Goal: Transaction & Acquisition: Purchase product/service

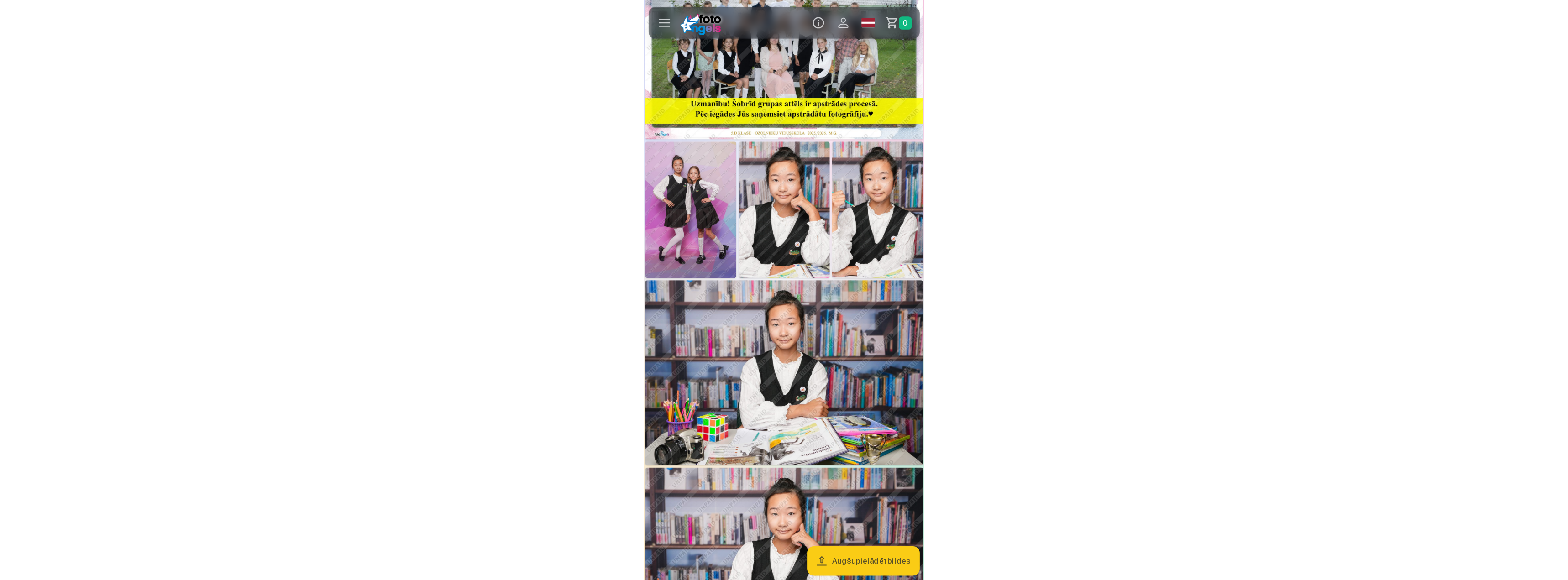
scroll to position [46, 0]
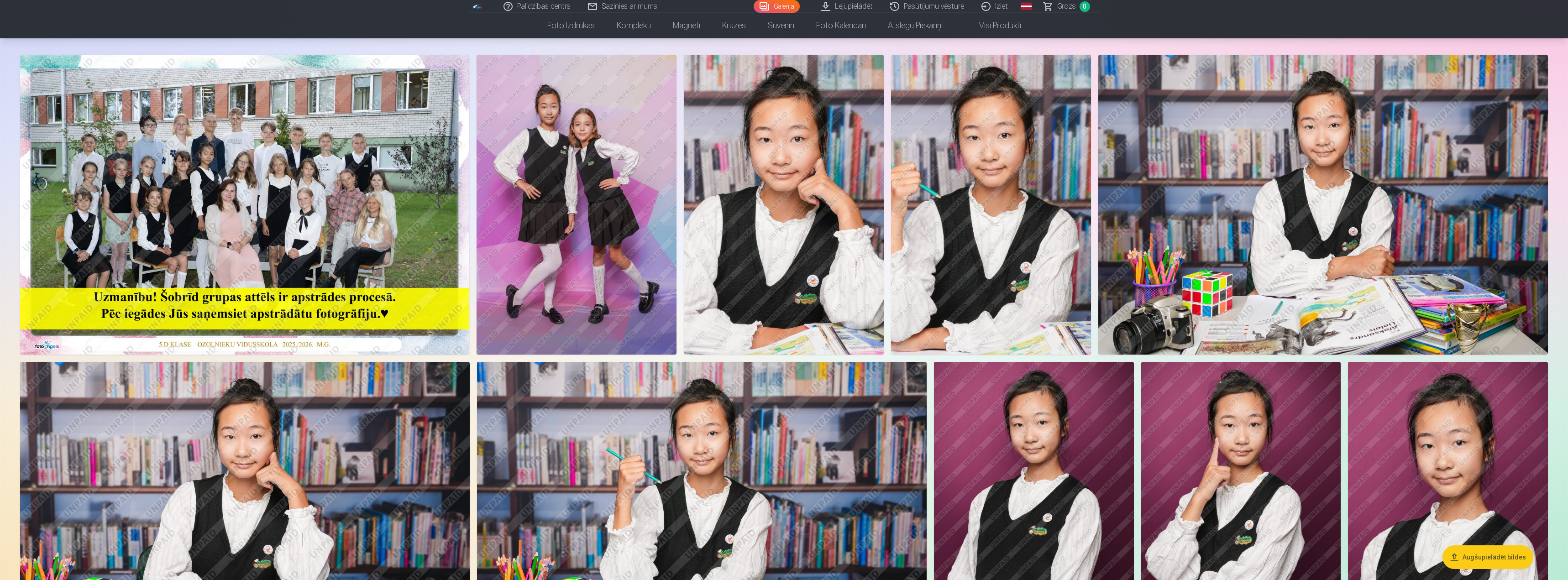
click at [226, 146] on img at bounding box center [244, 205] width 449 height 300
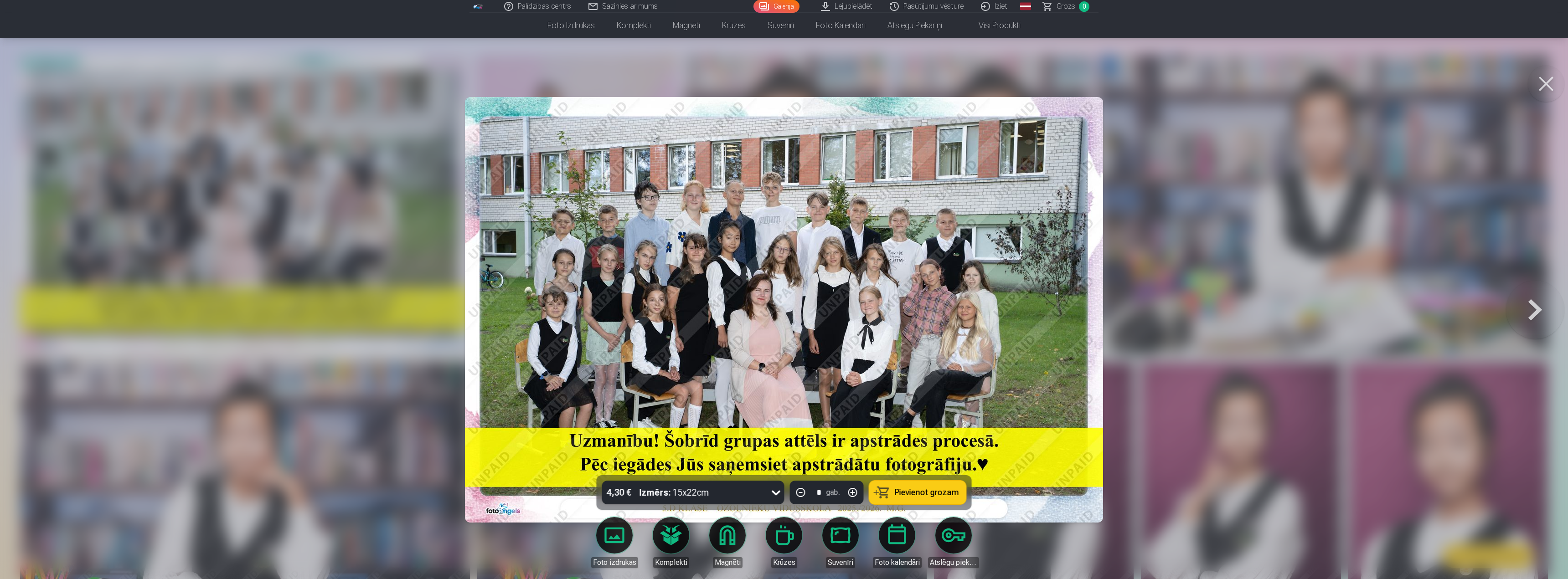
click at [225, 122] on div at bounding box center [784, 290] width 1568 height 579
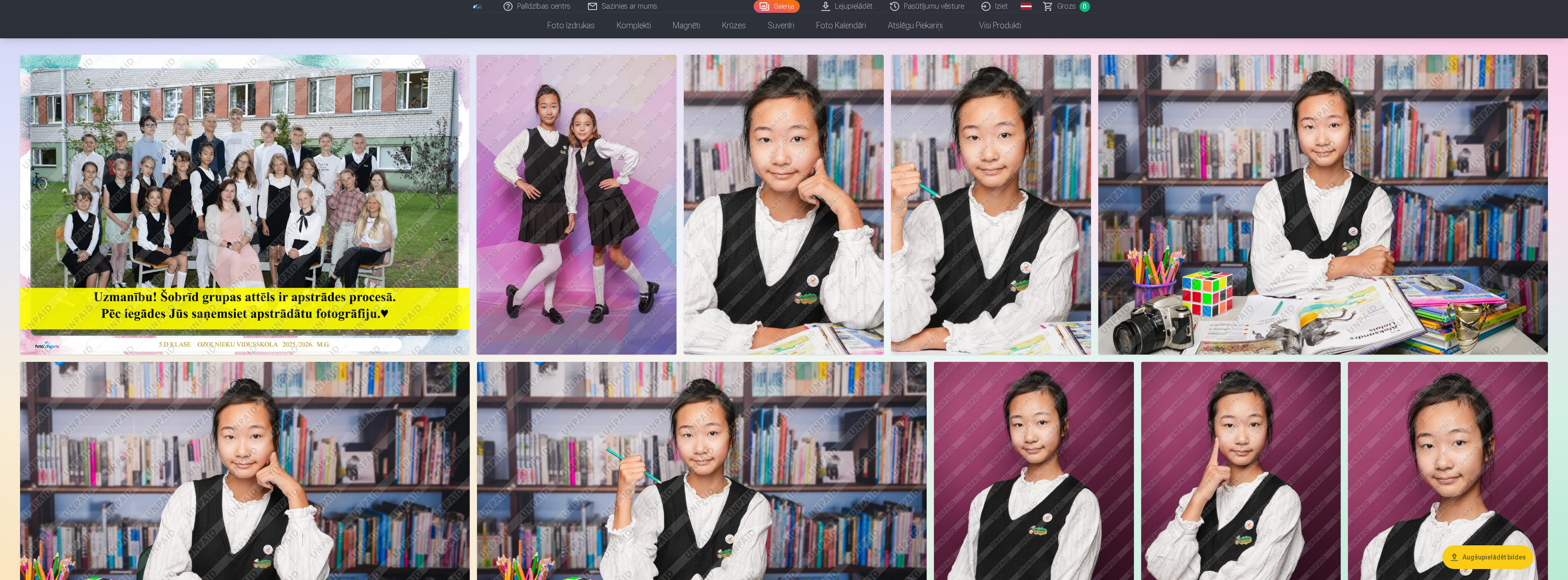
click at [226, 6] on link "Galerija" at bounding box center [777, 6] width 46 height 13
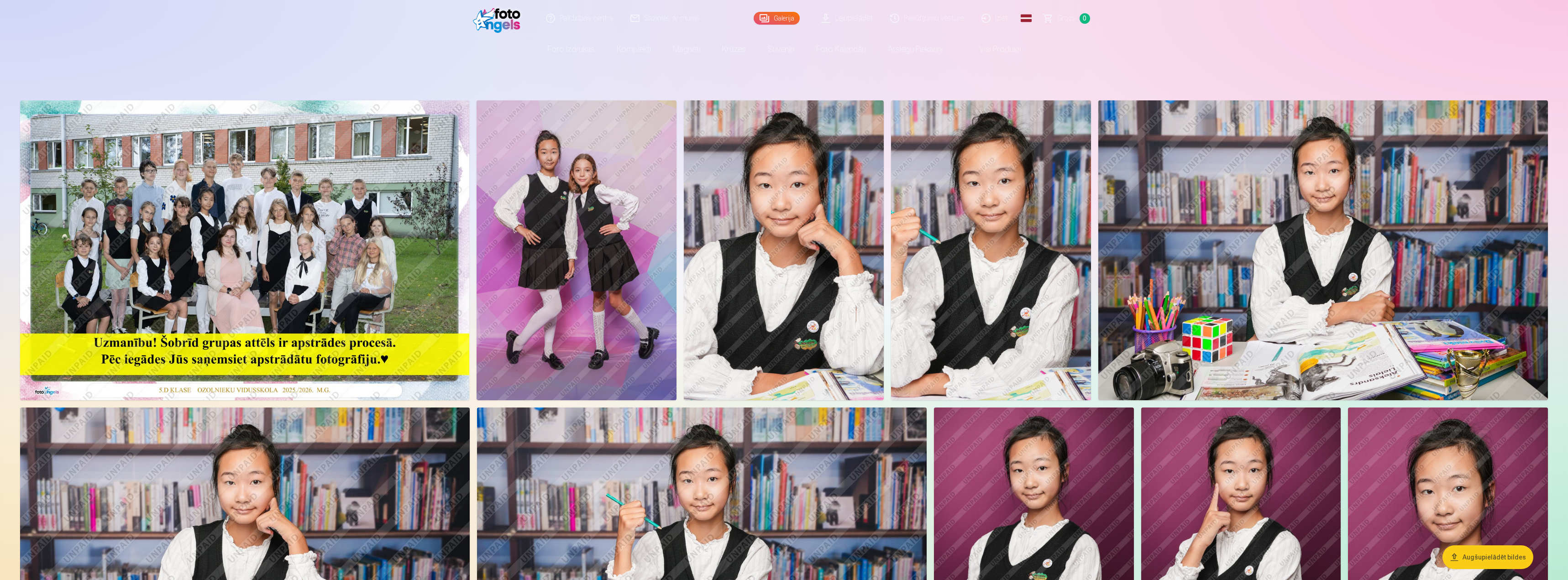
click at [226, 368] on img at bounding box center [244, 250] width 449 height 300
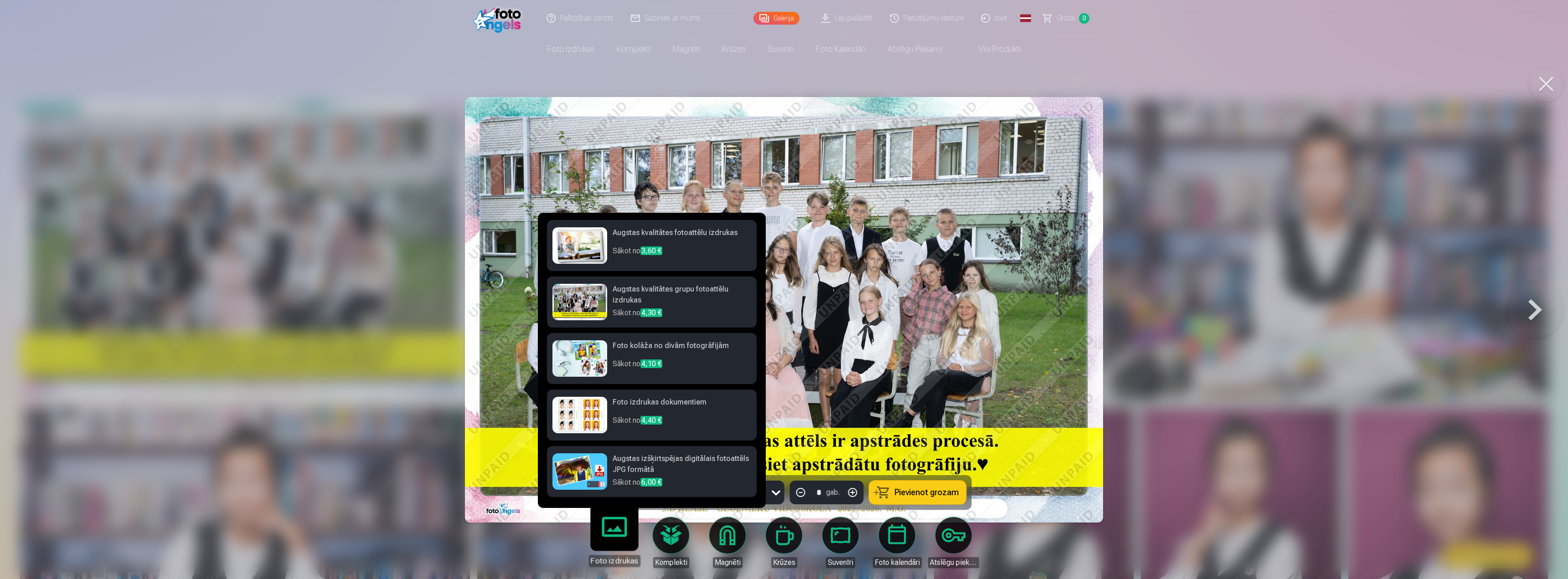
click at [225, 466] on div "Foto izdrukas" at bounding box center [614, 560] width 52 height 12
click at [225, 466] on link "Foto izdrukas" at bounding box center [614, 538] width 56 height 56
click at [225, 309] on div at bounding box center [580, 302] width 55 height 36
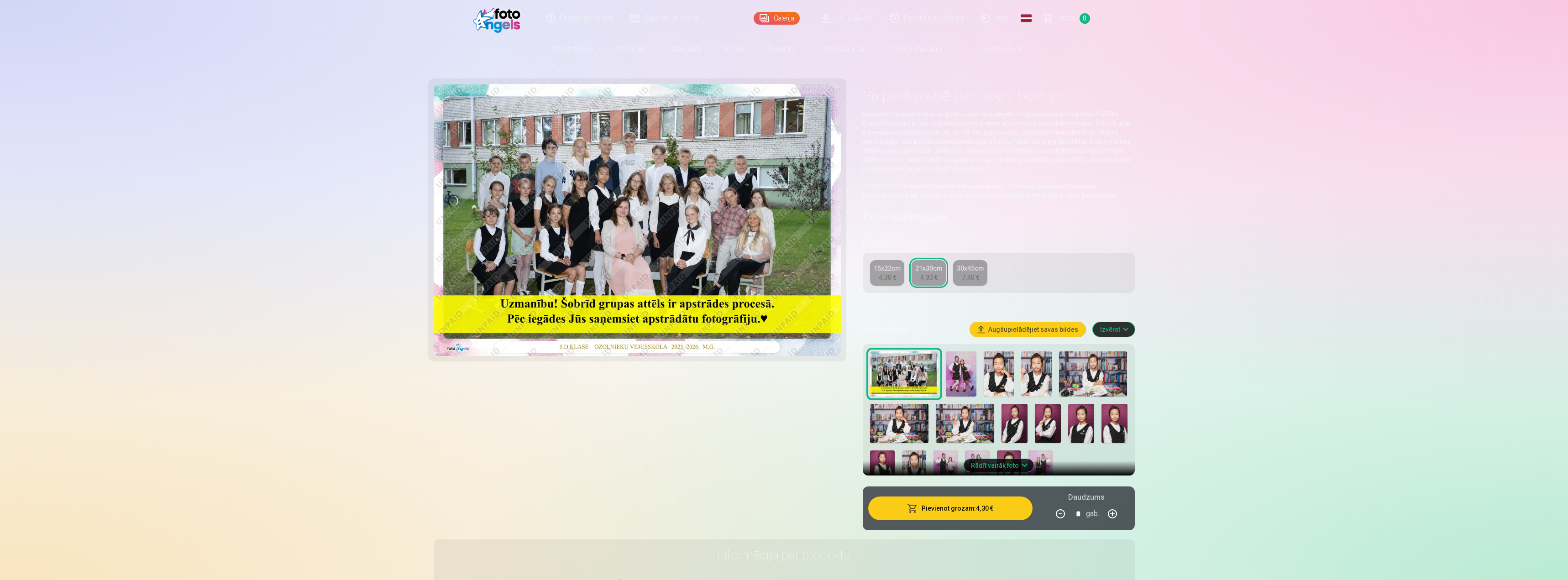
click at [226, 283] on link "15x22cm 4,30 €" at bounding box center [887, 273] width 34 height 26
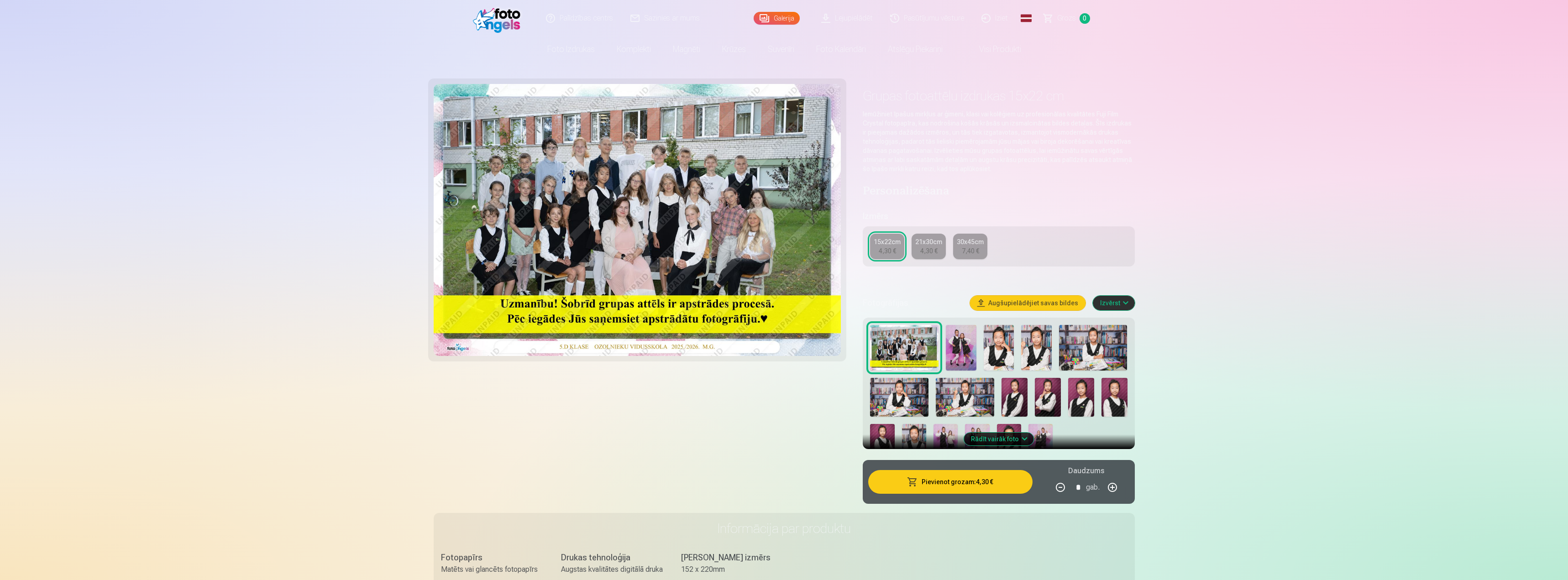
click at [226, 257] on link "21x30cm 4,30 €" at bounding box center [928, 246] width 34 height 26
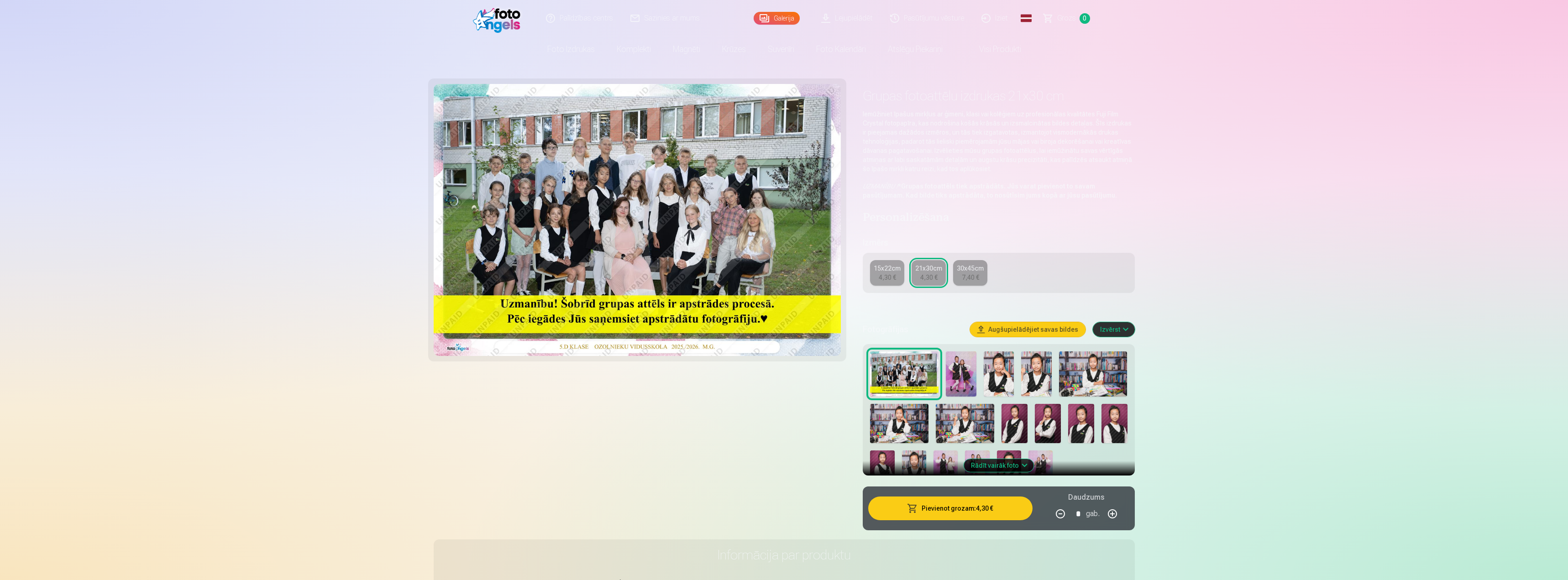
click at [226, 274] on div "4,30 €" at bounding box center [888, 277] width 17 height 9
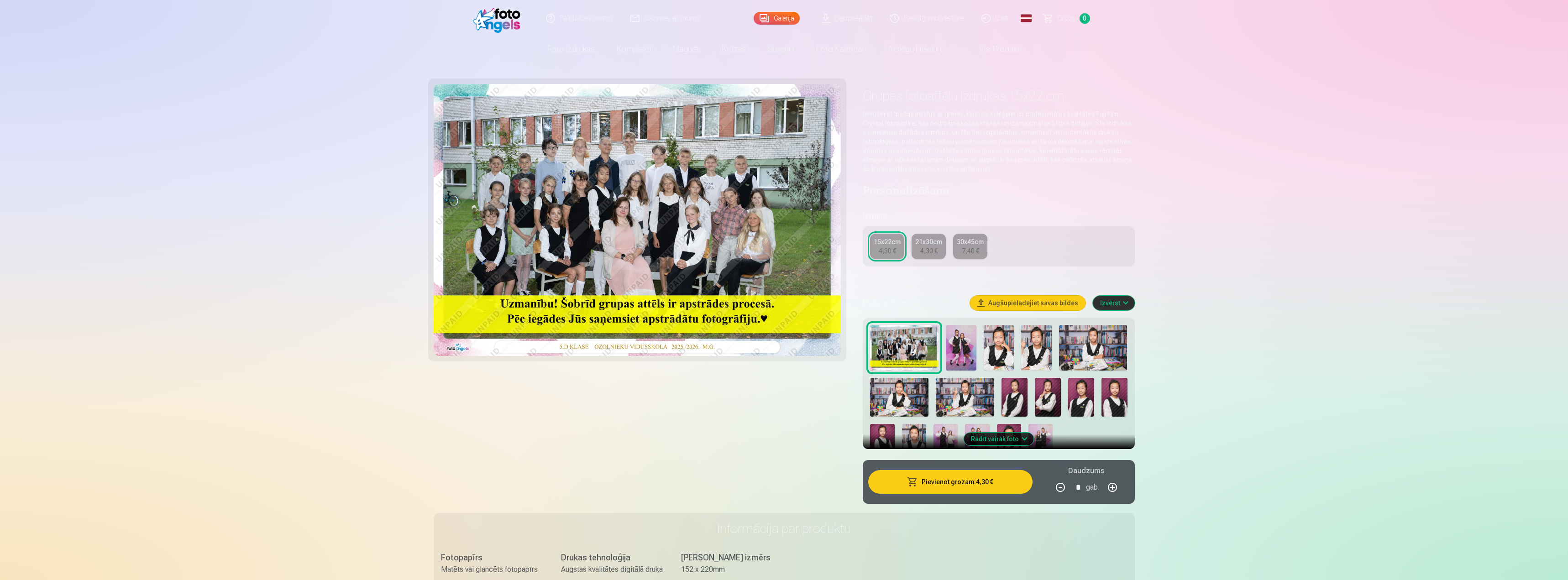
click at [226, 467] on button "Pievienot grozam : 4,30 €" at bounding box center [950, 481] width 164 height 24
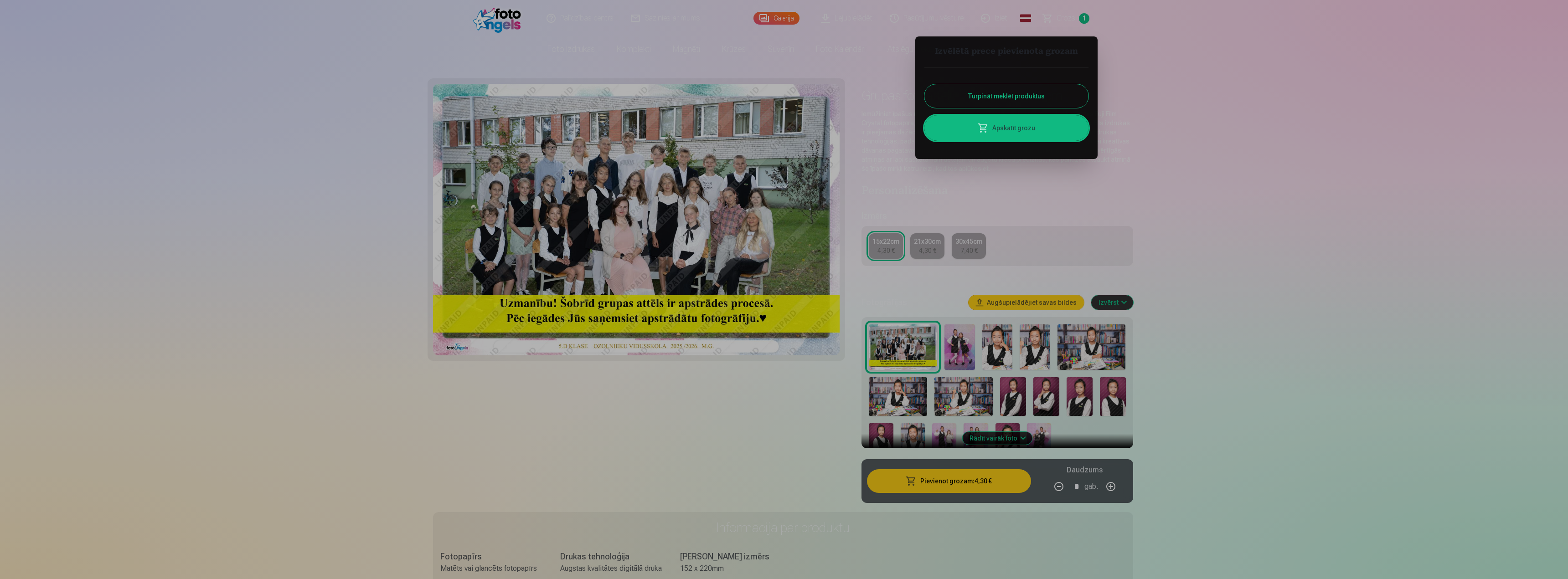
click at [225, 352] on div at bounding box center [784, 290] width 1568 height 579
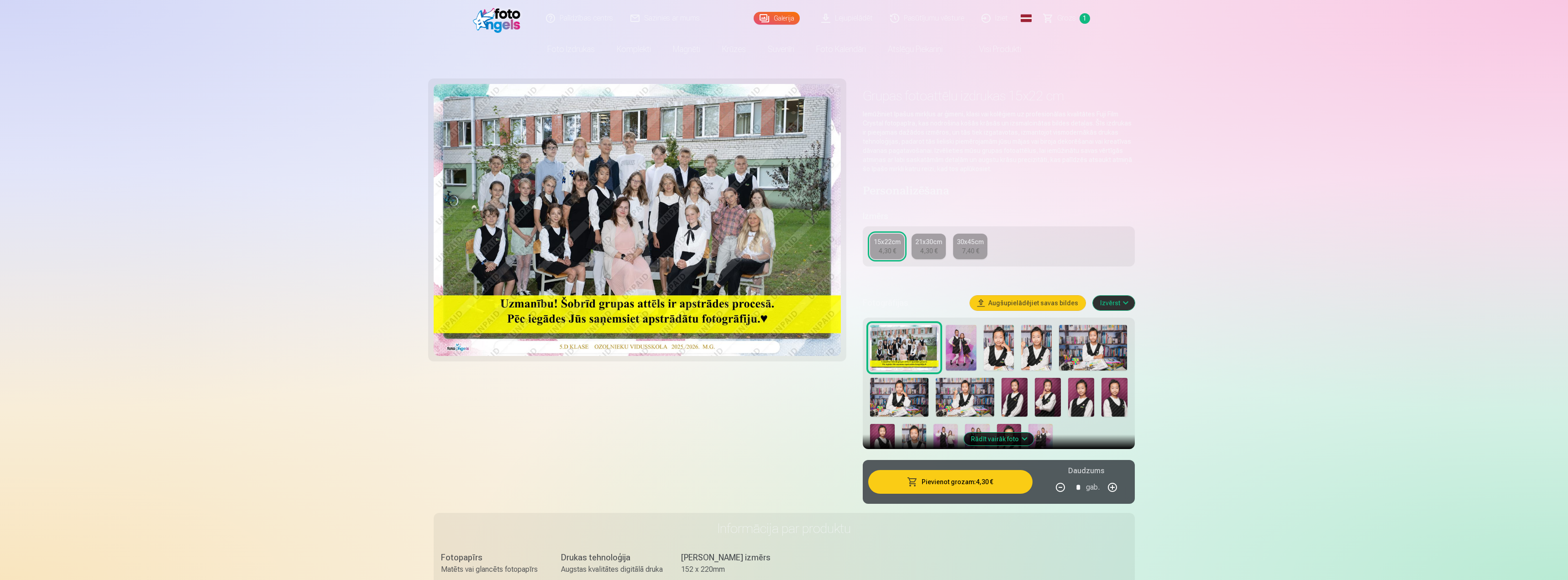
click at [226, 349] on img at bounding box center [961, 347] width 30 height 46
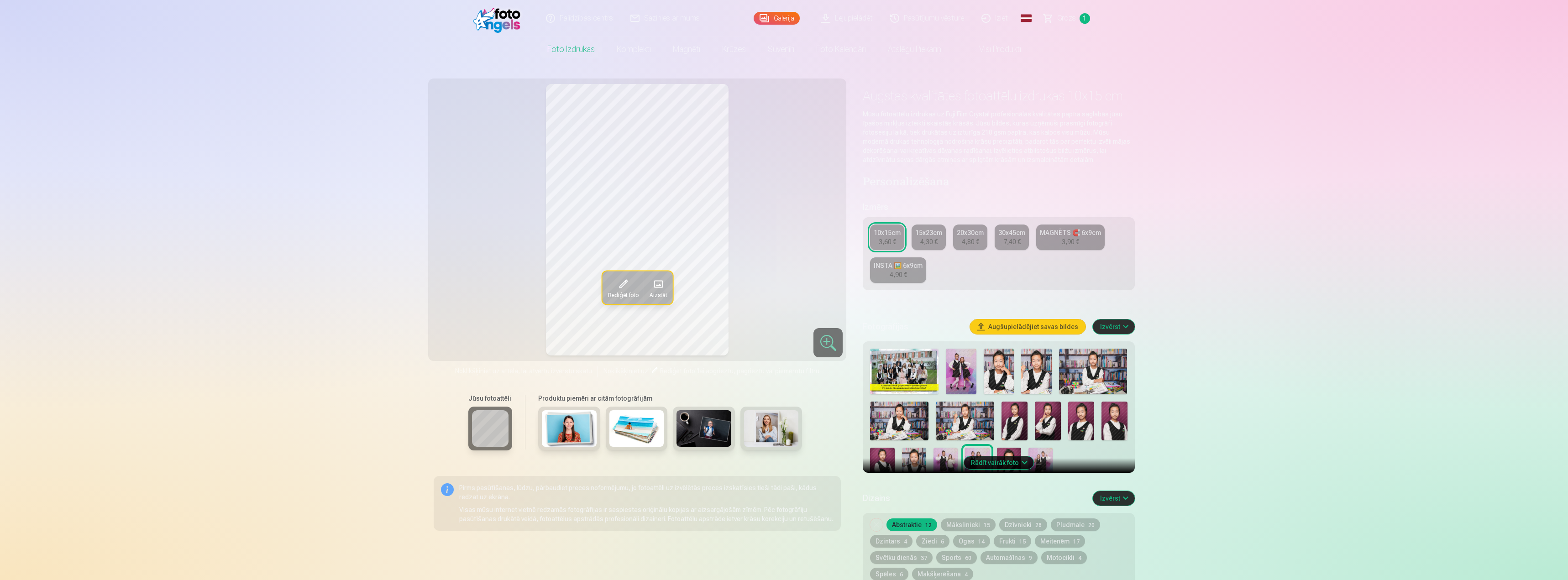
click at [970, 384] on img at bounding box center [961, 371] width 30 height 46
click at [890, 242] on div "3,60 €" at bounding box center [888, 241] width 17 height 9
click at [988, 183] on h4 "Personalizēšana" at bounding box center [999, 183] width 272 height 15
click at [1046, 329] on button "Augšupielādējiet savas bildes" at bounding box center [1027, 327] width 115 height 15
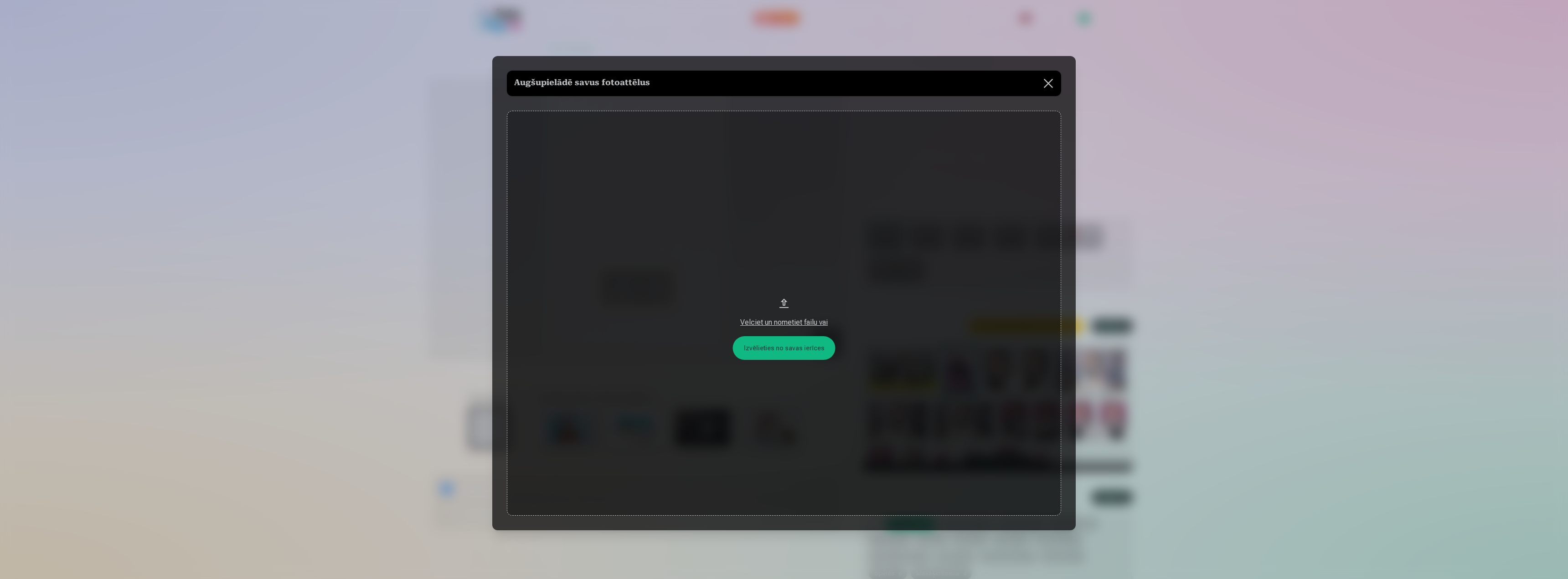
click at [1049, 79] on button at bounding box center [1048, 83] width 26 height 26
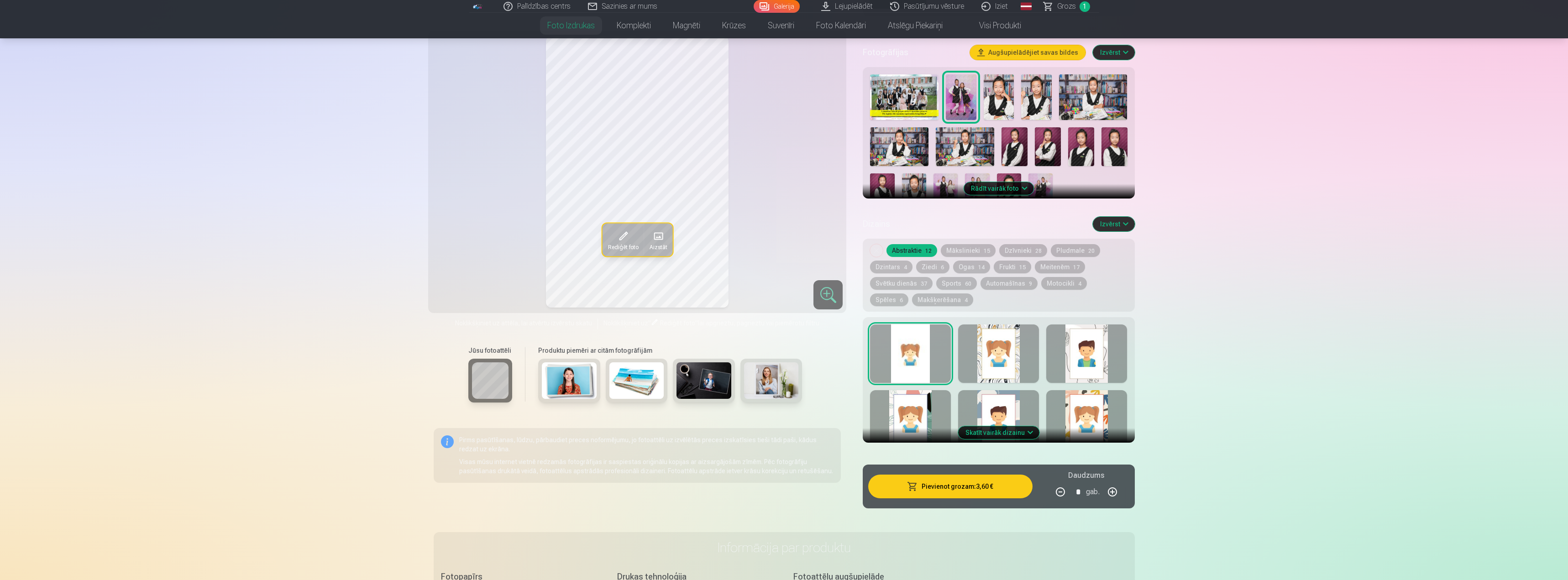
scroll to position [274, 0]
click at [1021, 437] on button "Skatīt vairāk dizainu" at bounding box center [999, 433] width 81 height 13
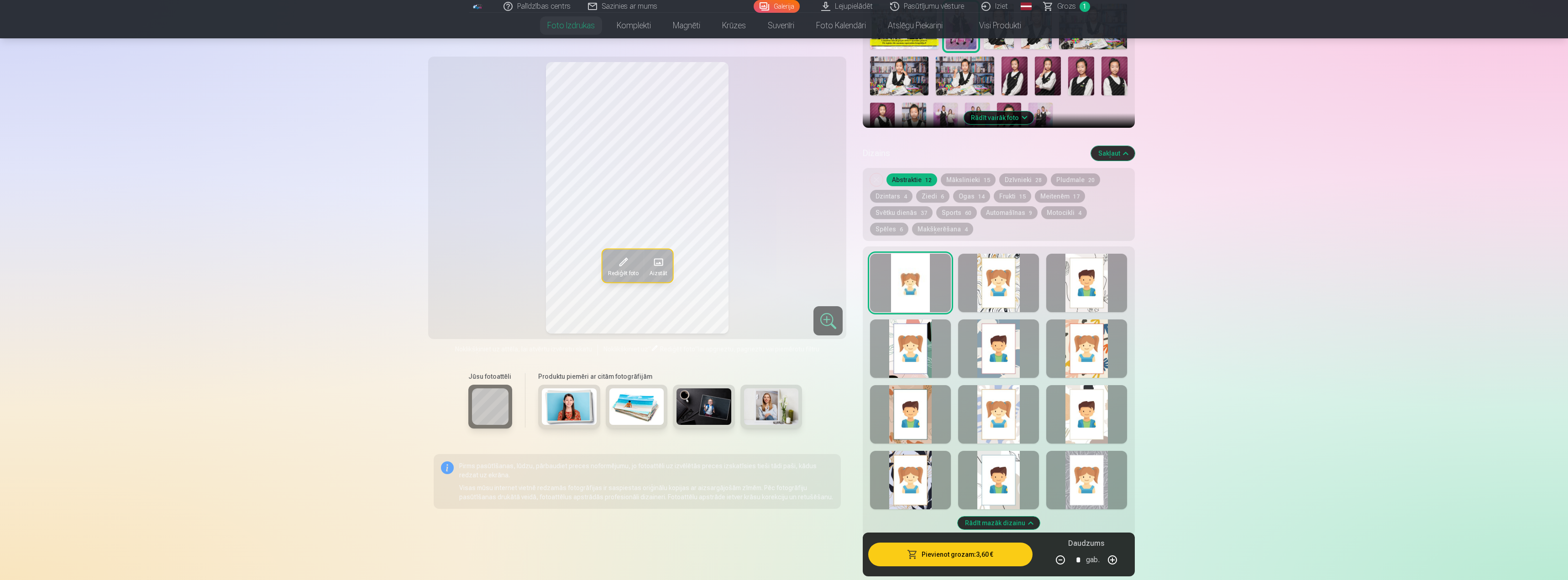
scroll to position [365, 0]
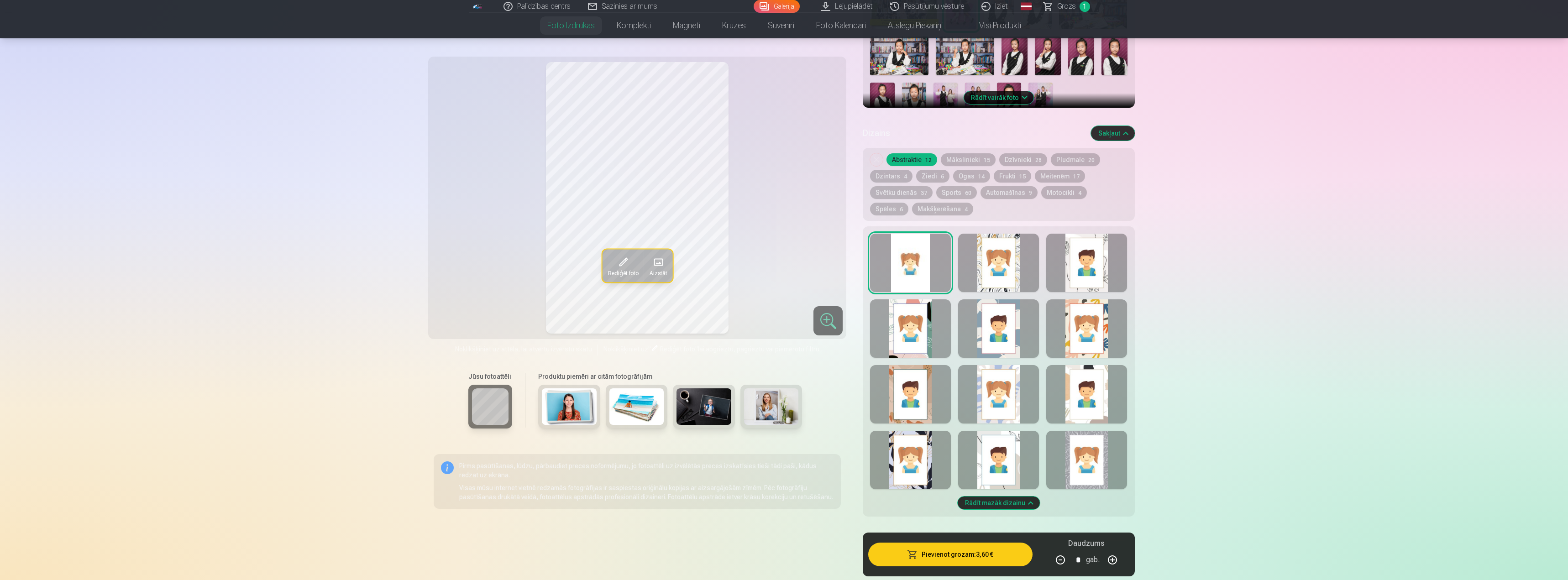
click at [919, 348] on div at bounding box center [910, 328] width 81 height 58
click at [915, 278] on div at bounding box center [910, 263] width 81 height 58
click at [1005, 461] on div at bounding box center [999, 460] width 81 height 58
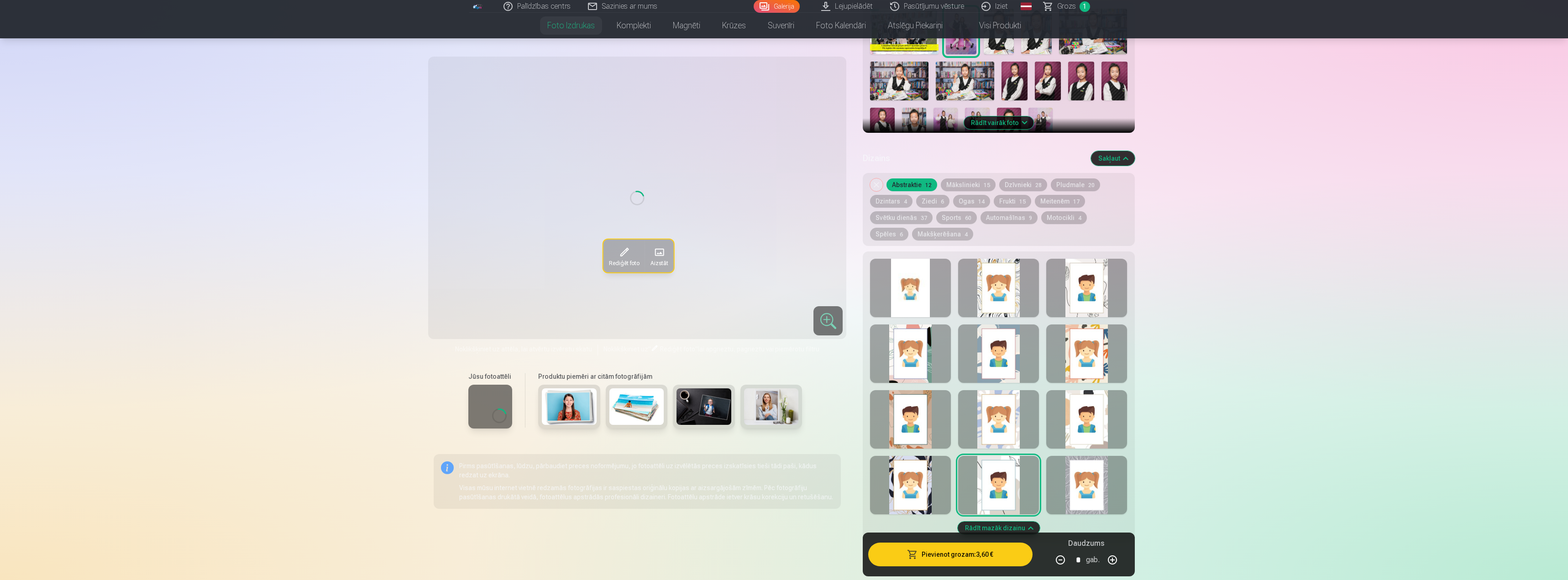
scroll to position [319, 0]
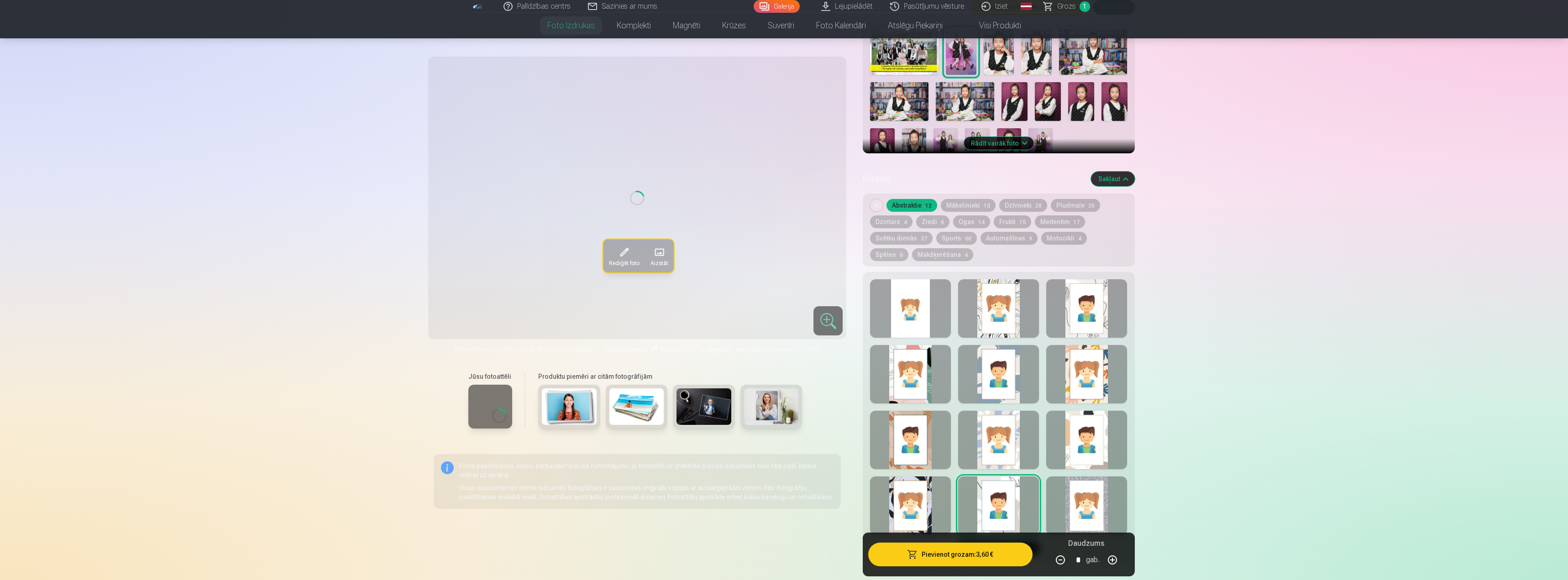
click at [999, 204] on button "Dzīvnieki 28" at bounding box center [1023, 205] width 48 height 13
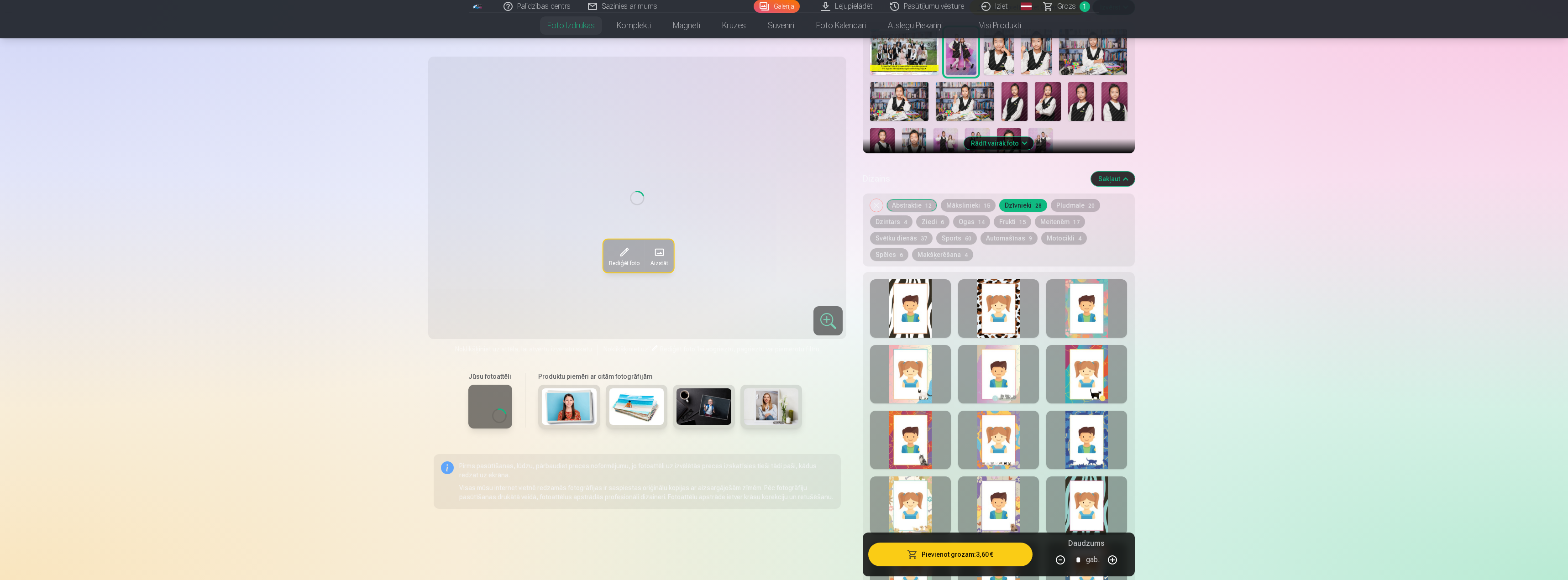
click at [966, 207] on button "Mākslinieki 15" at bounding box center [968, 205] width 55 height 13
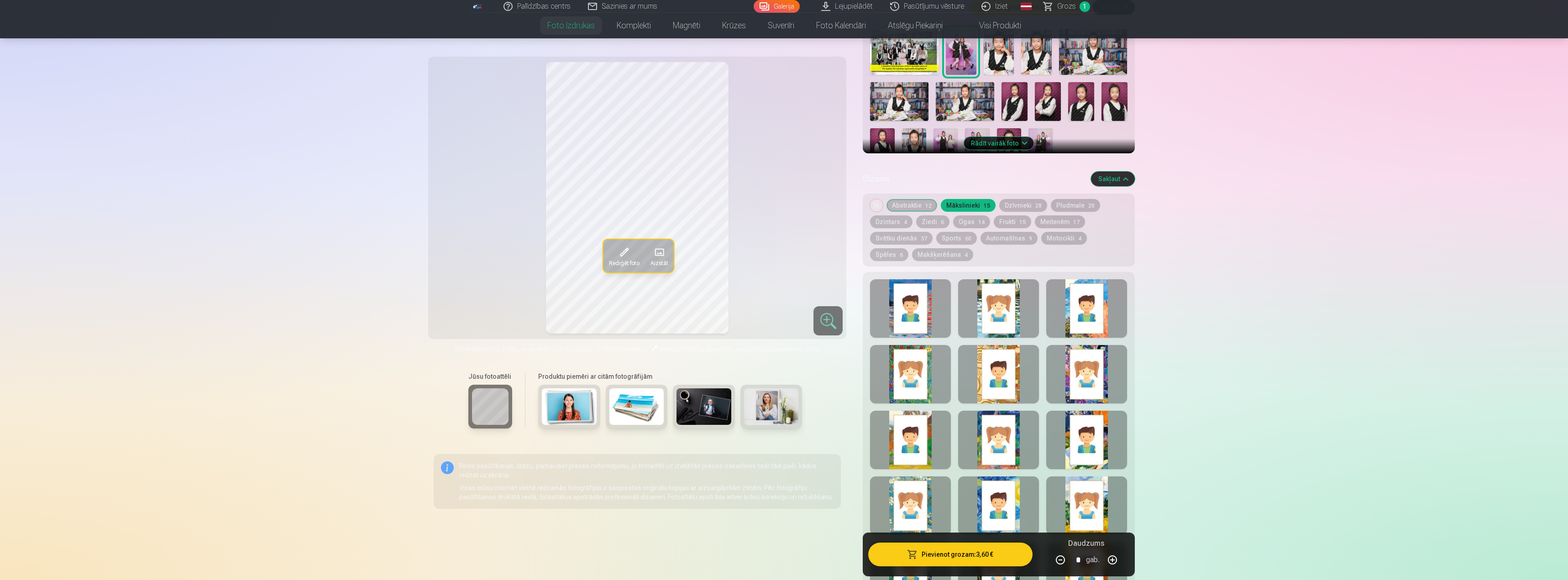
click at [1048, 220] on button "Meitenēm 17" at bounding box center [1060, 221] width 50 height 13
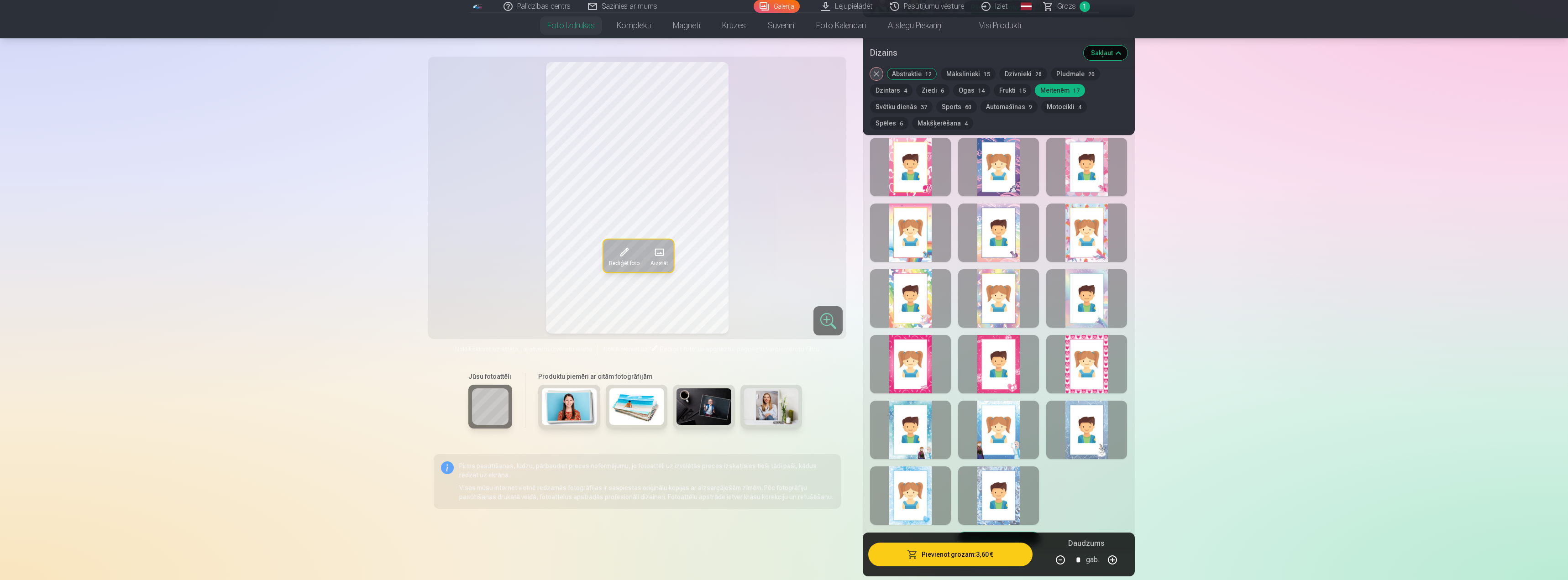
scroll to position [456, 0]
drag, startPoint x: 897, startPoint y: 291, endPoint x: 939, endPoint y: 290, distance: 42.0
click at [939, 290] on div at bounding box center [910, 297] width 81 height 58
click at [1010, 172] on div at bounding box center [999, 166] width 81 height 58
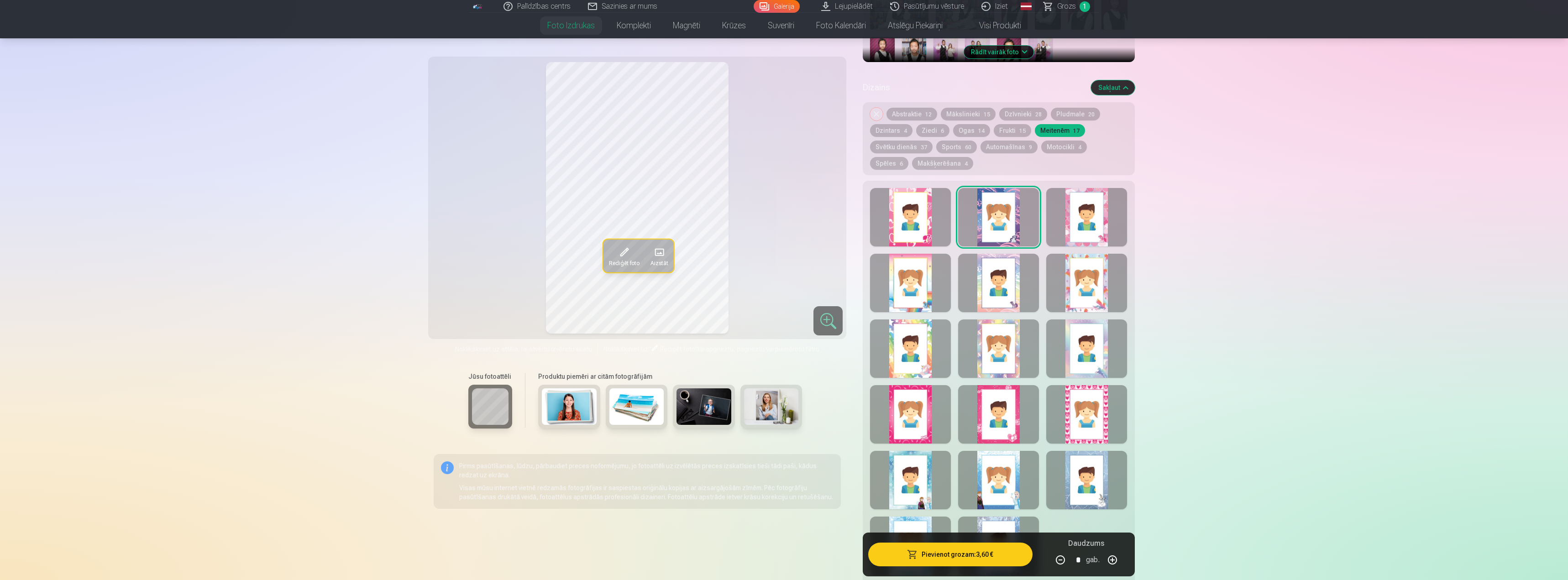
click at [922, 126] on button "Ziedi 6" at bounding box center [933, 130] width 34 height 13
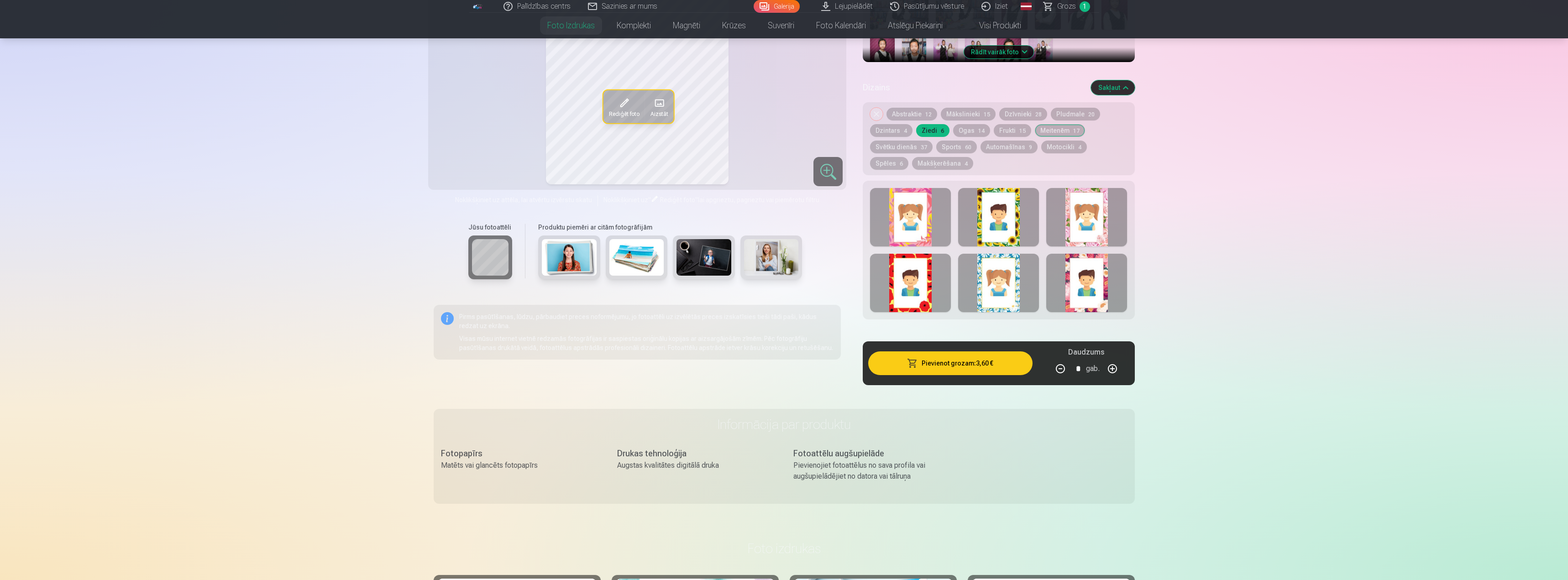
click at [959, 129] on button "Ogas 14" at bounding box center [972, 130] width 37 height 13
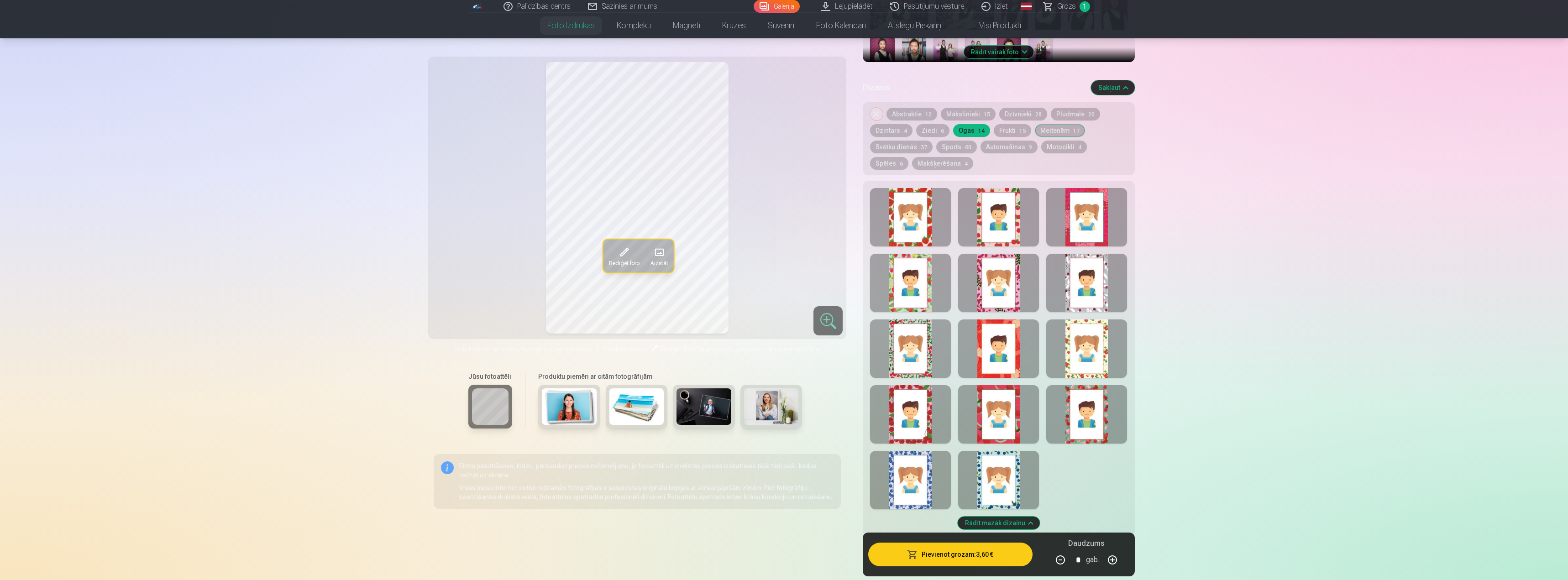
click at [910, 143] on button "Svētku dienās 37" at bounding box center [901, 147] width 63 height 13
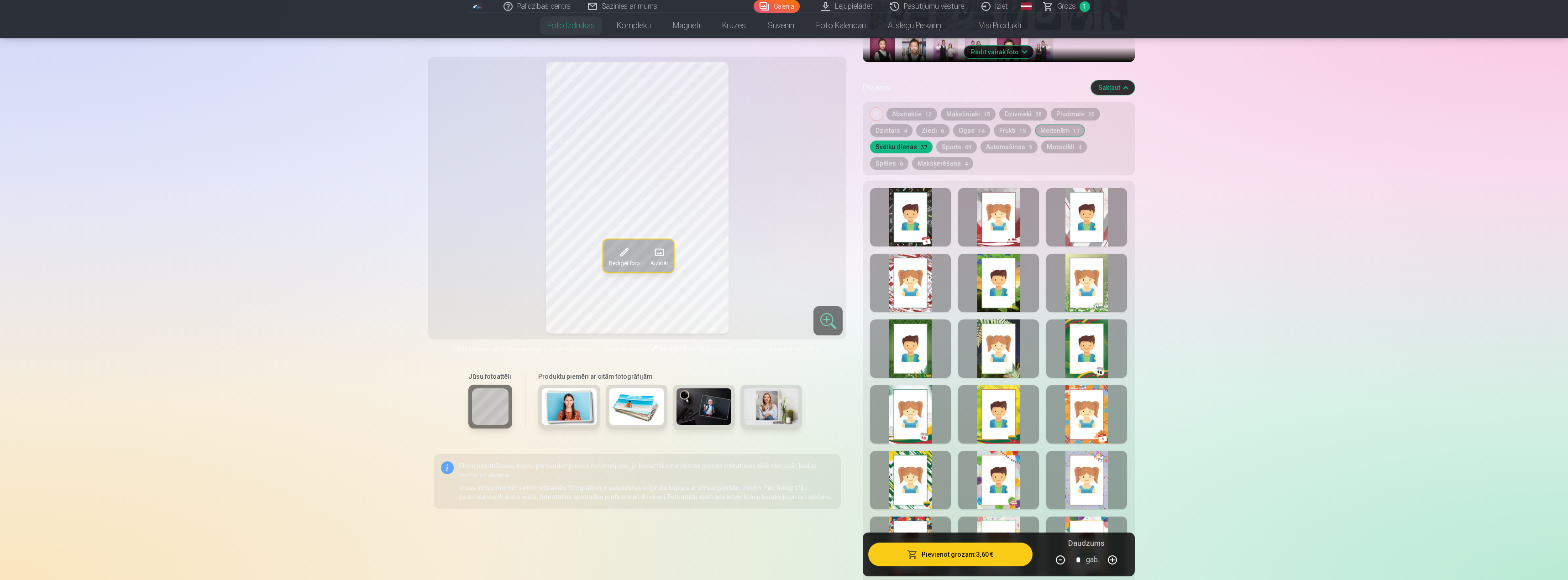
click at [1060, 132] on button "Meitenēm 17" at bounding box center [1060, 130] width 50 height 13
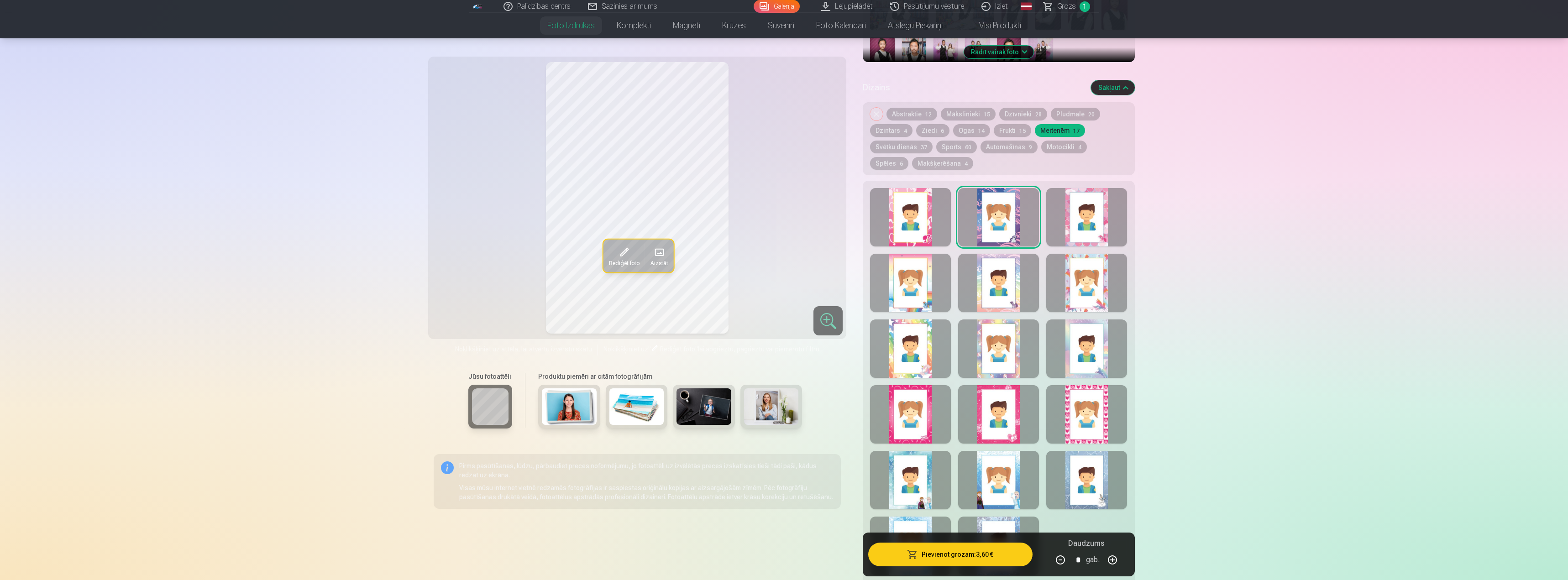
click at [1068, 106] on div "Noņemiet dizainu Abstraktie 12 Mākslinieki 15 Dzīvnieki 28 Pludmale 20 Dzintars…" at bounding box center [999, 139] width 272 height 73
click at [1068, 115] on button "Pludmale 20" at bounding box center [1075, 114] width 49 height 13
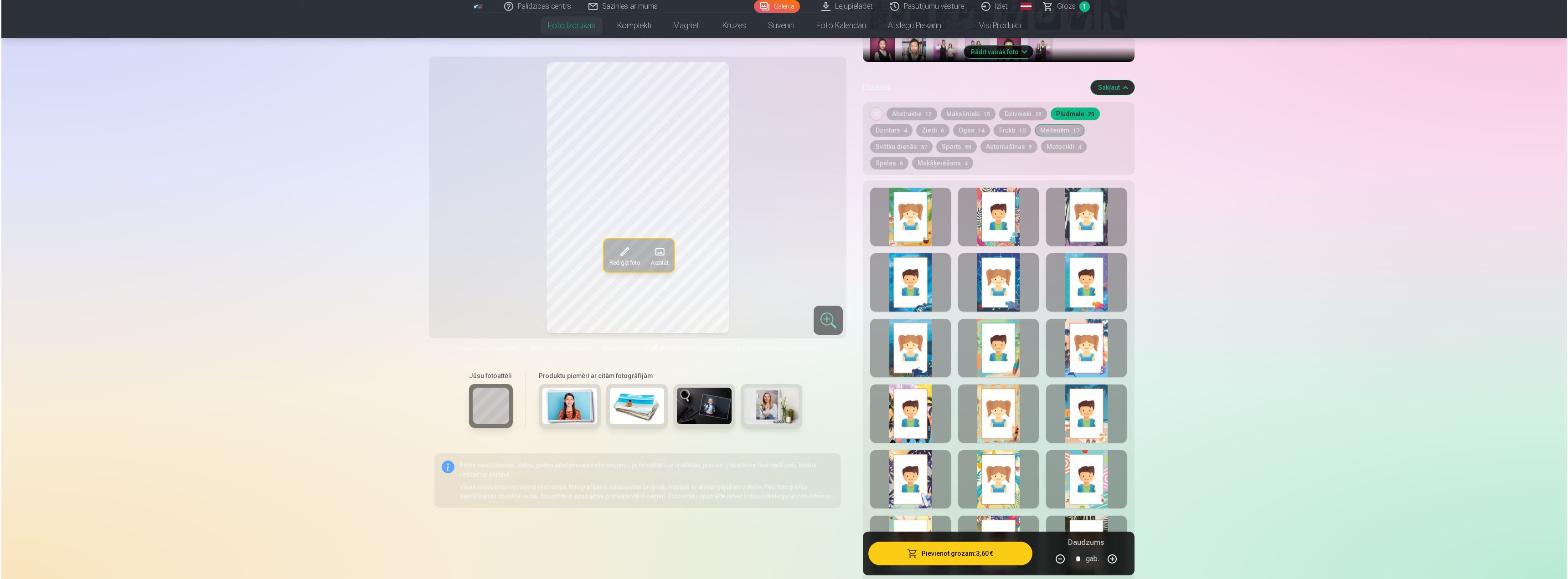
scroll to position [364, 0]
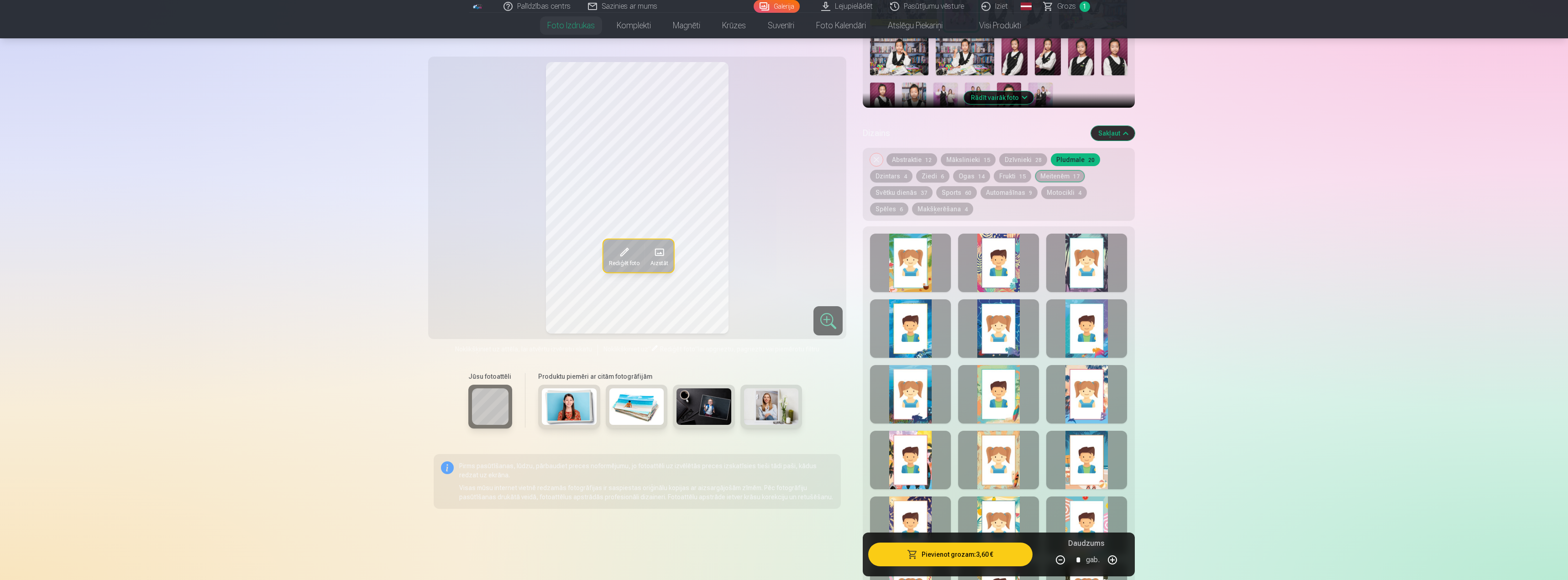
click at [971, 162] on button "Mākslinieki 15" at bounding box center [968, 160] width 55 height 13
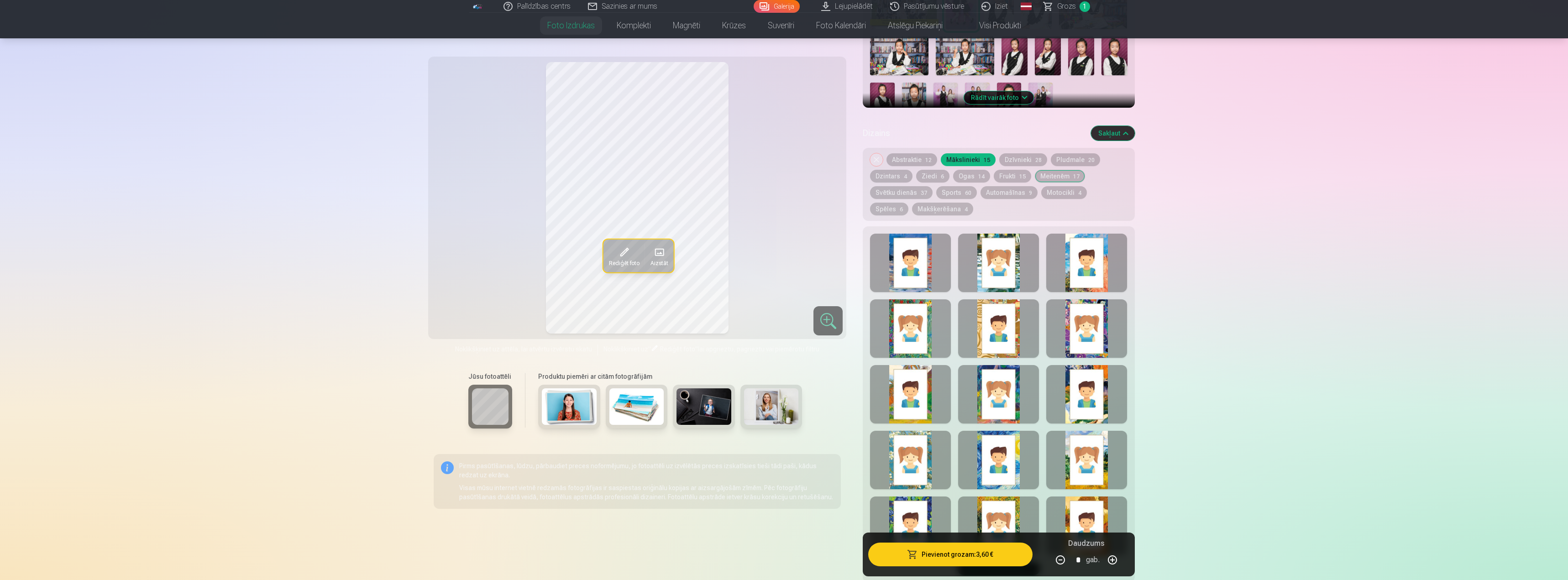
click at [1065, 172] on button "Meitenēm 17" at bounding box center [1060, 176] width 50 height 13
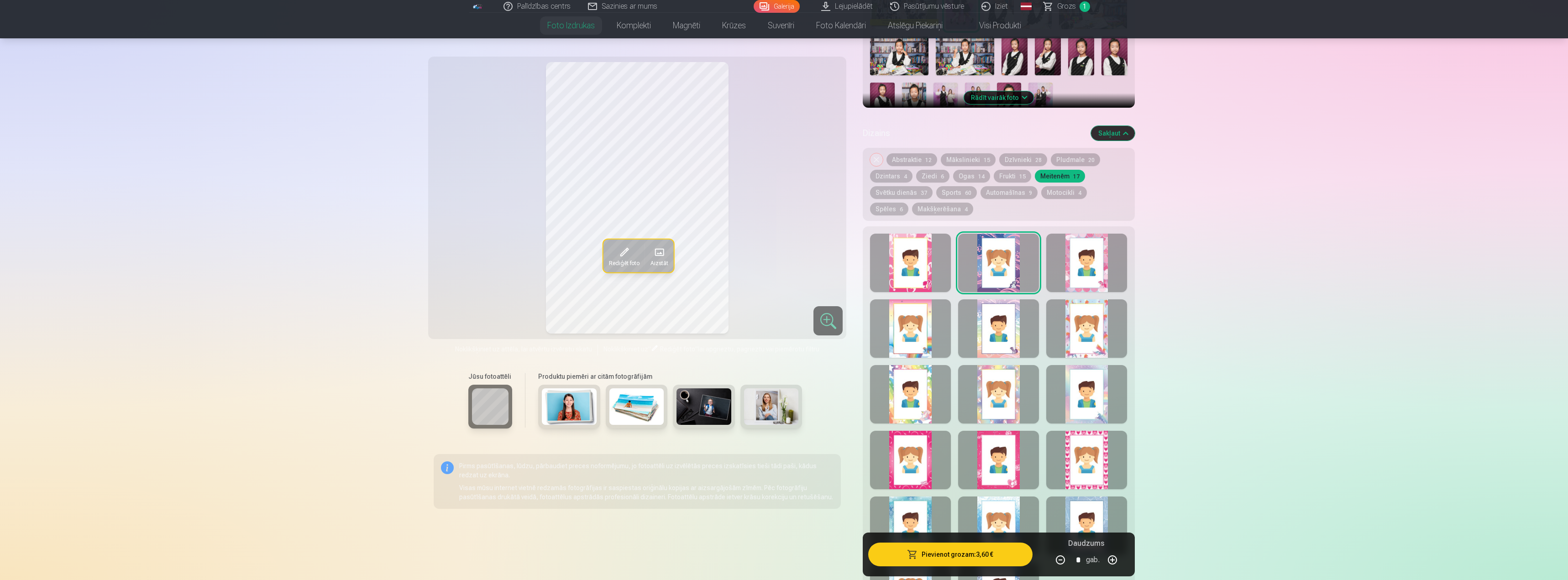
click at [1008, 330] on div at bounding box center [999, 328] width 81 height 58
click at [982, 550] on button "Pievienot grozam : 3,60 €" at bounding box center [950, 554] width 164 height 24
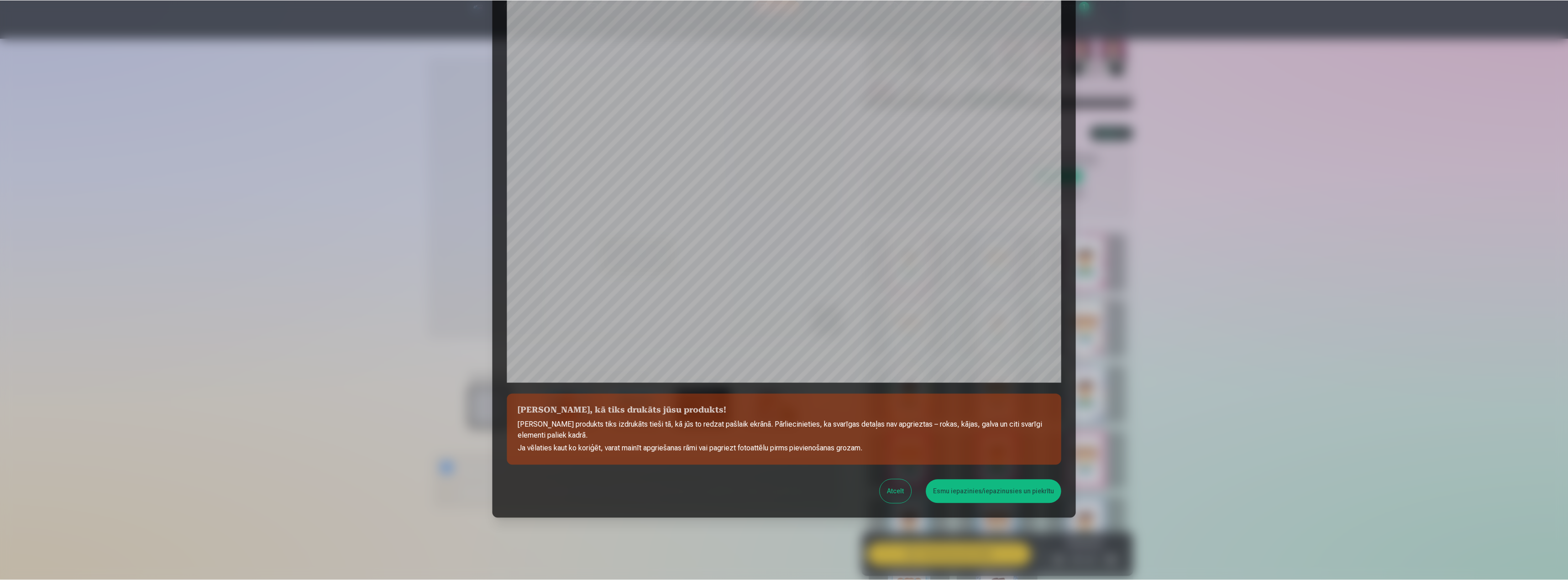
scroll to position [77, 0]
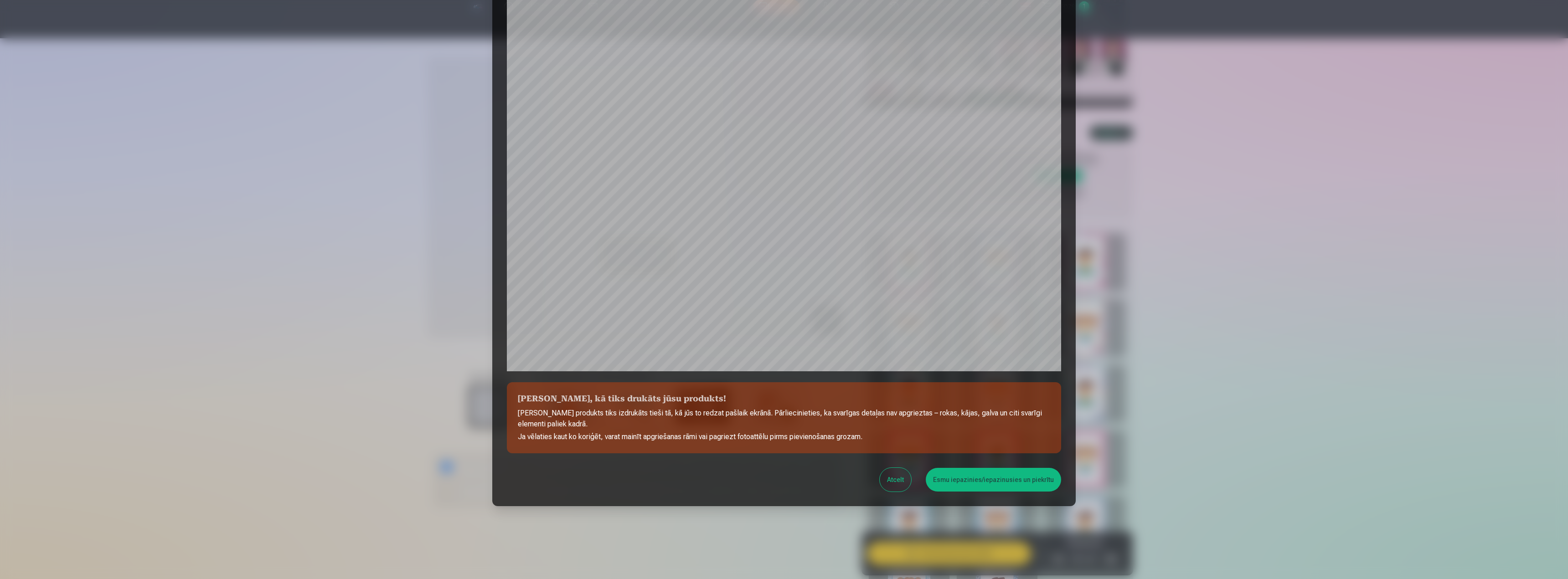
click at [956, 478] on button "Esmu iepazinies/iepazinusies un piekrītu" at bounding box center [993, 479] width 135 height 24
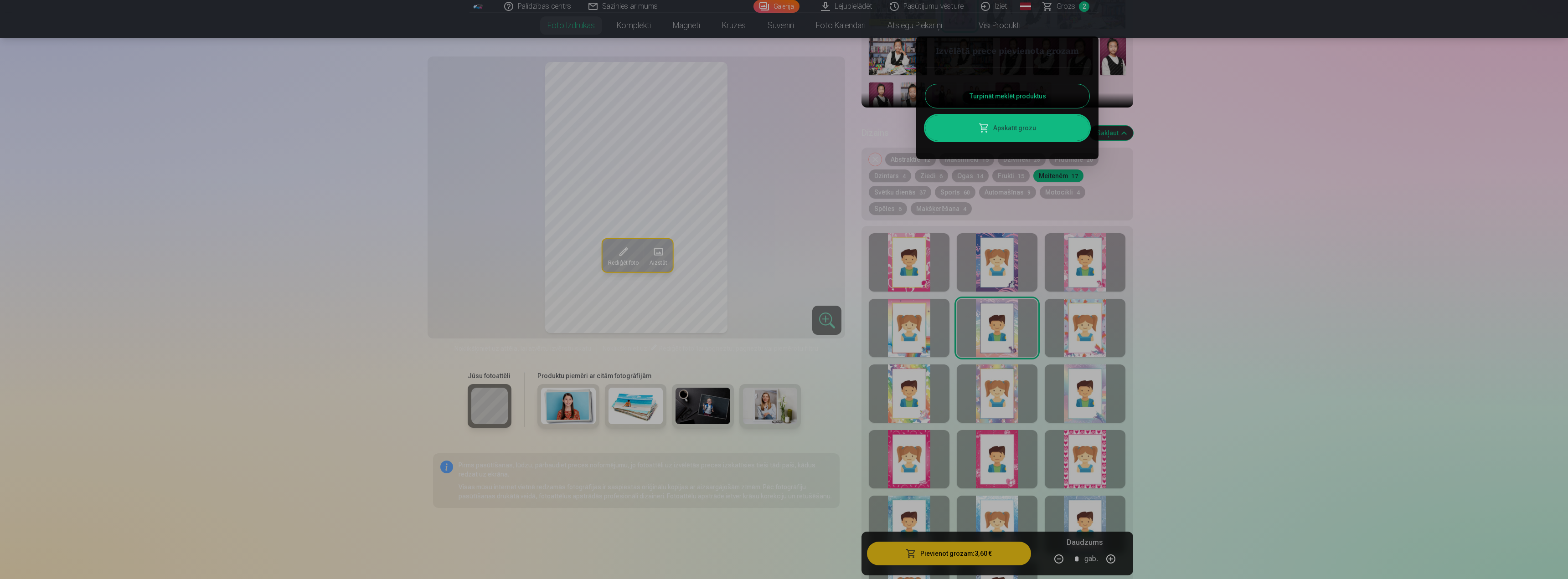
click at [1044, 91] on button "Turpināt meklēt produktus" at bounding box center [1007, 96] width 164 height 24
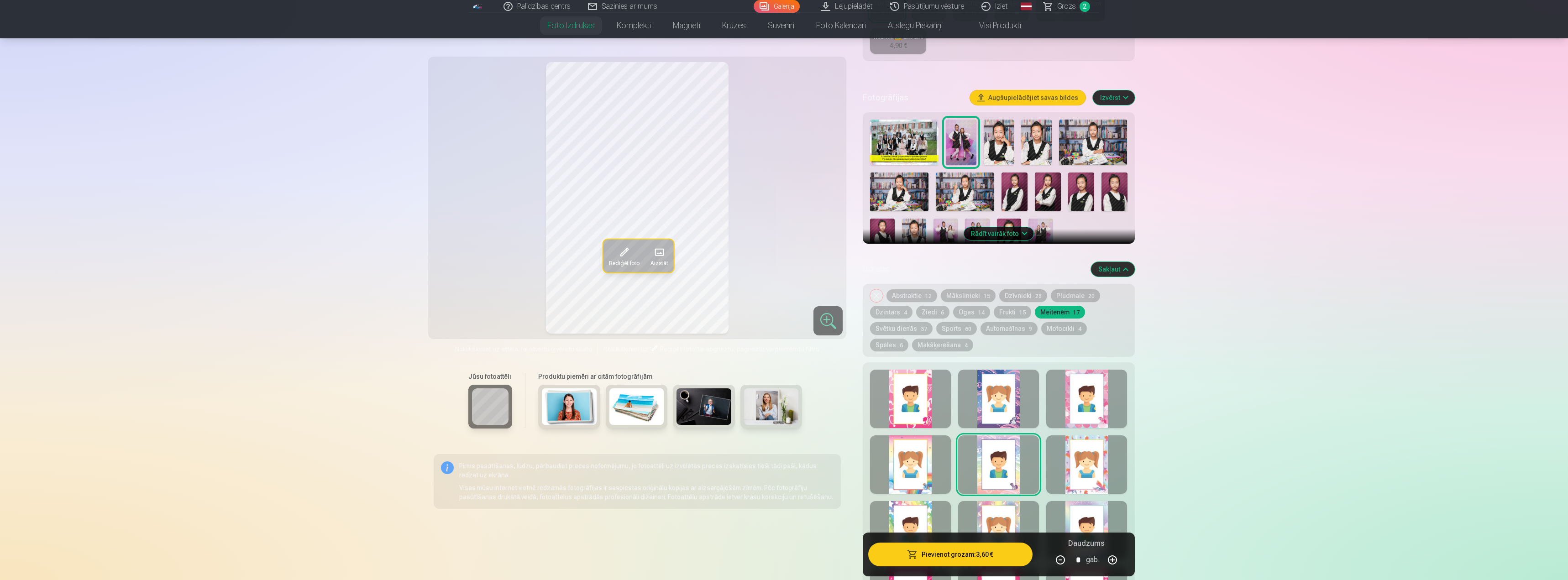
scroll to position [228, 0]
click at [994, 141] on img at bounding box center [999, 143] width 30 height 46
click at [1041, 150] on img at bounding box center [1036, 143] width 30 height 46
click at [1087, 156] on img at bounding box center [1093, 143] width 68 height 46
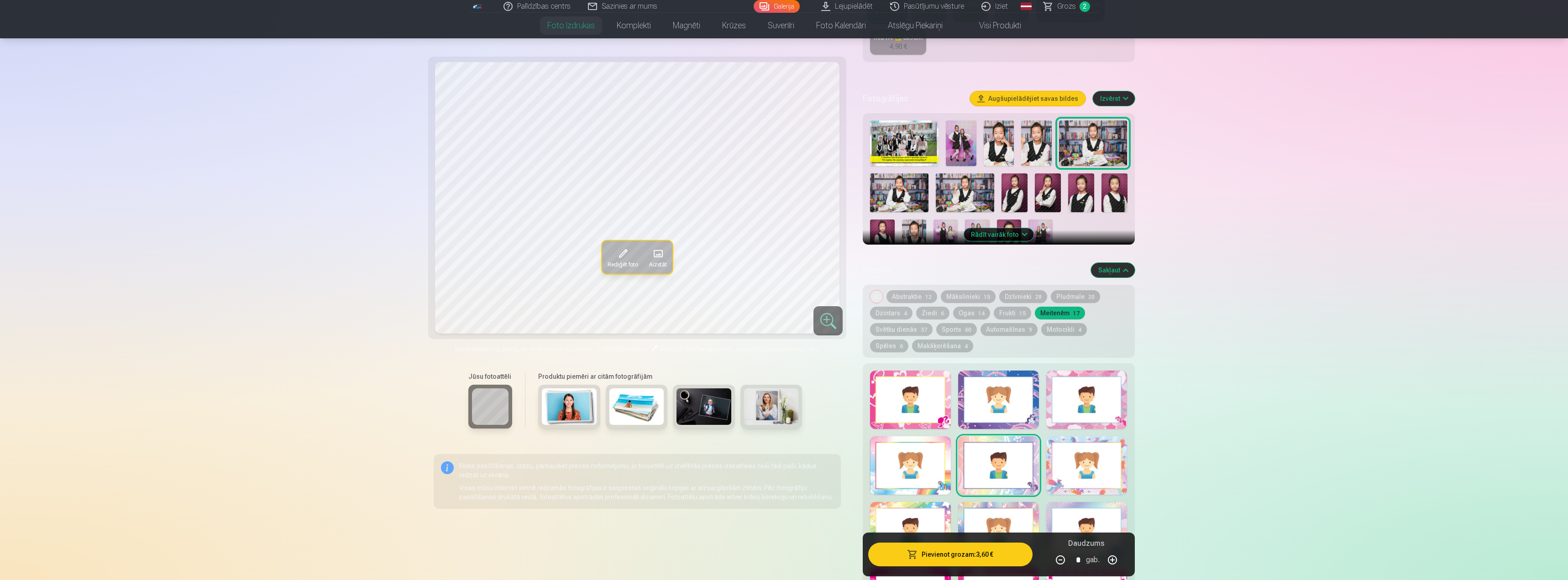
click at [906, 194] on img at bounding box center [899, 193] width 59 height 39
click at [974, 190] on img at bounding box center [965, 193] width 59 height 39
click at [996, 150] on img at bounding box center [999, 143] width 30 height 46
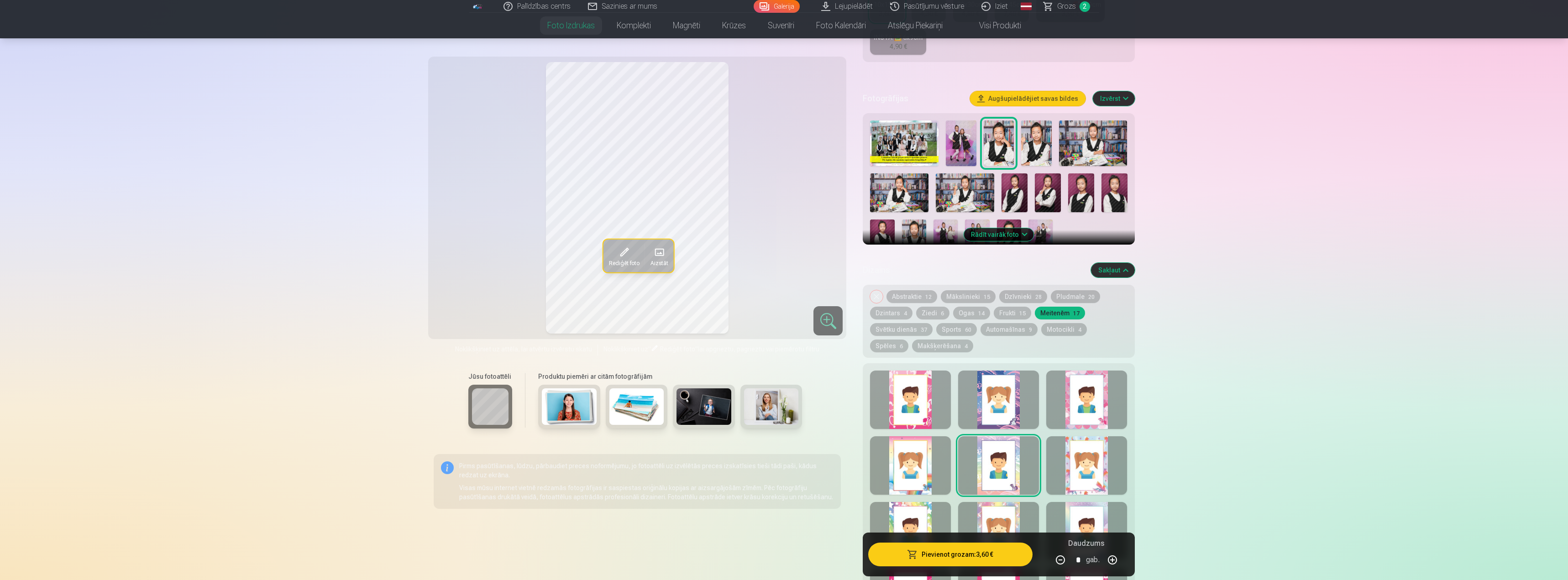
click at [1044, 148] on img at bounding box center [1036, 143] width 30 height 46
click at [1004, 157] on img at bounding box center [999, 143] width 30 height 46
click at [1014, 398] on div at bounding box center [999, 400] width 81 height 58
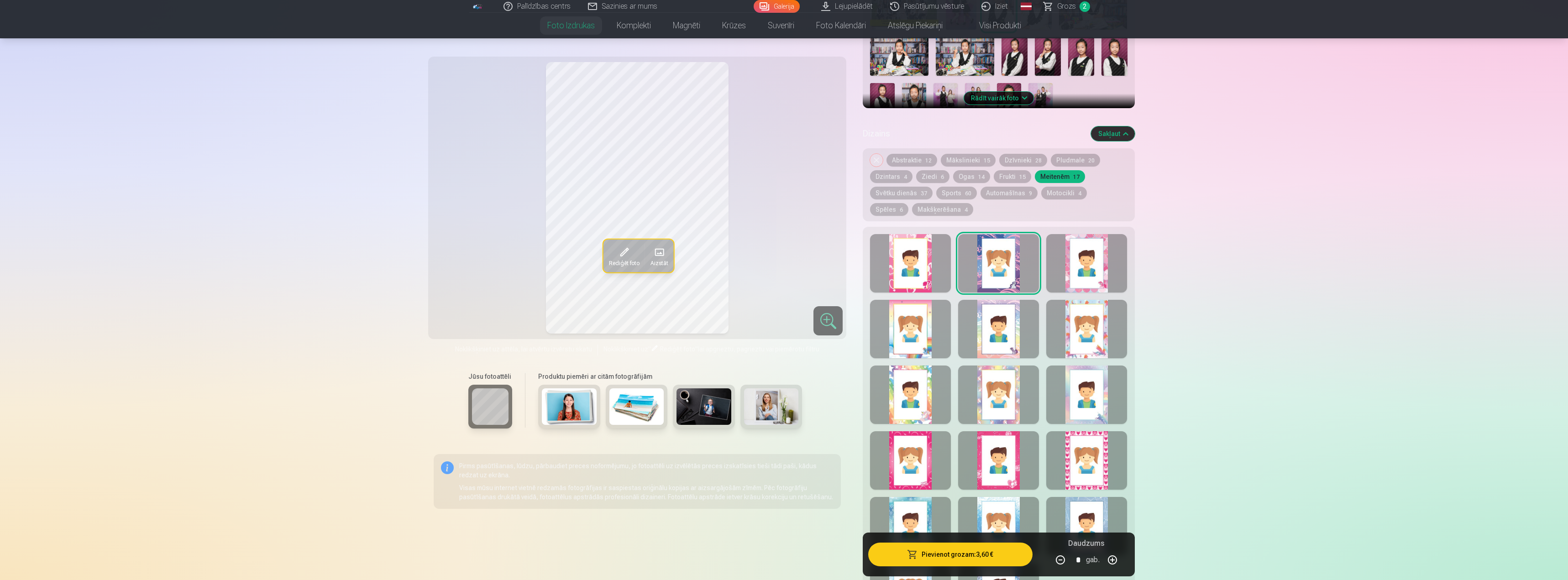
scroll to position [365, 0]
click at [907, 329] on div at bounding box center [910, 328] width 81 height 58
click at [922, 409] on div at bounding box center [910, 394] width 81 height 58
click at [1094, 408] on div at bounding box center [1086, 394] width 81 height 58
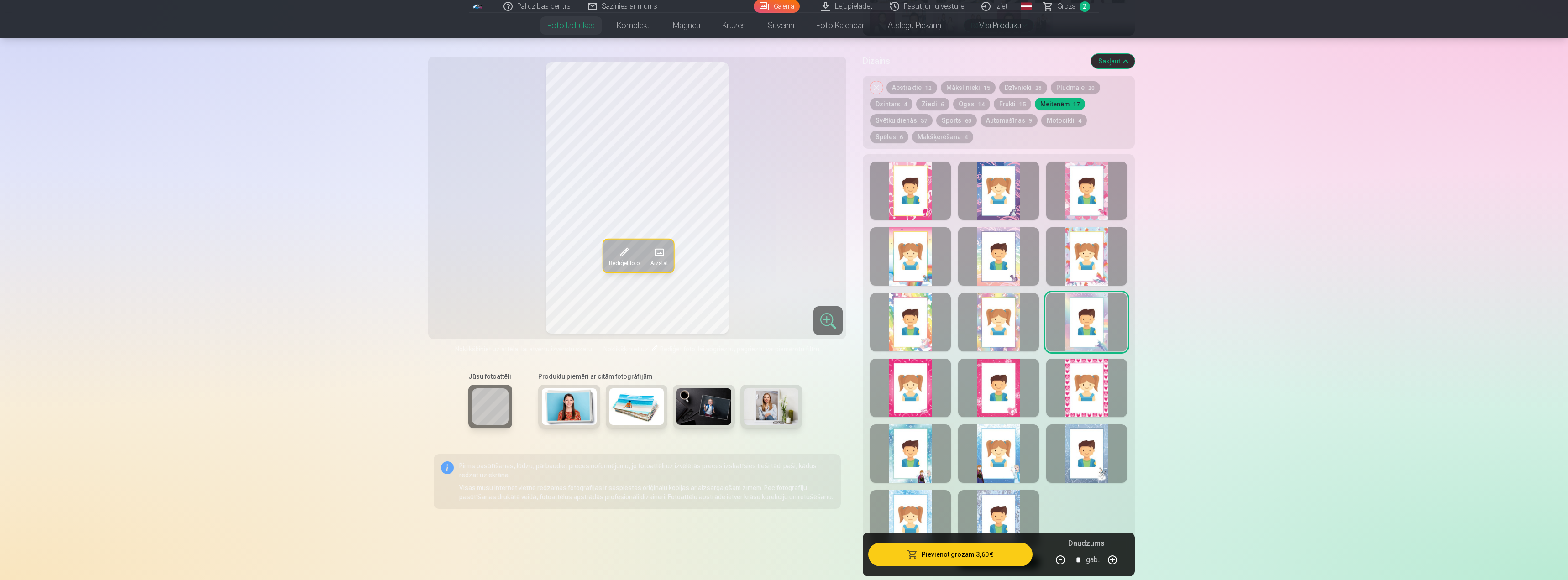
scroll to position [456, 0]
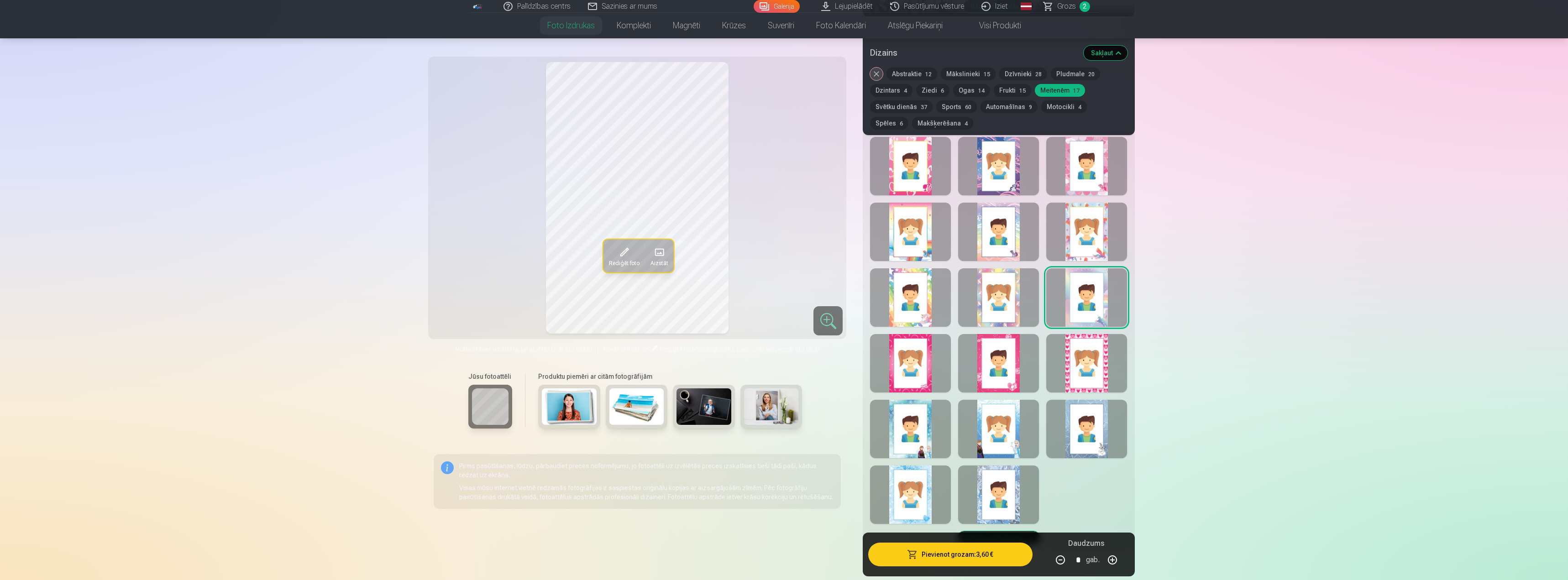
click at [995, 433] on div at bounding box center [999, 429] width 81 height 58
click at [916, 445] on div at bounding box center [910, 429] width 81 height 58
click at [1095, 439] on div at bounding box center [1086, 429] width 81 height 58
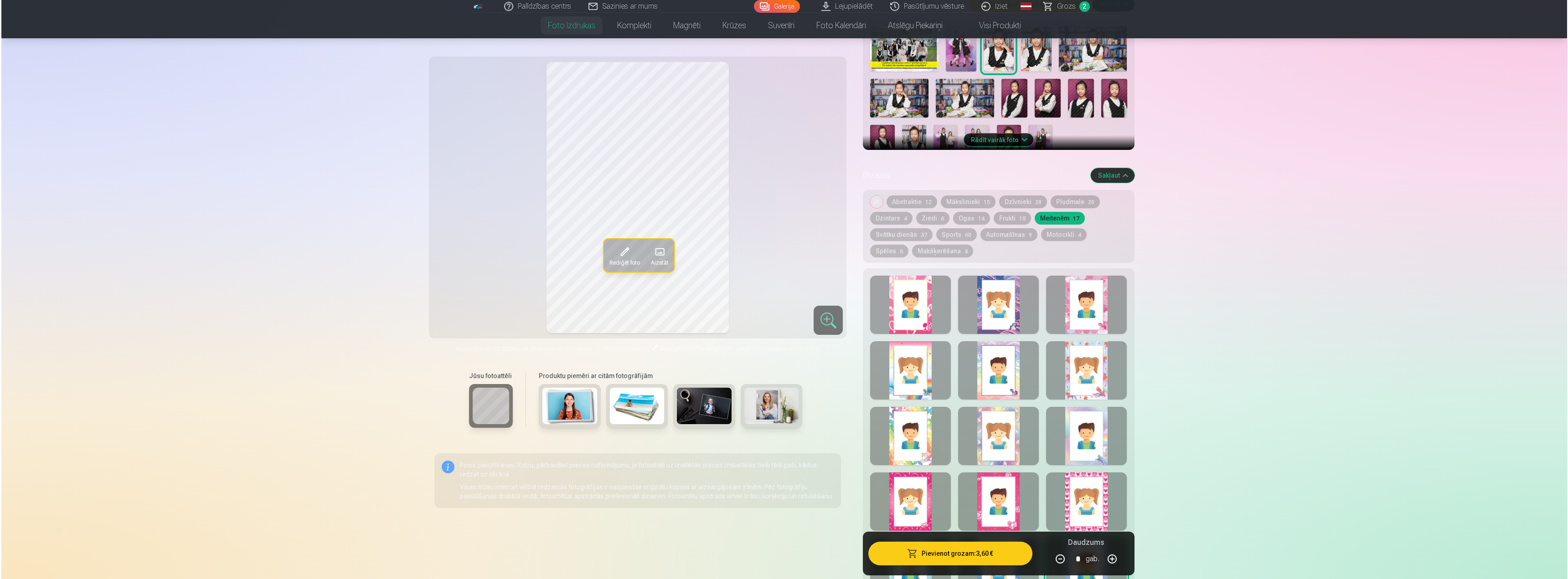
scroll to position [319, 0]
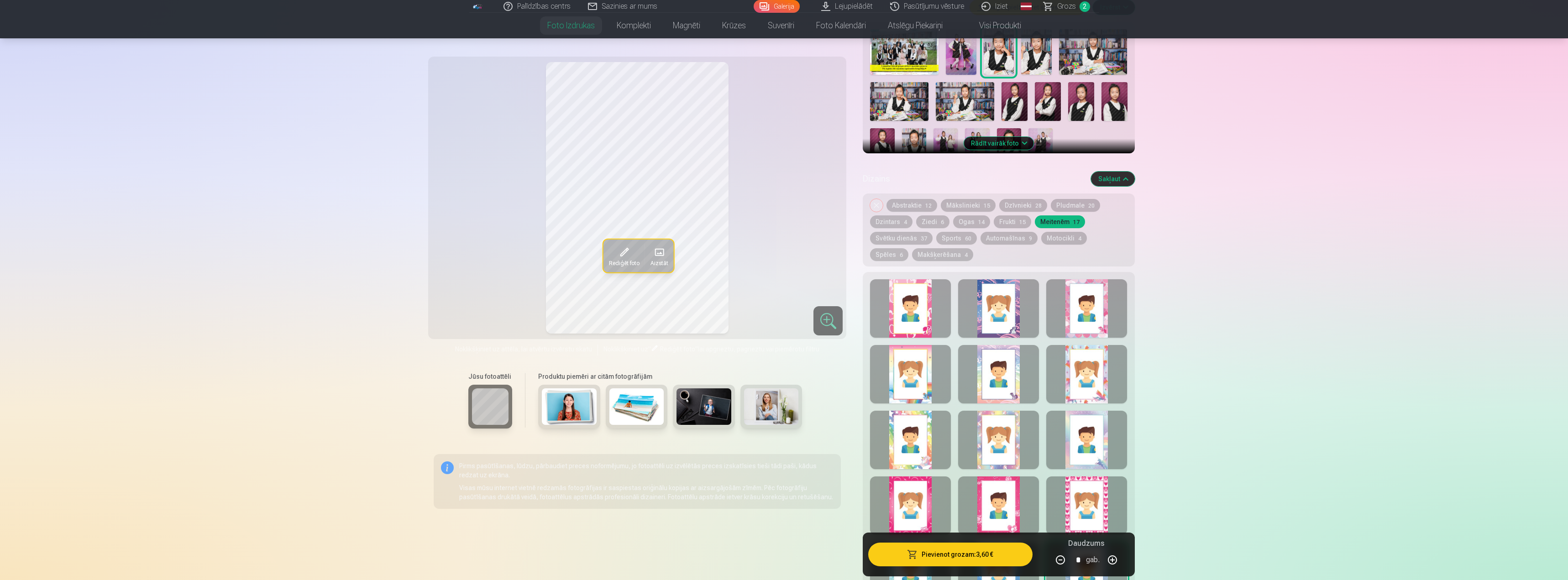
click at [1070, 300] on div at bounding box center [1086, 308] width 81 height 58
click at [1010, 324] on div at bounding box center [999, 308] width 81 height 58
click at [954, 557] on button "Pievienot grozam : 3,60 €" at bounding box center [950, 554] width 164 height 24
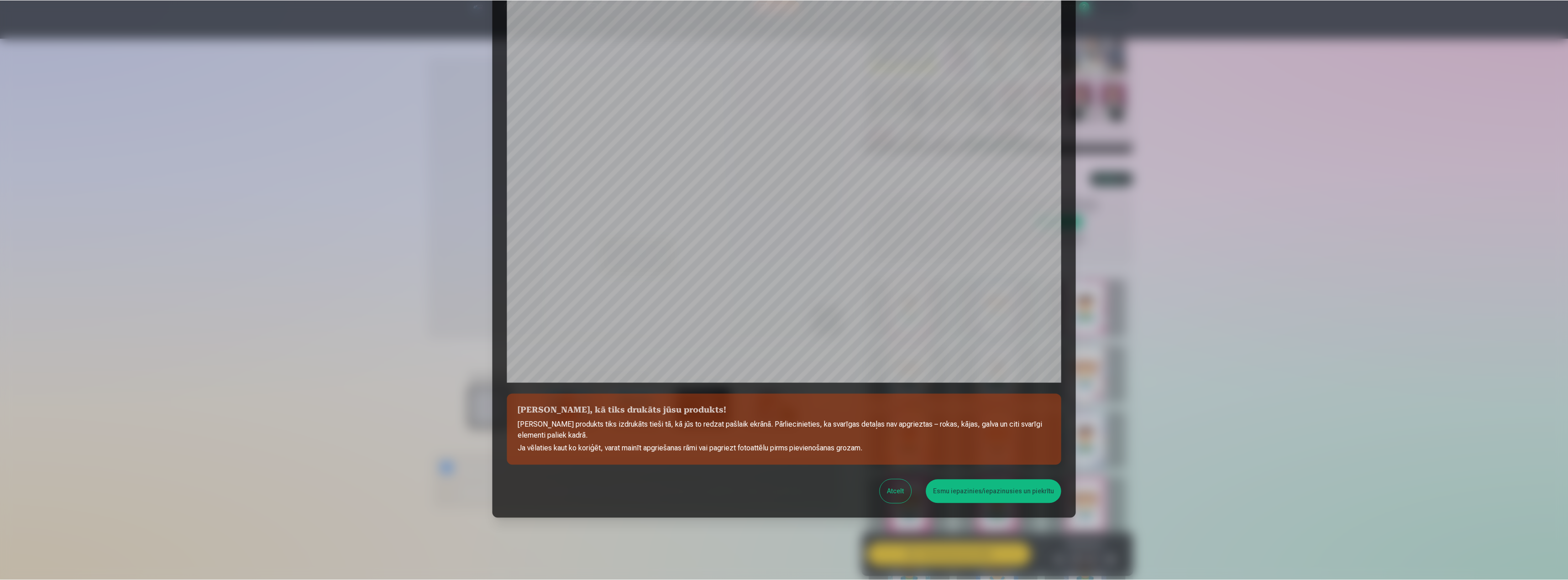
scroll to position [77, 0]
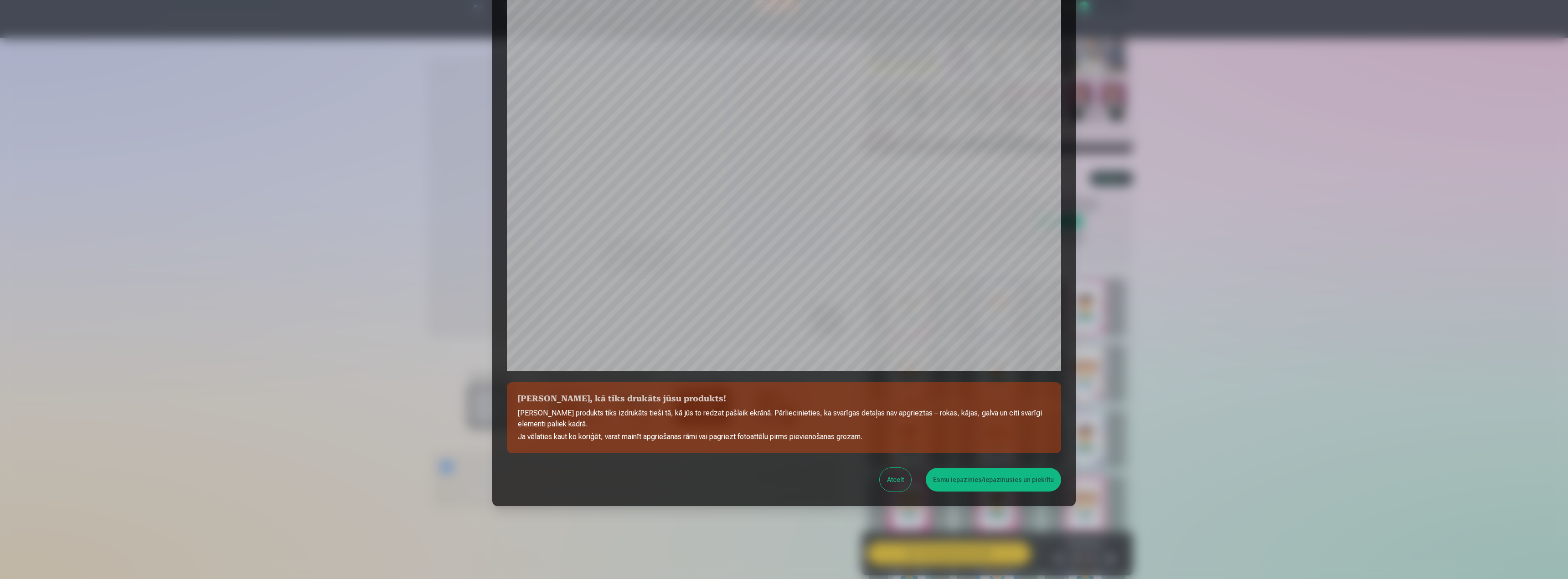
click at [980, 484] on button "Esmu iepazinies/iepazinusies un piekrītu" at bounding box center [993, 479] width 135 height 24
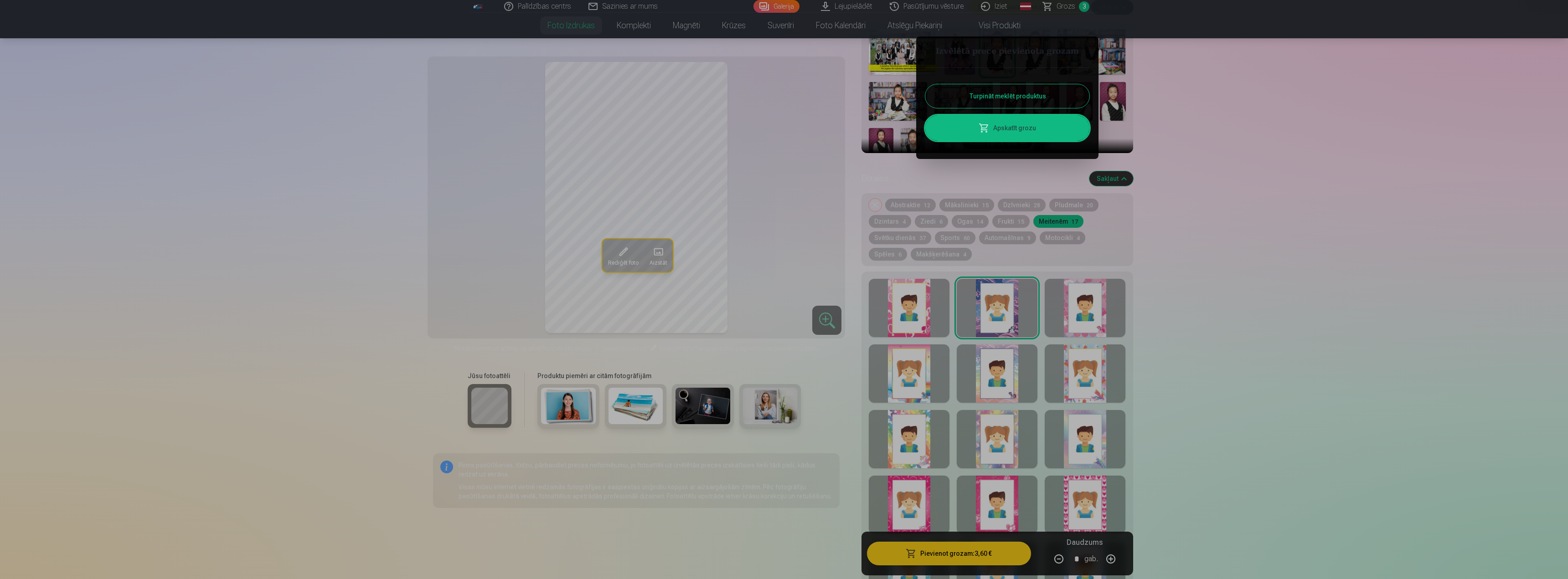
click at [1029, 90] on button "Turpināt meklēt produktus" at bounding box center [1007, 96] width 164 height 24
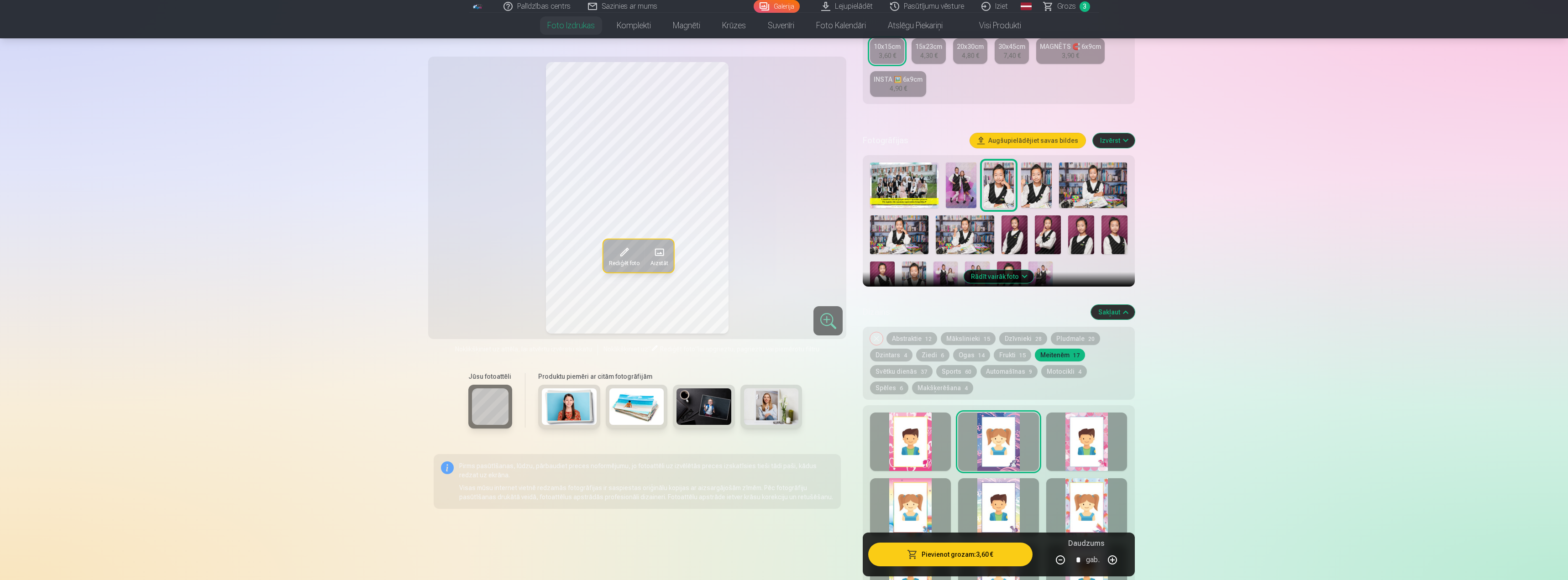
scroll to position [183, 0]
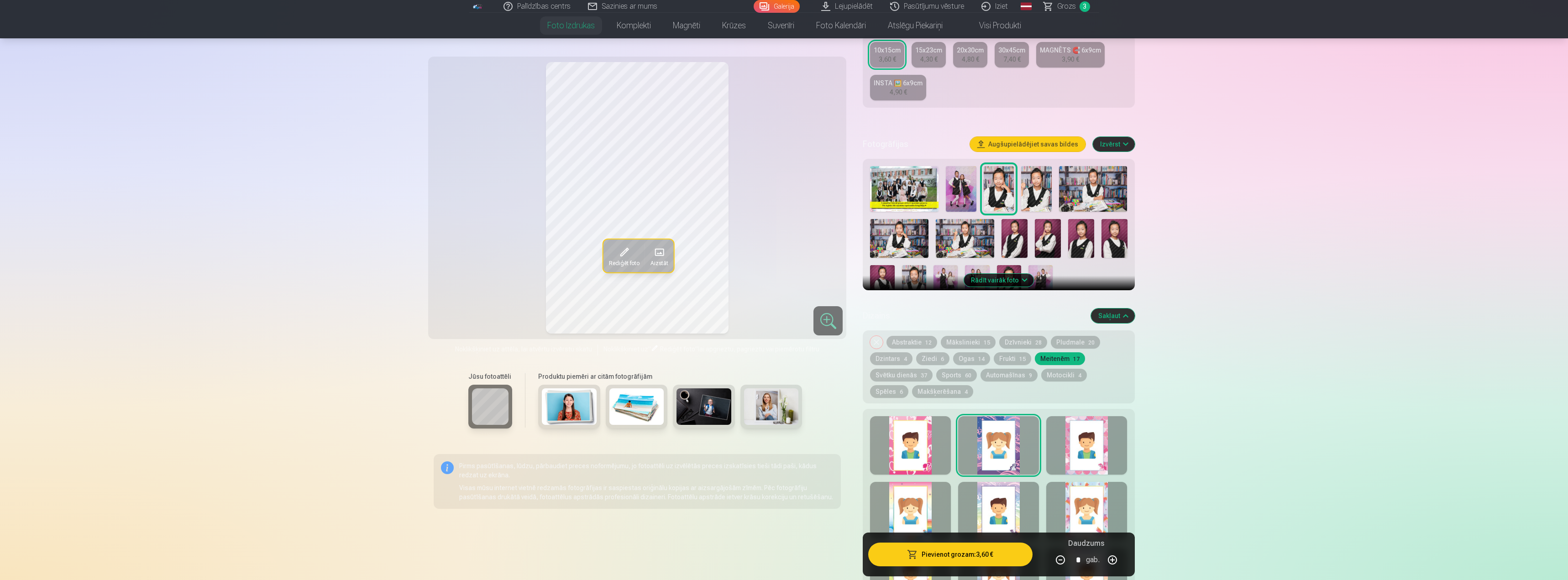
click at [1015, 242] on img at bounding box center [1014, 238] width 26 height 39
click at [1042, 242] on img at bounding box center [1048, 238] width 26 height 39
click at [1086, 238] on img at bounding box center [1081, 238] width 26 height 39
click at [1125, 241] on img at bounding box center [1114, 238] width 26 height 39
click at [884, 280] on img at bounding box center [882, 283] width 24 height 37
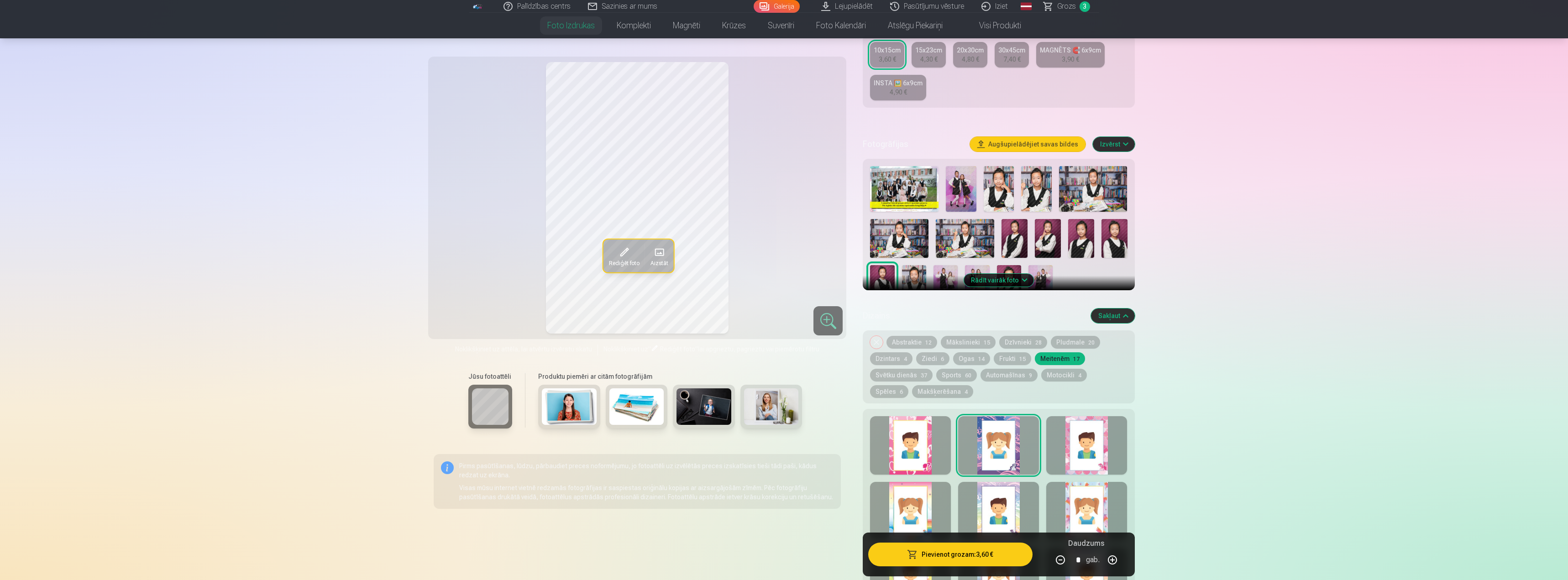
click at [906, 278] on img at bounding box center [914, 283] width 24 height 37
click at [937, 278] on img at bounding box center [946, 283] width 24 height 37
click at [1016, 239] on img at bounding box center [1014, 238] width 26 height 39
click at [1078, 244] on img at bounding box center [1081, 238] width 26 height 39
click at [1014, 241] on img at bounding box center [1014, 238] width 26 height 39
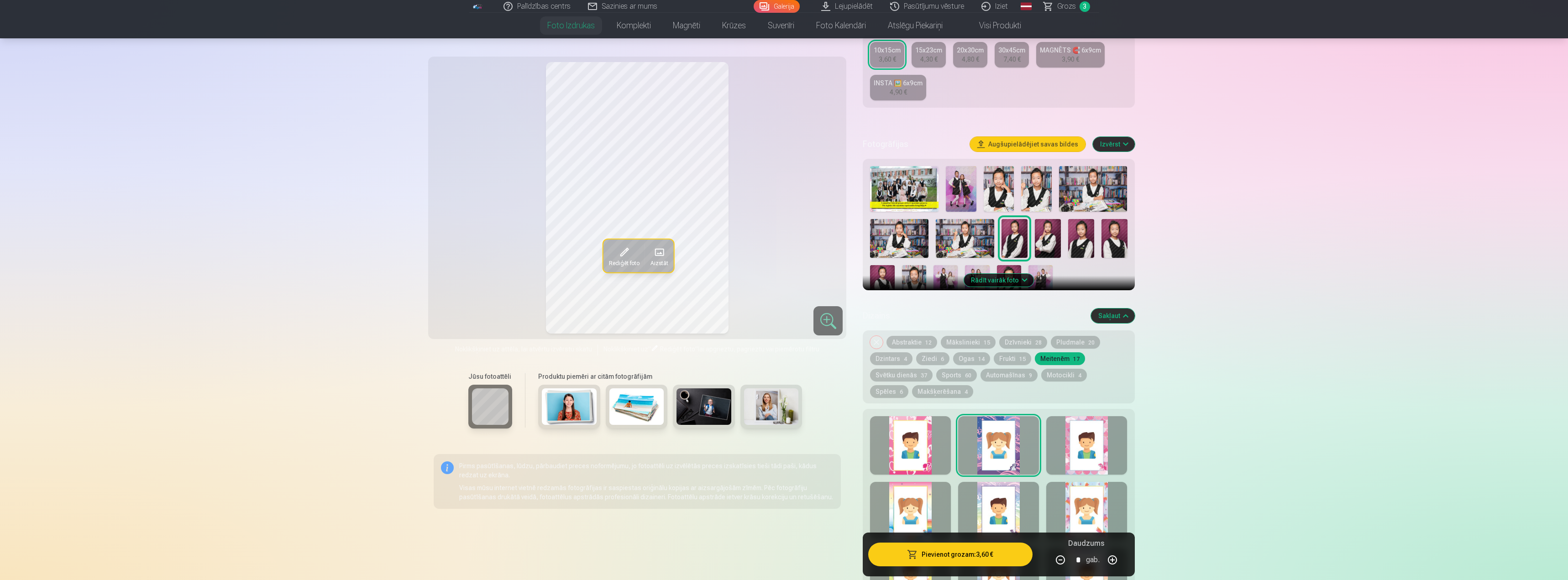
click at [1076, 447] on div at bounding box center [1086, 445] width 81 height 58
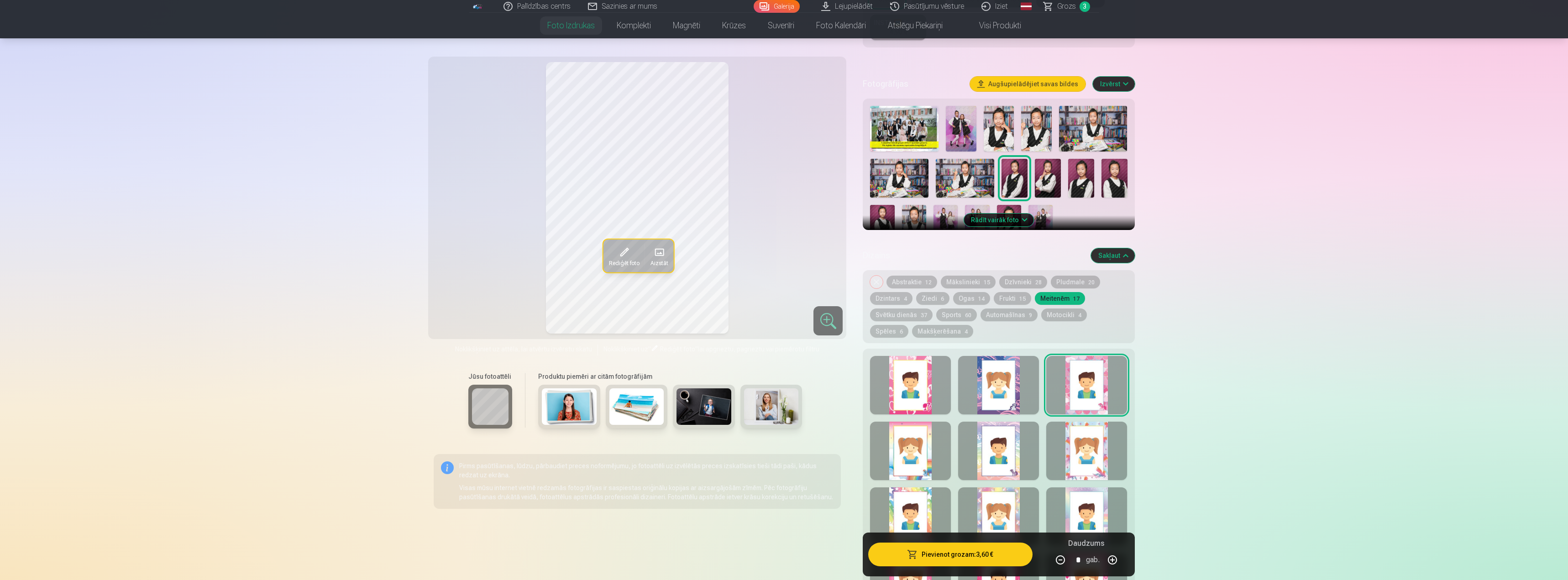
scroll to position [274, 0]
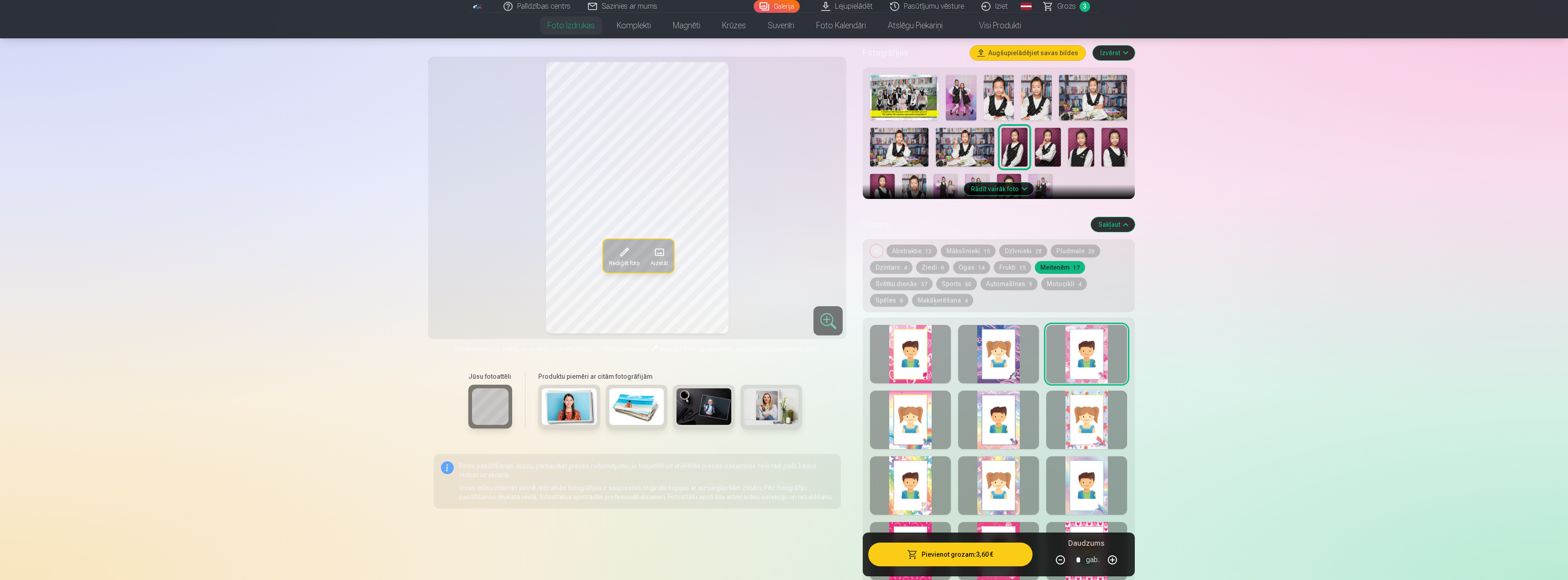
click at [908, 405] on div at bounding box center [910, 420] width 81 height 58
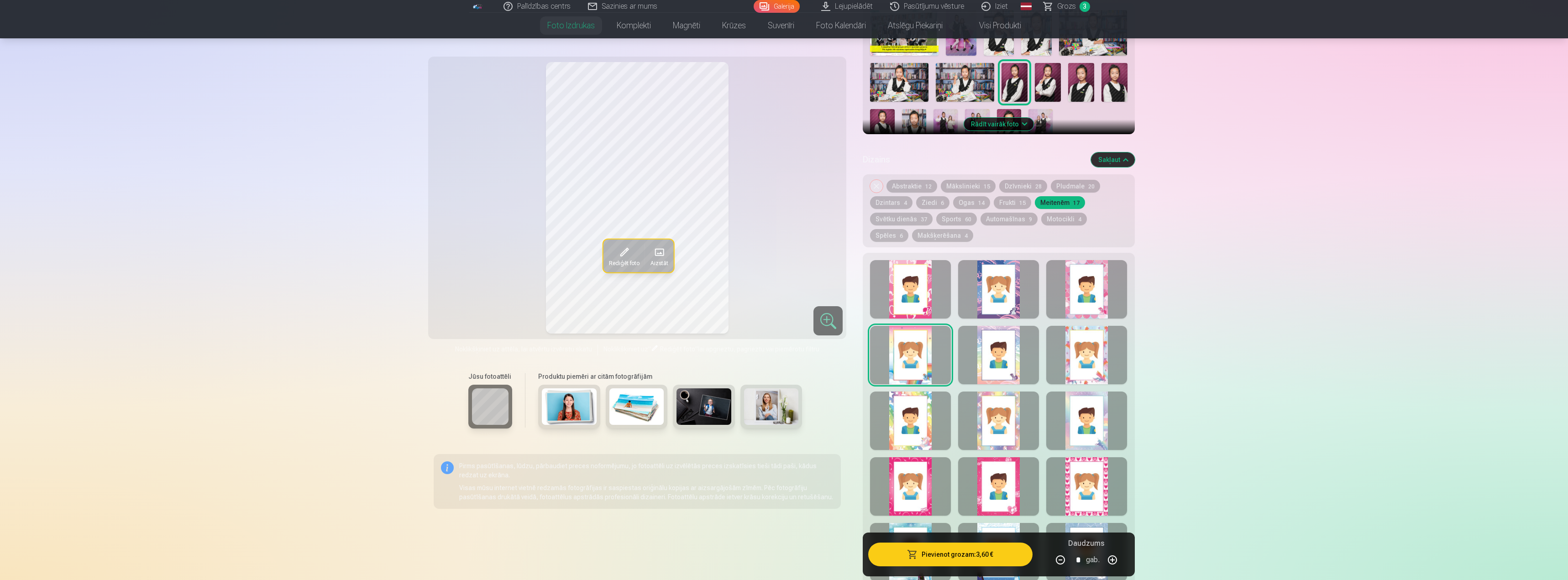
scroll to position [365, 0]
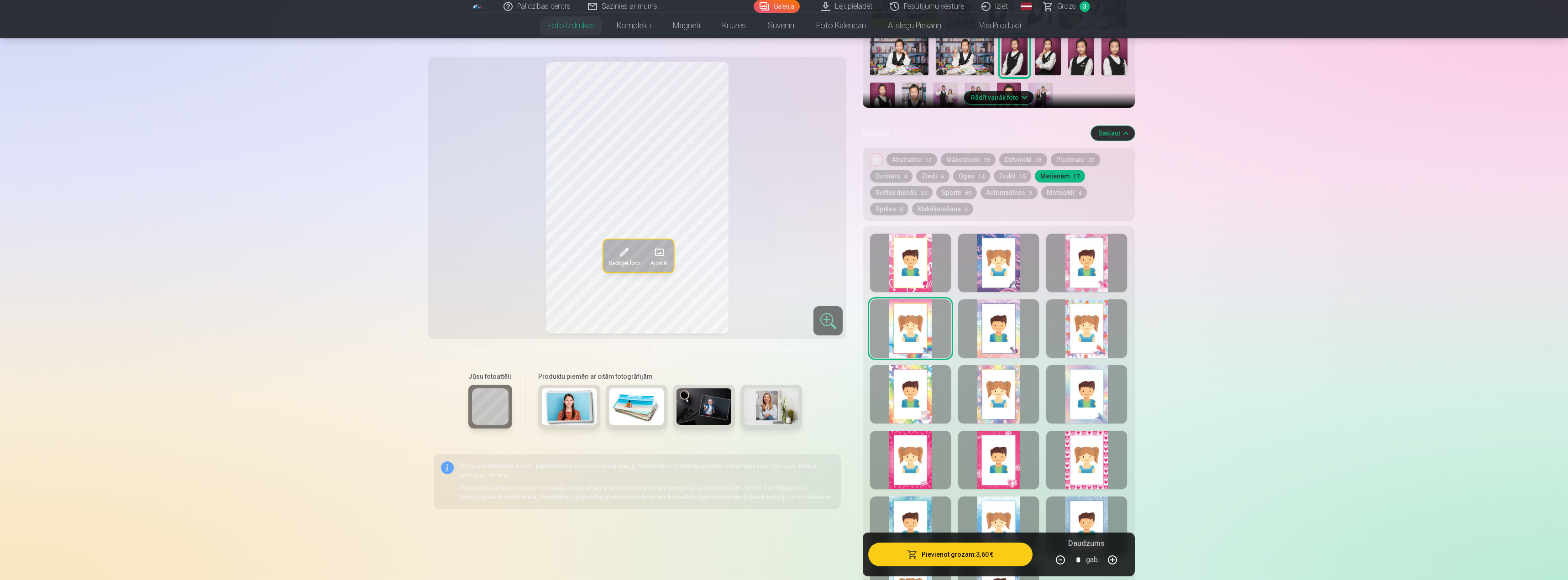
click at [906, 394] on div at bounding box center [910, 394] width 81 height 58
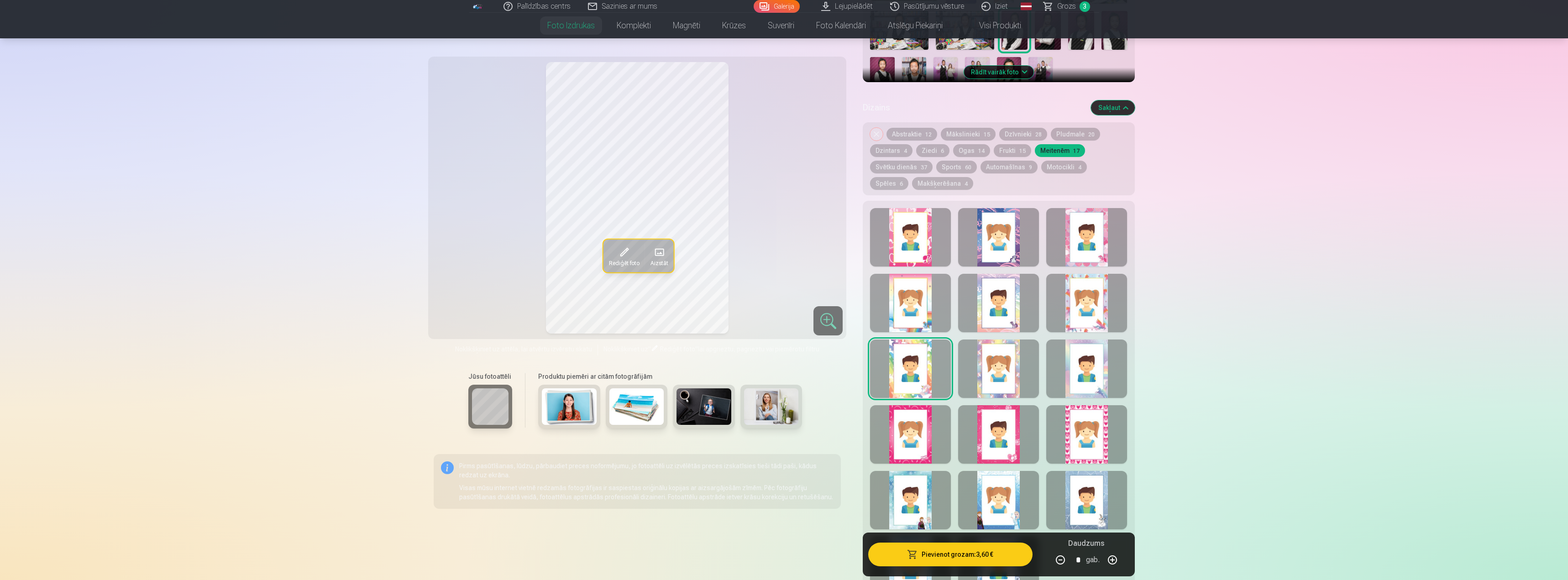
scroll to position [411, 0]
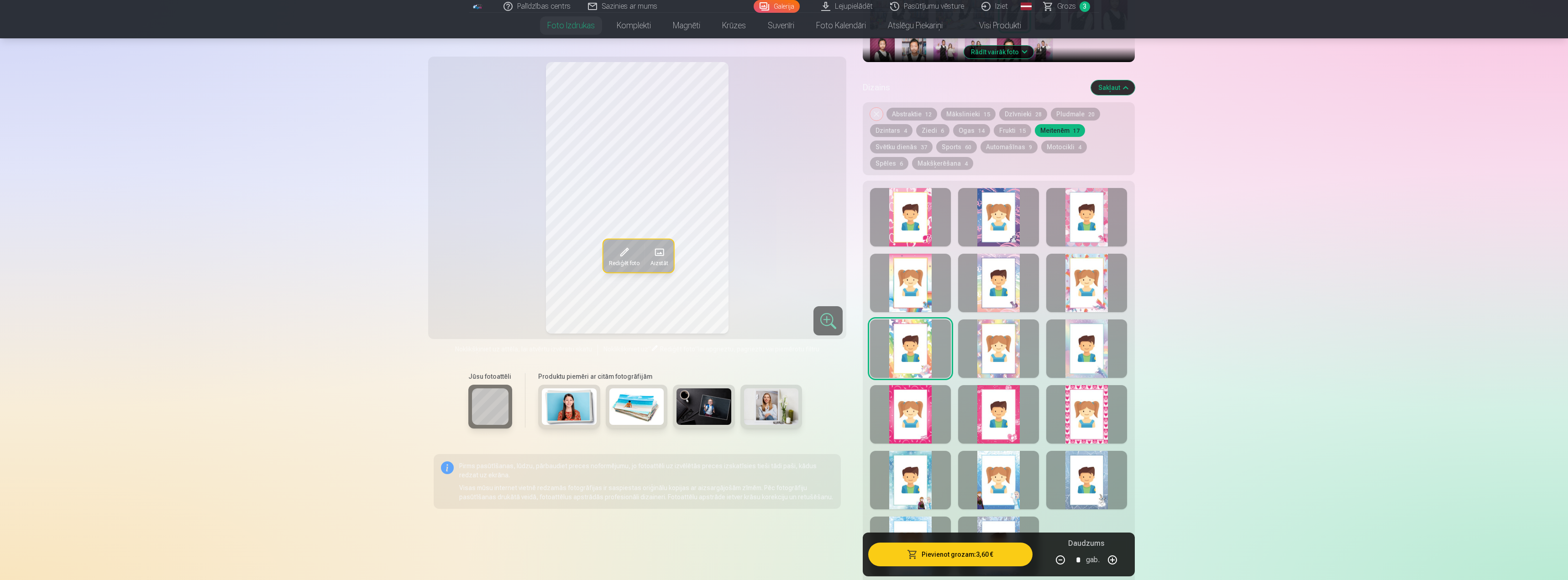
click at [915, 410] on div at bounding box center [910, 414] width 81 height 58
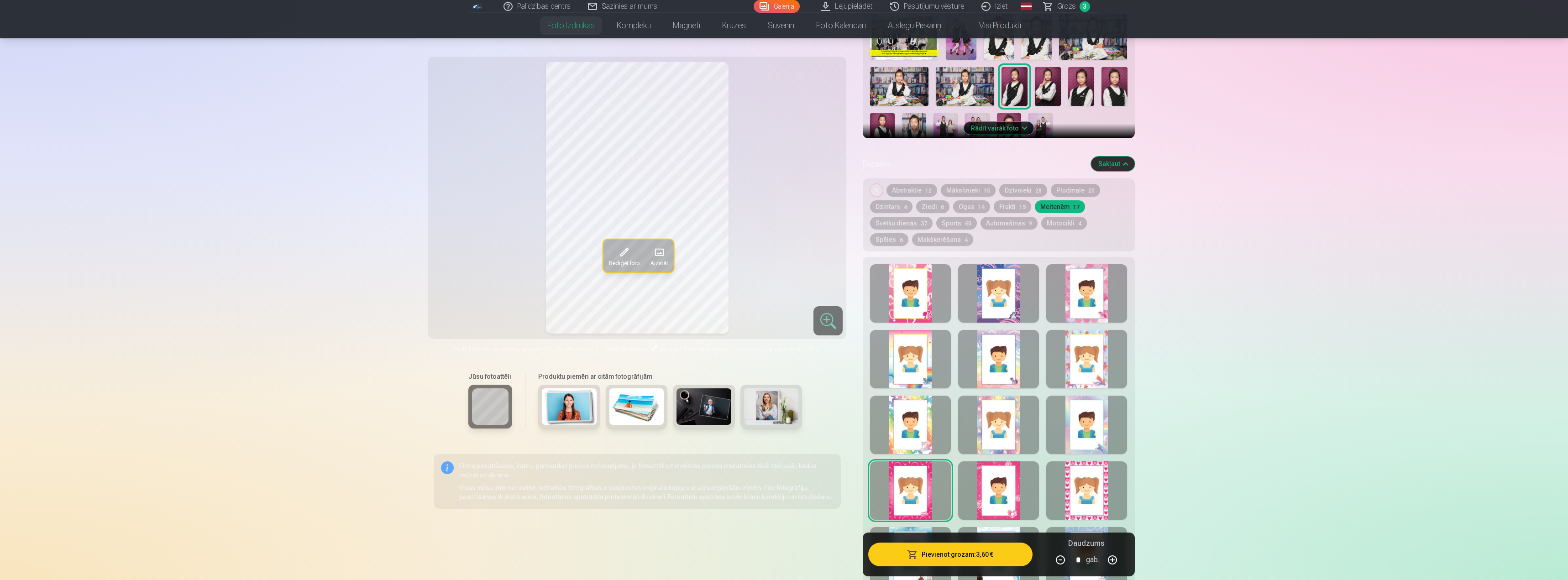
scroll to position [274, 0]
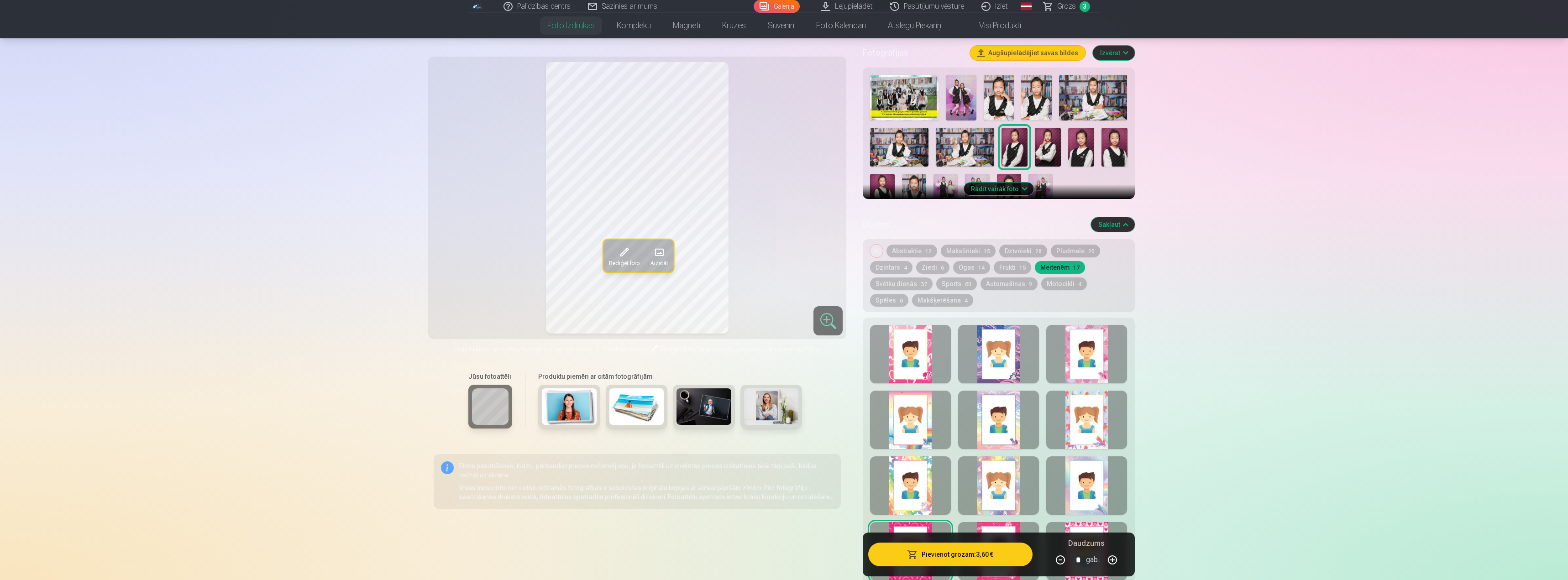
click at [919, 252] on button "Abstraktie 12" at bounding box center [911, 250] width 51 height 13
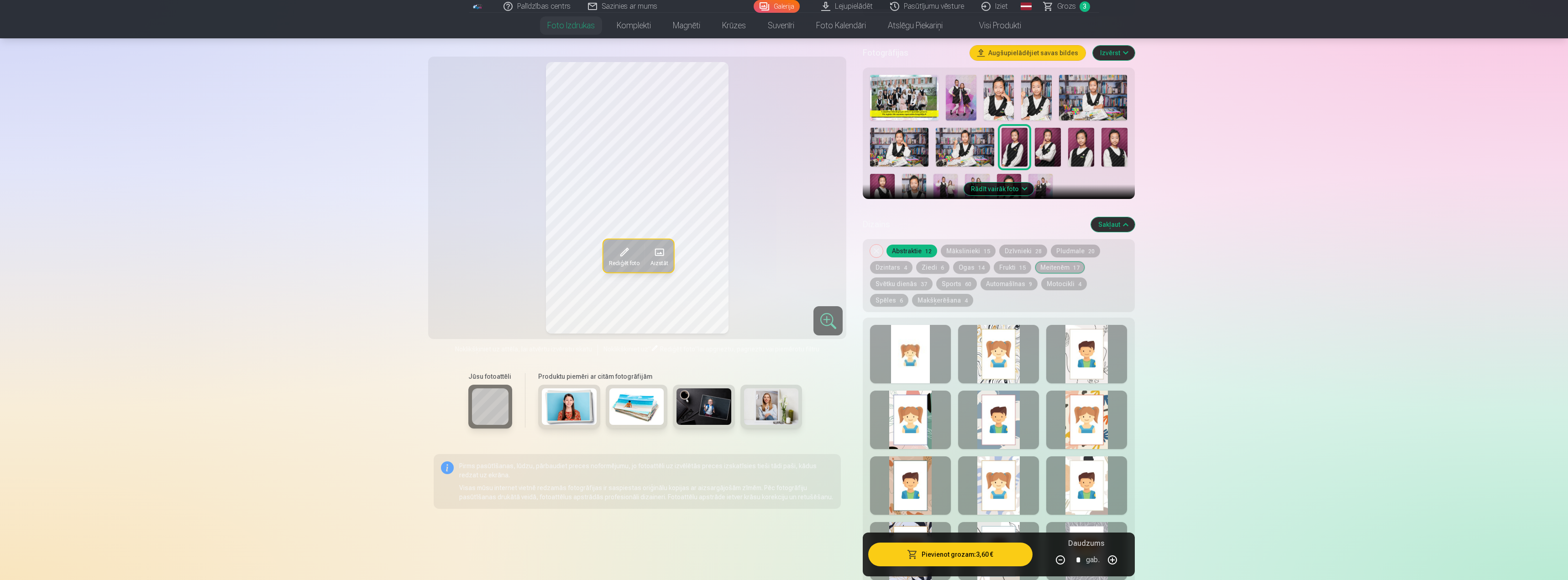
click at [966, 248] on button "Mākslinieki 15" at bounding box center [968, 250] width 55 height 13
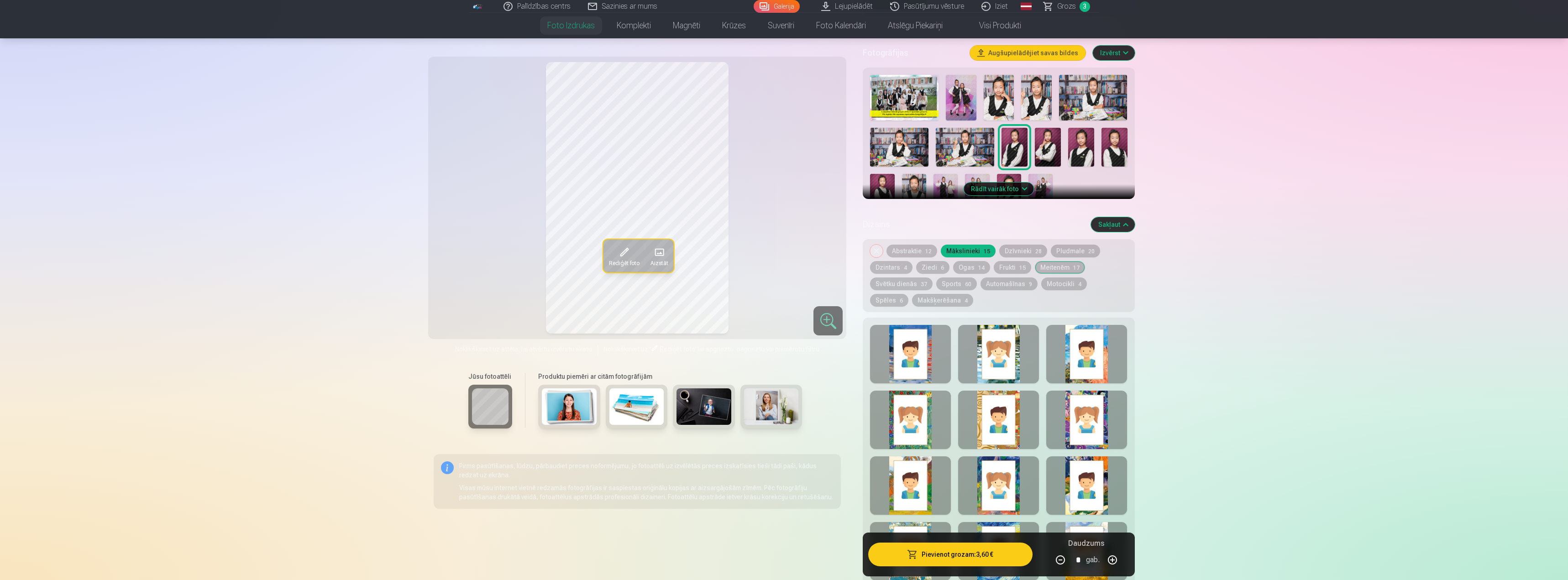
click at [1020, 255] on button "Dzīvnieki 28" at bounding box center [1023, 250] width 48 height 13
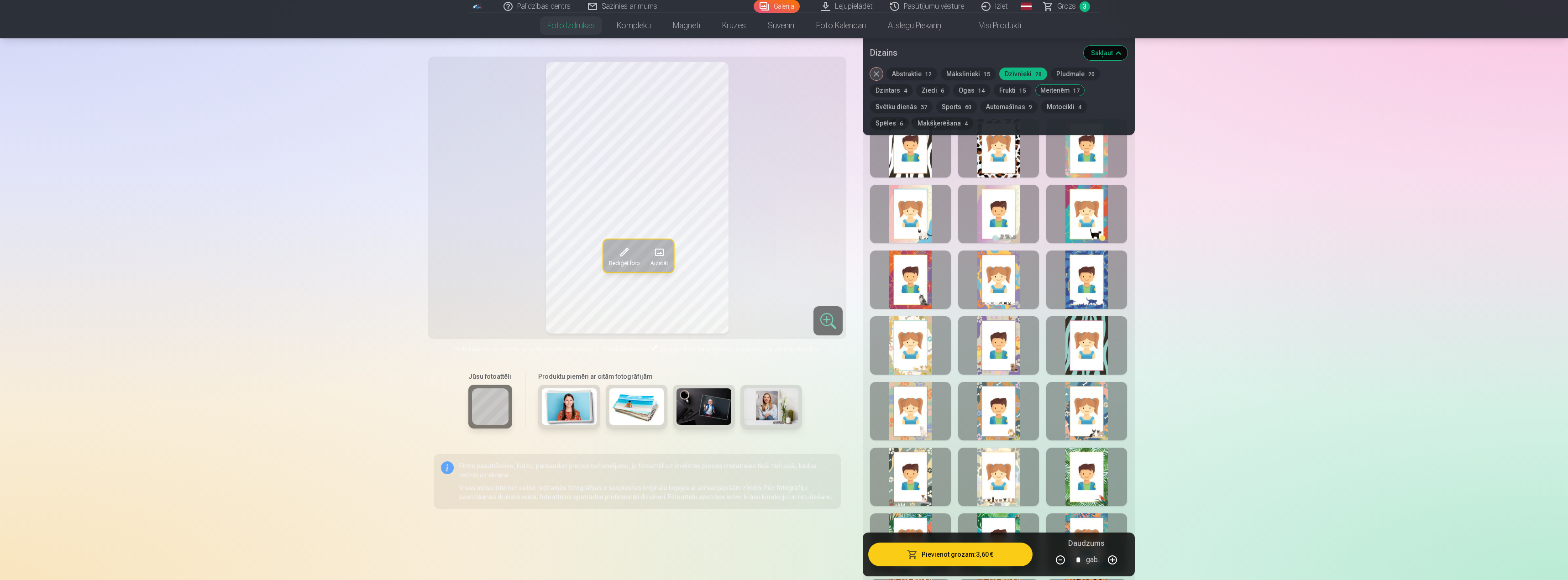
scroll to position [365, 0]
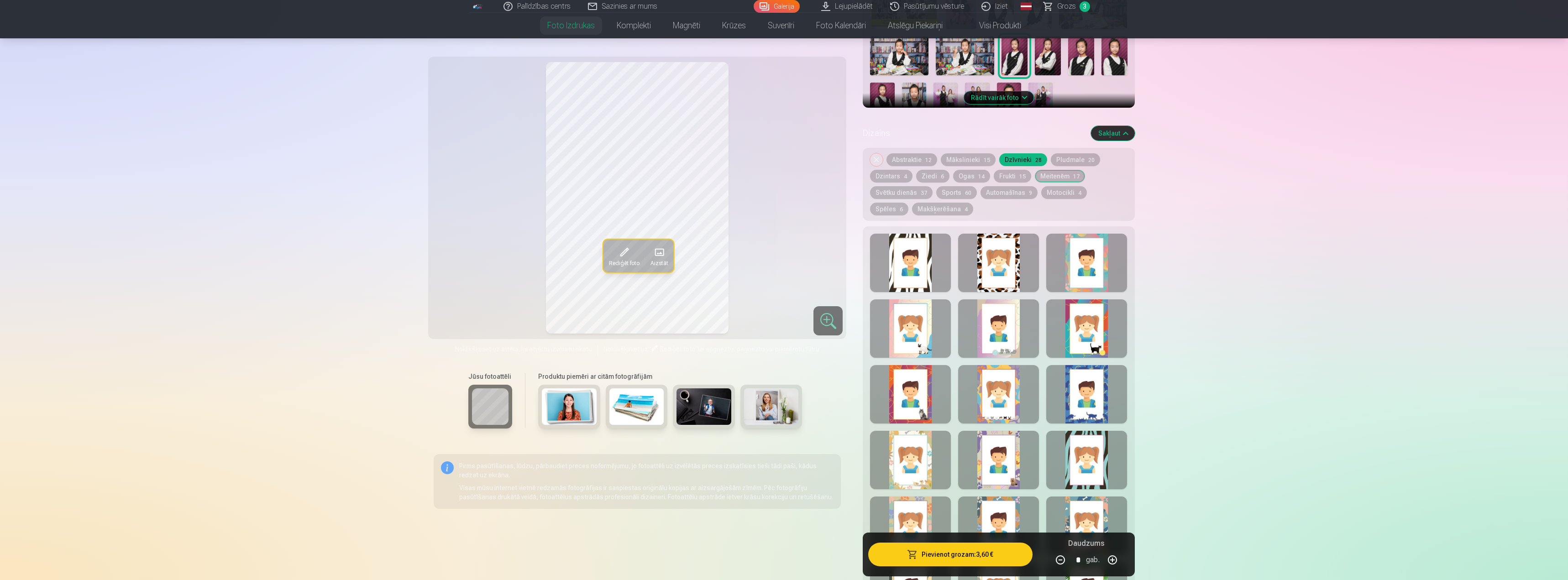
click at [1059, 159] on button "Pludmale 20" at bounding box center [1075, 160] width 49 height 13
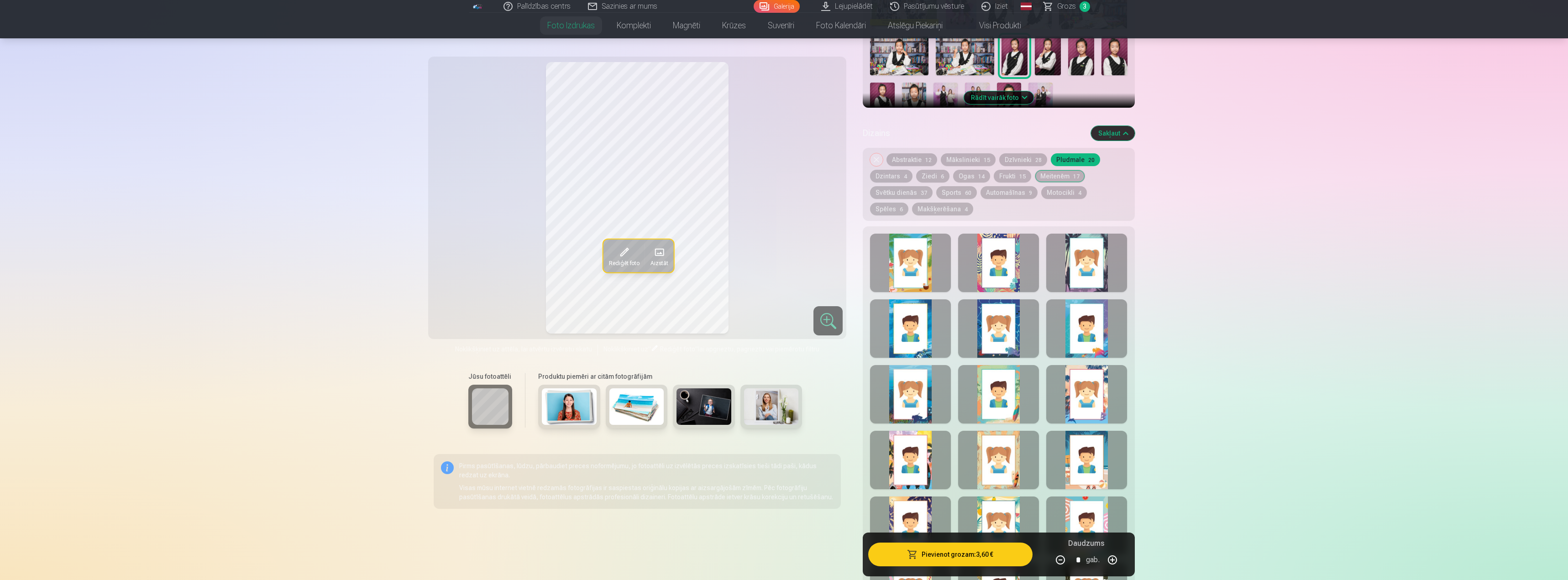
click at [997, 389] on div at bounding box center [999, 394] width 81 height 58
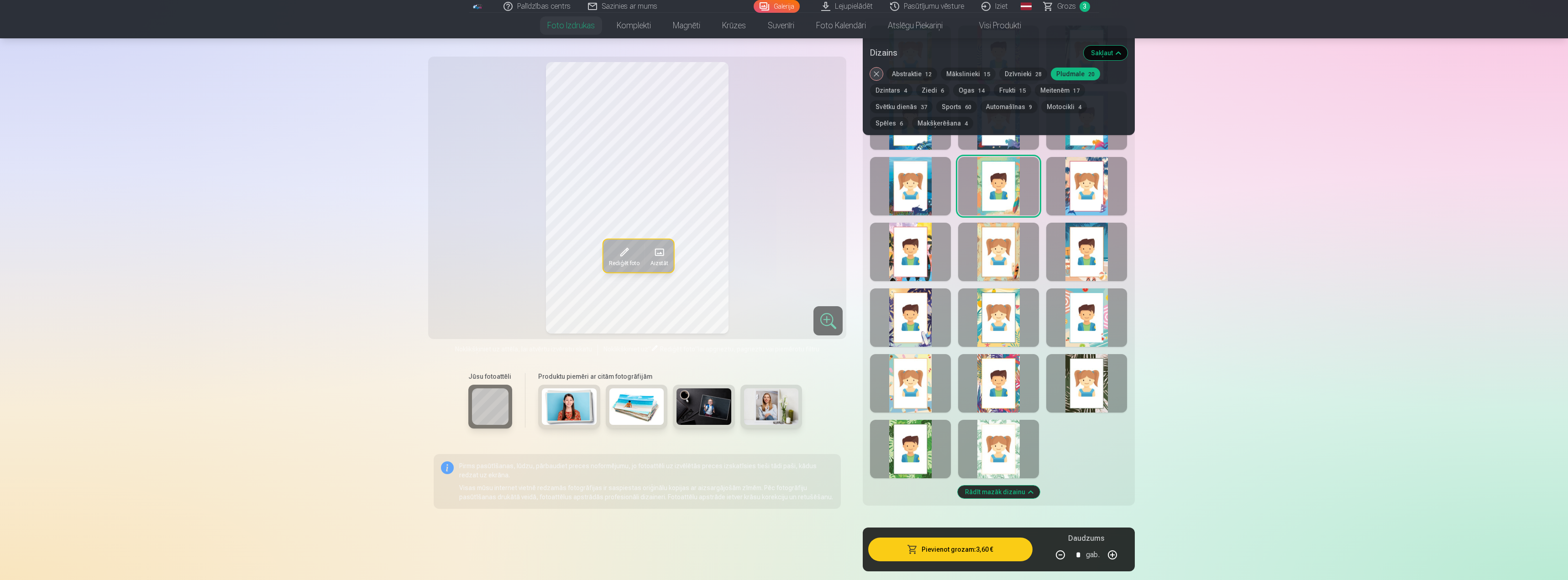
scroll to position [548, 0]
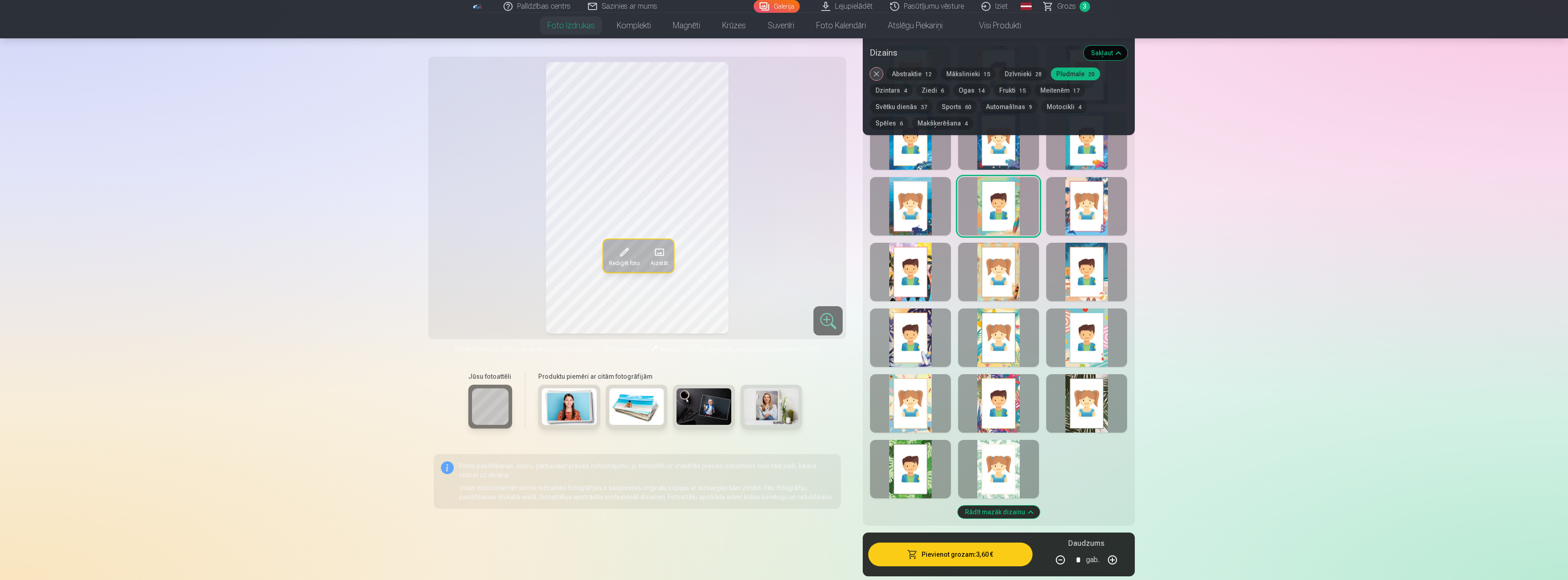
click at [906, 268] on div at bounding box center [910, 272] width 81 height 58
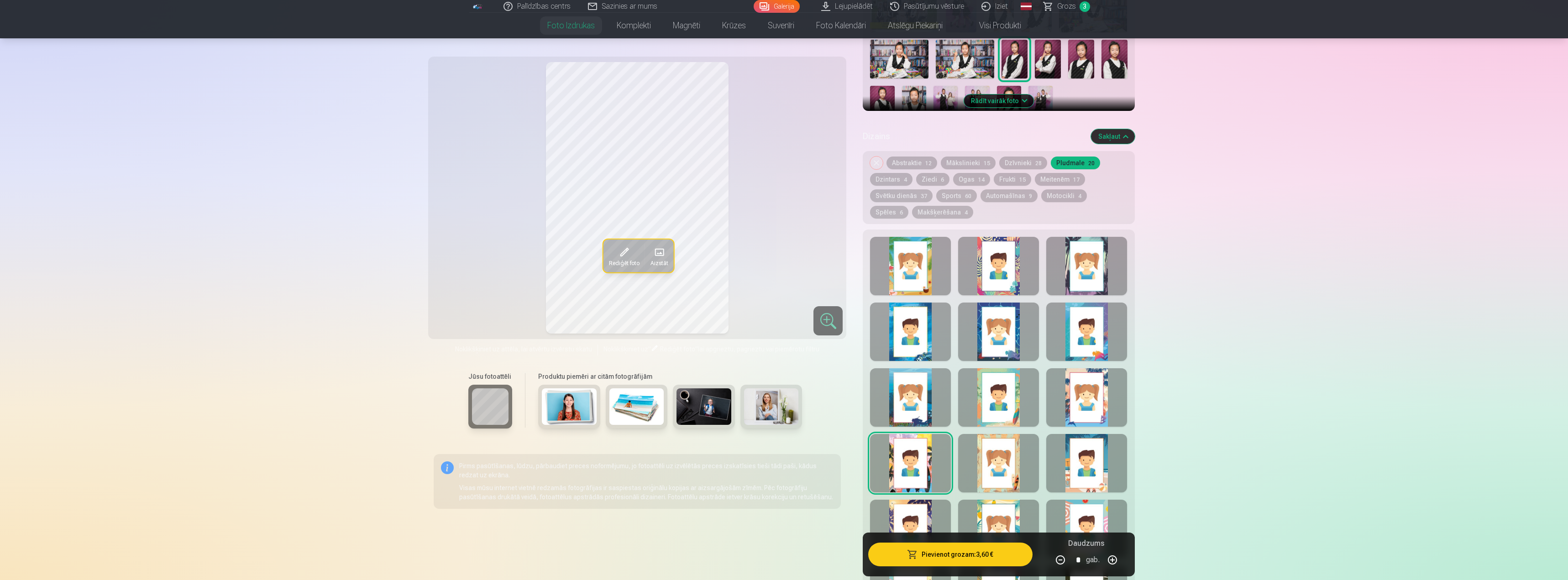
scroll to position [319, 0]
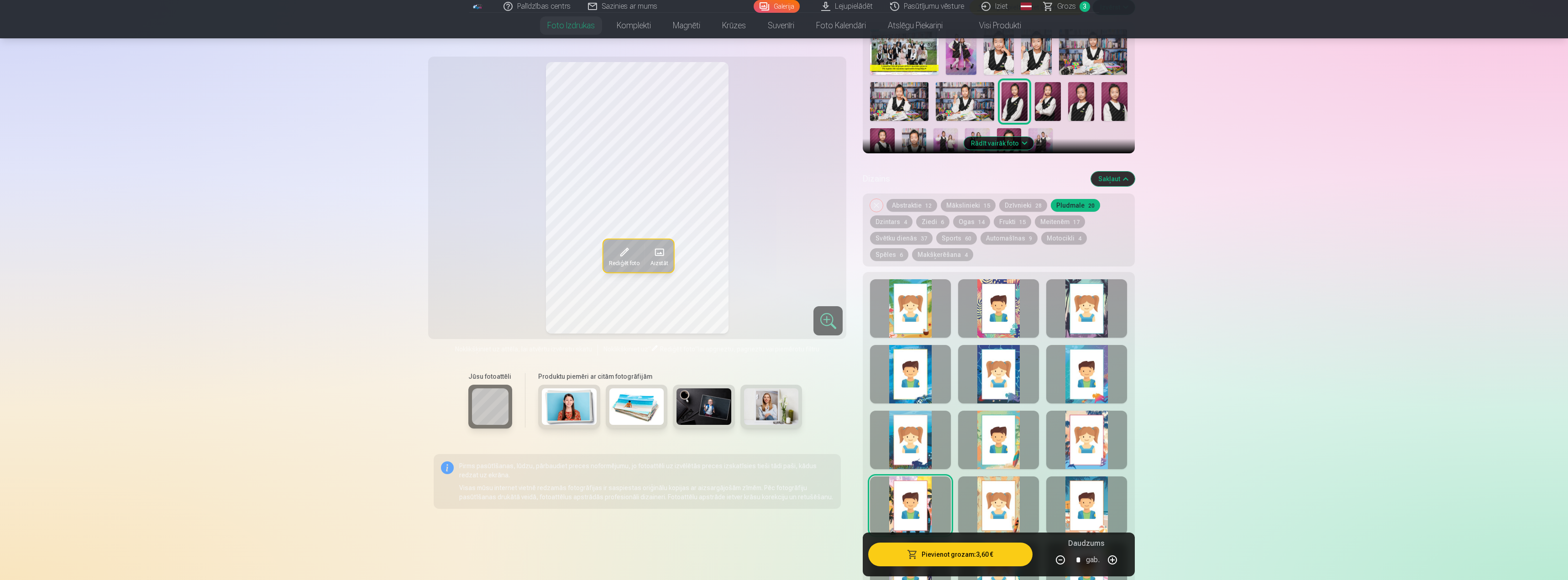
click at [1091, 383] on div at bounding box center [1086, 374] width 81 height 58
click at [1048, 237] on button "Motocikli 4" at bounding box center [1064, 238] width 46 height 13
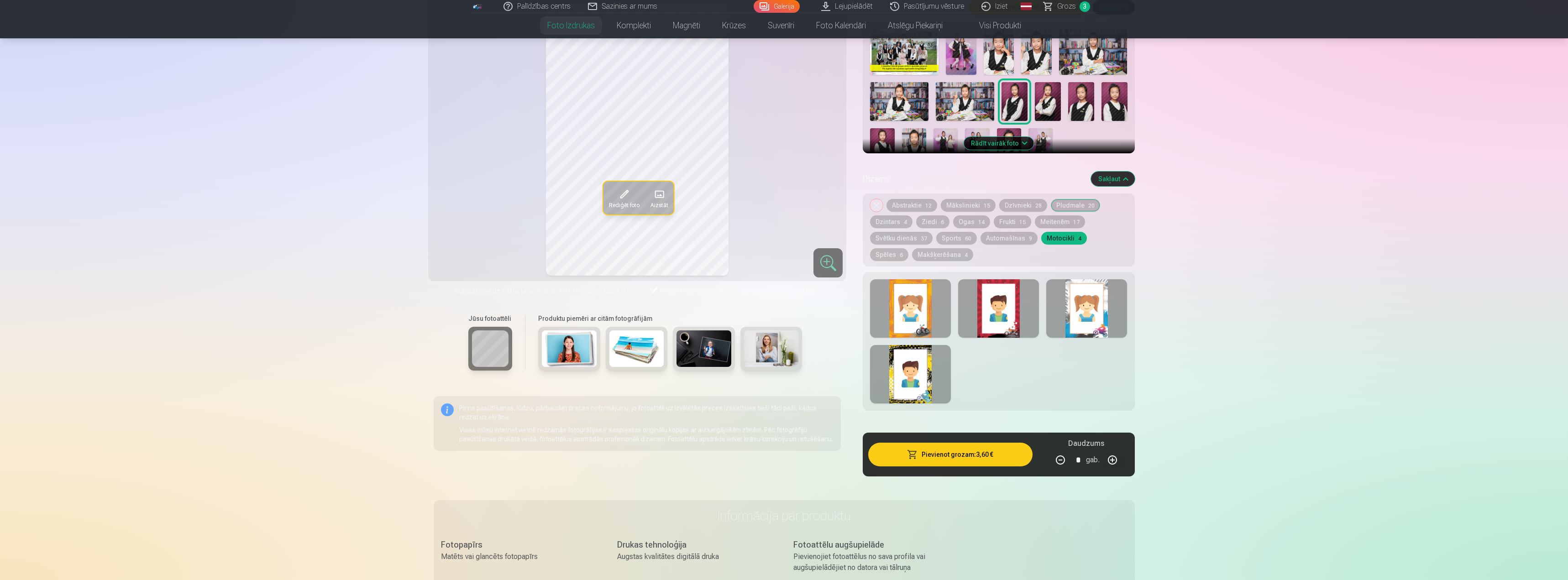
click at [1017, 235] on button "Automašīnas 9" at bounding box center [1010, 238] width 57 height 13
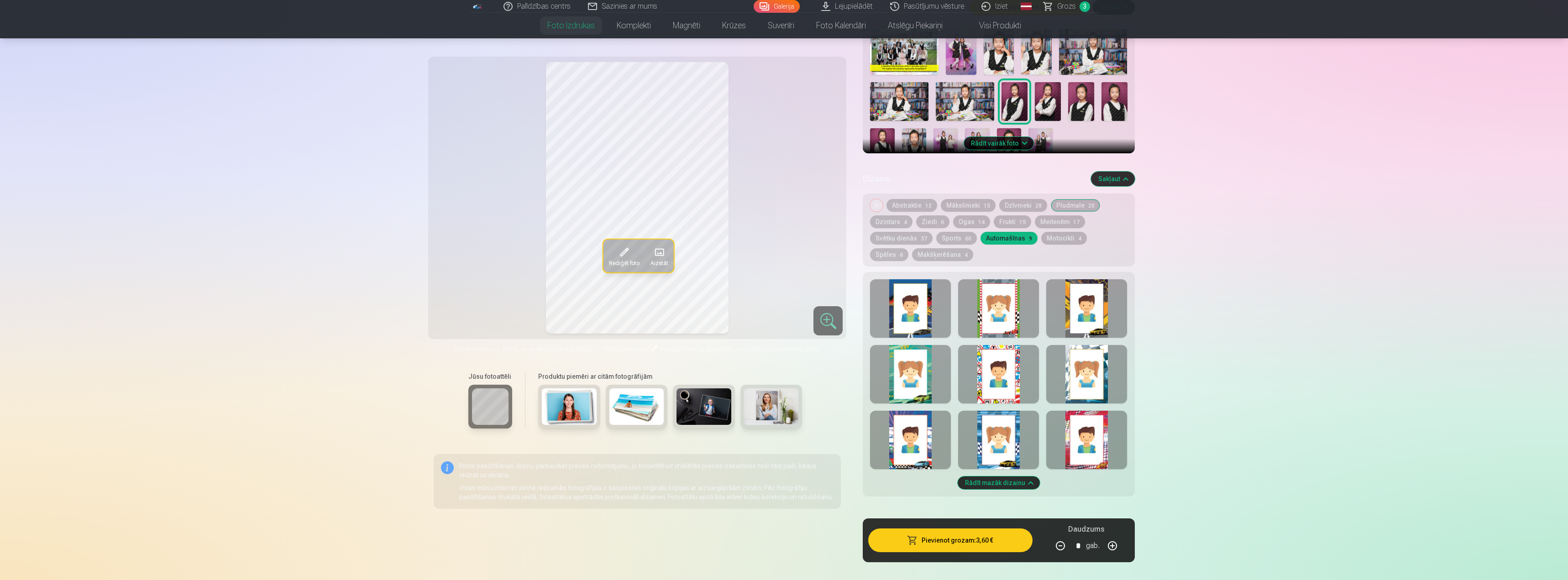
click at [960, 237] on button "Sports 60" at bounding box center [957, 238] width 41 height 13
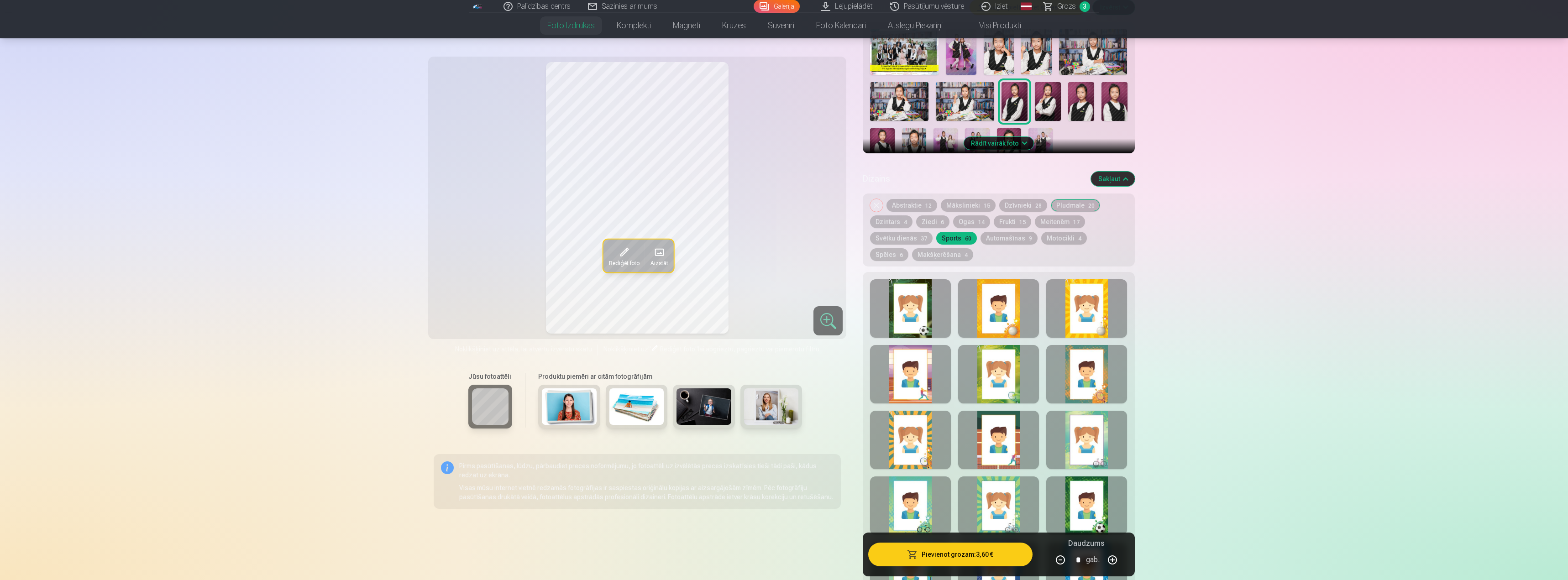
click at [890, 240] on button "Svētku dienās 37" at bounding box center [901, 238] width 63 height 13
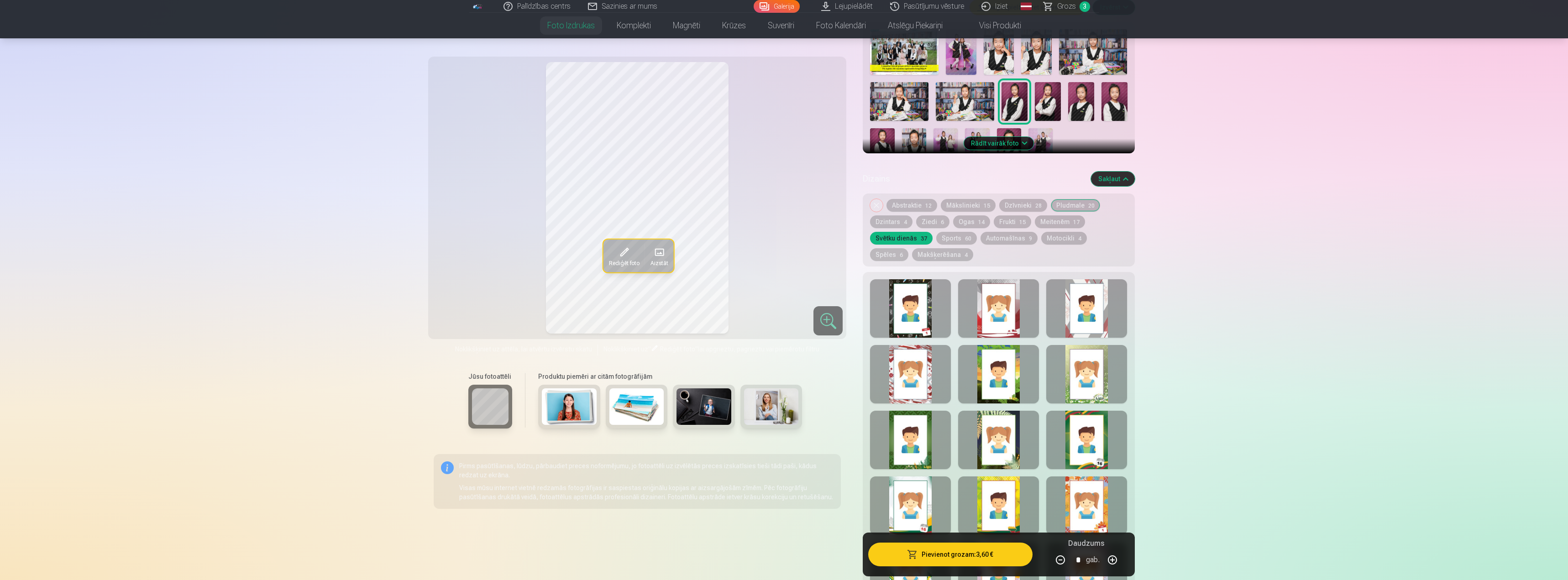
click at [912, 256] on button "Makšķerēšana 4" at bounding box center [943, 254] width 61 height 13
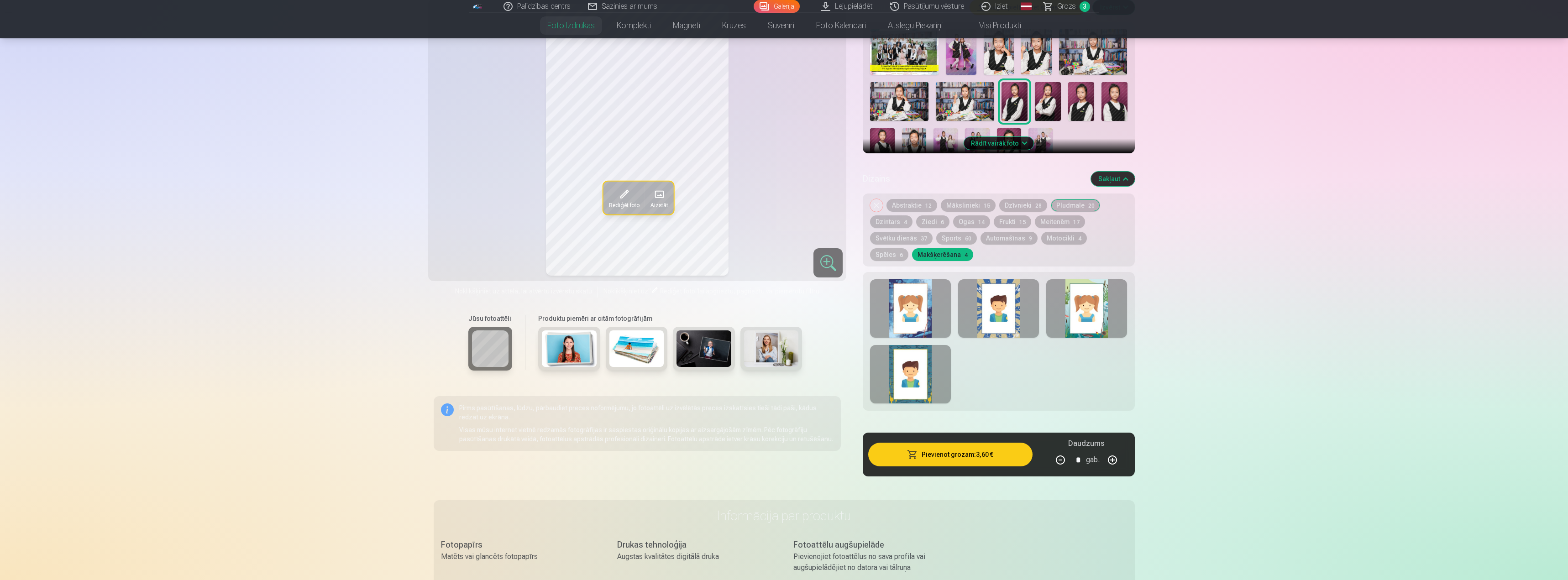
click at [1001, 220] on button "Frukti 15" at bounding box center [1012, 221] width 37 height 13
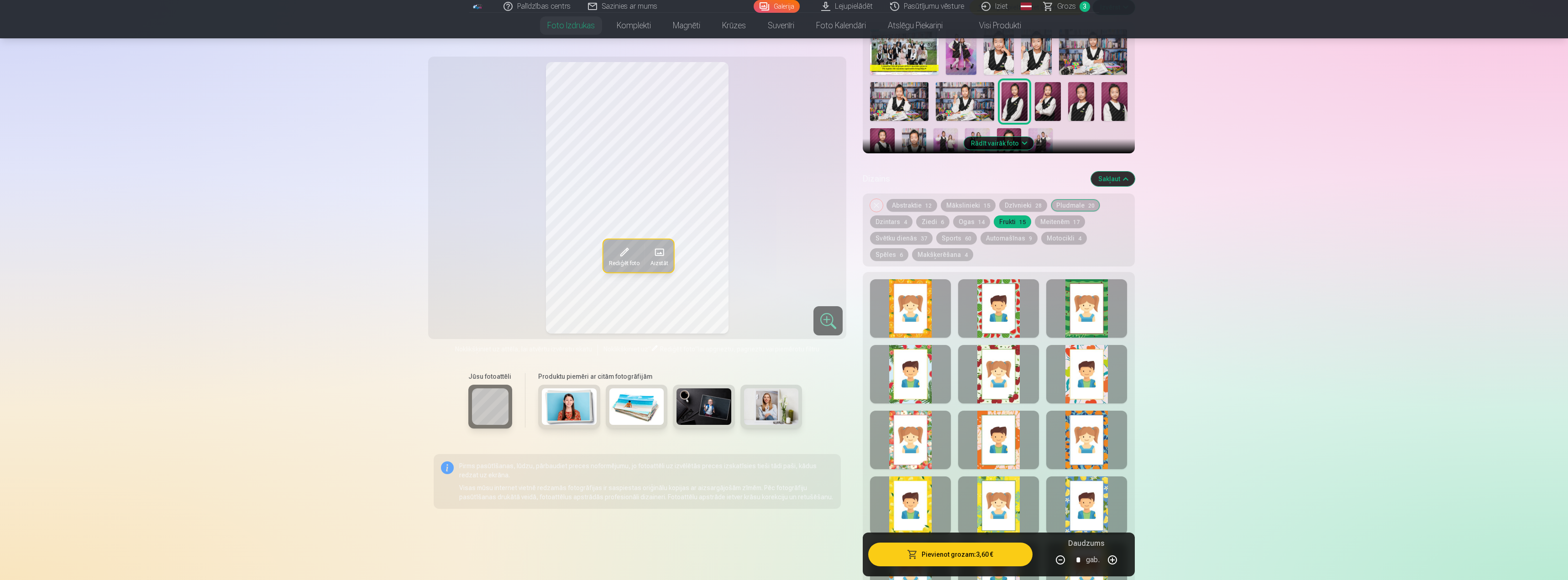
click at [1056, 217] on button "Meitenēm 17" at bounding box center [1060, 221] width 50 height 13
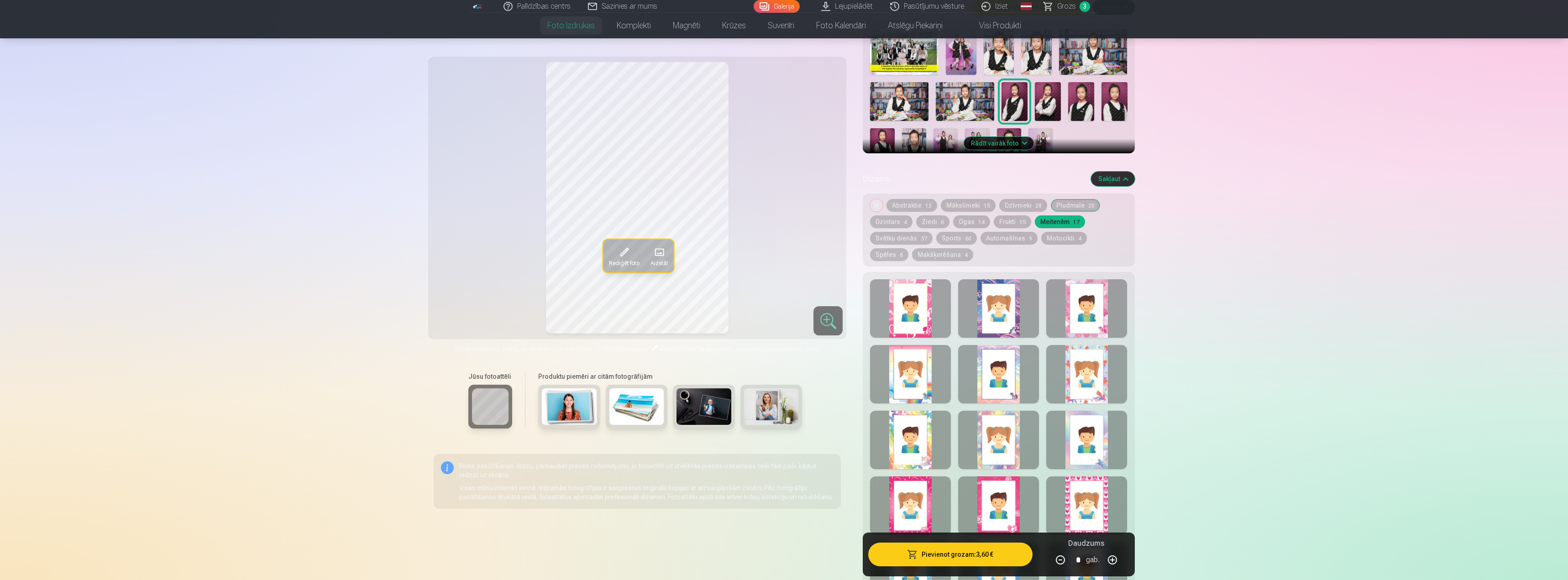
click at [1083, 383] on div at bounding box center [1086, 374] width 81 height 58
click at [1000, 365] on div at bounding box center [999, 374] width 81 height 58
click at [924, 386] on div at bounding box center [910, 374] width 81 height 58
click at [1004, 561] on button "Pievienot grozam : 3,60 €" at bounding box center [950, 554] width 164 height 24
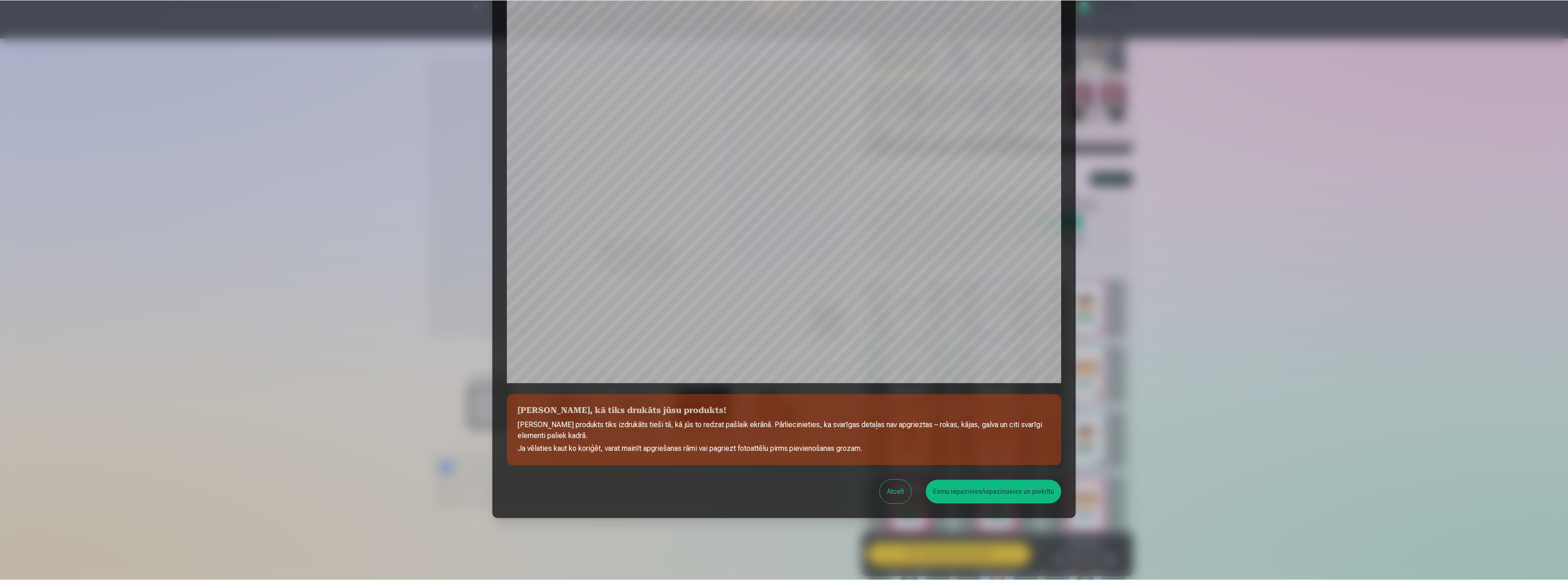
scroll to position [77, 0]
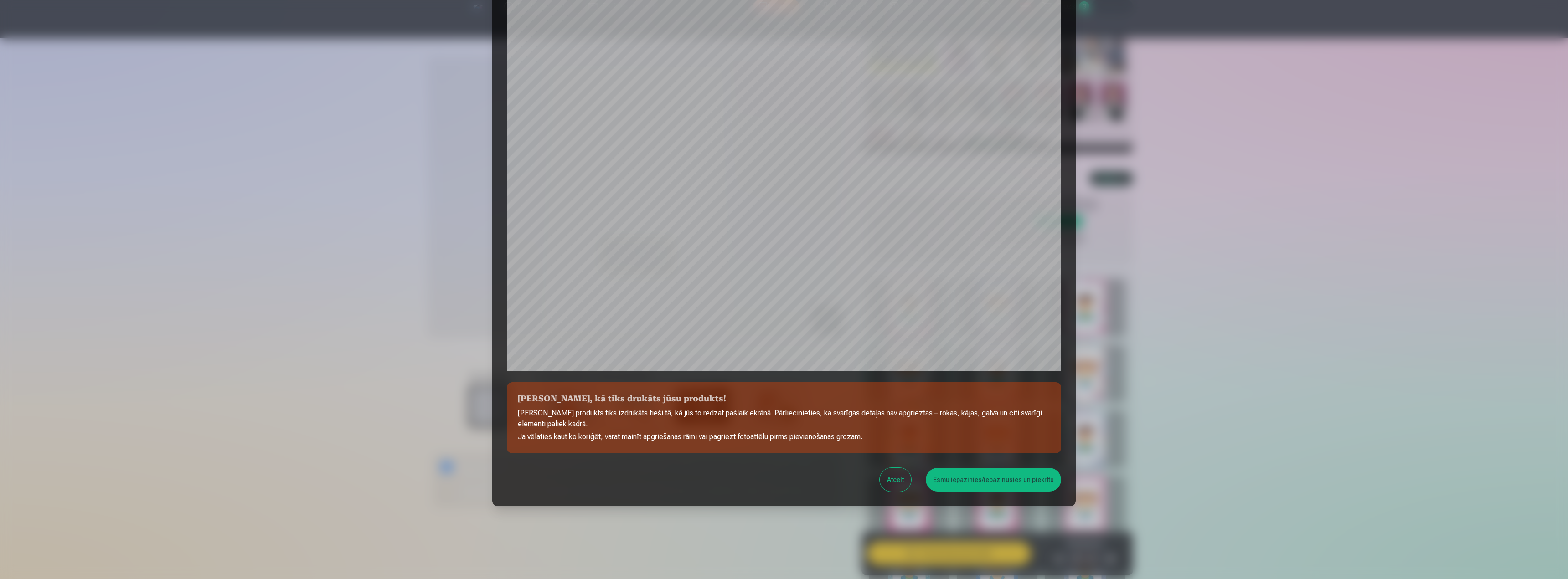
click at [1012, 482] on button "Esmu iepazinies/iepazinusies un piekrītu" at bounding box center [993, 479] width 135 height 24
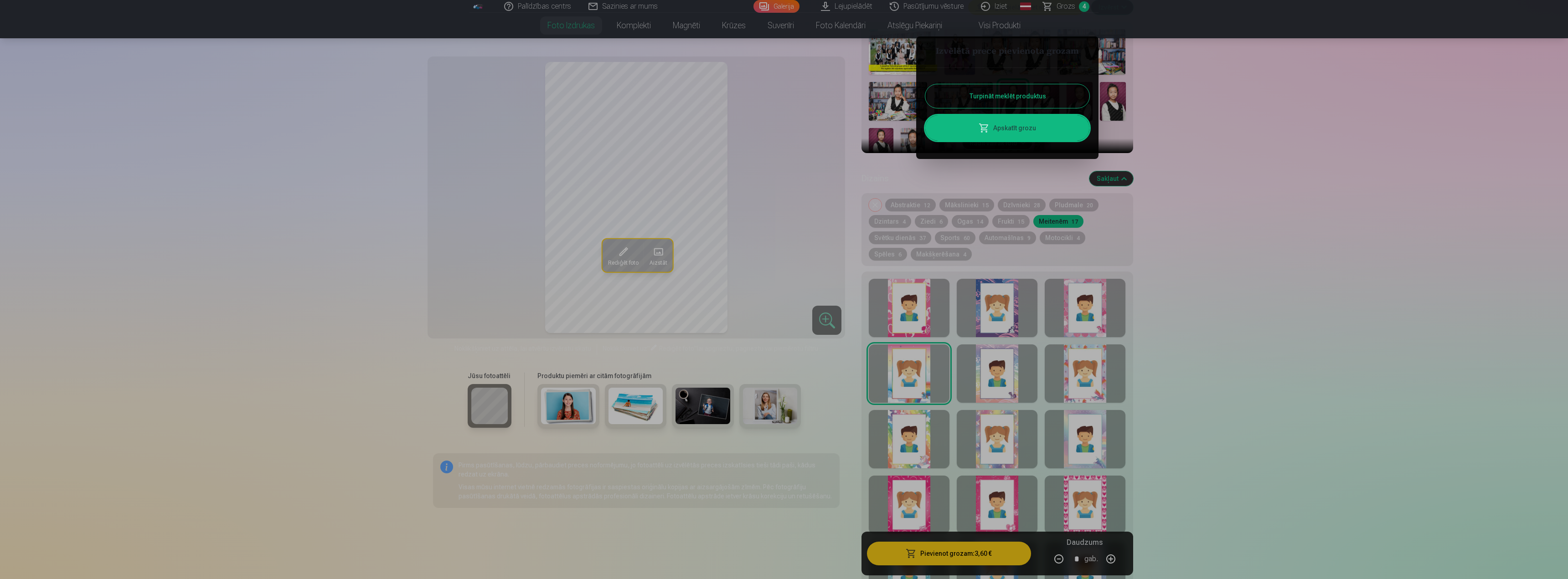
click at [1051, 94] on button "Turpināt meklēt produktus" at bounding box center [1007, 96] width 164 height 24
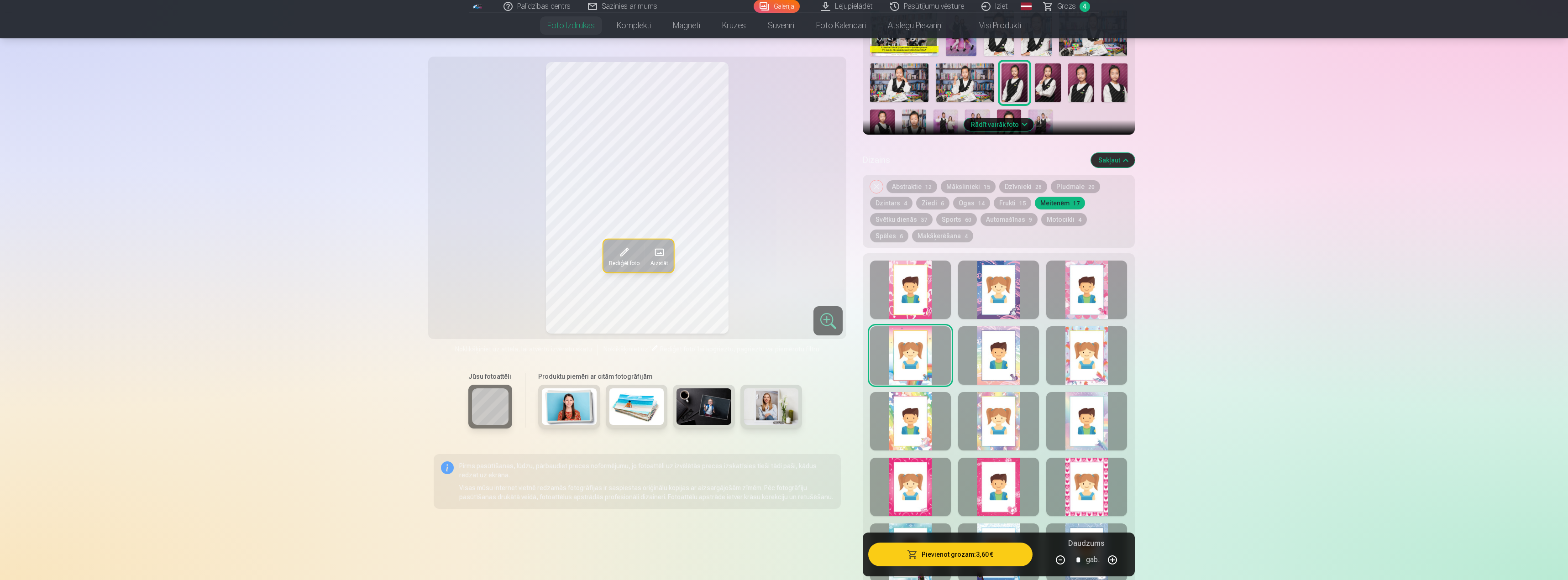
scroll to position [365, 0]
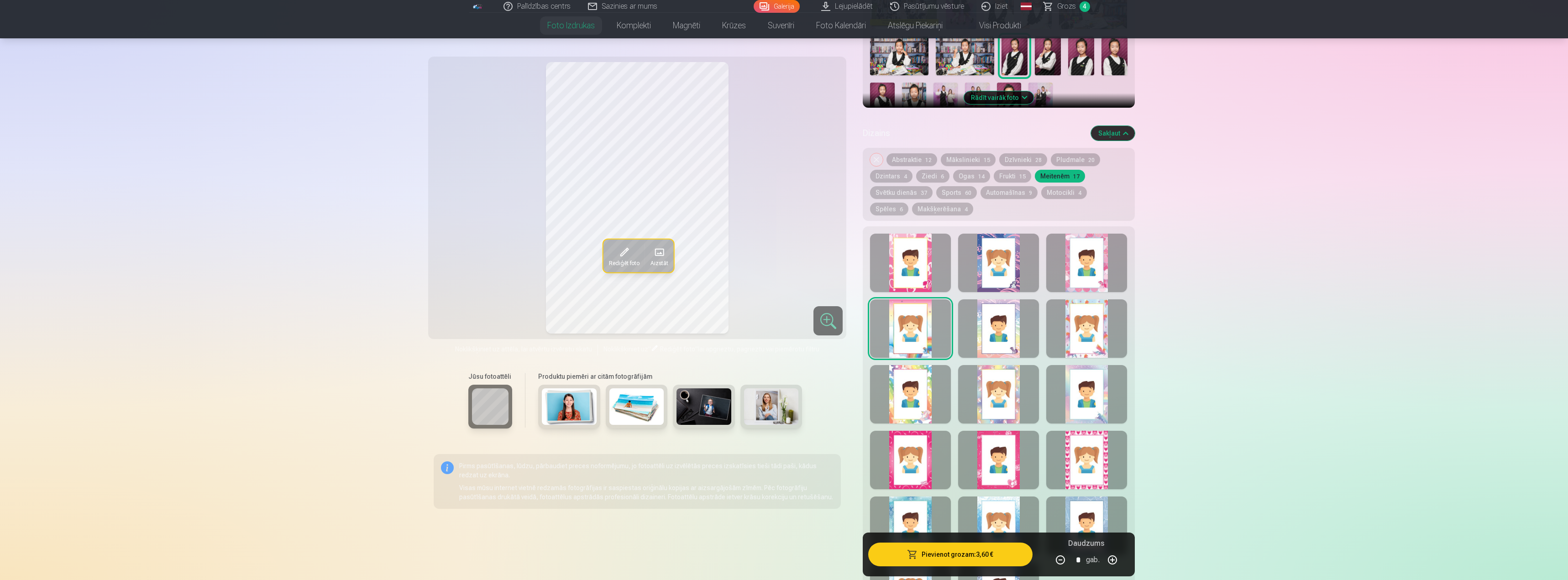
click at [950, 94] on img at bounding box center [946, 101] width 24 height 37
click at [972, 88] on img at bounding box center [977, 101] width 24 height 37
click at [1014, 85] on img at bounding box center [1009, 101] width 24 height 37
click at [1038, 88] on img at bounding box center [1041, 101] width 24 height 37
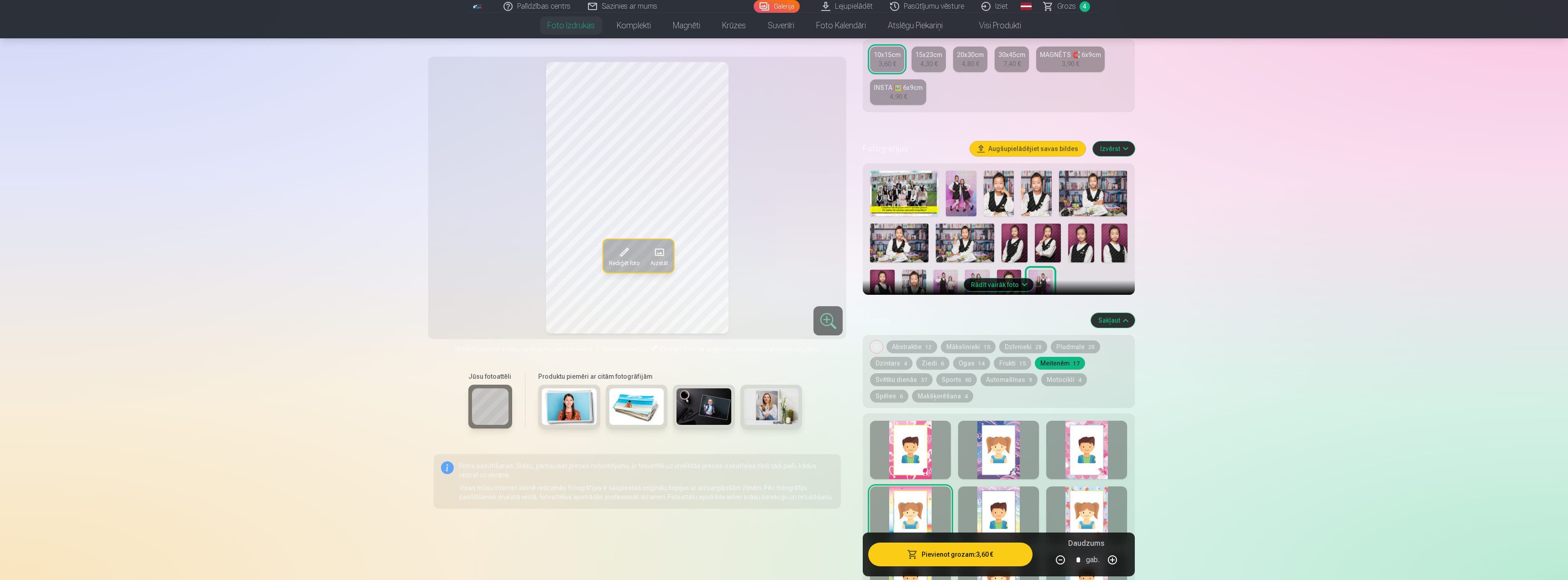
scroll to position [183, 0]
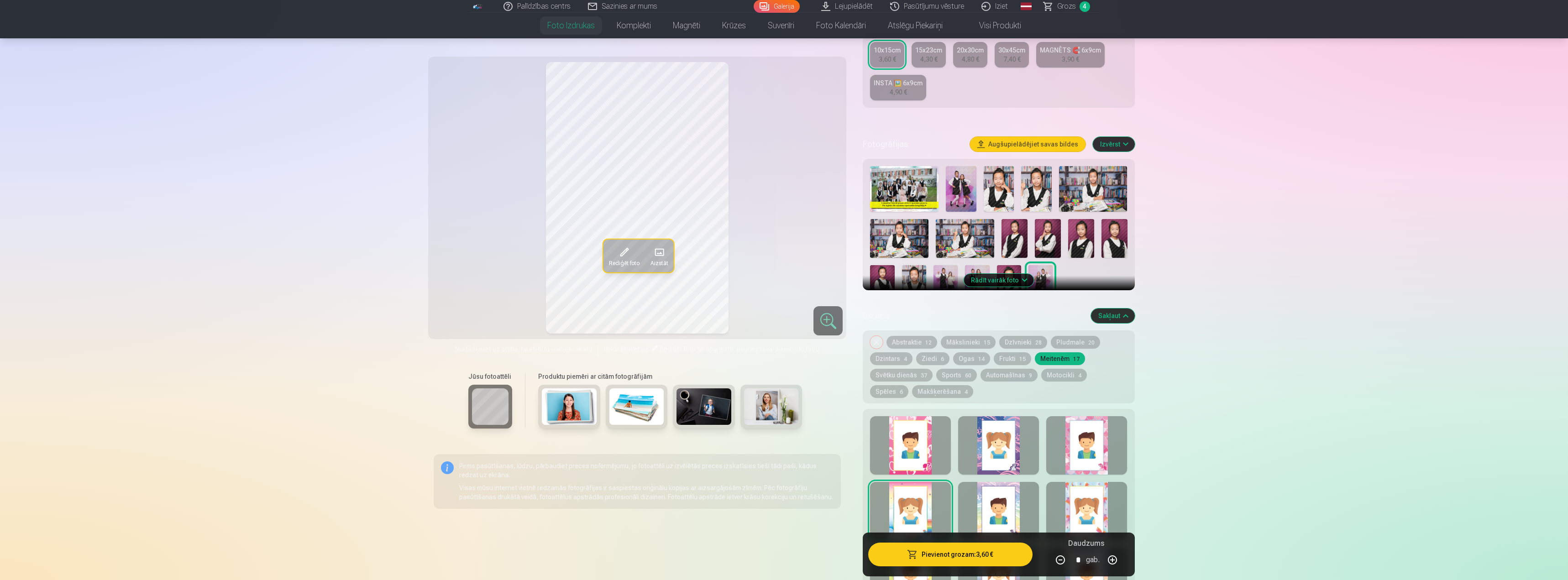
click at [640, 417] on img at bounding box center [637, 406] width 55 height 37
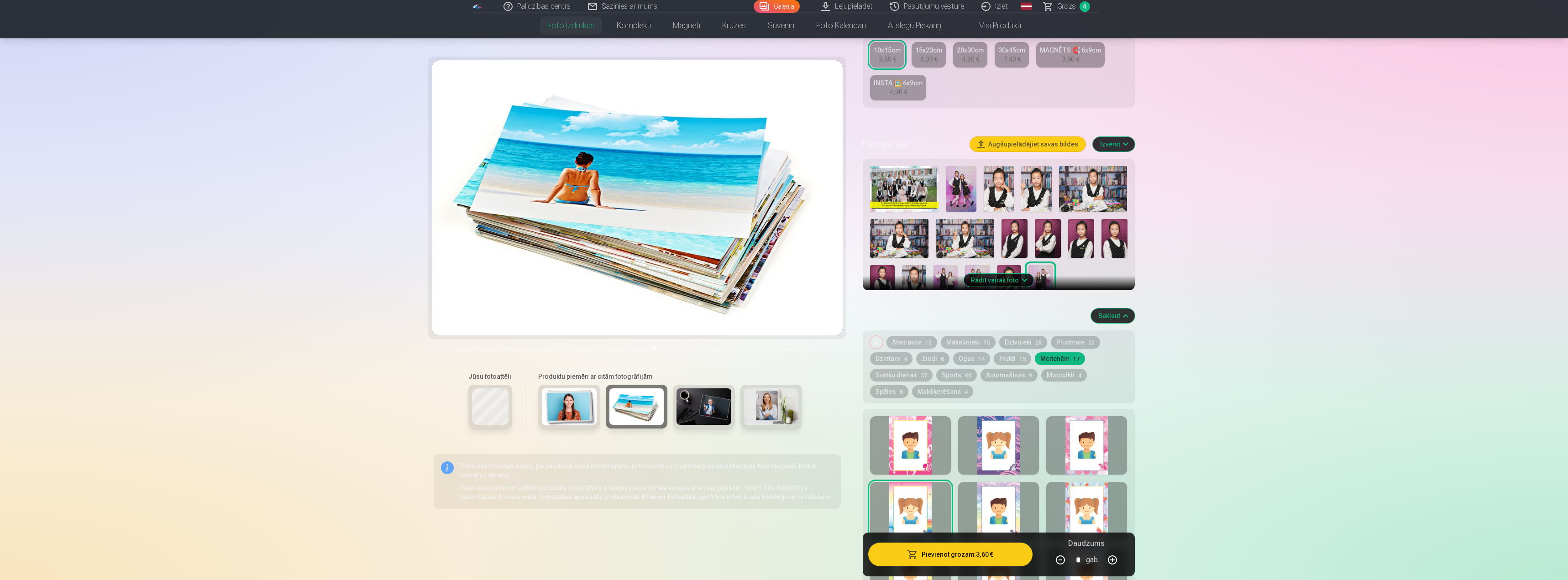
click at [576, 408] on img at bounding box center [569, 406] width 55 height 37
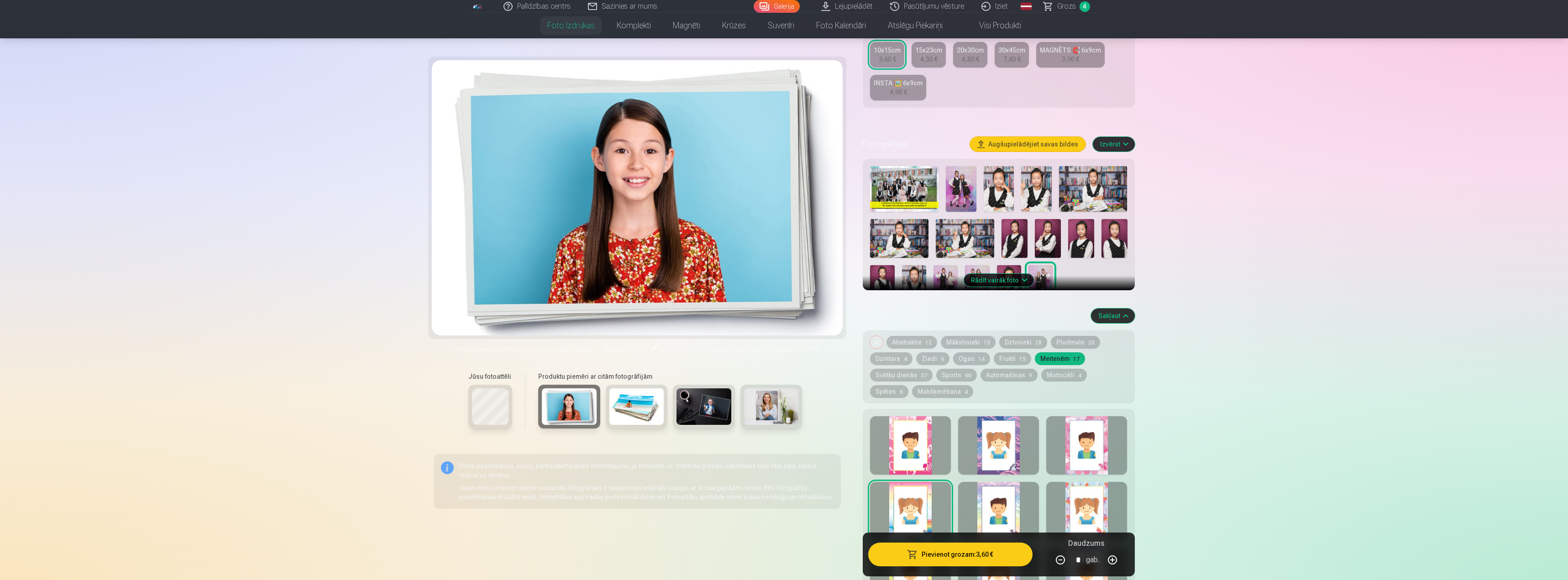
click at [716, 407] on img at bounding box center [704, 406] width 55 height 37
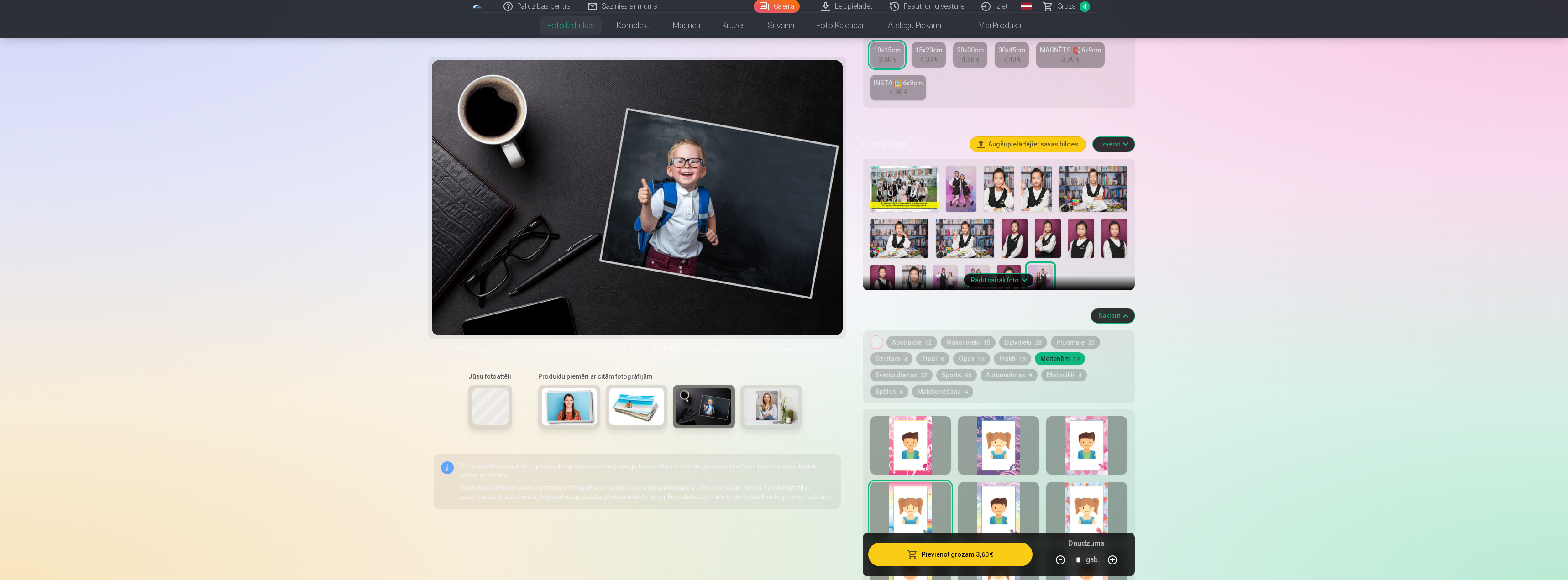
click at [774, 415] on img at bounding box center [772, 406] width 55 height 37
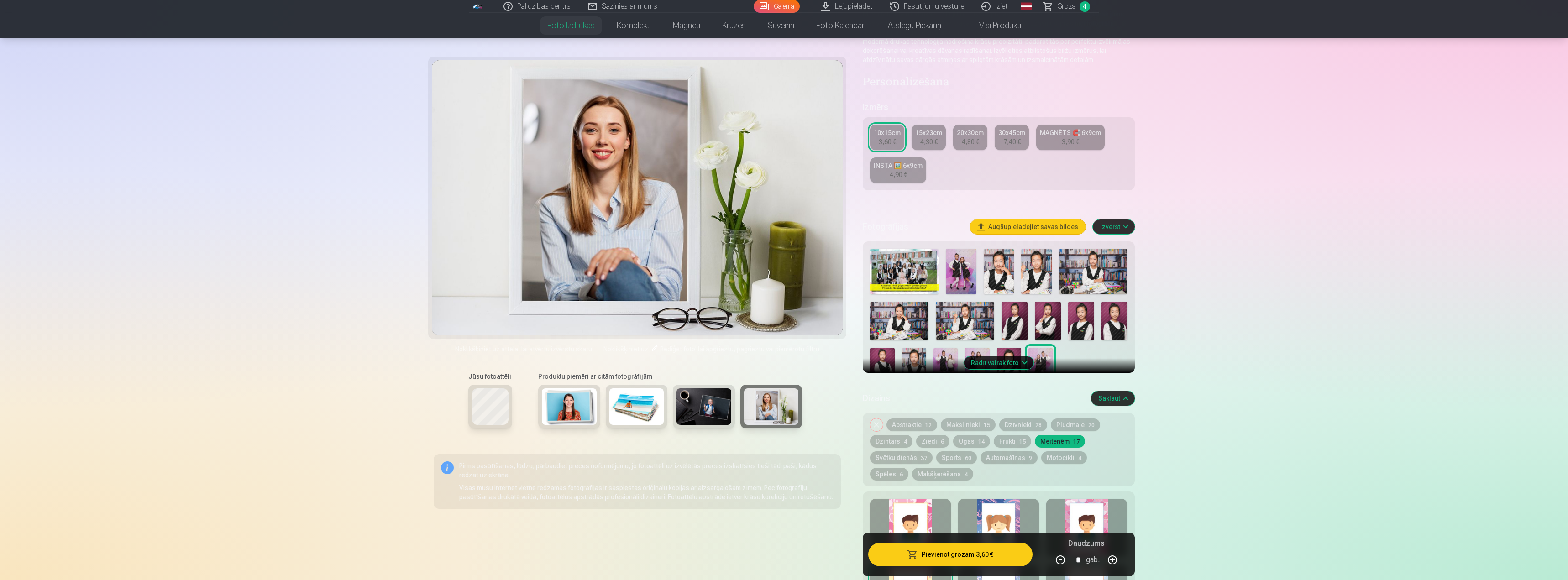
scroll to position [91, 0]
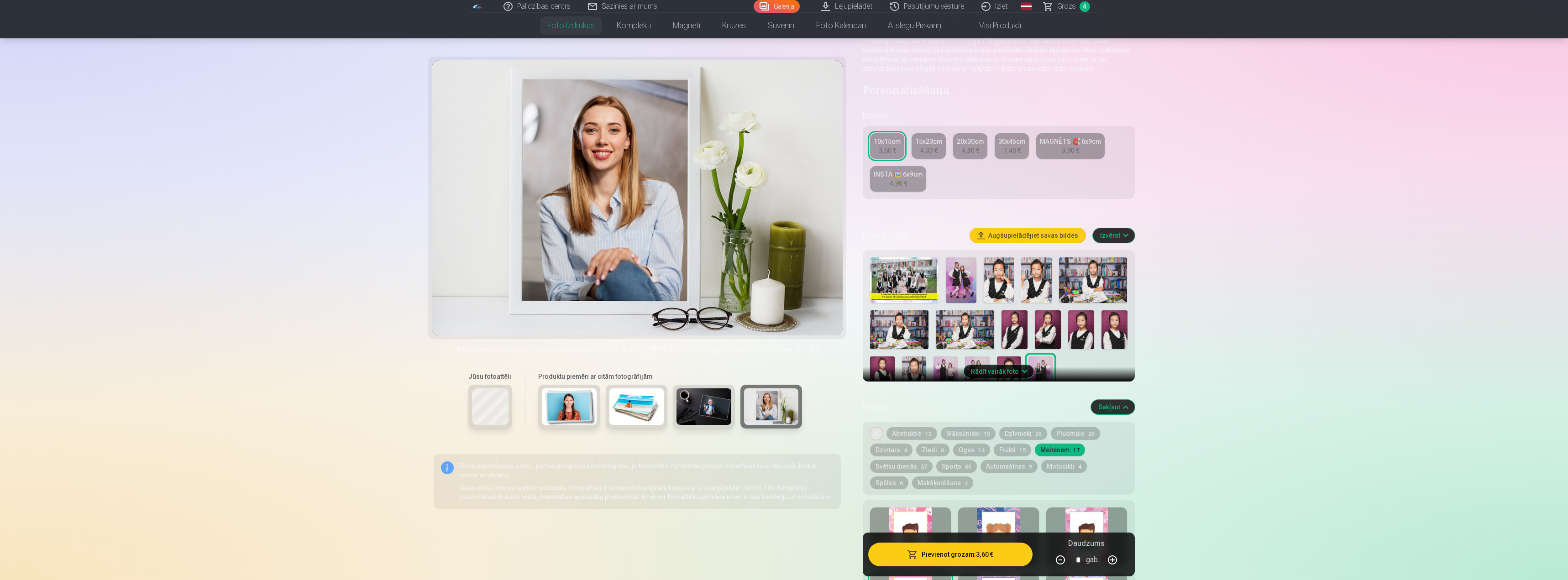
click at [1069, 295] on img at bounding box center [1093, 280] width 68 height 46
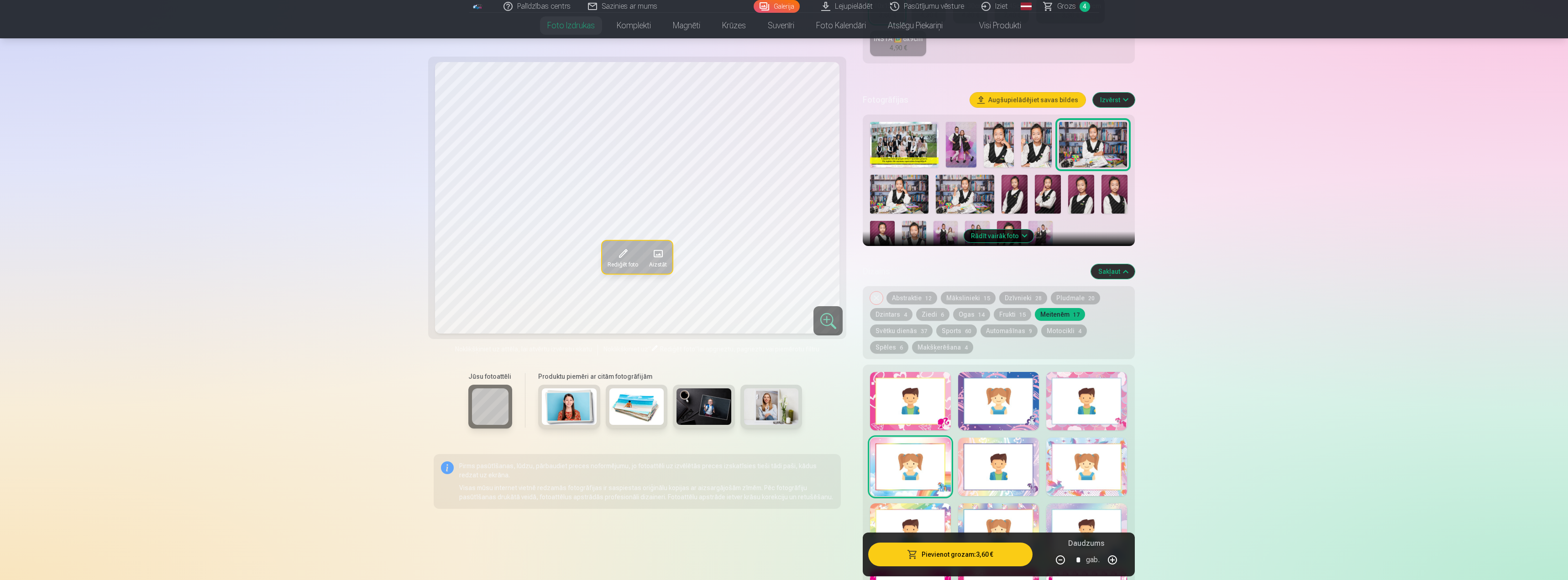
scroll to position [274, 0]
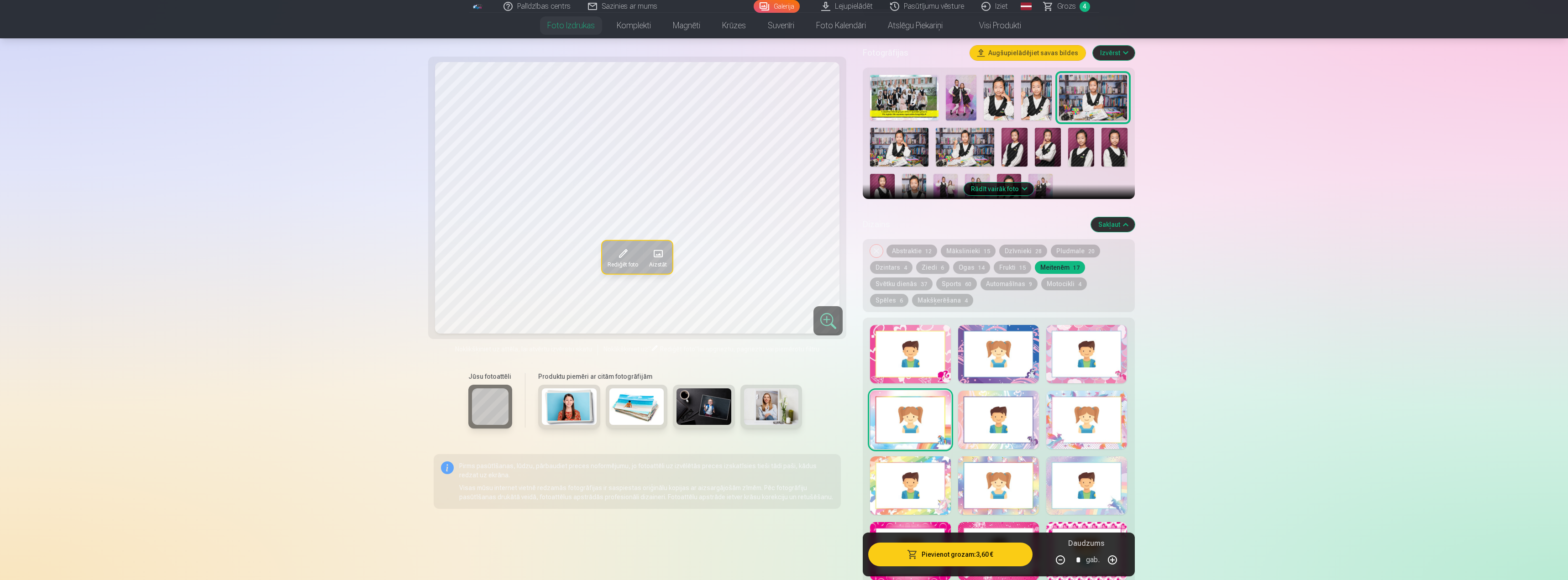
click at [1075, 352] on div at bounding box center [1086, 354] width 81 height 58
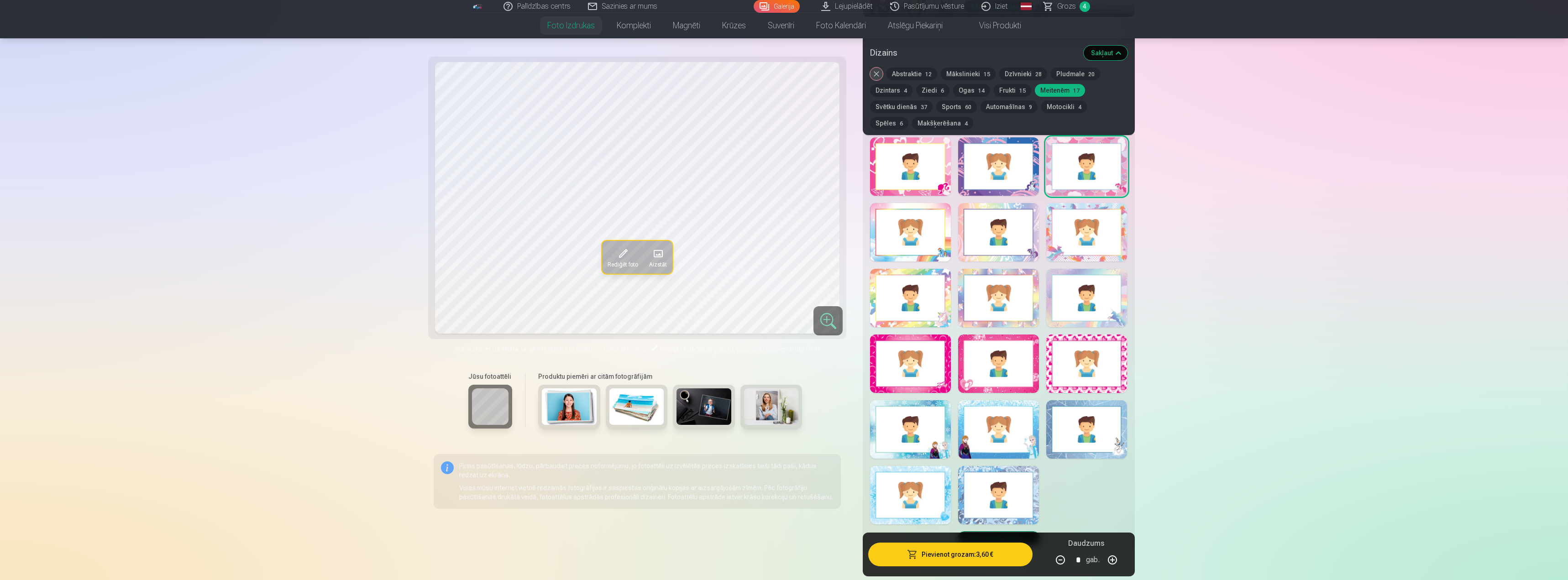
scroll to position [456, 0]
click at [992, 436] on div at bounding box center [999, 429] width 81 height 58
click at [924, 454] on div at bounding box center [910, 429] width 81 height 58
click at [915, 495] on div at bounding box center [910, 495] width 81 height 58
click at [1000, 500] on div at bounding box center [999, 495] width 81 height 58
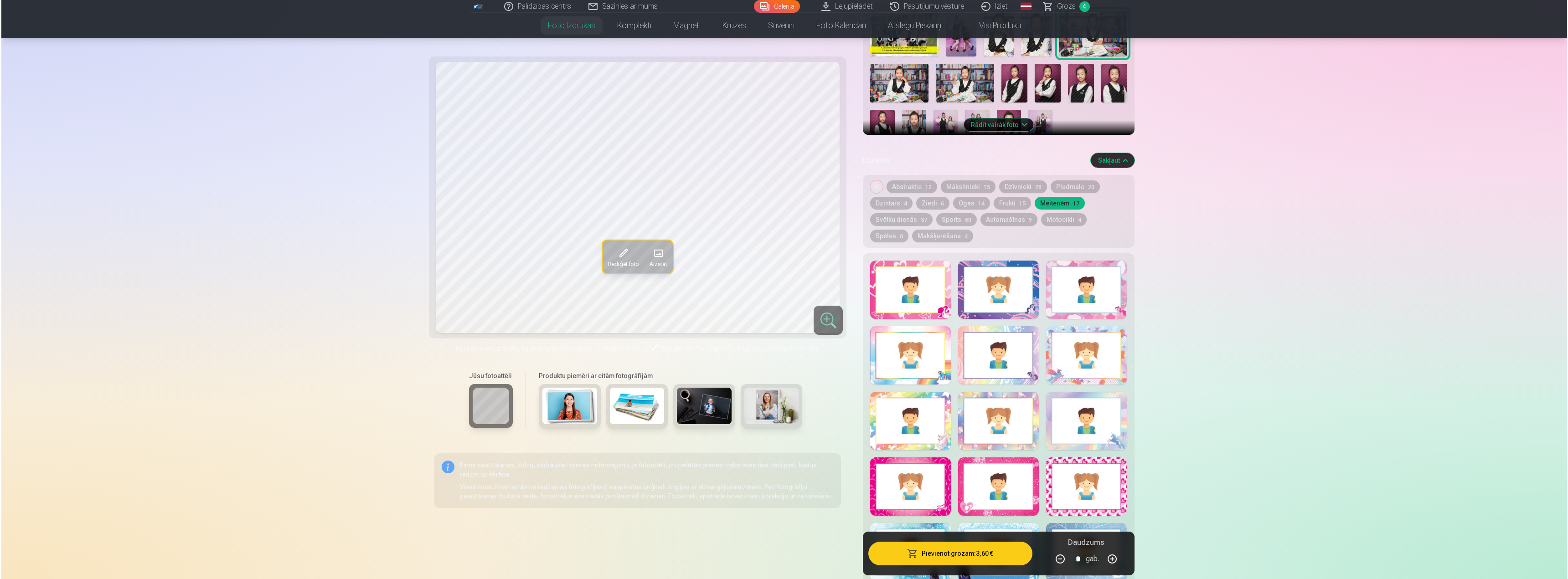
scroll to position [319, 0]
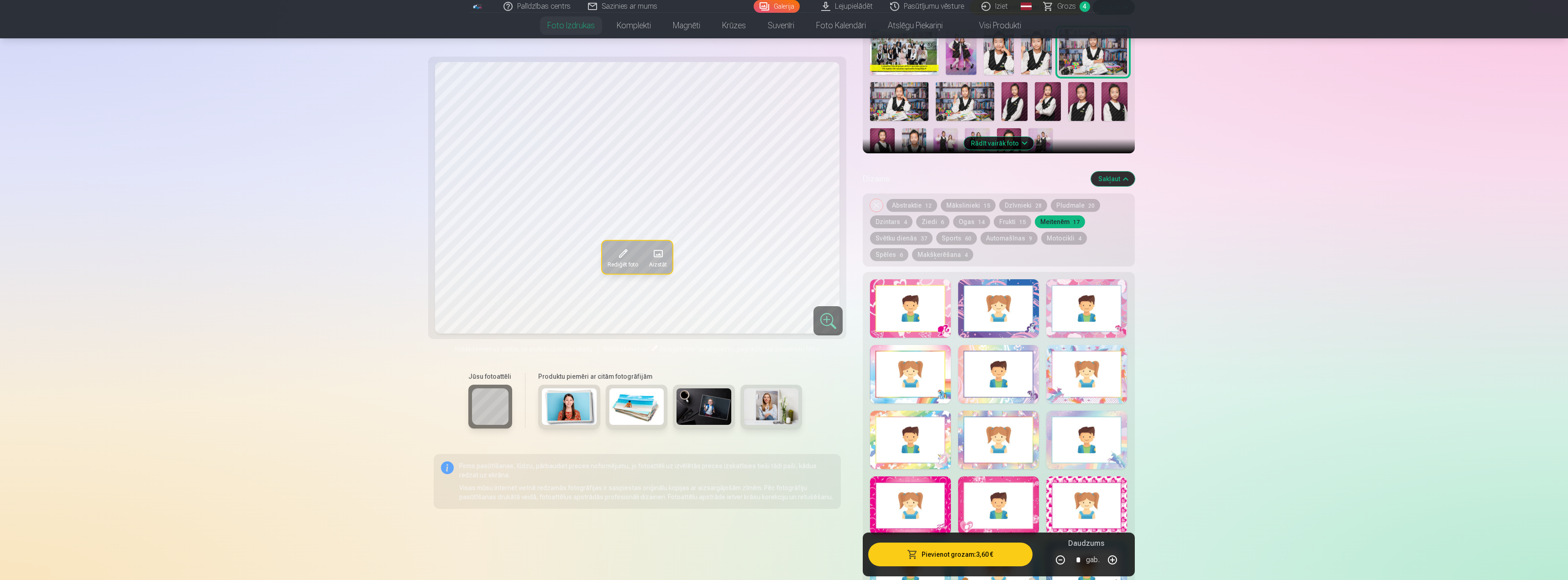
click at [1060, 313] on div at bounding box center [1086, 308] width 81 height 58
click at [888, 548] on button "Pievienot grozam : 3,60 €" at bounding box center [950, 554] width 164 height 24
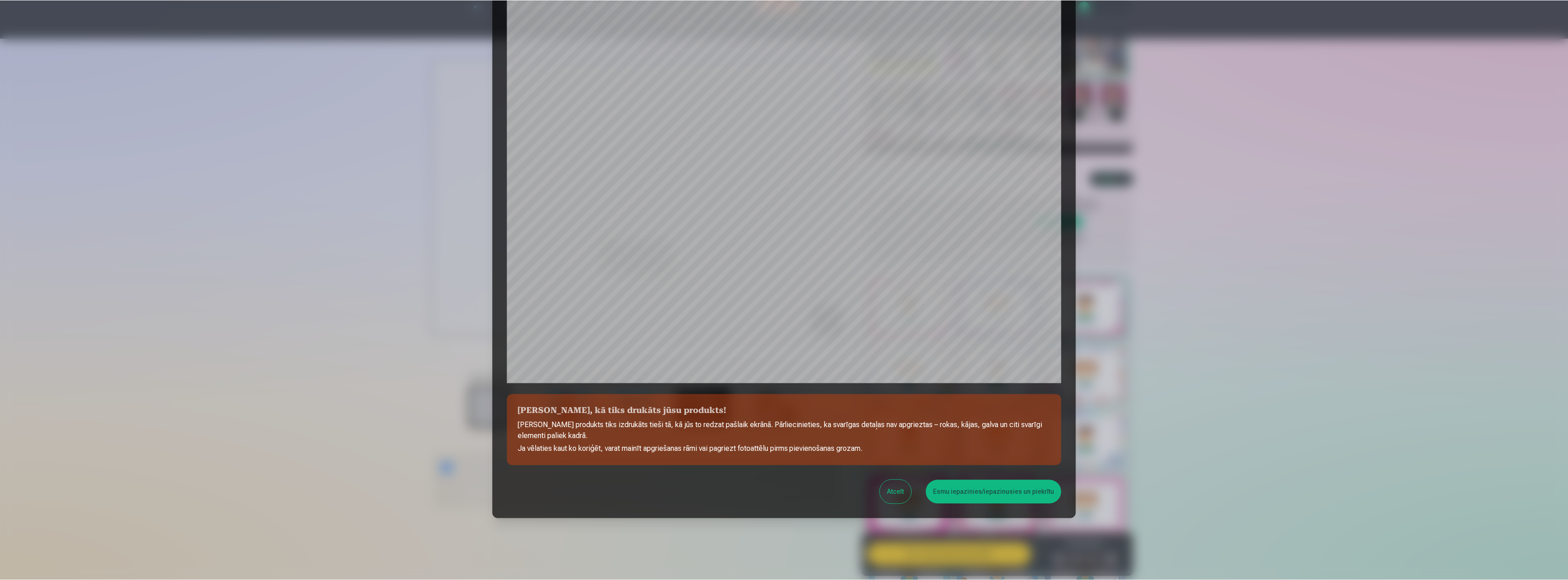
scroll to position [77, 0]
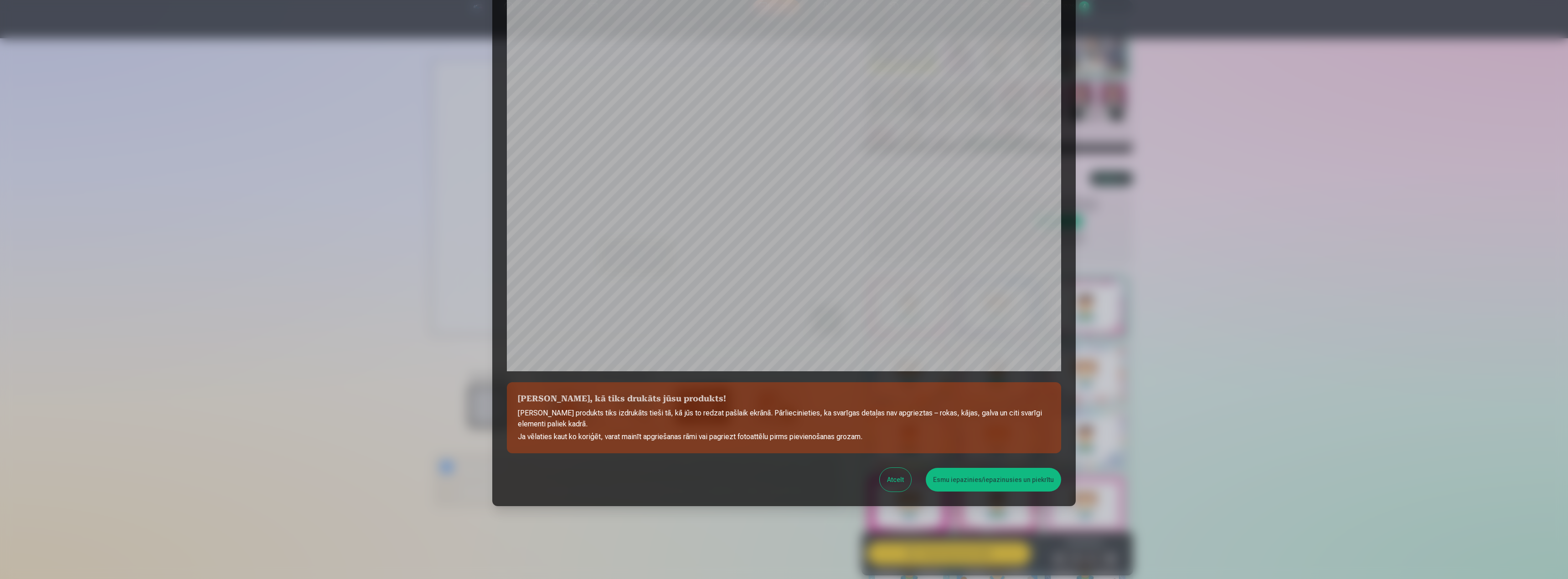
click at [944, 487] on button "Esmu iepazinies/iepazinusies un piekrītu" at bounding box center [993, 479] width 135 height 24
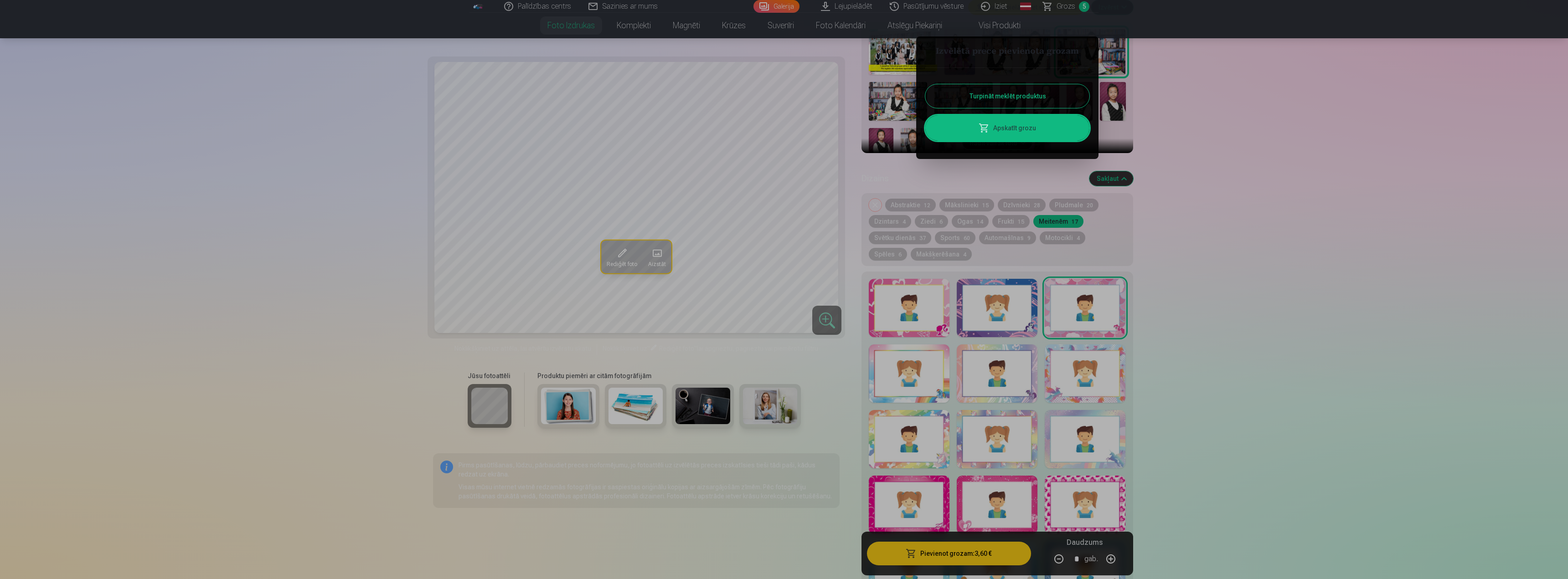
click at [1005, 96] on button "Turpināt meklēt produktus" at bounding box center [1007, 96] width 164 height 24
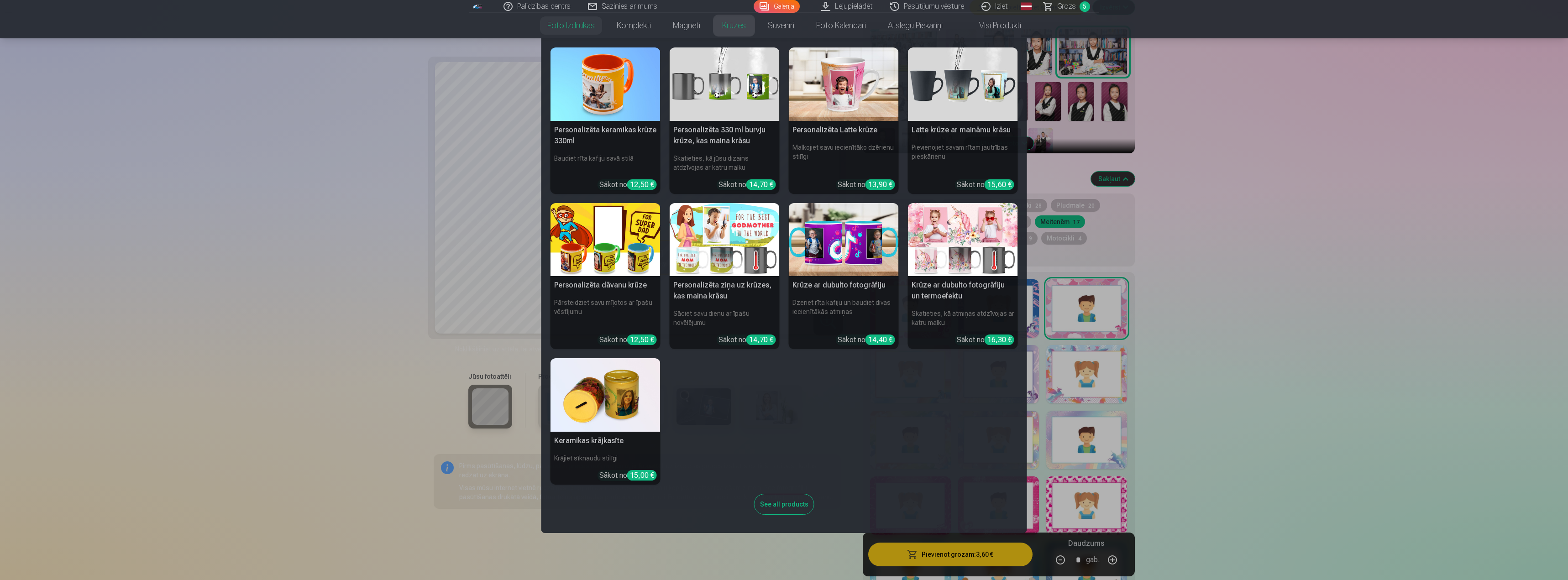
click at [389, 394] on nav "Personalizēta keramikas krūze 330ml Baudiet rīta kafiju savā stilā Sākot no 12,…" at bounding box center [784, 286] width 1568 height 495
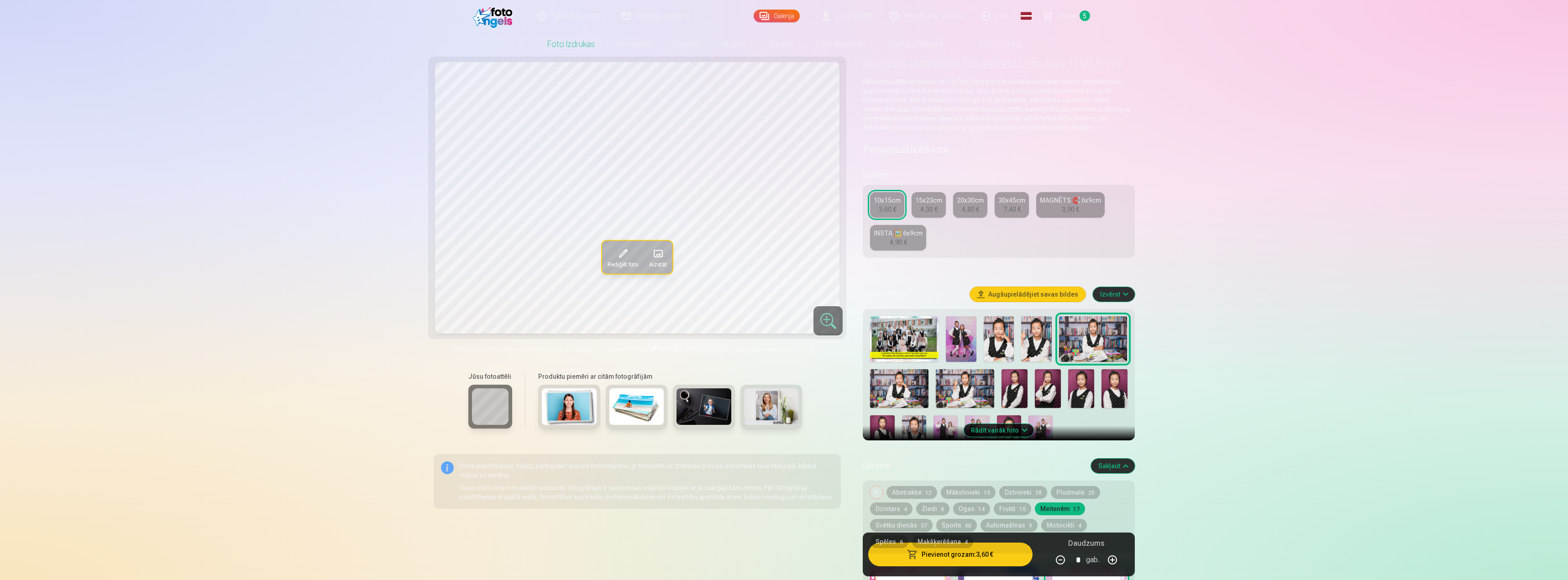
scroll to position [0, 0]
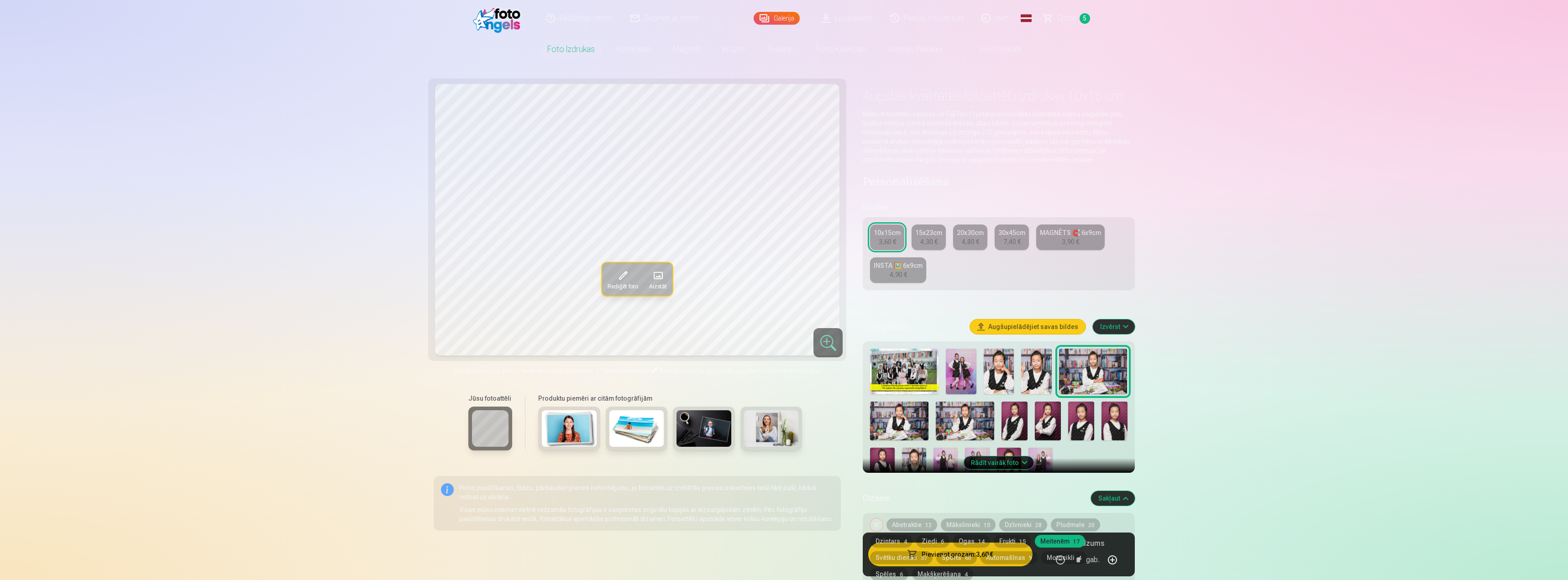
click at [888, 363] on img at bounding box center [904, 371] width 68 height 46
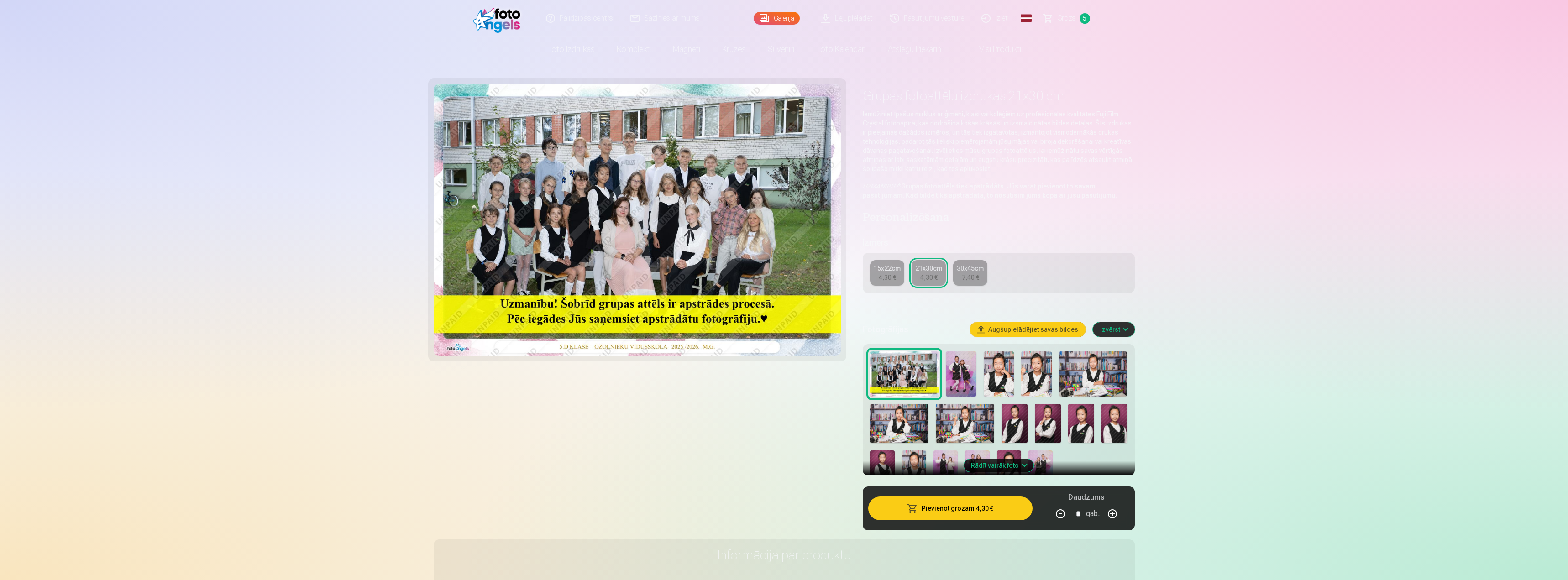
click at [895, 267] on div "15x22cm" at bounding box center [887, 268] width 27 height 9
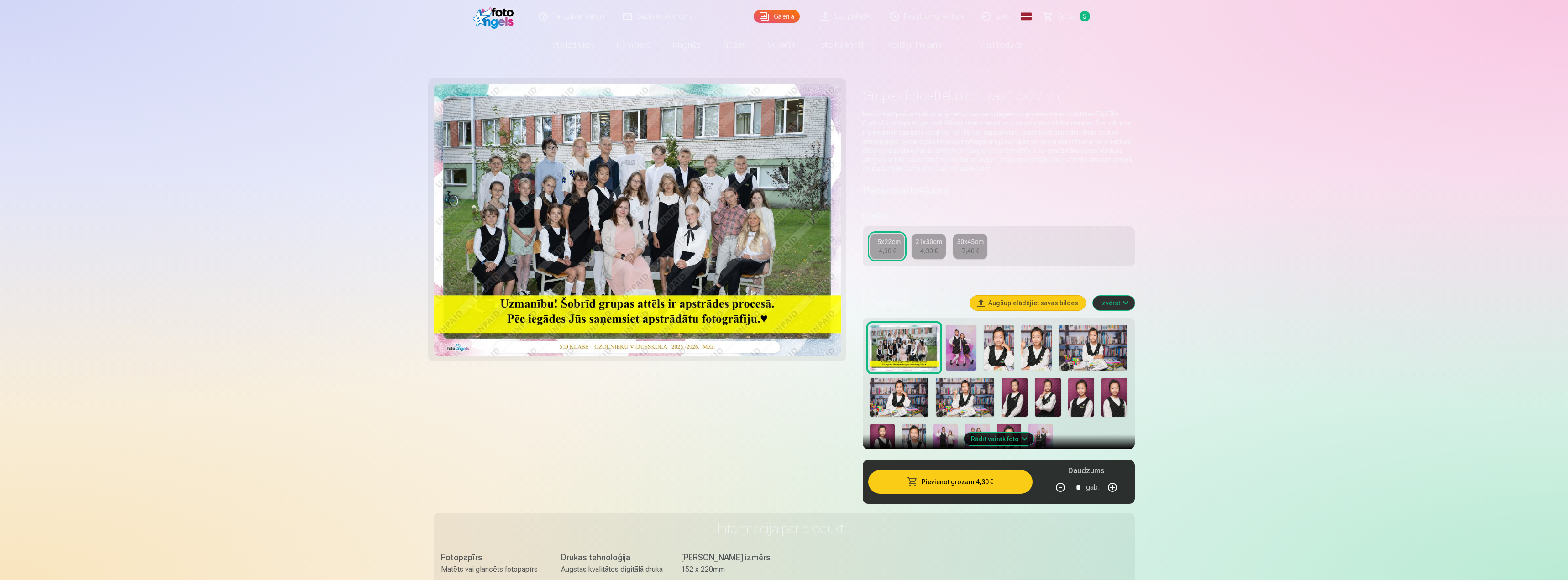
scroll to position [91, 0]
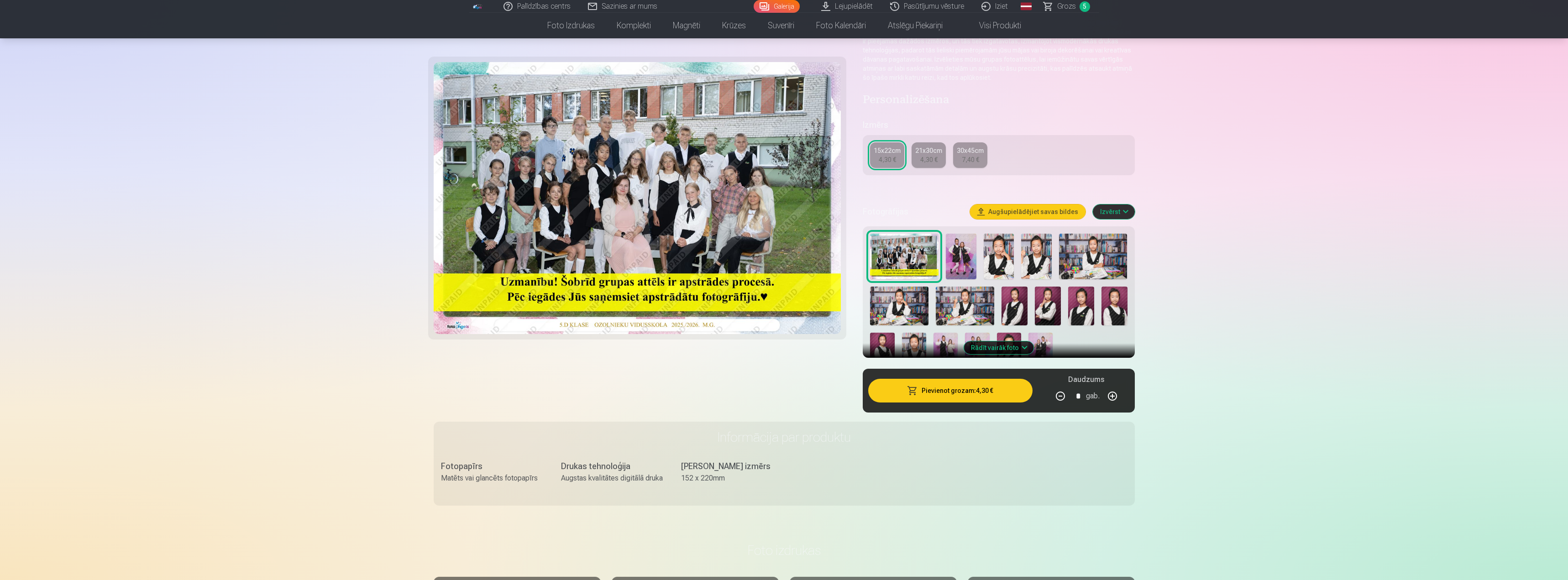
click at [972, 309] on img at bounding box center [965, 306] width 59 height 39
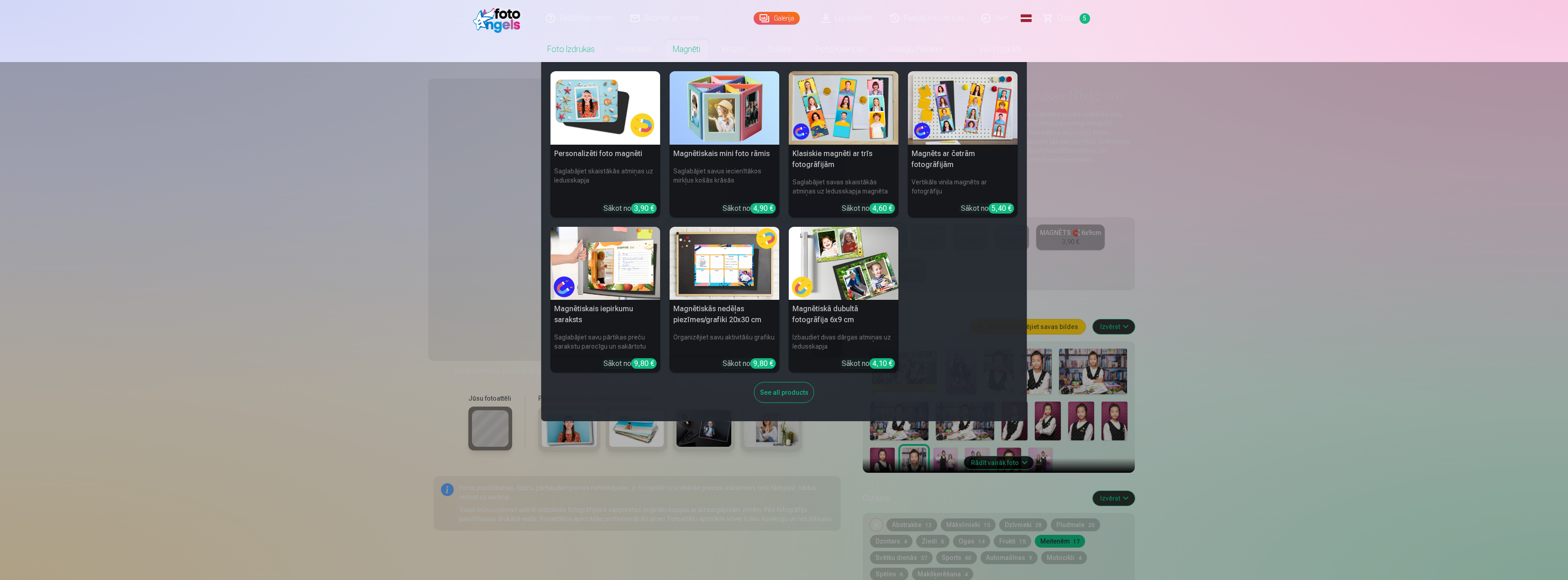
click at [680, 45] on link "Magnēti" at bounding box center [686, 49] width 49 height 26
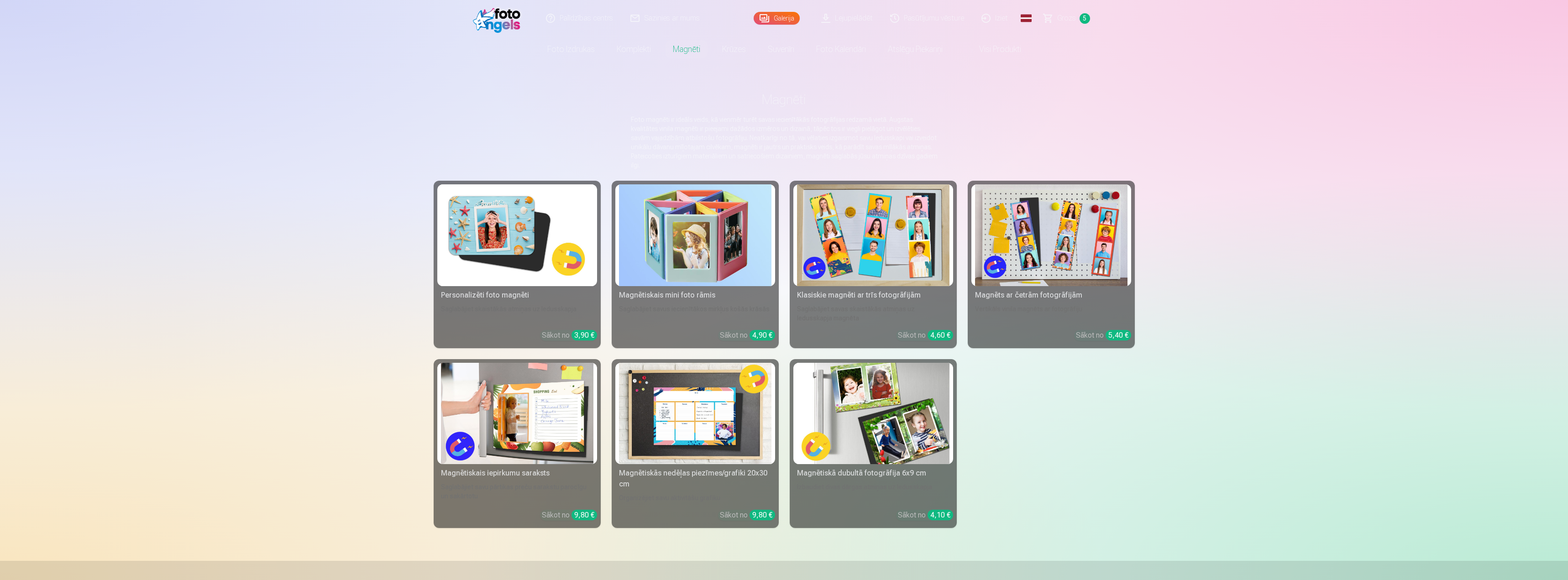
click at [501, 241] on img at bounding box center [517, 235] width 152 height 102
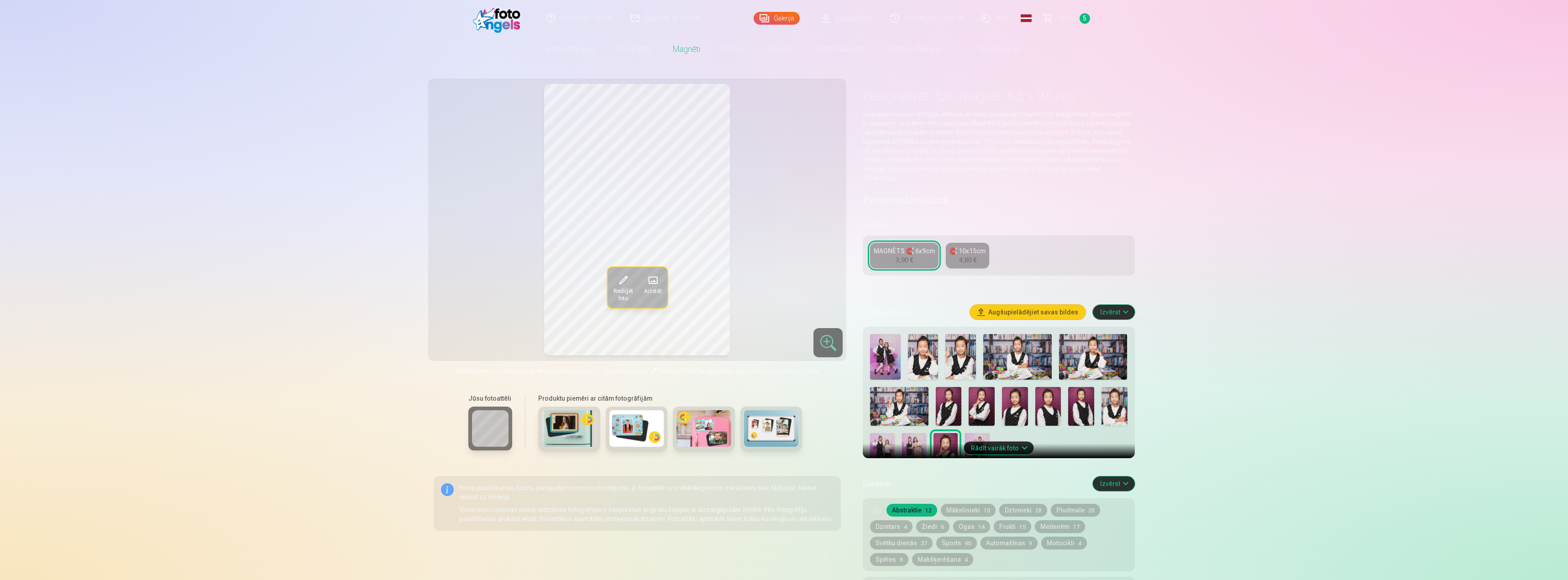
click at [1095, 340] on img at bounding box center [1093, 356] width 68 height 46
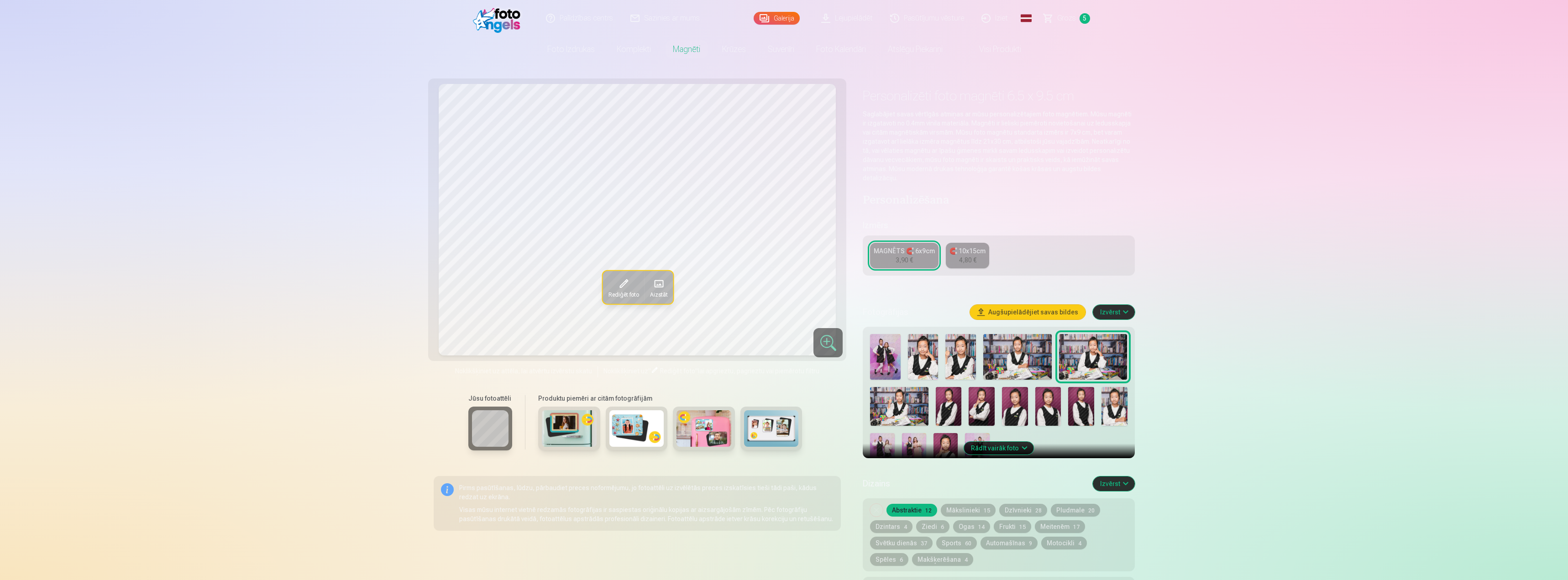
click at [909, 355] on img at bounding box center [923, 356] width 30 height 46
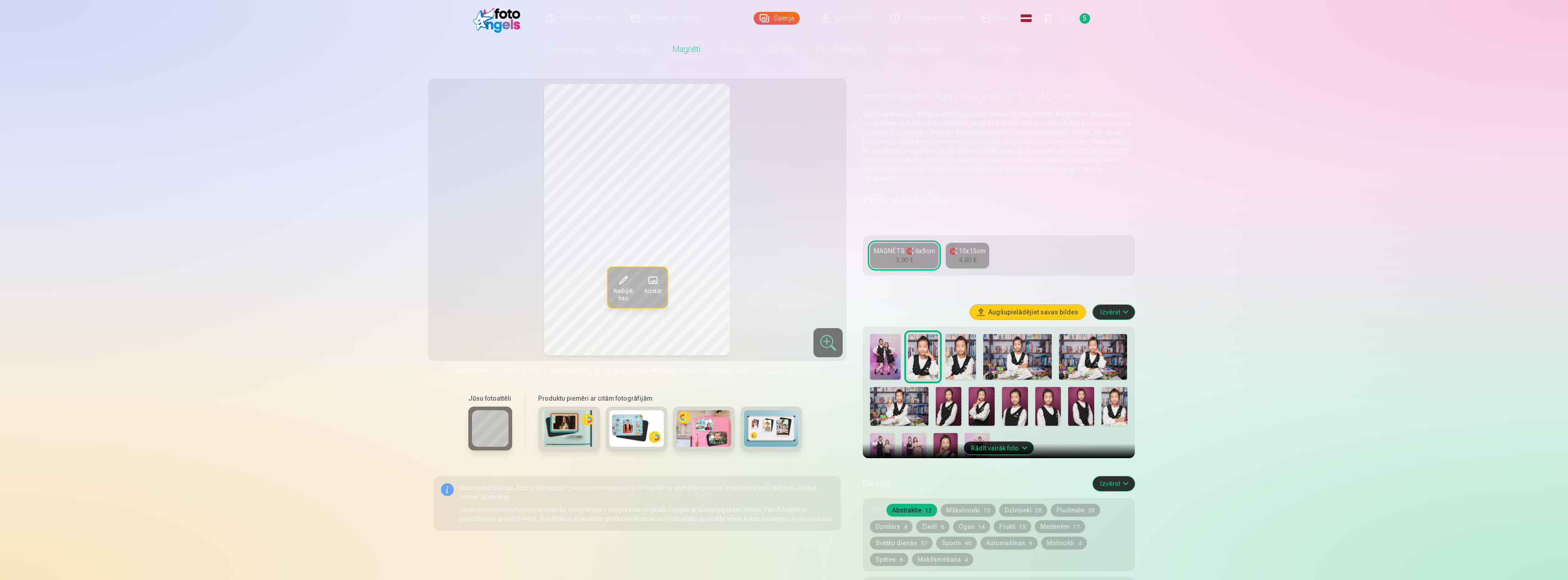
click at [972, 356] on img at bounding box center [961, 356] width 30 height 46
click at [951, 390] on img at bounding box center [949, 406] width 26 height 39
click at [967, 390] on div at bounding box center [999, 401] width 265 height 143
click at [1011, 387] on img at bounding box center [1015, 406] width 26 height 39
click at [1051, 387] on img at bounding box center [1048, 406] width 26 height 39
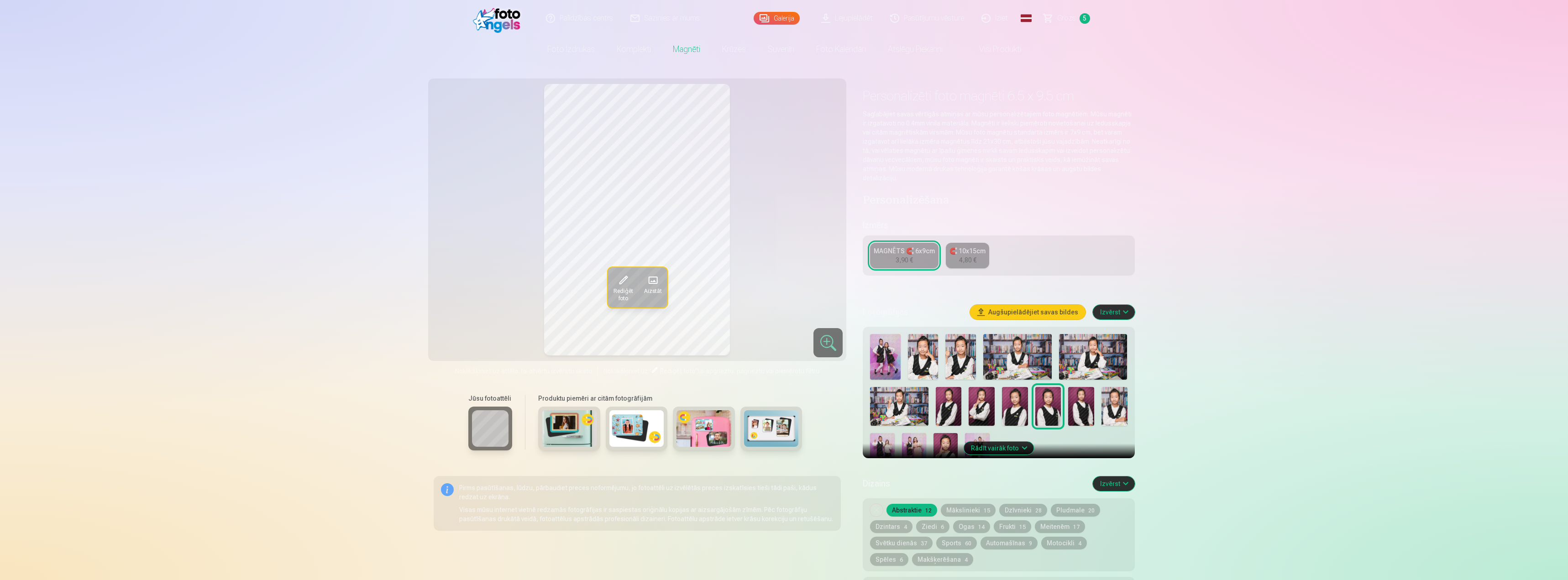
click at [1092, 387] on img at bounding box center [1081, 406] width 26 height 39
click at [948, 400] on img at bounding box center [949, 406] width 26 height 39
click at [1017, 397] on img at bounding box center [1015, 406] width 26 height 39
click at [946, 400] on img at bounding box center [949, 406] width 26 height 39
click at [1013, 397] on img at bounding box center [1015, 406] width 26 height 39
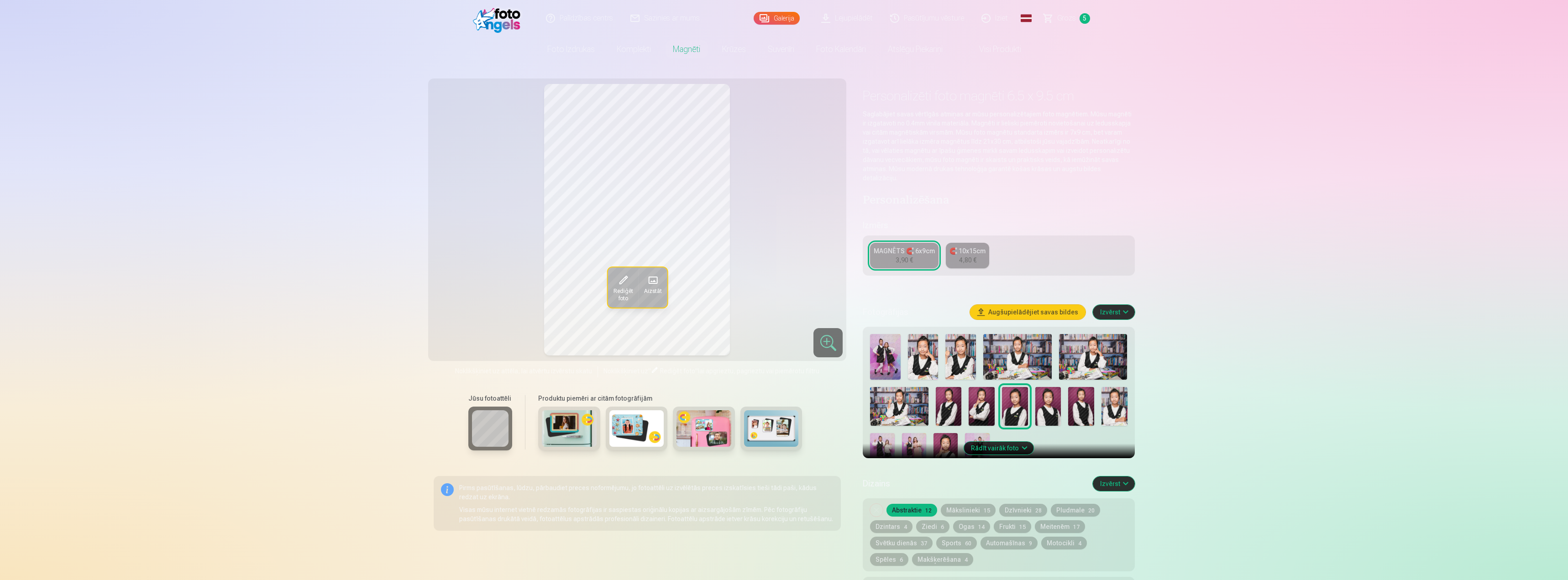
click at [1066, 401] on div at bounding box center [999, 401] width 265 height 143
click at [1067, 400] on div at bounding box center [999, 401] width 265 height 143
click at [1075, 395] on img at bounding box center [1081, 406] width 26 height 39
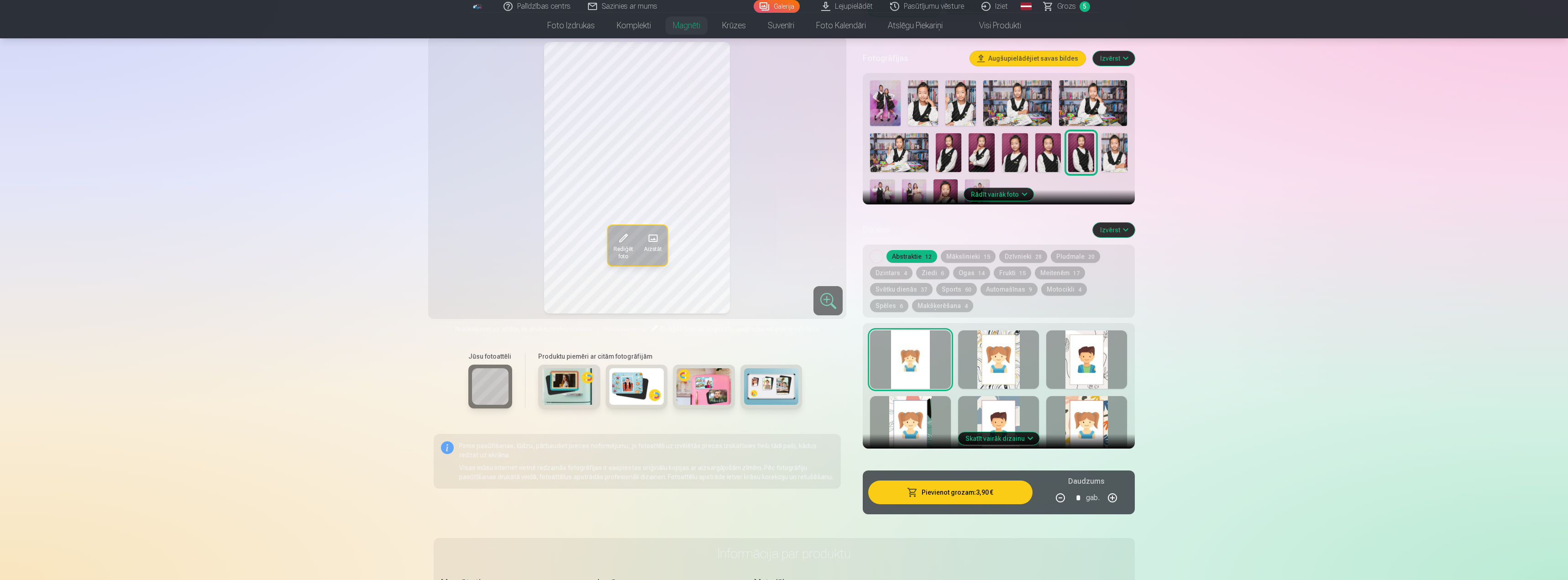
scroll to position [274, 0]
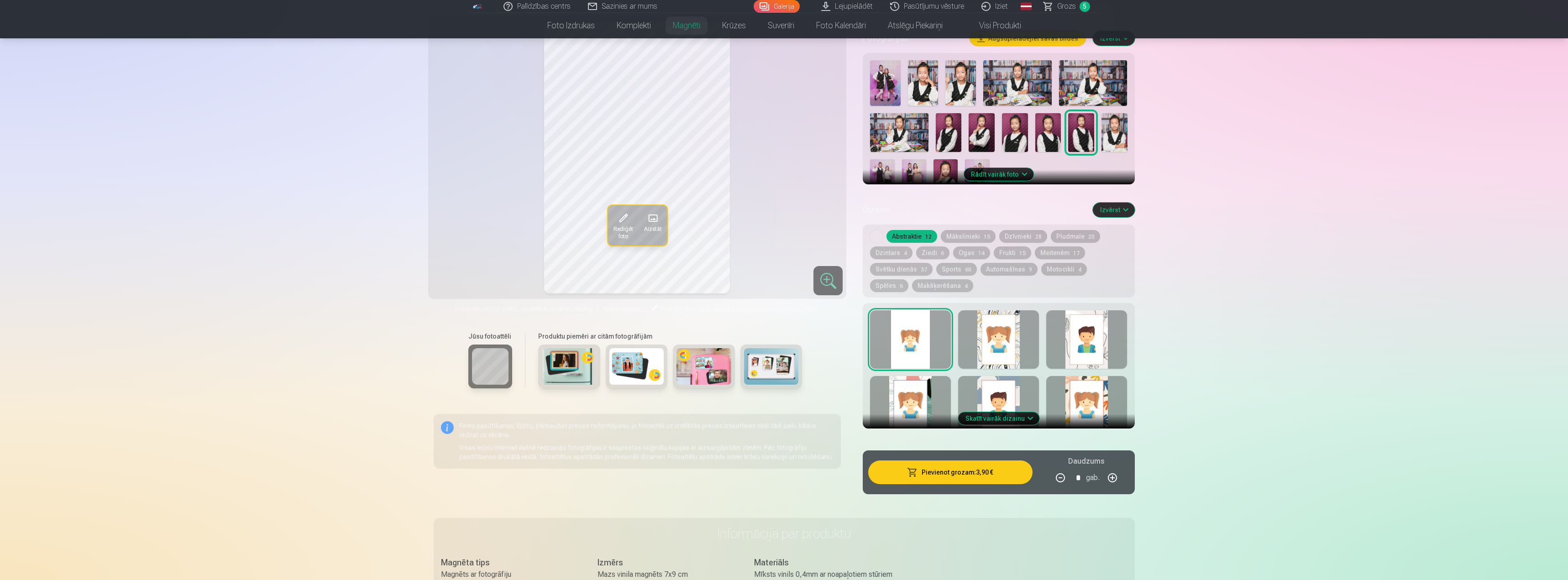
click at [1057, 246] on button "Meitenēm 17" at bounding box center [1060, 252] width 50 height 13
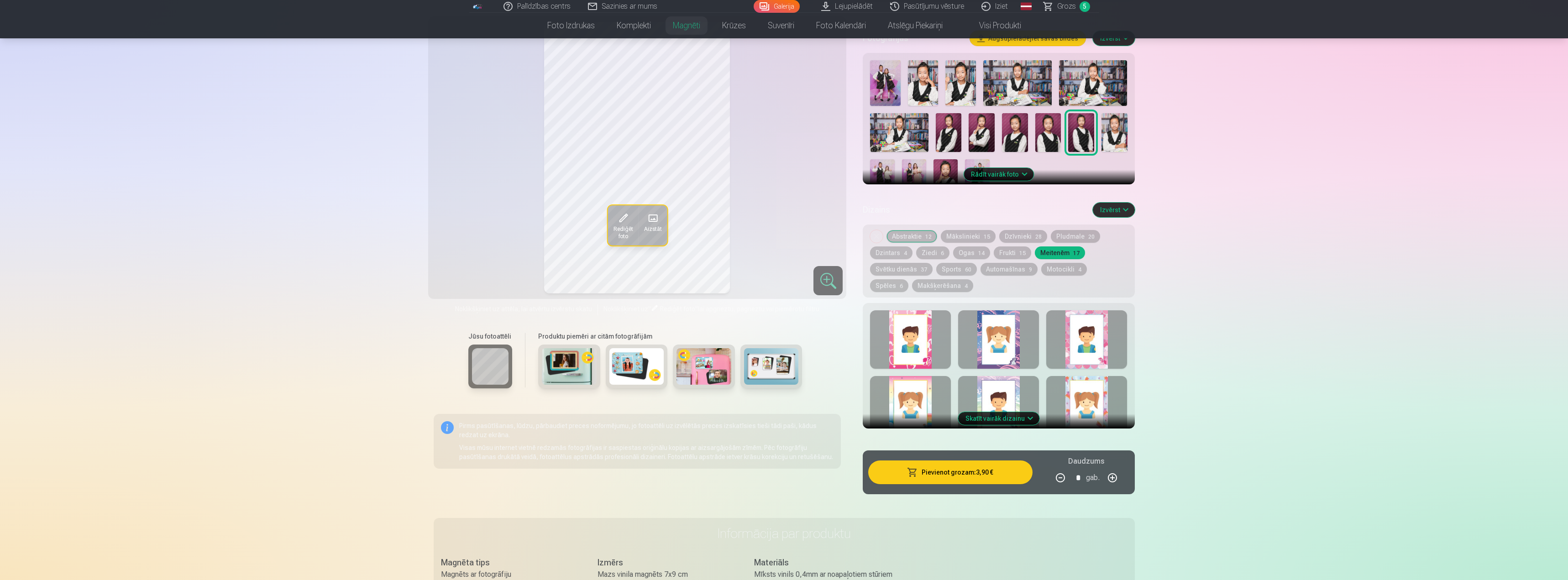
click at [997, 412] on button "Skatīt vairāk dizainu" at bounding box center [999, 418] width 81 height 13
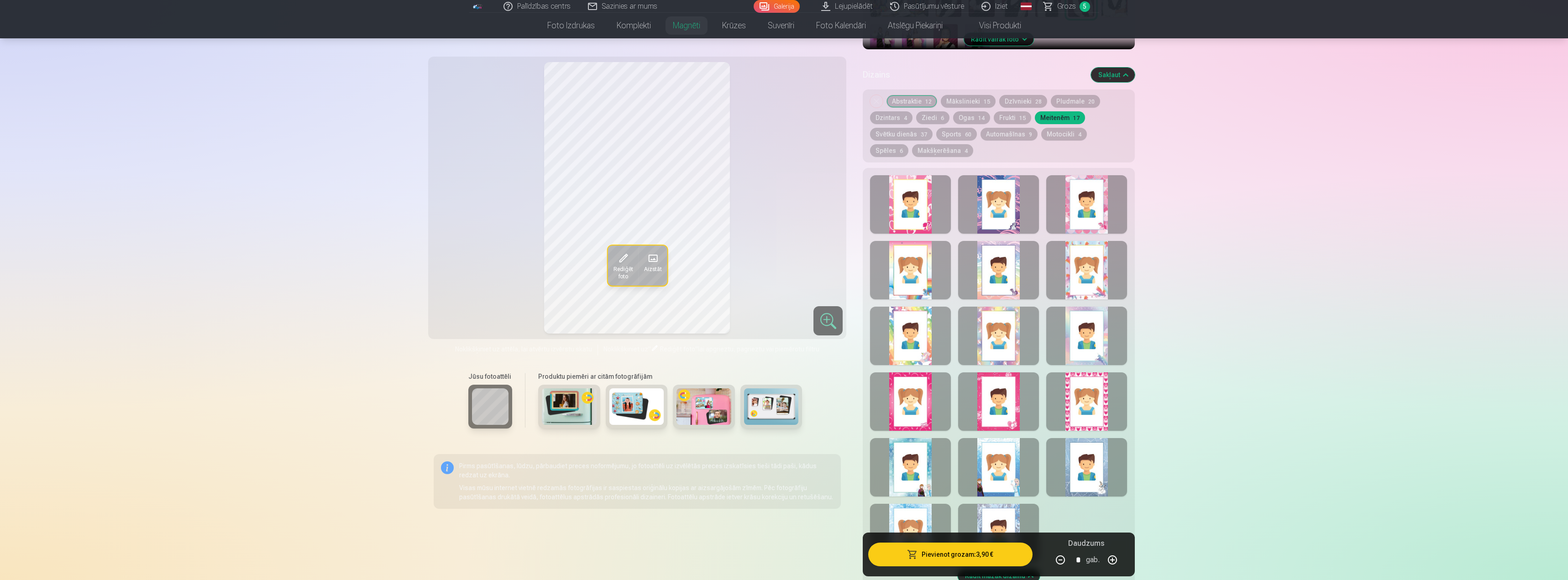
scroll to position [411, 0]
drag, startPoint x: 1088, startPoint y: 277, endPoint x: 1087, endPoint y: 272, distance: 5.1
click at [1087, 272] on div at bounding box center [1086, 268] width 81 height 58
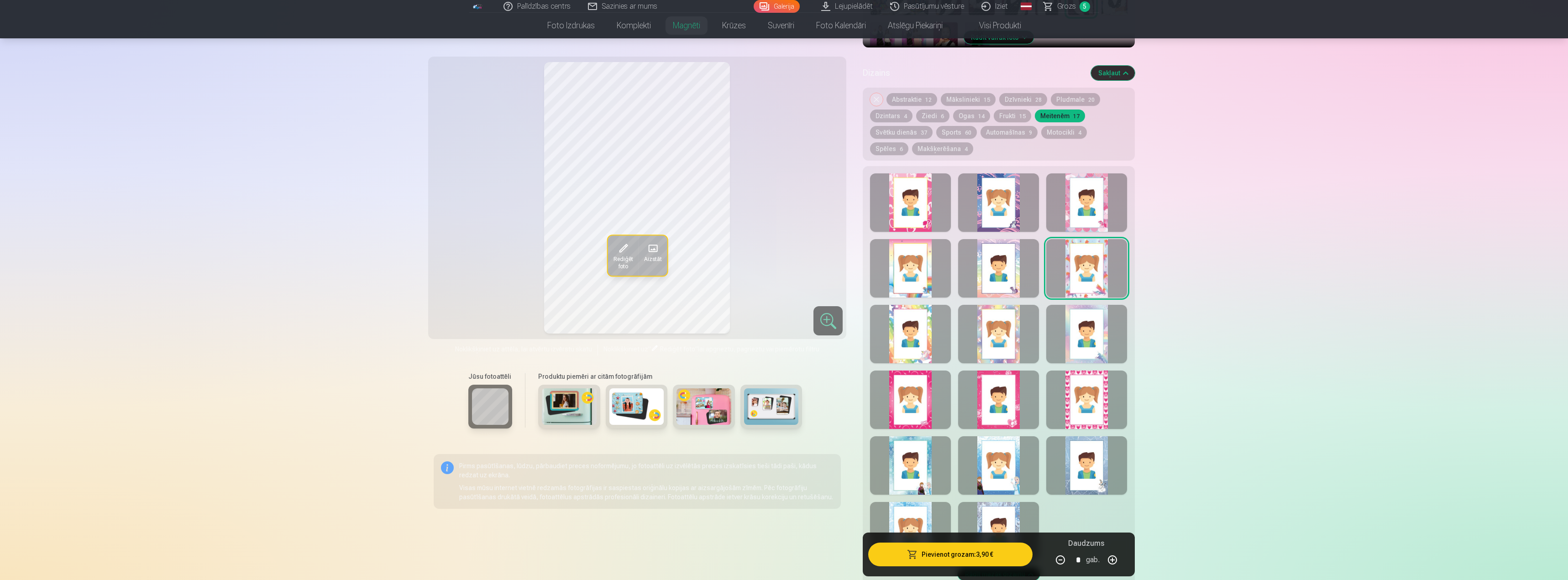
click at [900, 205] on div at bounding box center [910, 203] width 81 height 58
click at [897, 110] on button "Dzintars 4" at bounding box center [891, 116] width 43 height 13
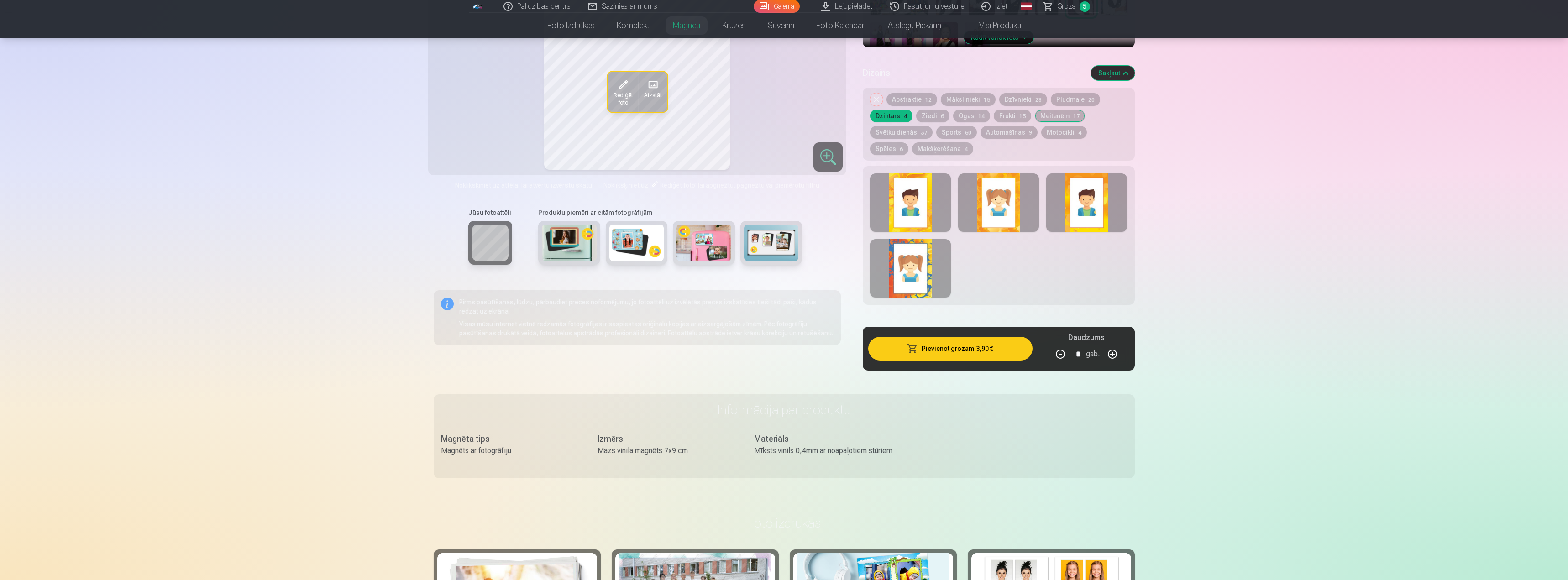
click at [941, 113] on span "6" at bounding box center [942, 116] width 3 height 6
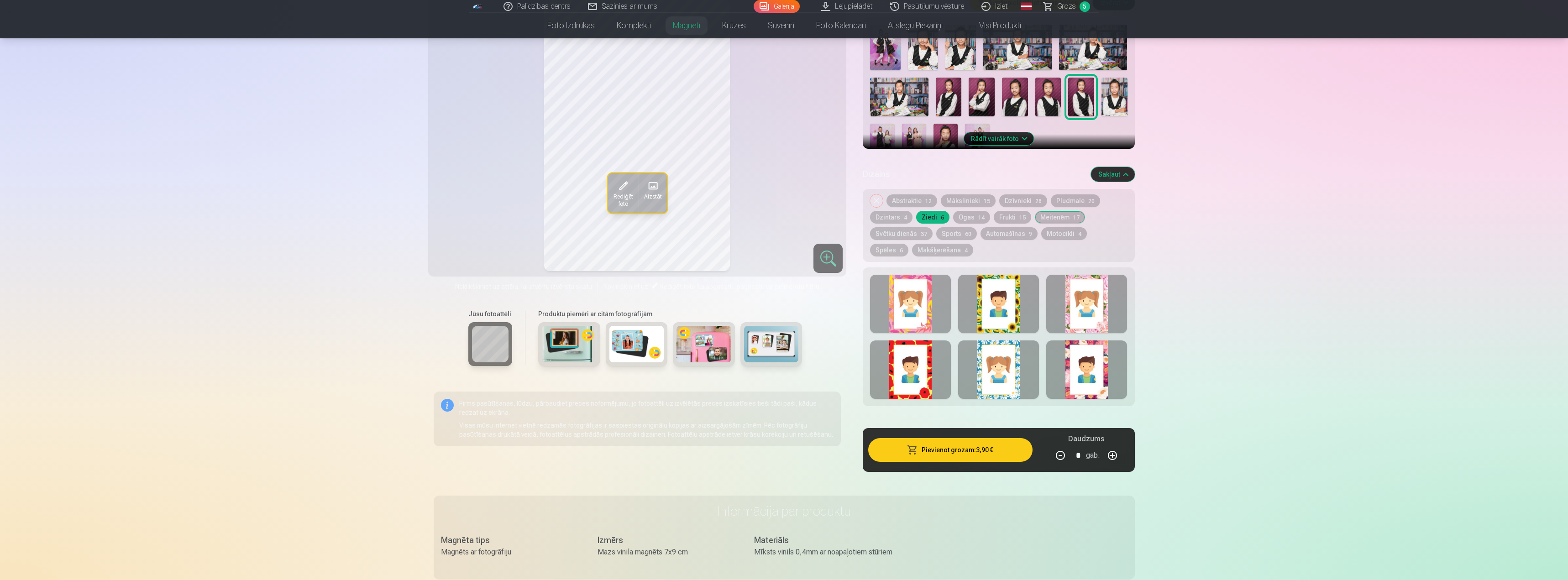
scroll to position [274, 0]
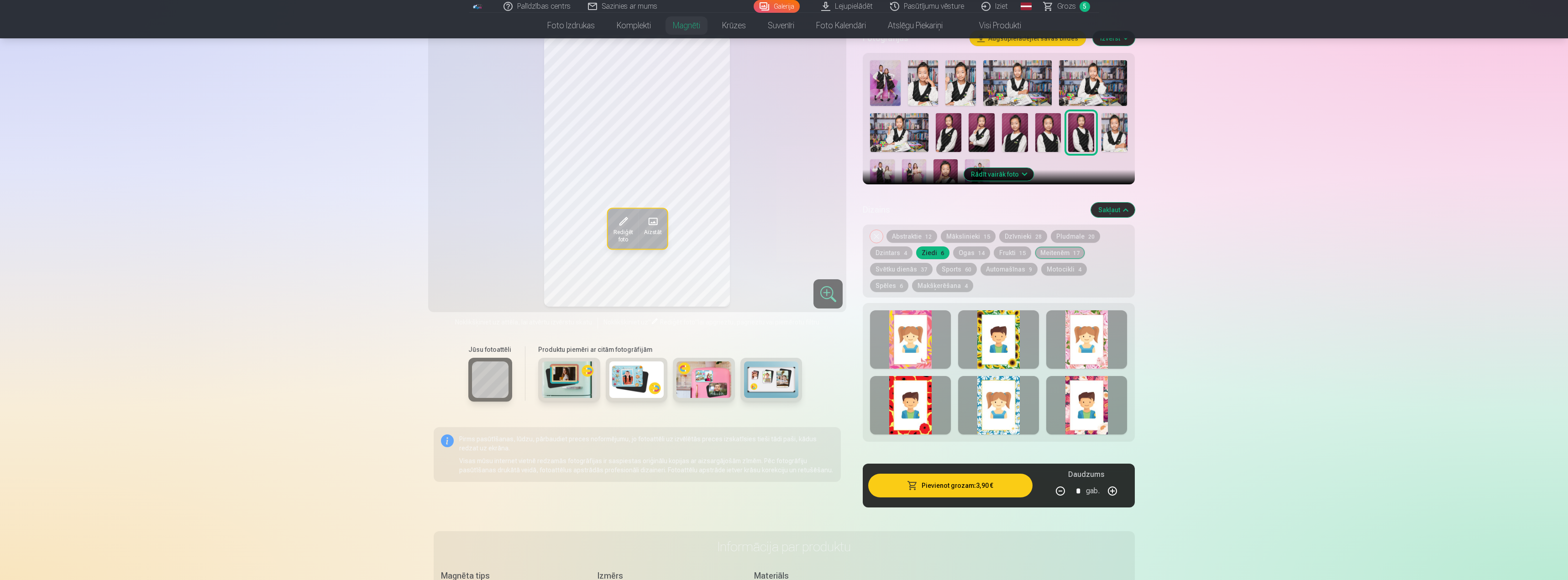
click at [961, 230] on button "Mākslinieki 15" at bounding box center [968, 236] width 55 height 13
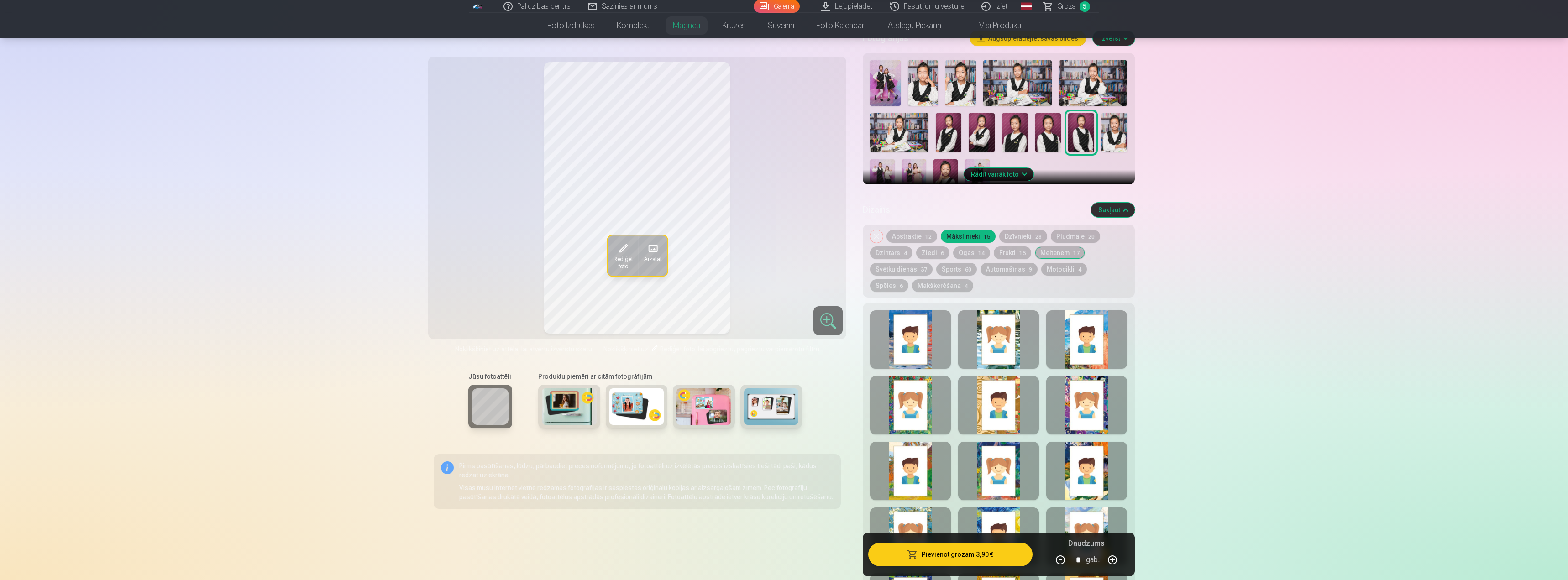
click at [913, 230] on button "Abstraktie 12" at bounding box center [911, 236] width 51 height 13
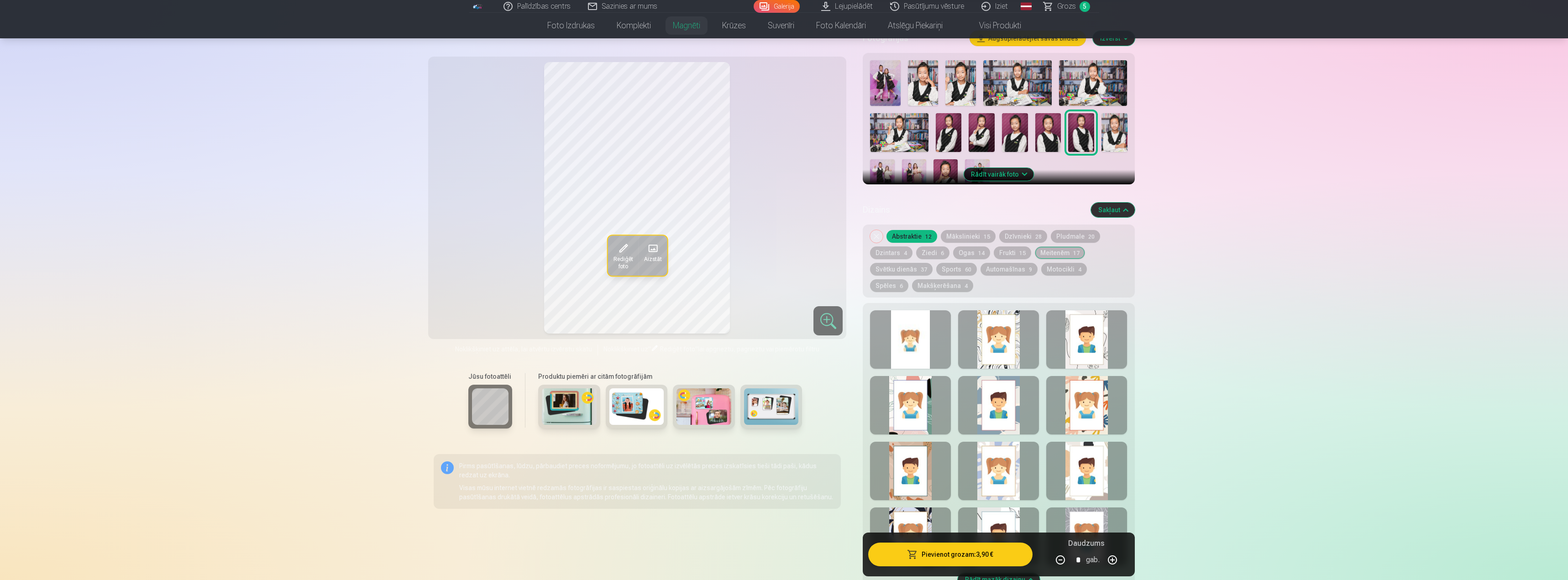
click at [1027, 230] on button "Dzīvnieki 28" at bounding box center [1023, 236] width 48 height 13
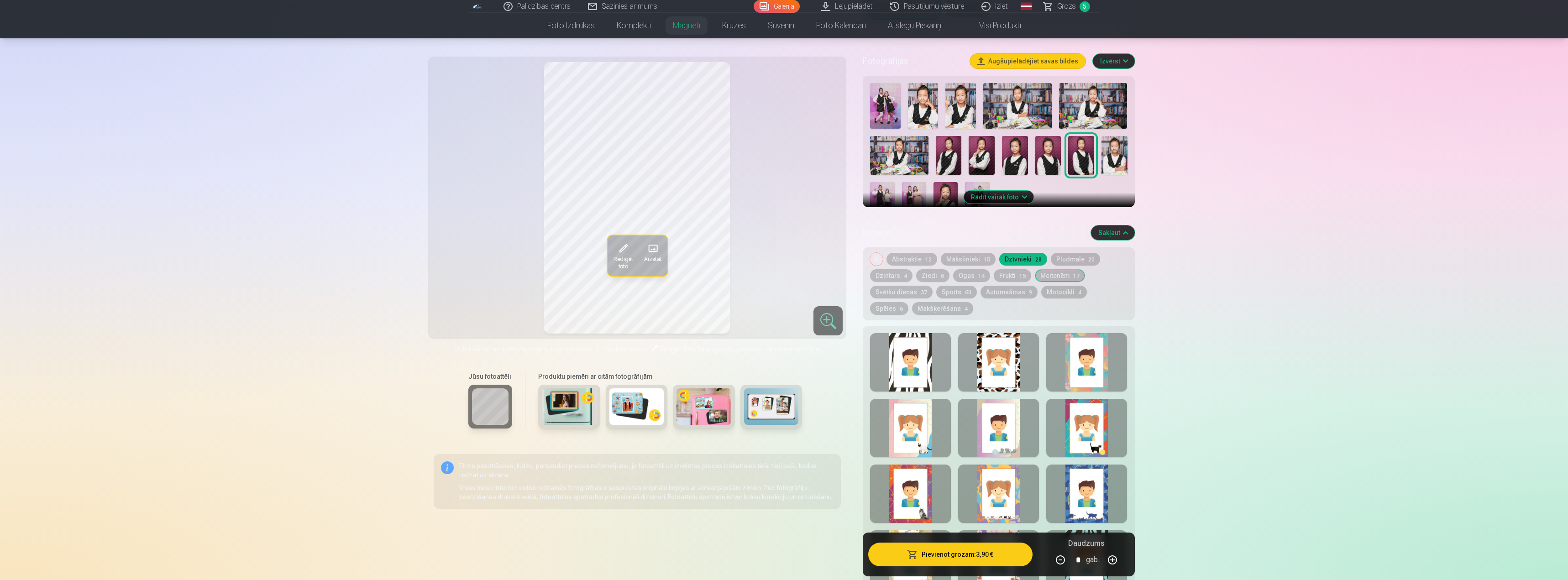
scroll to position [228, 0]
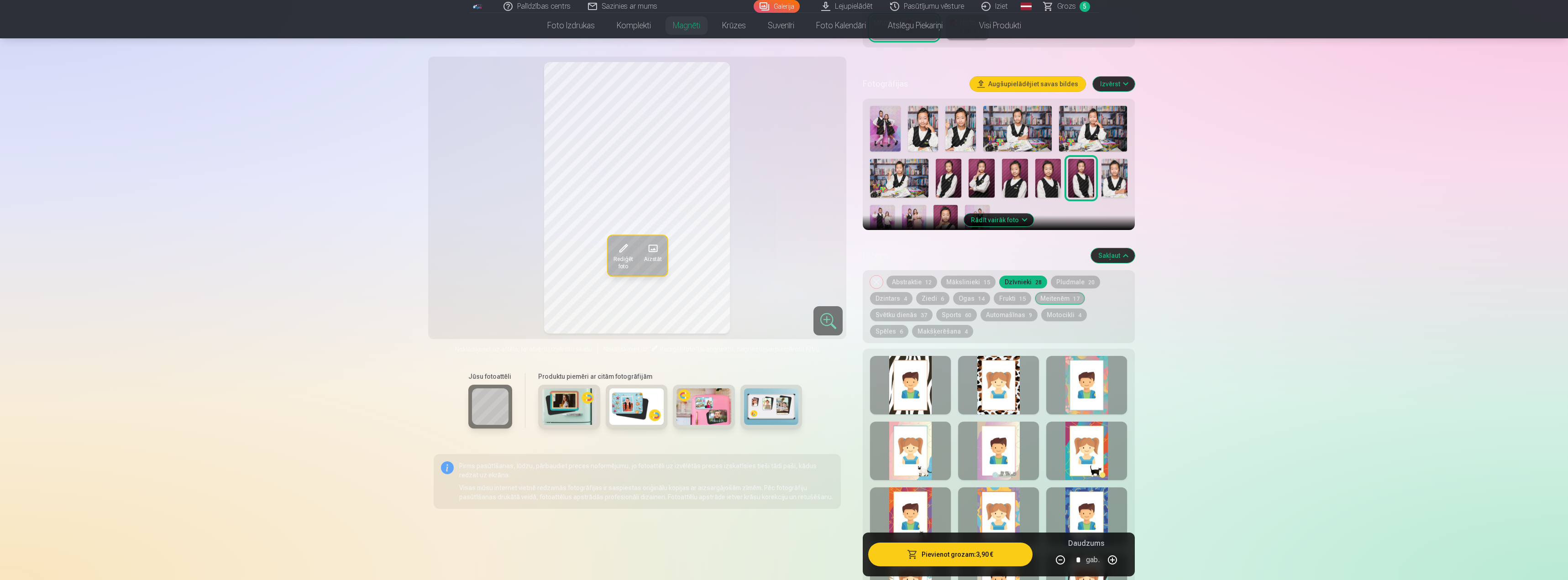
click at [877, 292] on button "Dzintars 4" at bounding box center [891, 298] width 43 height 13
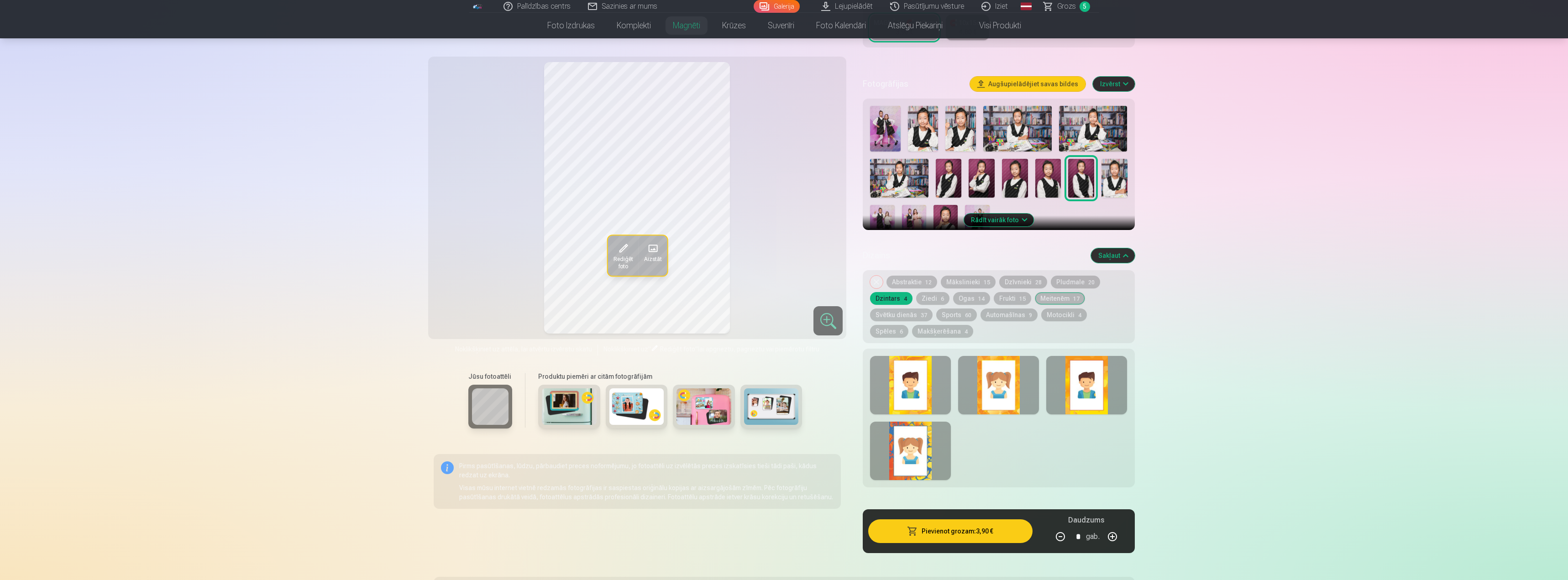
click at [922, 292] on button "Ziedi 6" at bounding box center [933, 298] width 34 height 13
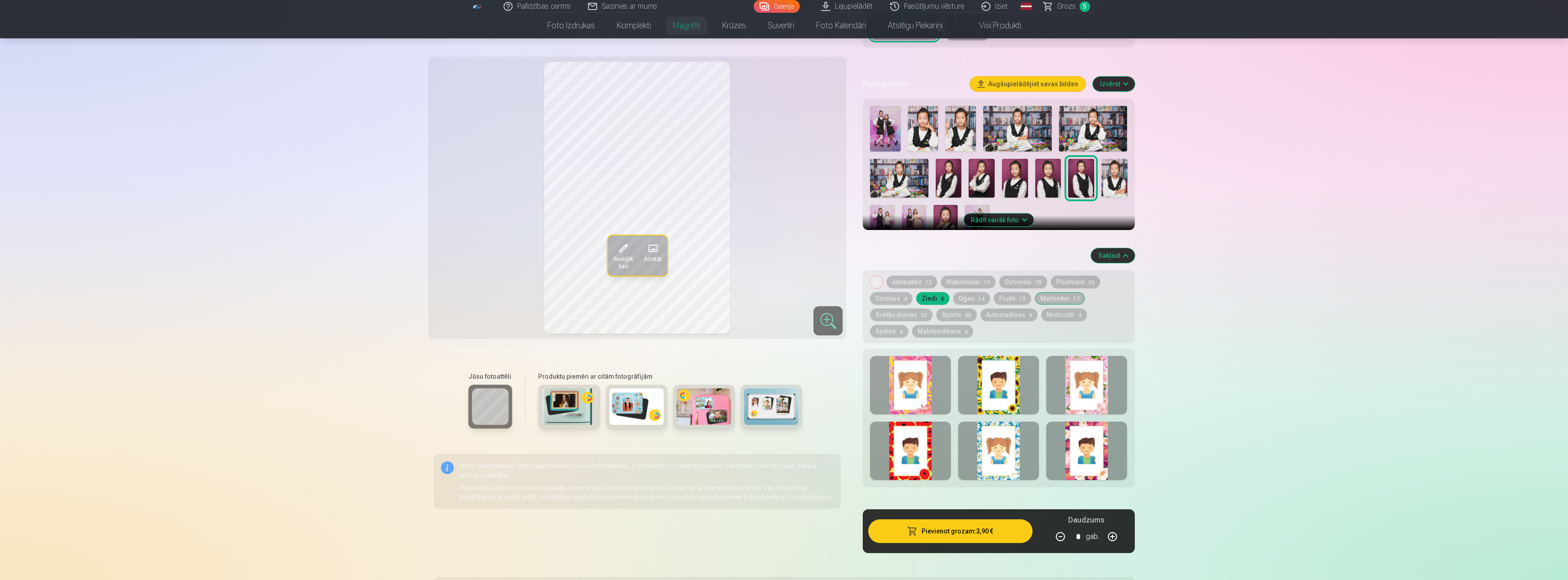
click at [964, 292] on button "Ogas 14" at bounding box center [972, 298] width 37 height 13
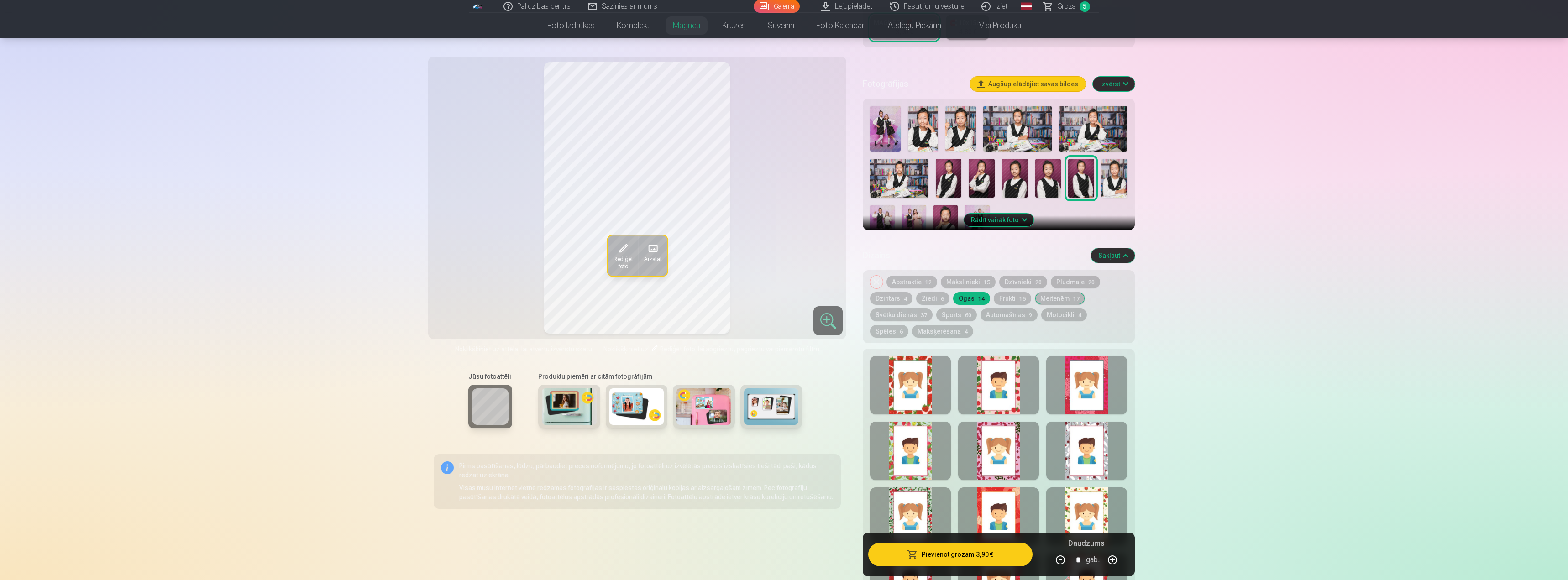
click at [927, 391] on div at bounding box center [910, 385] width 81 height 58
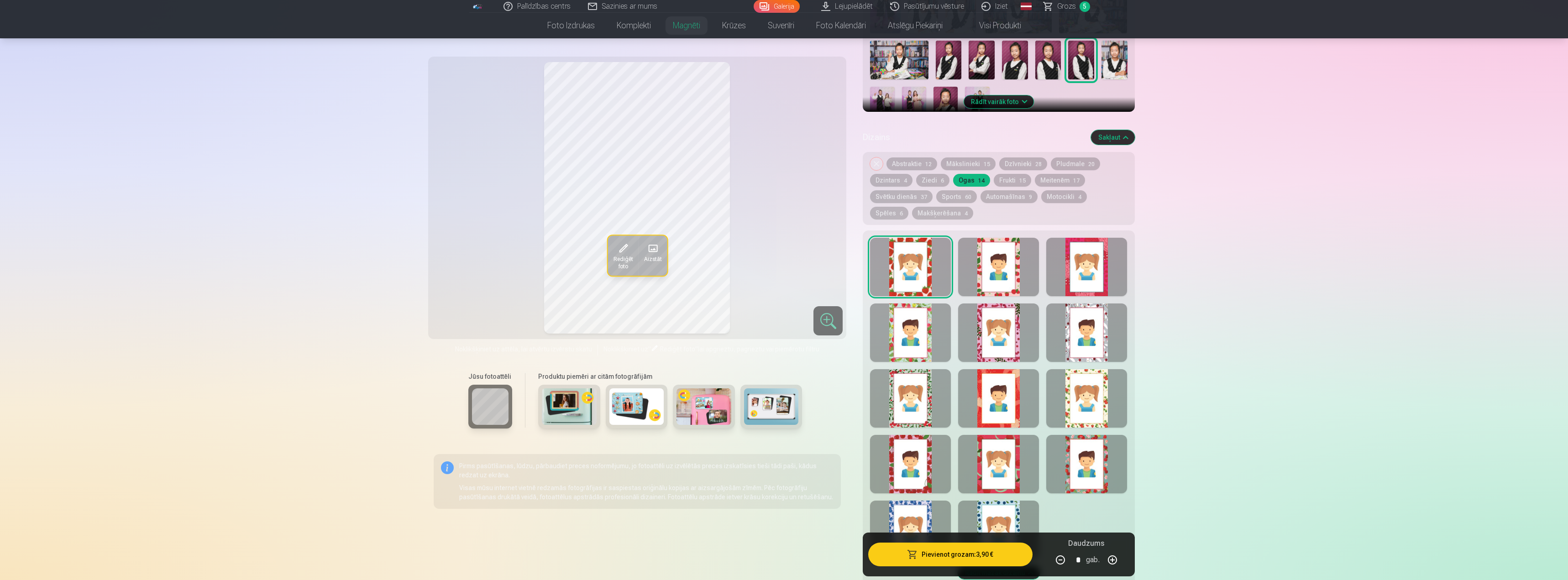
scroll to position [365, 0]
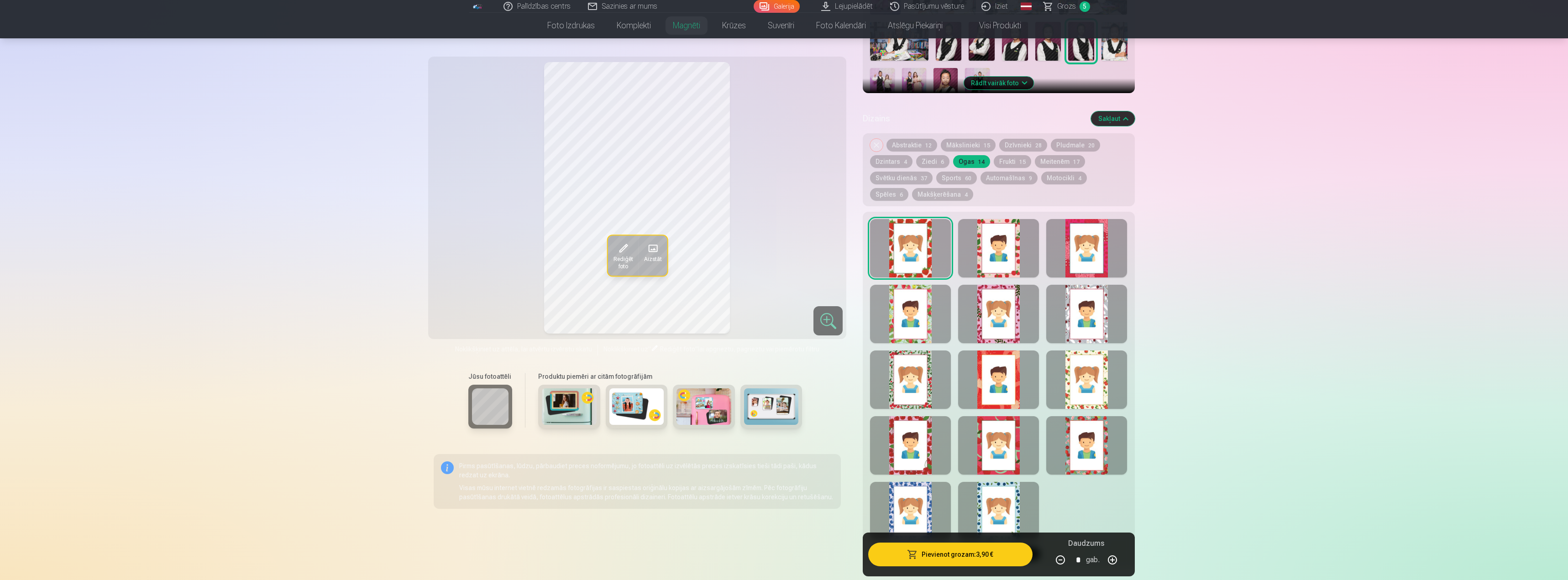
click at [1005, 446] on div at bounding box center [999, 445] width 81 height 58
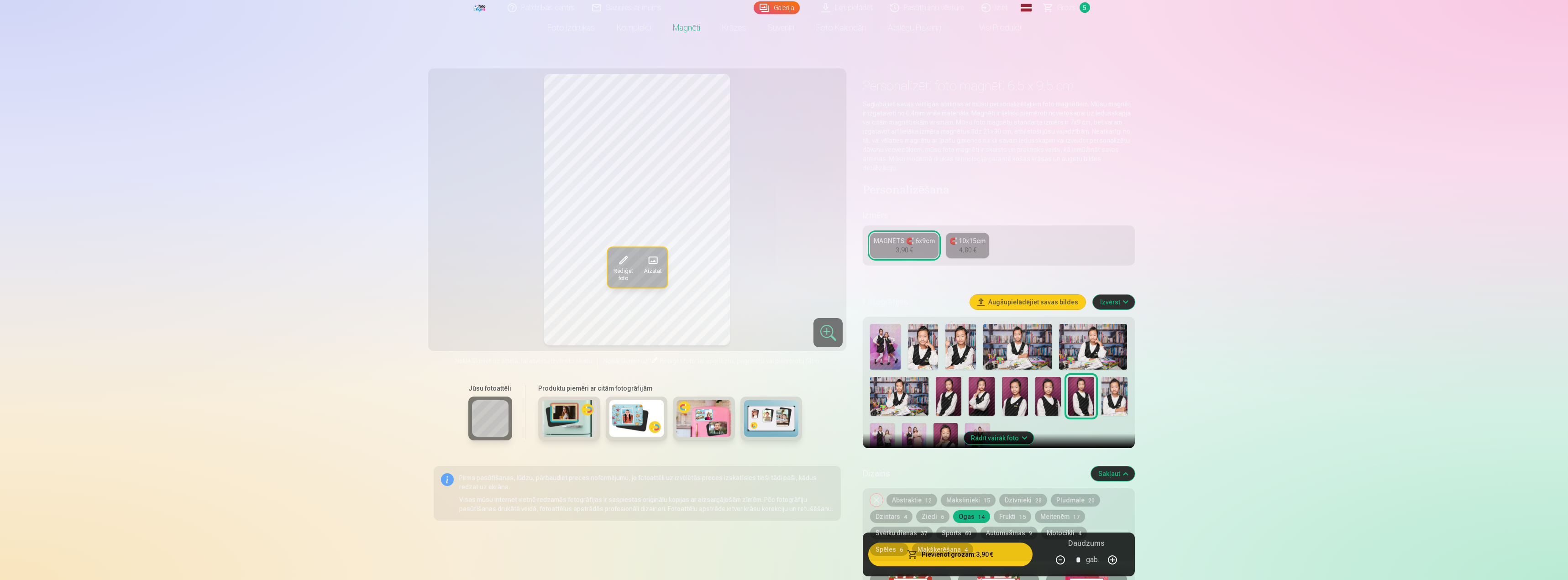
scroll to position [0, 0]
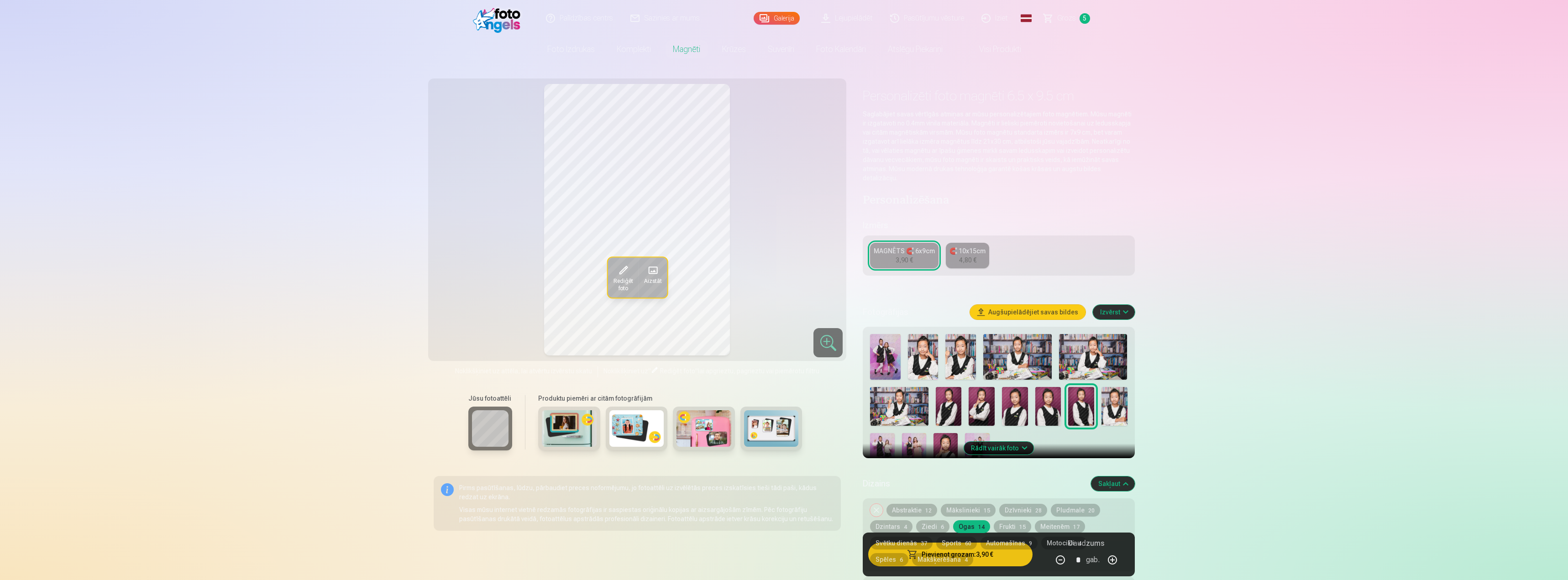
drag, startPoint x: 1022, startPoint y: 513, endPoint x: 974, endPoint y: 508, distance: 48.3
click at [978, 507] on div "Noņemiet dizainu Abstraktie 12 Mākslinieki 15 Dzīvnieki 28 Pludmale 20 Dzintars…" at bounding box center [999, 535] width 272 height 73
click at [1013, 520] on button "Frukti 15" at bounding box center [1012, 526] width 37 height 13
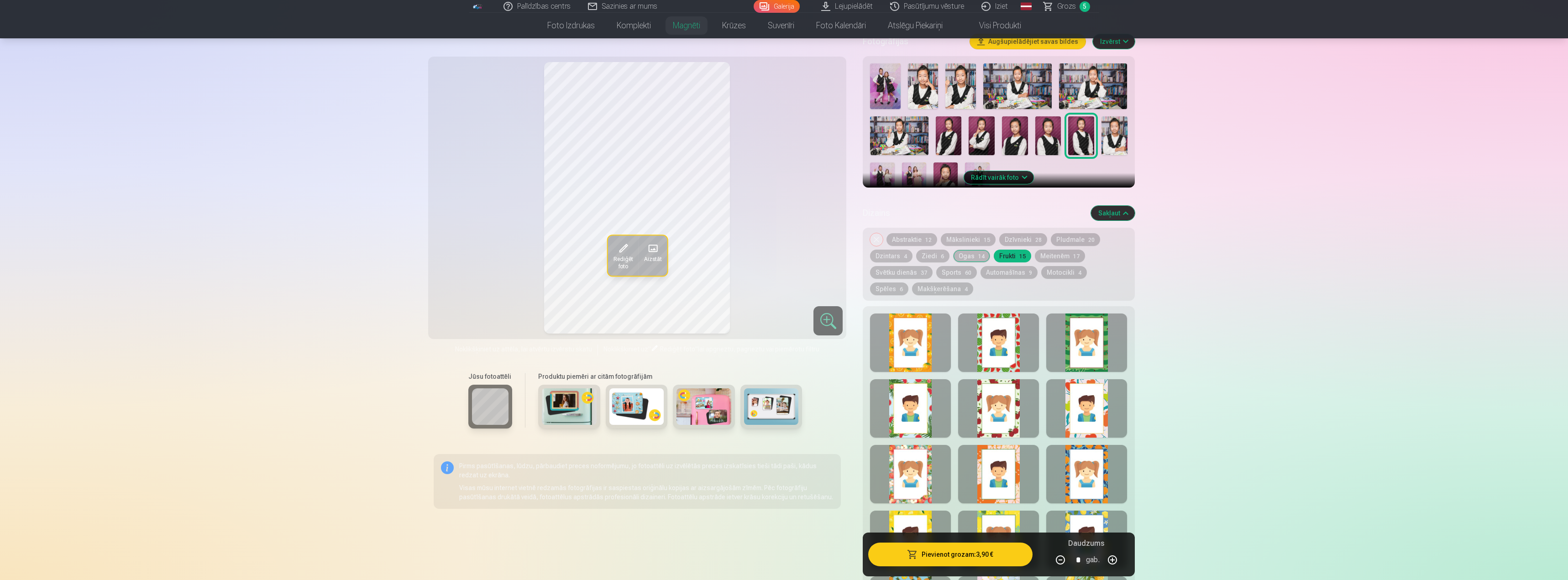
scroll to position [228, 0]
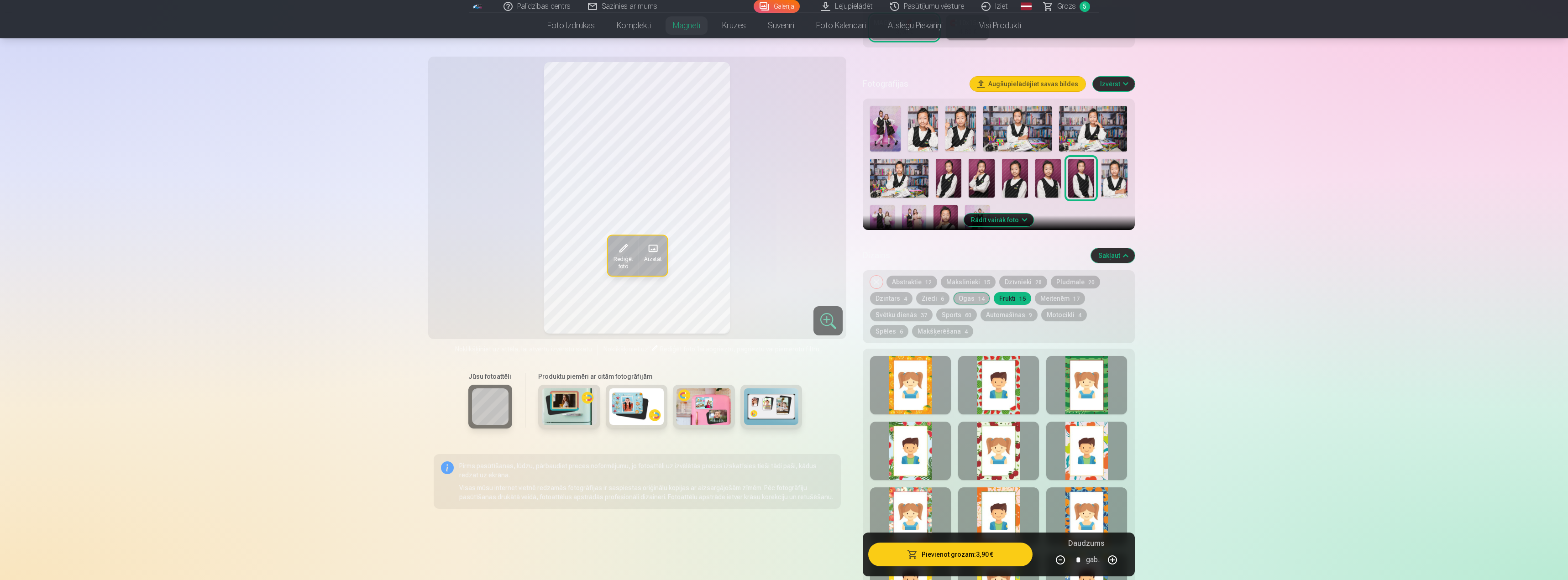
click at [1088, 387] on div at bounding box center [1086, 385] width 81 height 58
click at [1058, 292] on button "Meitenēm 17" at bounding box center [1060, 298] width 50 height 13
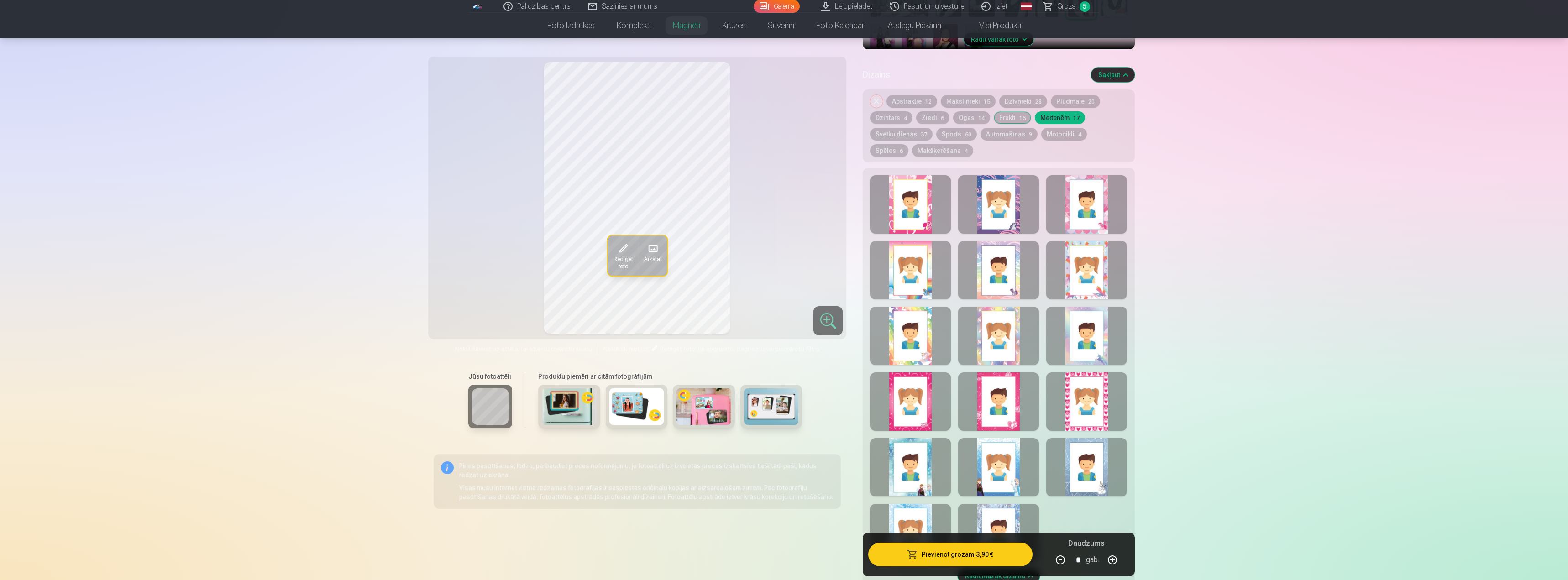
scroll to position [411, 0]
click at [986, 317] on div at bounding box center [999, 334] width 81 height 58
click at [919, 343] on div at bounding box center [910, 334] width 81 height 58
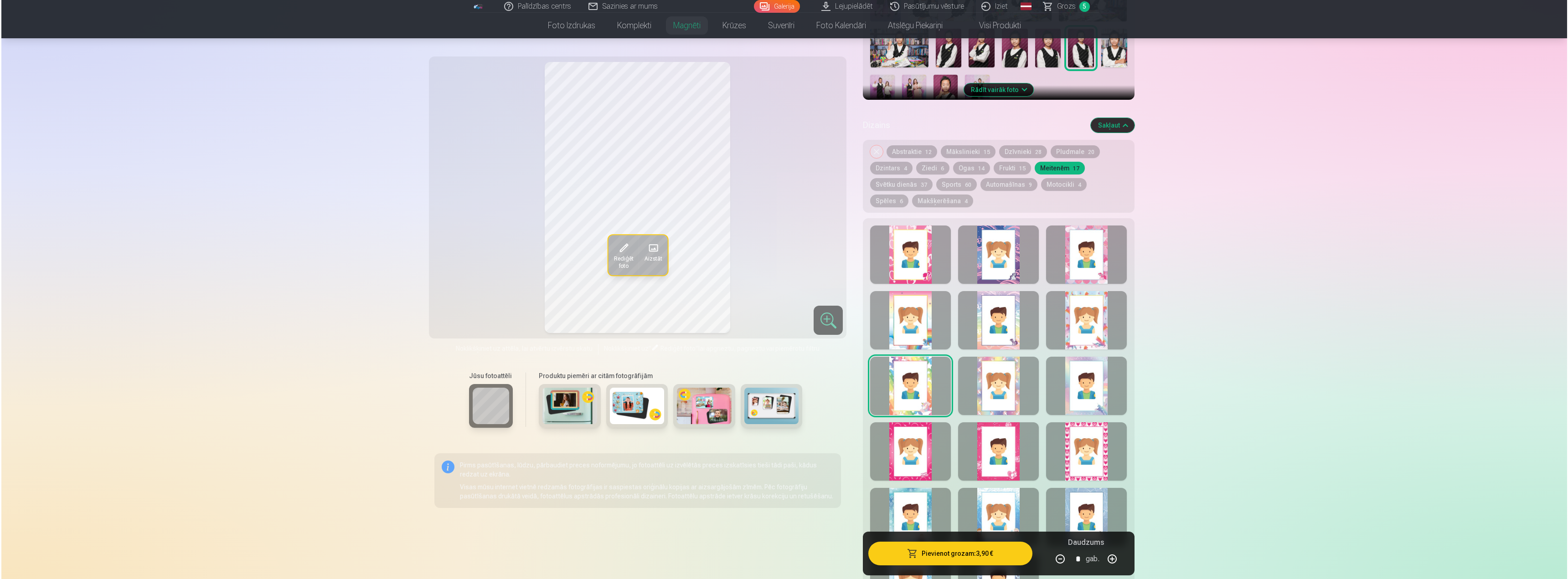
scroll to position [319, 0]
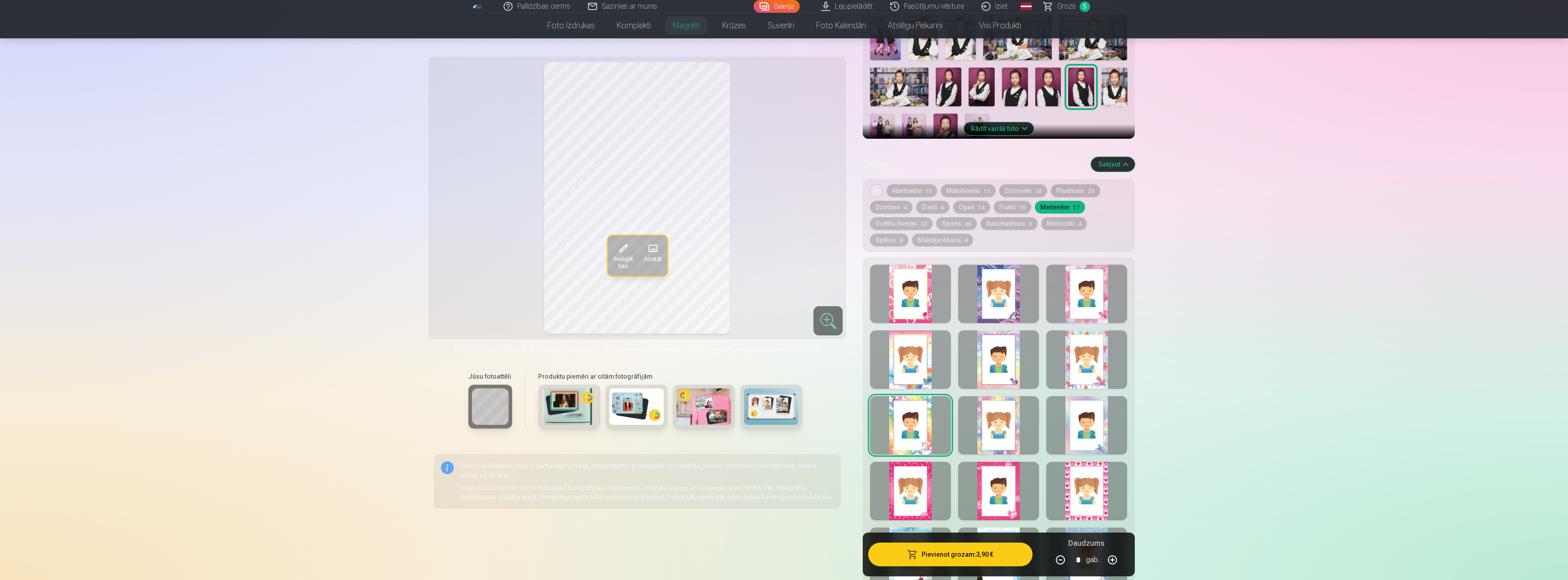
click at [1100, 417] on div at bounding box center [1086, 425] width 81 height 58
click at [922, 558] on button "Pievienot grozam : 3,90 €" at bounding box center [950, 554] width 164 height 24
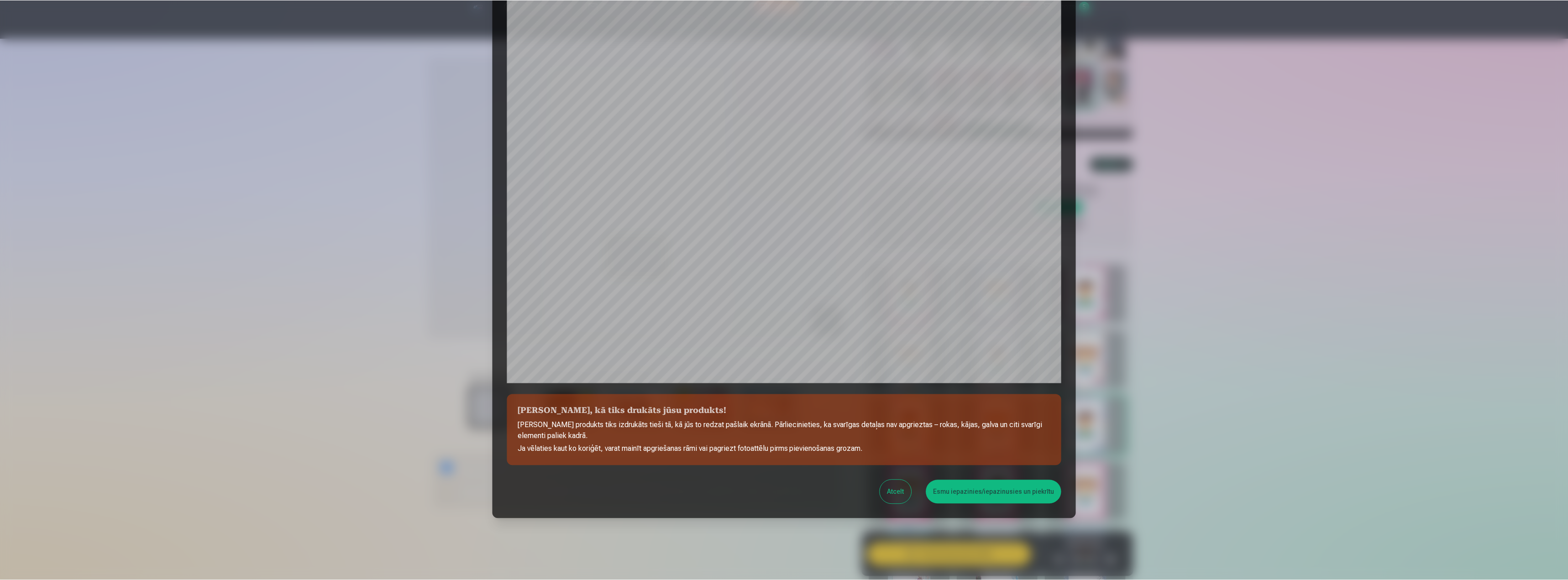
scroll to position [77, 0]
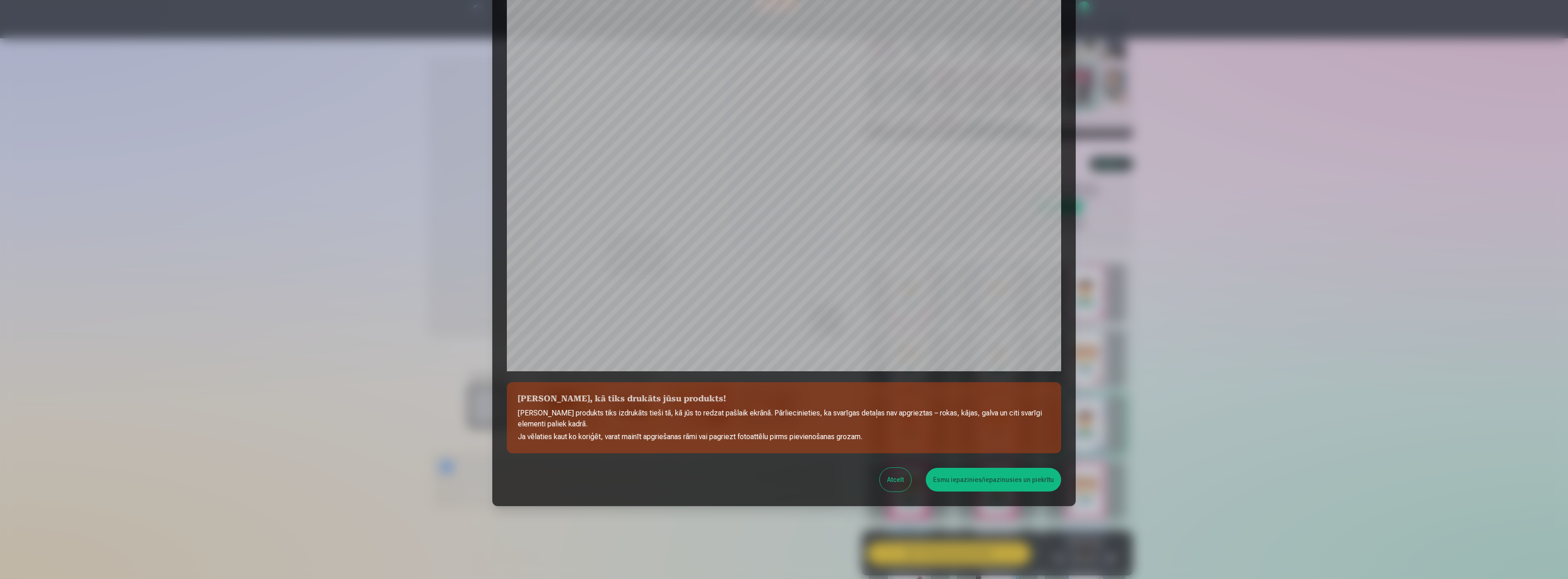
click at [945, 475] on button "Esmu iepazinies/iepazinusies un piekrītu" at bounding box center [993, 479] width 135 height 24
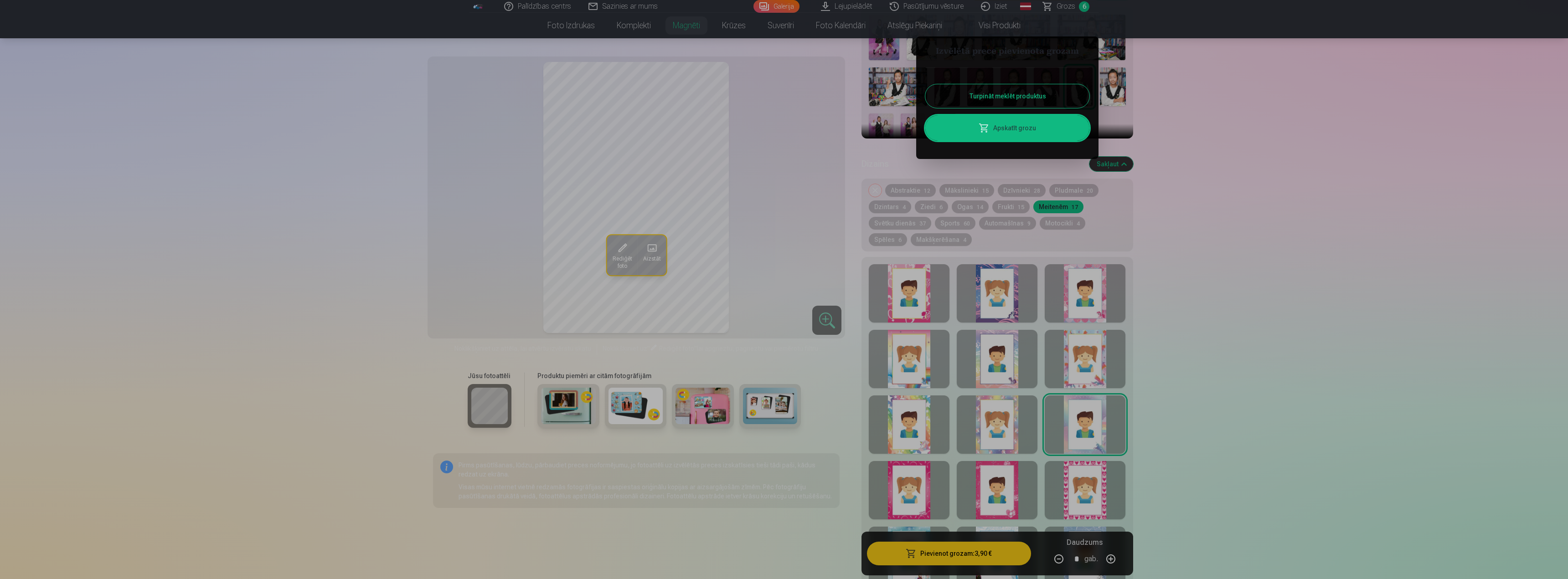
click at [975, 99] on button "Turpināt meklēt produktus" at bounding box center [1007, 96] width 164 height 24
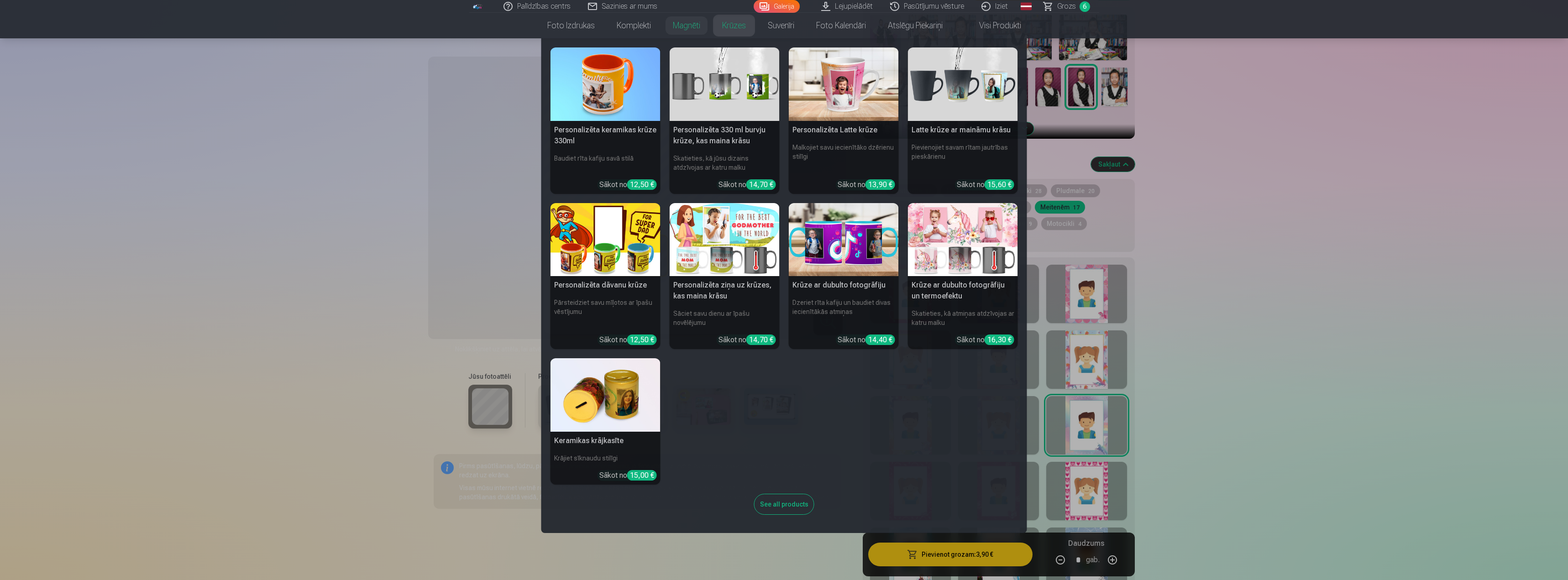
click at [736, 24] on link "Krūzes" at bounding box center [734, 26] width 46 height 26
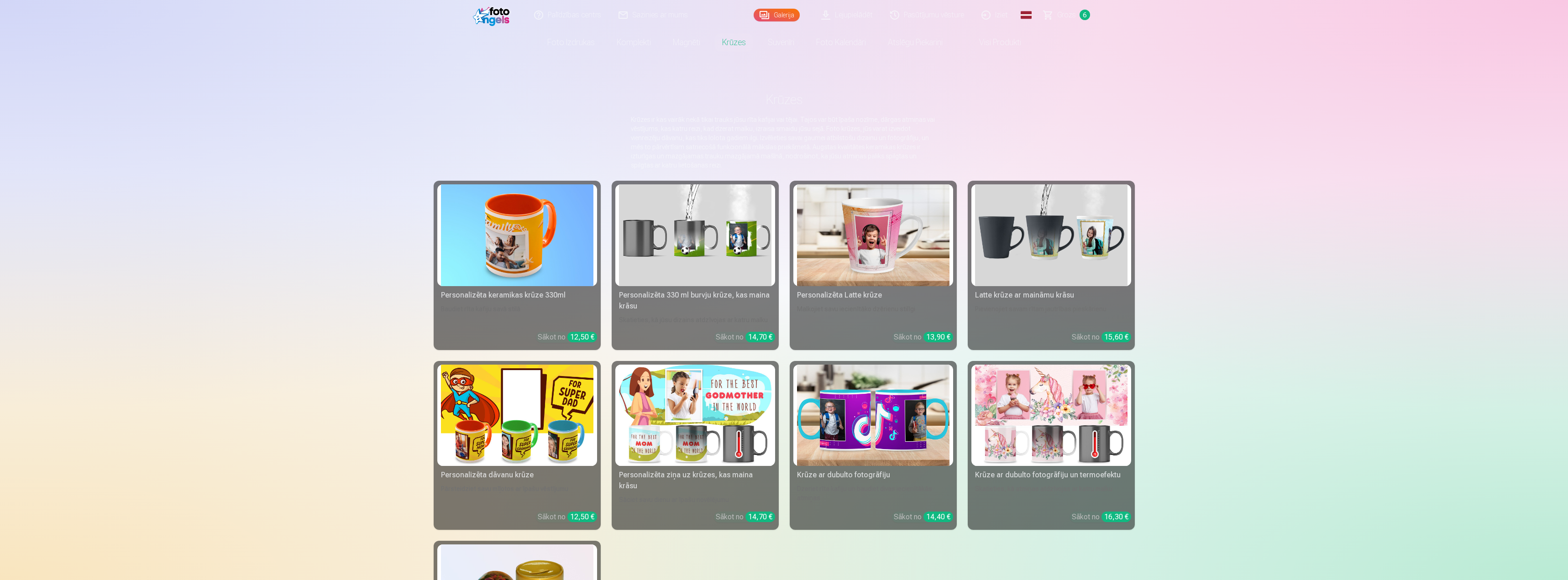
scroll to position [46, 0]
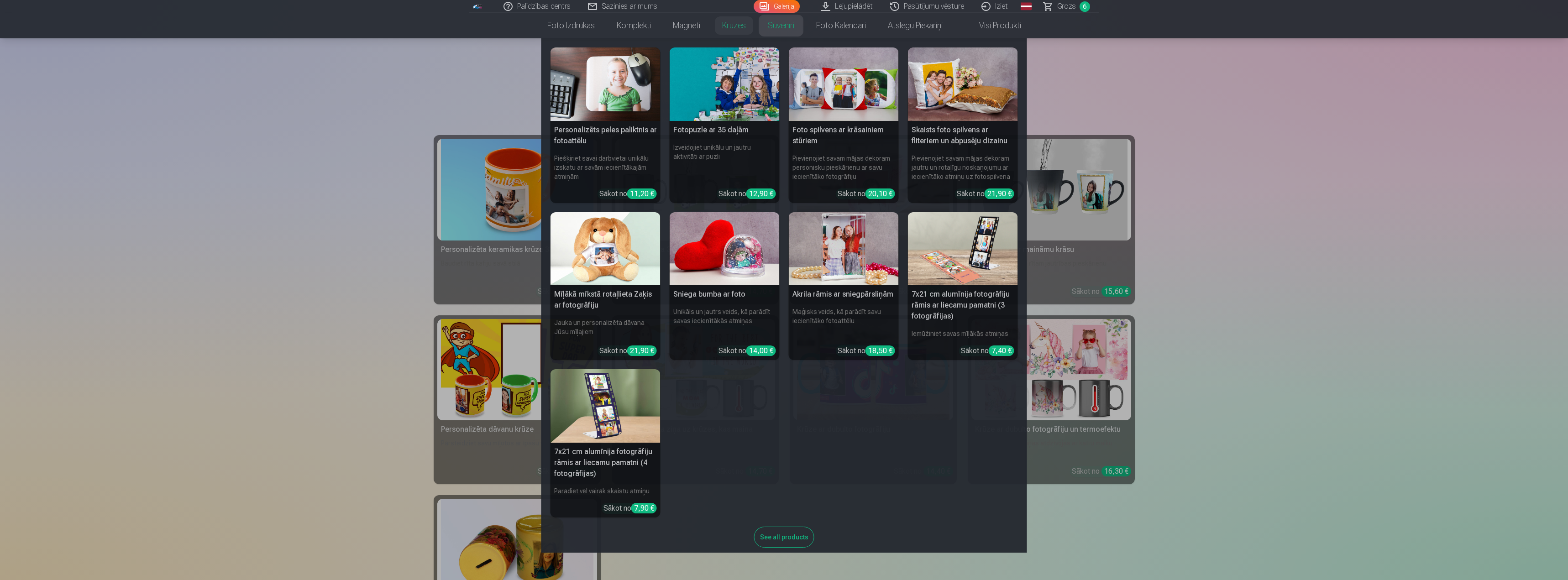
click at [788, 30] on link "Suvenīri" at bounding box center [781, 26] width 48 height 26
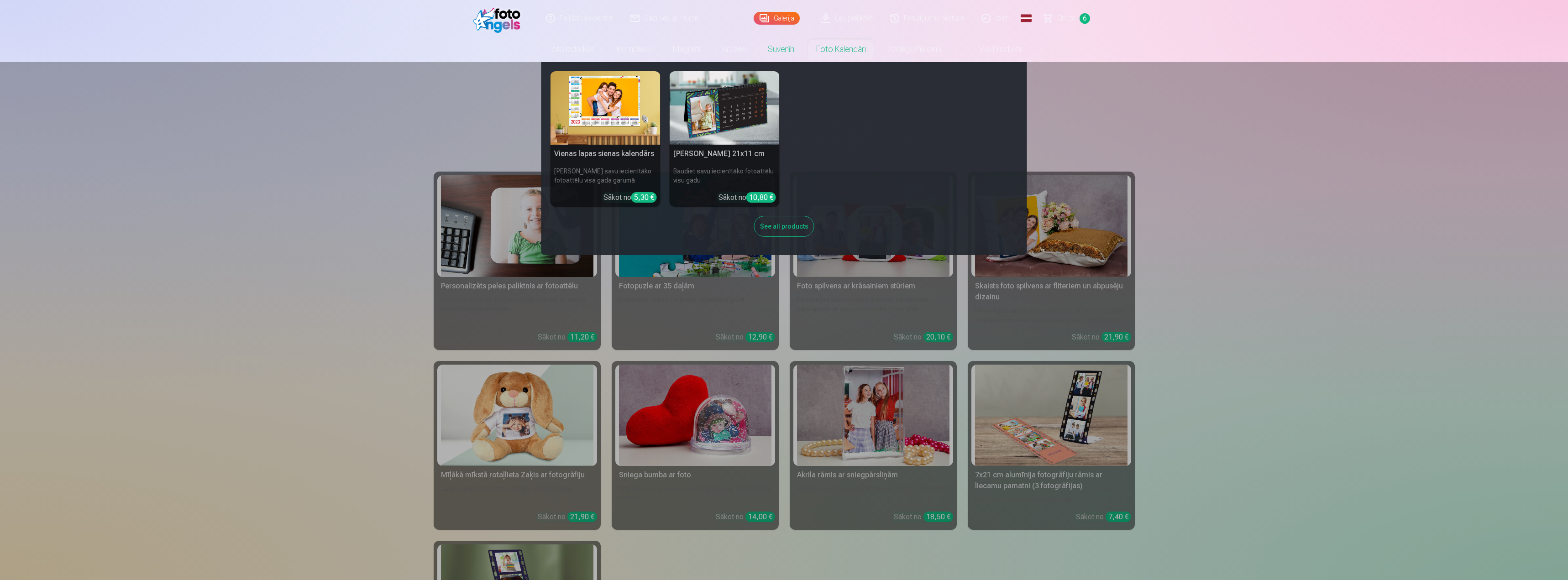
click at [839, 49] on link "Foto kalendāri" at bounding box center [841, 49] width 72 height 26
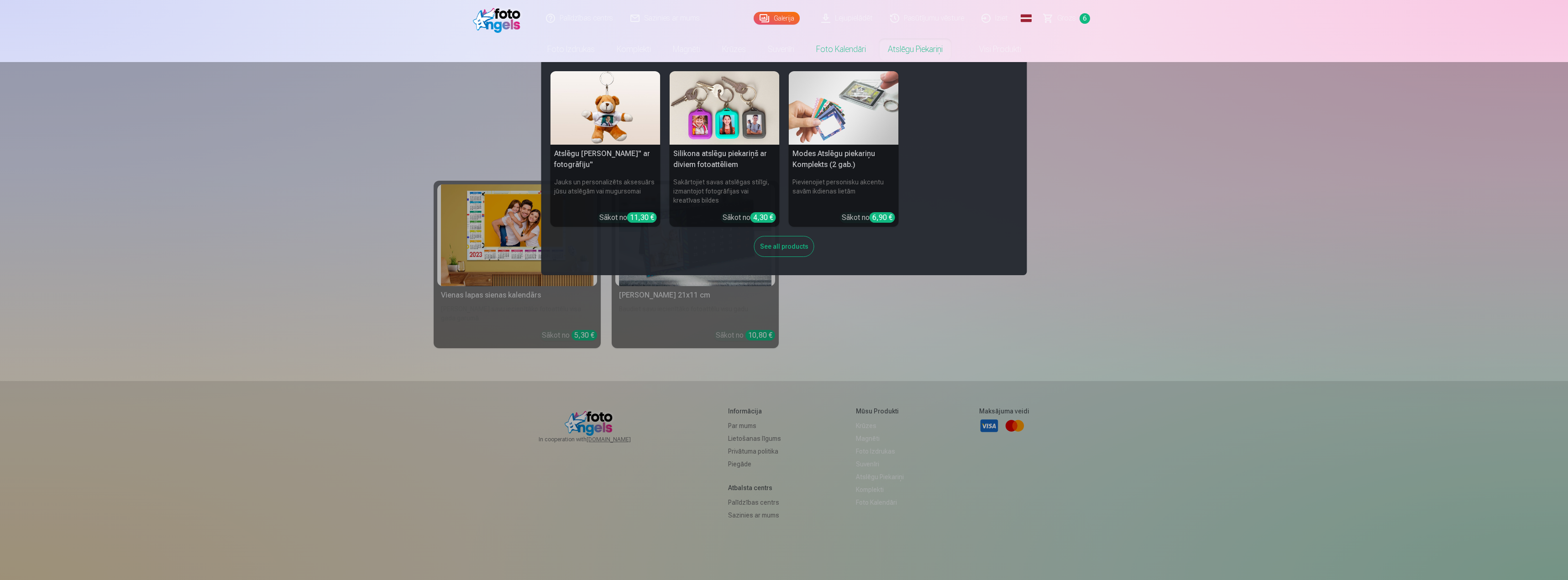
click at [906, 54] on link "Atslēgu piekariņi" at bounding box center [916, 49] width 77 height 26
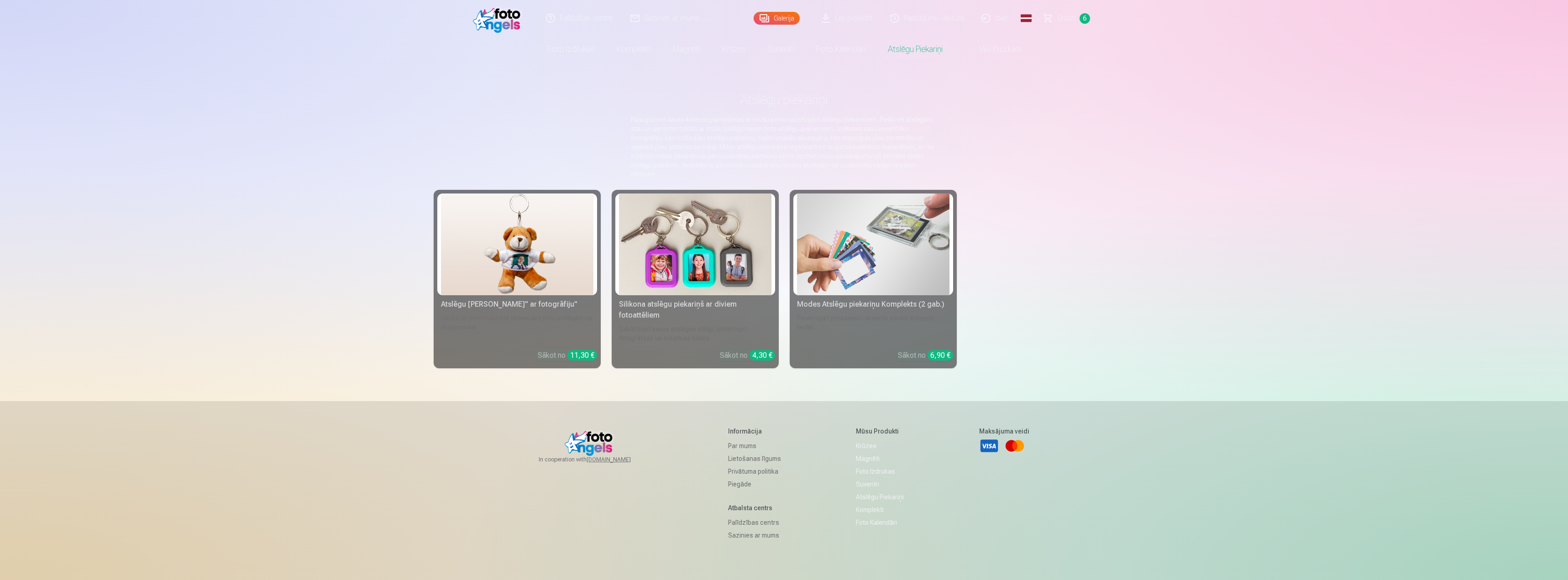
click at [983, 50] on link "Visi produkti" at bounding box center [992, 49] width 79 height 26
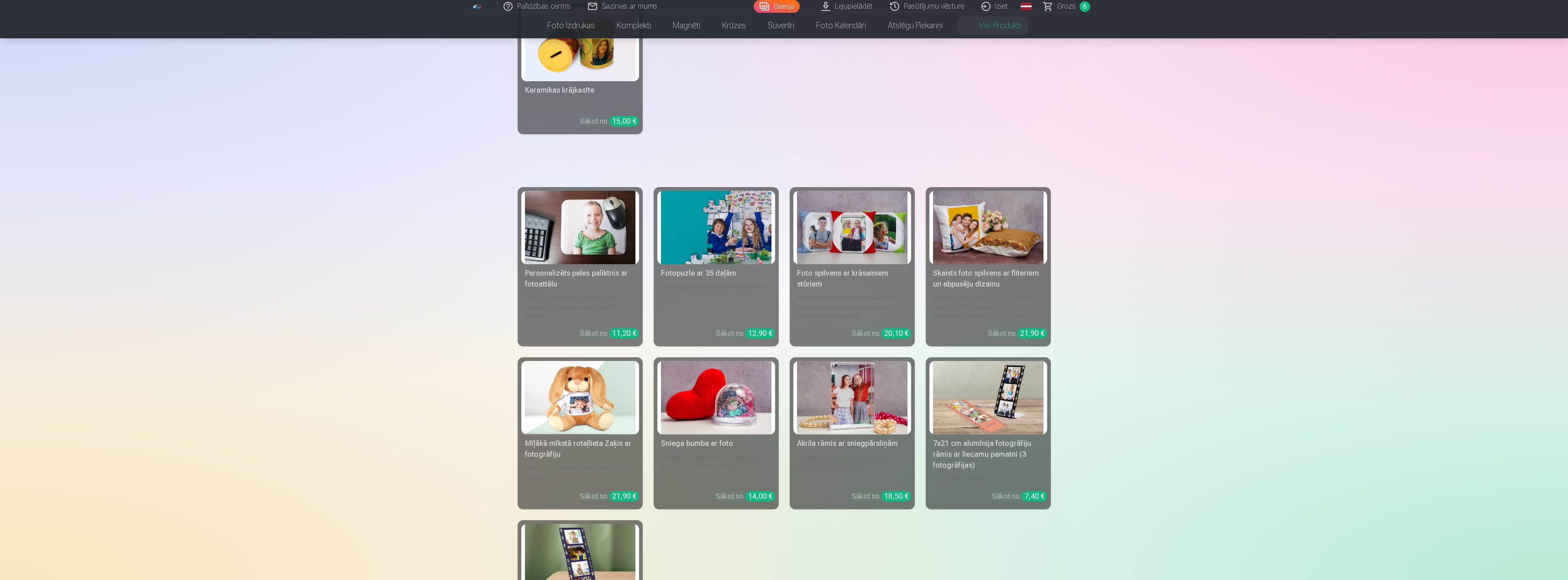
scroll to position [1369, 0]
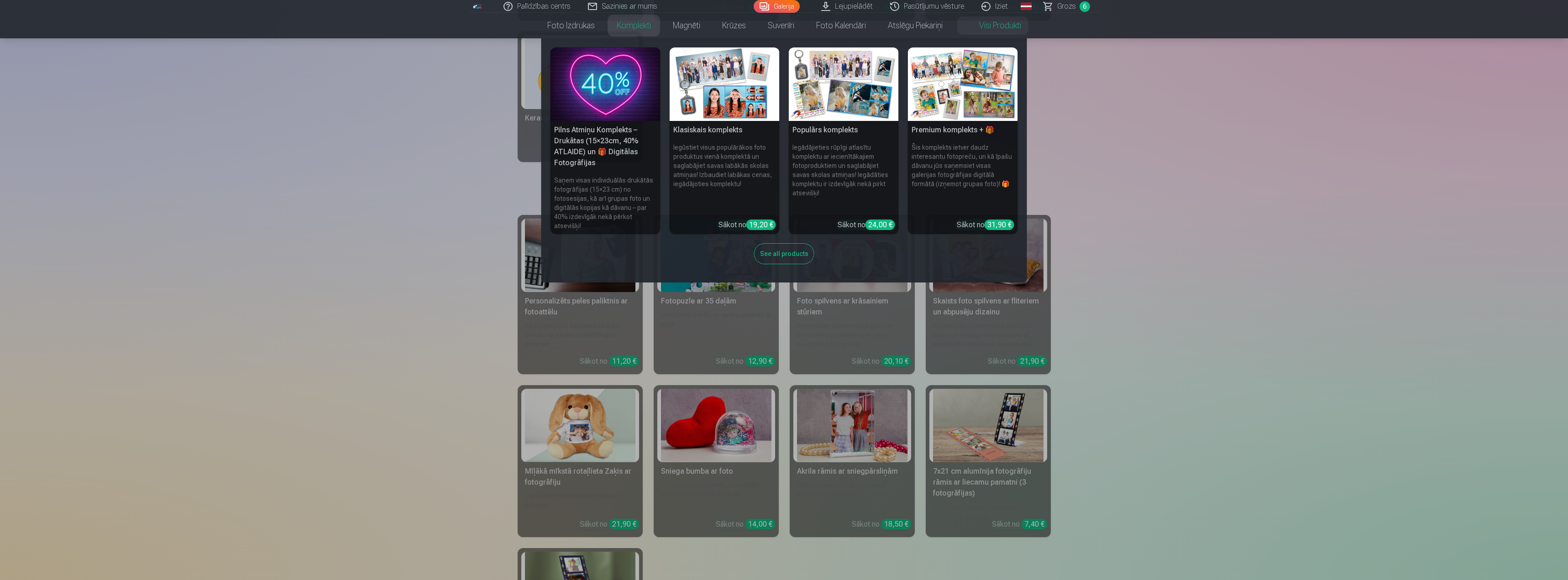
click at [1210, 238] on nav "Pilns Atmiņu Komplekts – Drukātas (15×23cm, 40% ATLAIDE) un 🎁 Digitālas Fotogrā…" at bounding box center [784, 160] width 1568 height 244
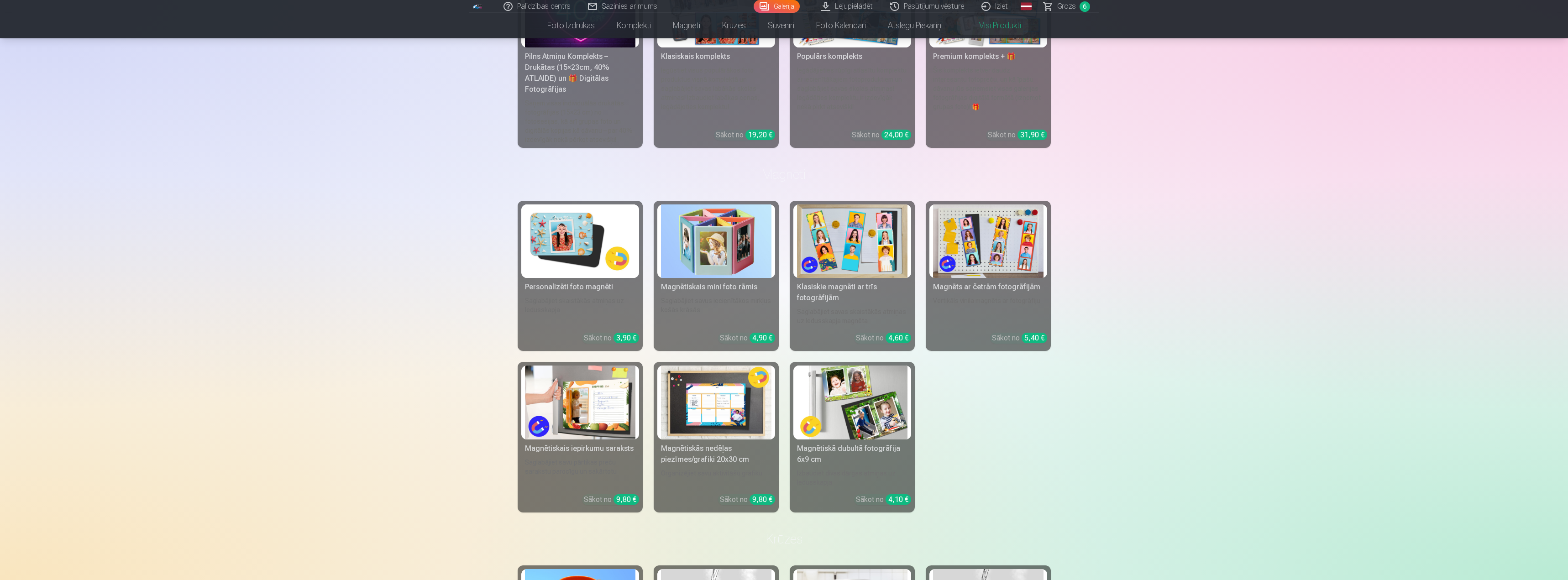
scroll to position [456, 0]
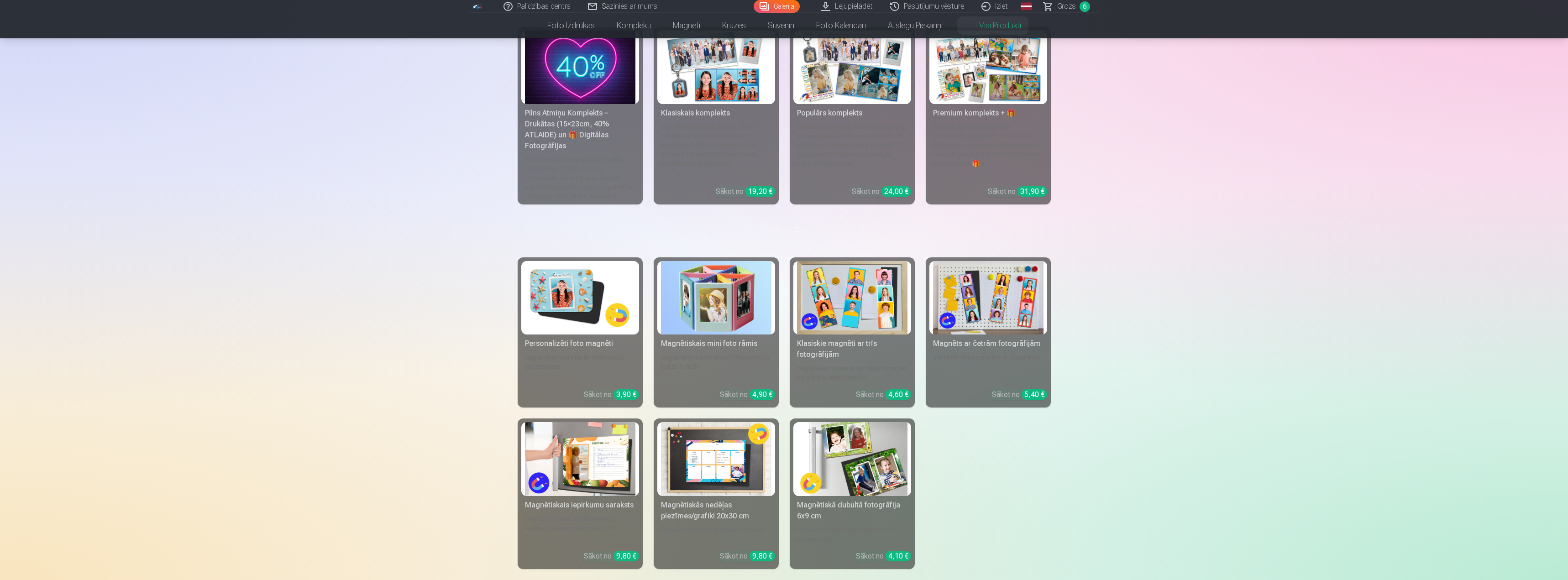
click at [729, 304] on img at bounding box center [716, 297] width 110 height 74
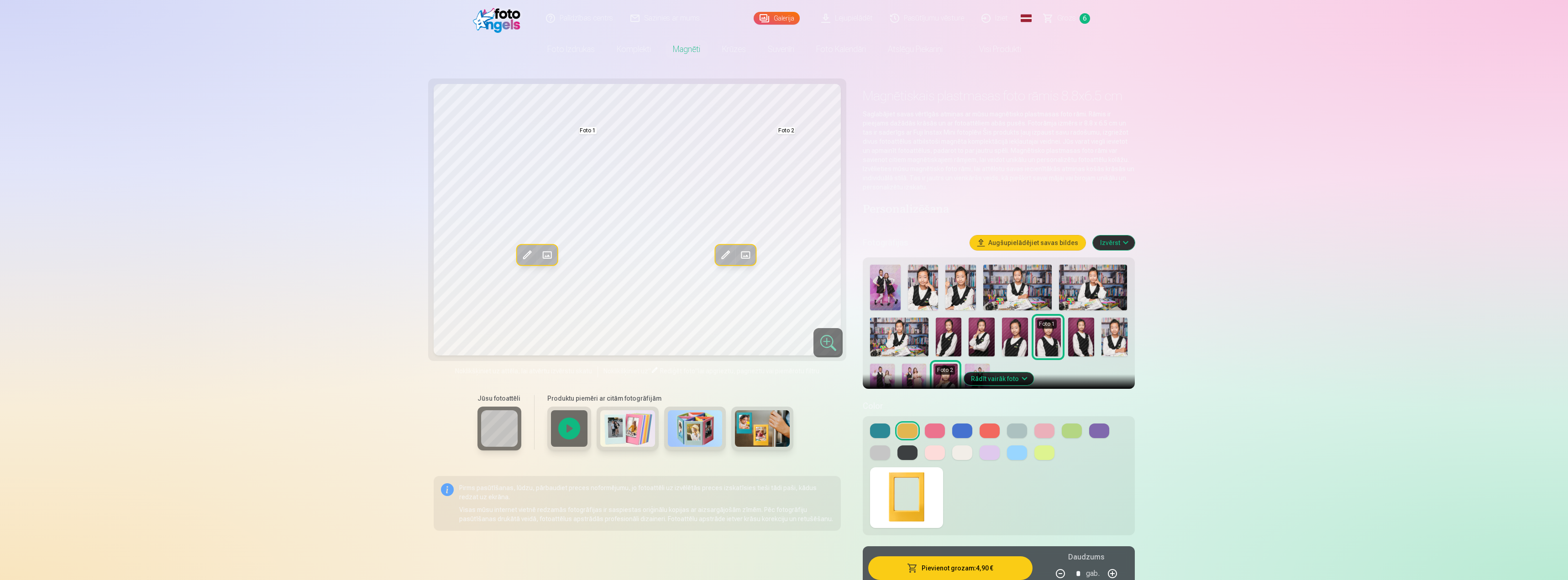
click at [993, 49] on link "Visi produkti" at bounding box center [992, 49] width 79 height 26
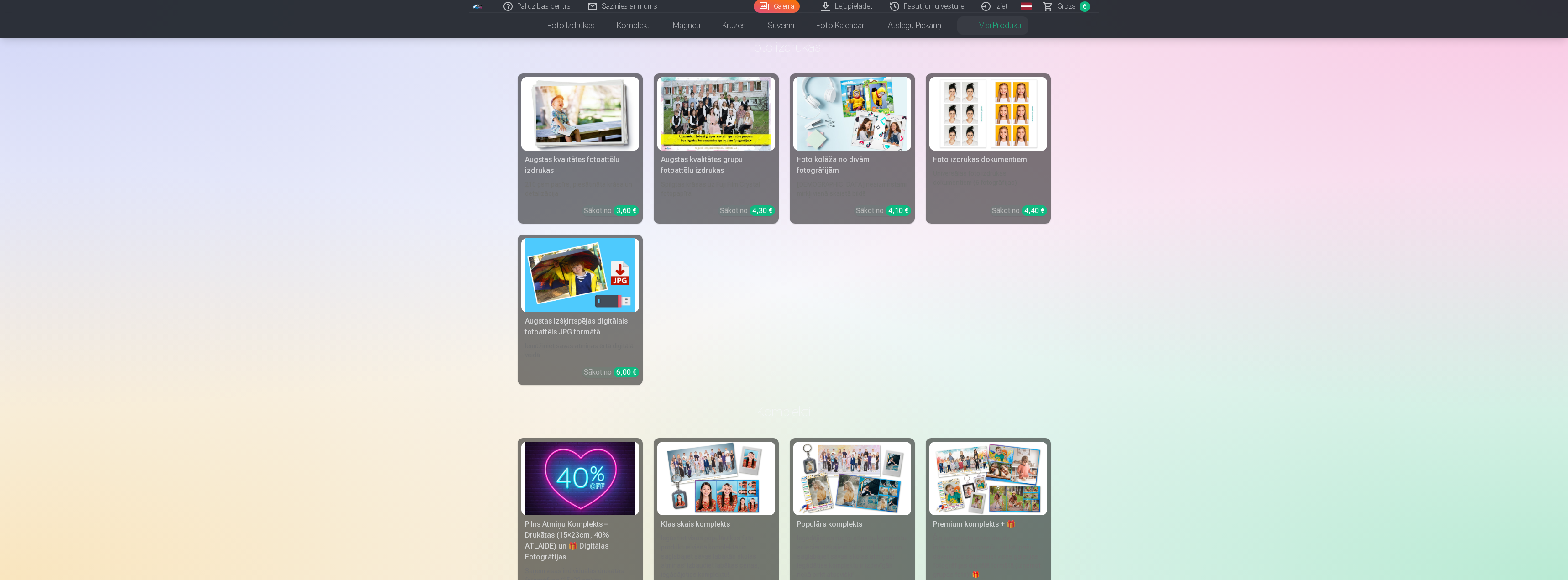
scroll to position [46, 0]
click at [990, 137] on img at bounding box center [988, 113] width 110 height 74
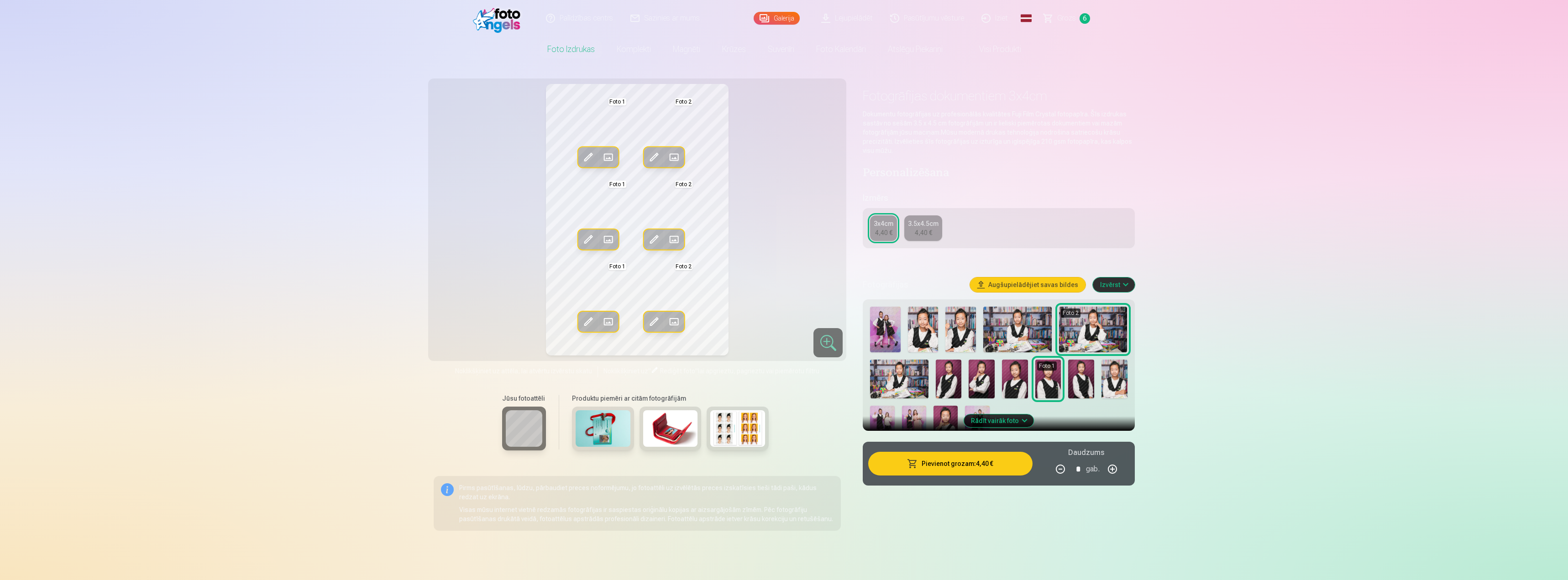
click at [1004, 372] on img at bounding box center [1015, 379] width 26 height 39
click at [932, 383] on div "Foto 2 Foto 1" at bounding box center [999, 374] width 265 height 143
click at [583, 153] on span at bounding box center [588, 157] width 15 height 15
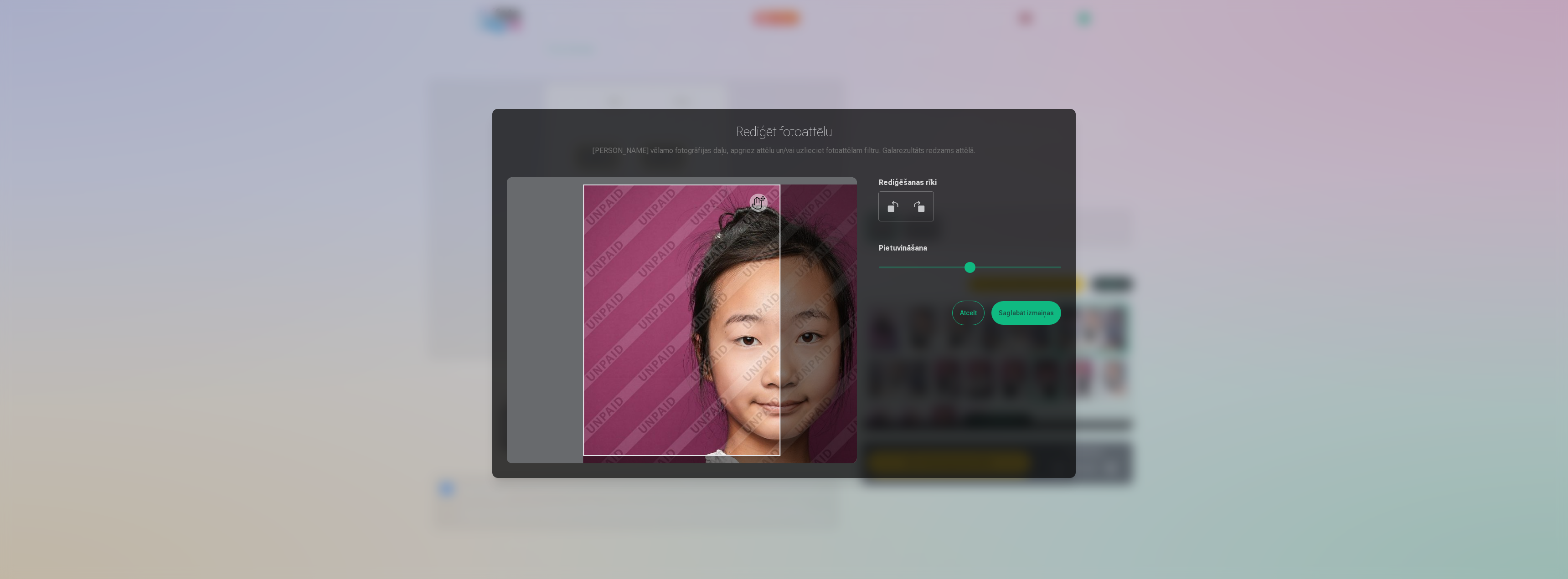
drag, startPoint x: 885, startPoint y: 268, endPoint x: 923, endPoint y: 277, distance: 39.1
click at [923, 268] on input "range" at bounding box center [970, 267] width 183 height 2
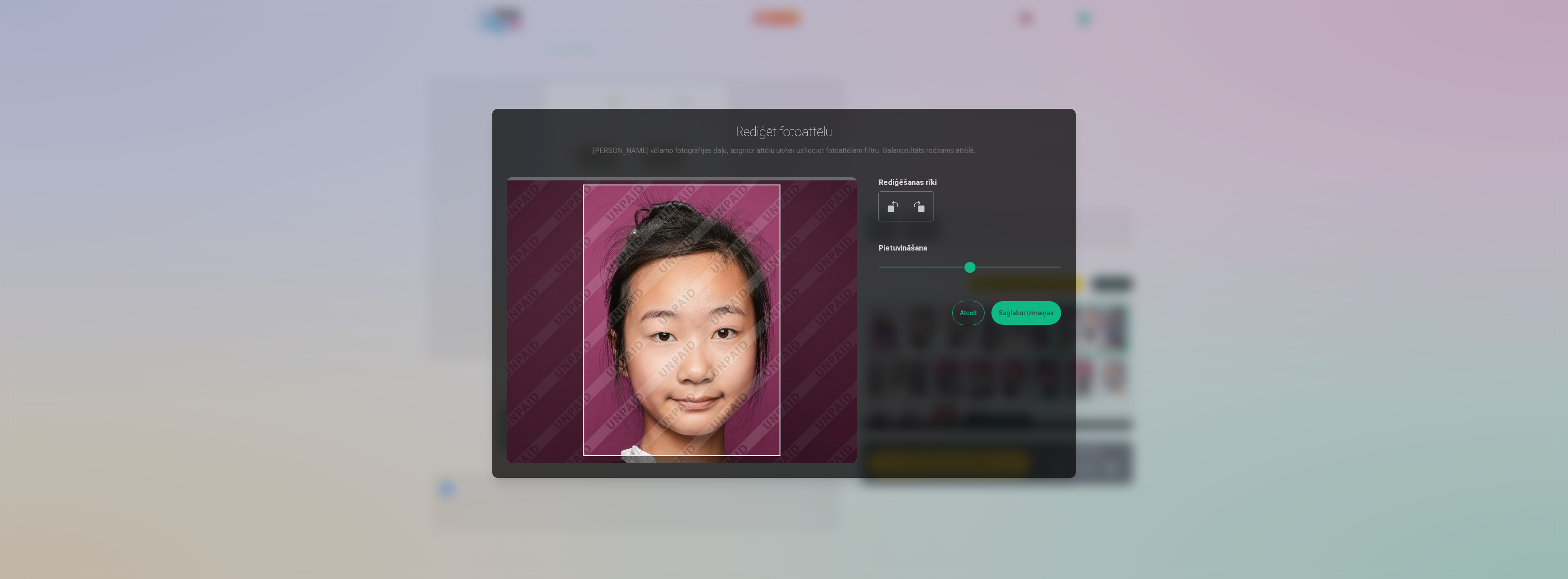
type input "****"
drag, startPoint x: 741, startPoint y: 336, endPoint x: 656, endPoint y: 332, distance: 85.1
click at [656, 332] on div at bounding box center [682, 320] width 350 height 286
click at [965, 316] on button "Atcelt" at bounding box center [968, 313] width 32 height 24
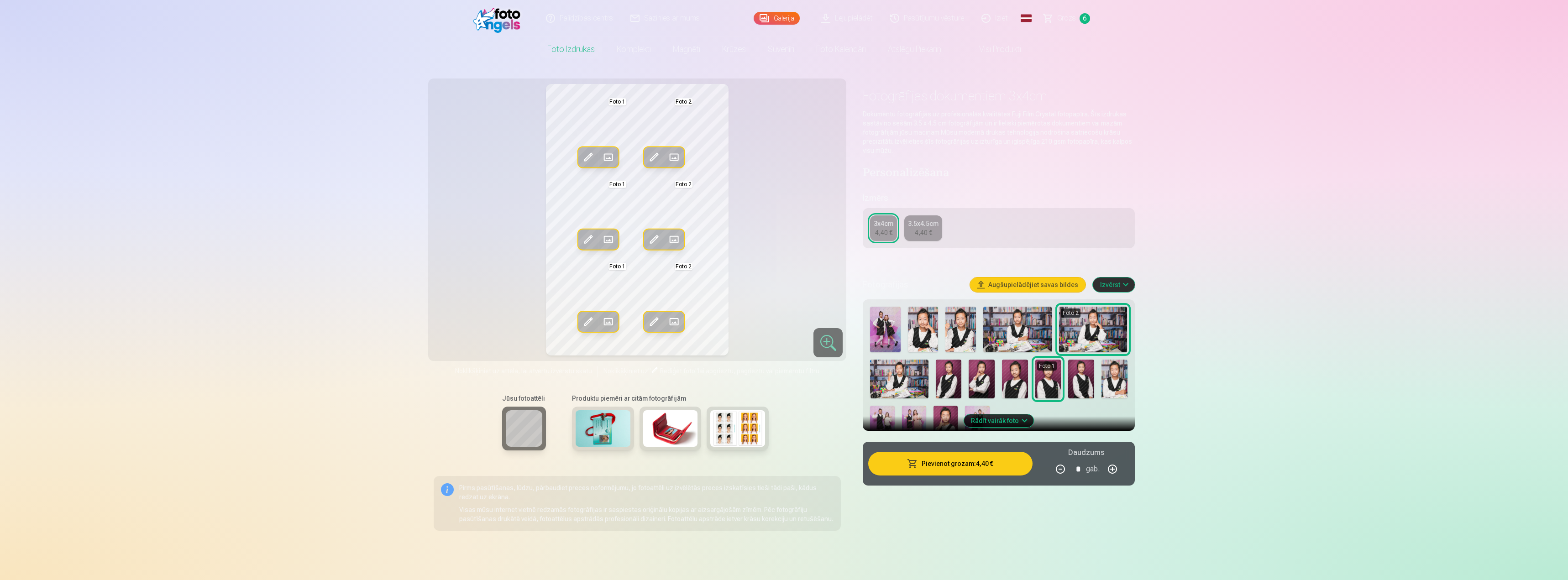
click at [607, 159] on span at bounding box center [608, 157] width 15 height 15
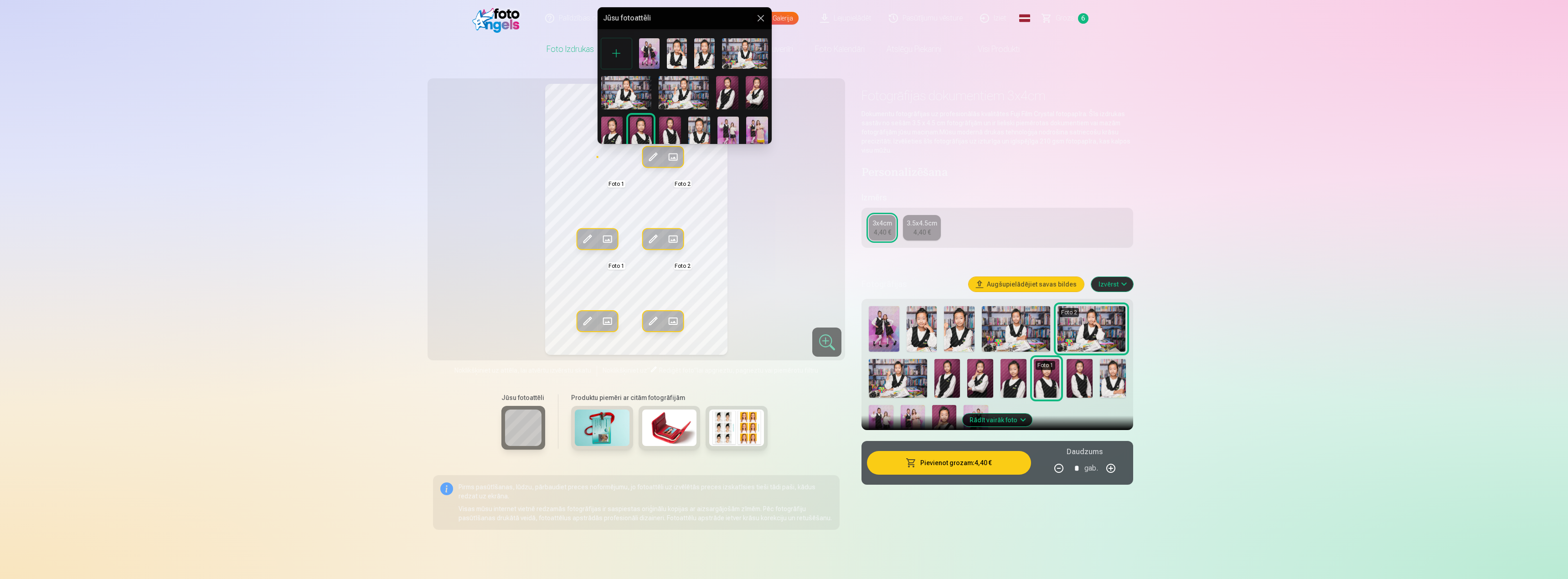
click at [667, 129] on img at bounding box center [670, 133] width 22 height 33
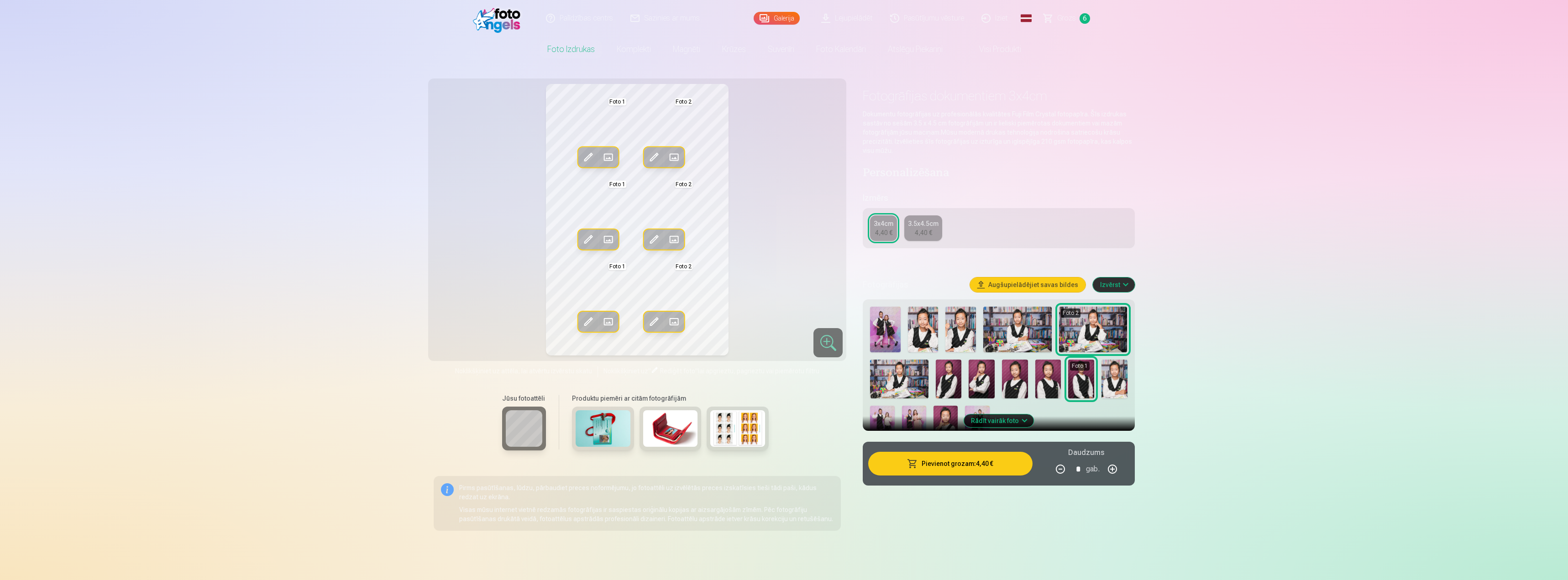
click at [607, 152] on span at bounding box center [608, 157] width 15 height 15
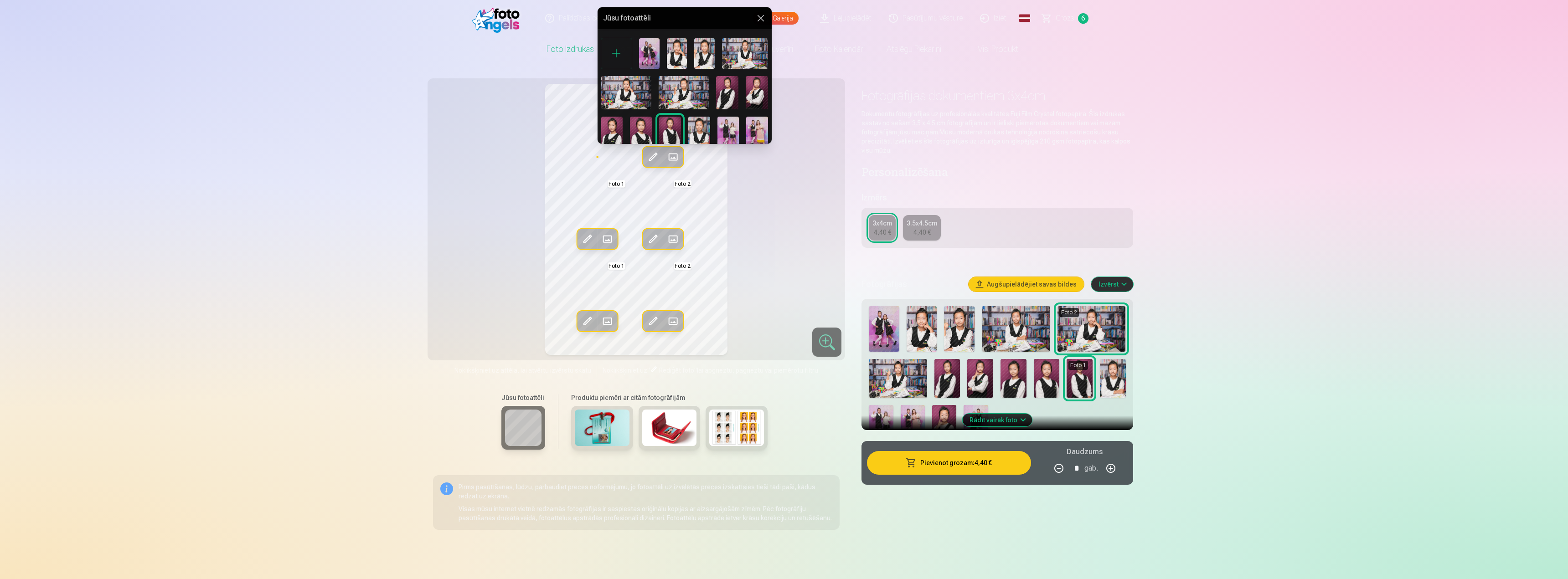
click at [621, 135] on img at bounding box center [612, 133] width 22 height 33
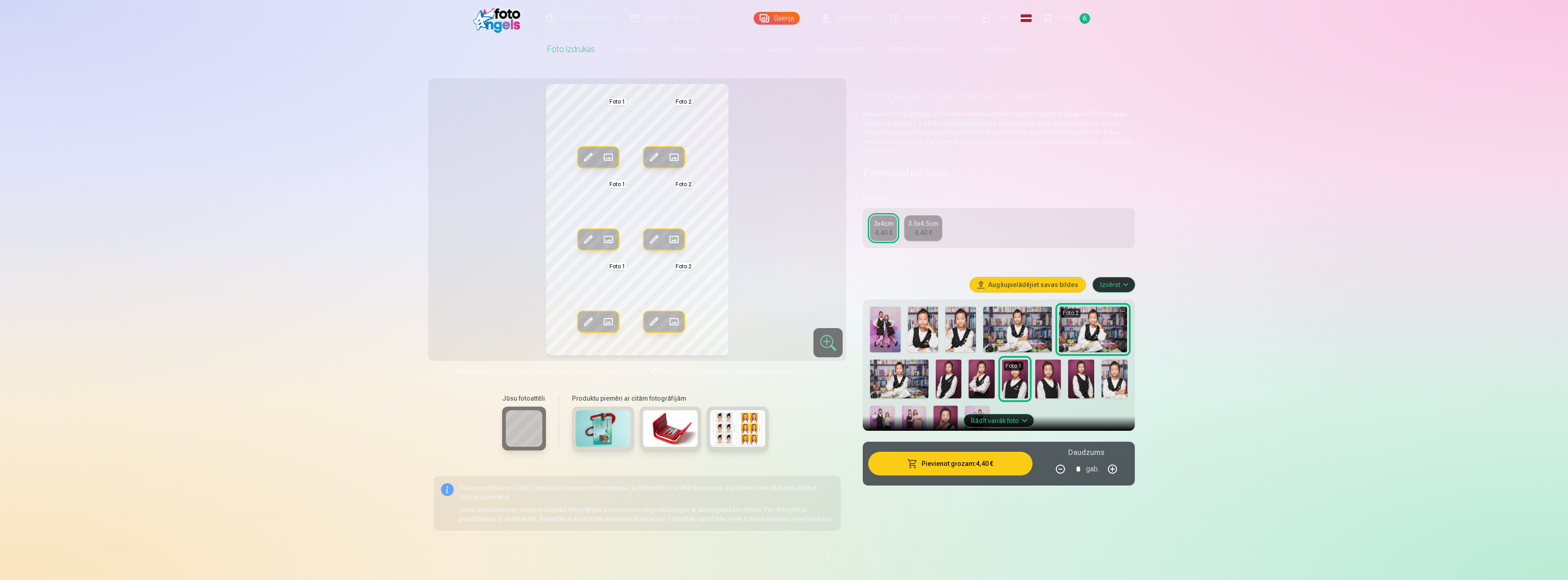
click at [604, 151] on span at bounding box center [608, 157] width 15 height 15
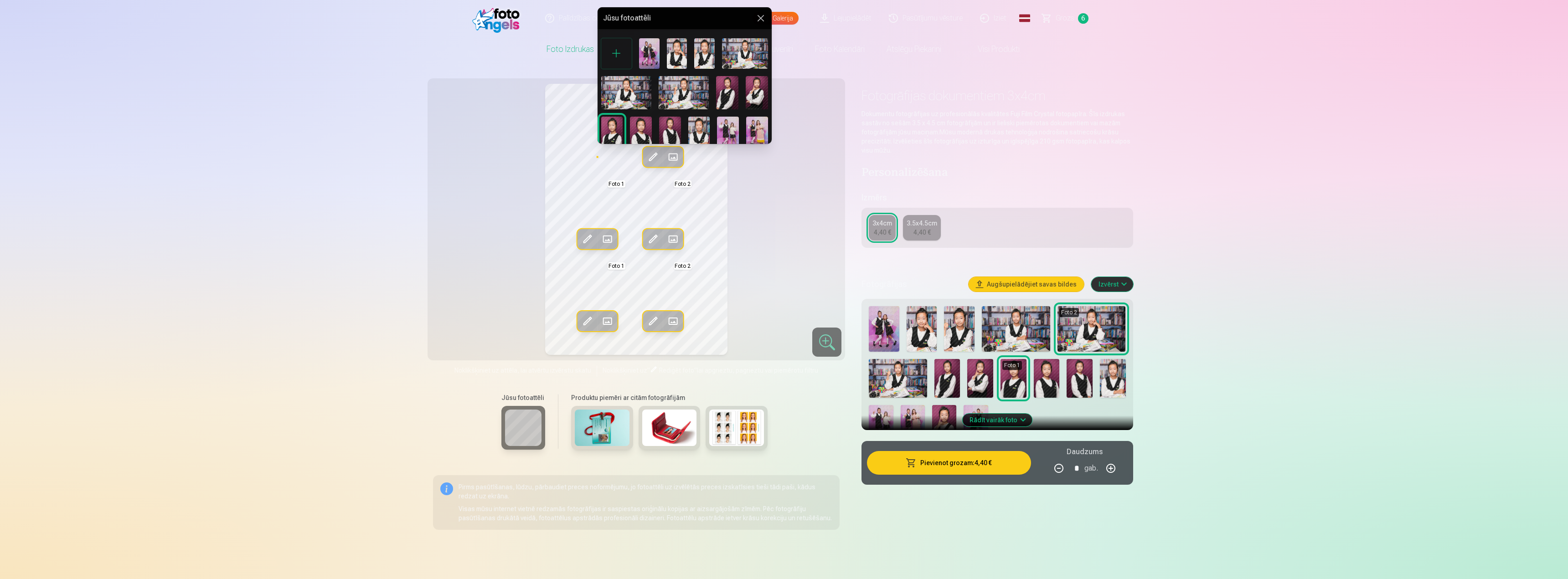
click at [643, 127] on img at bounding box center [641, 133] width 22 height 33
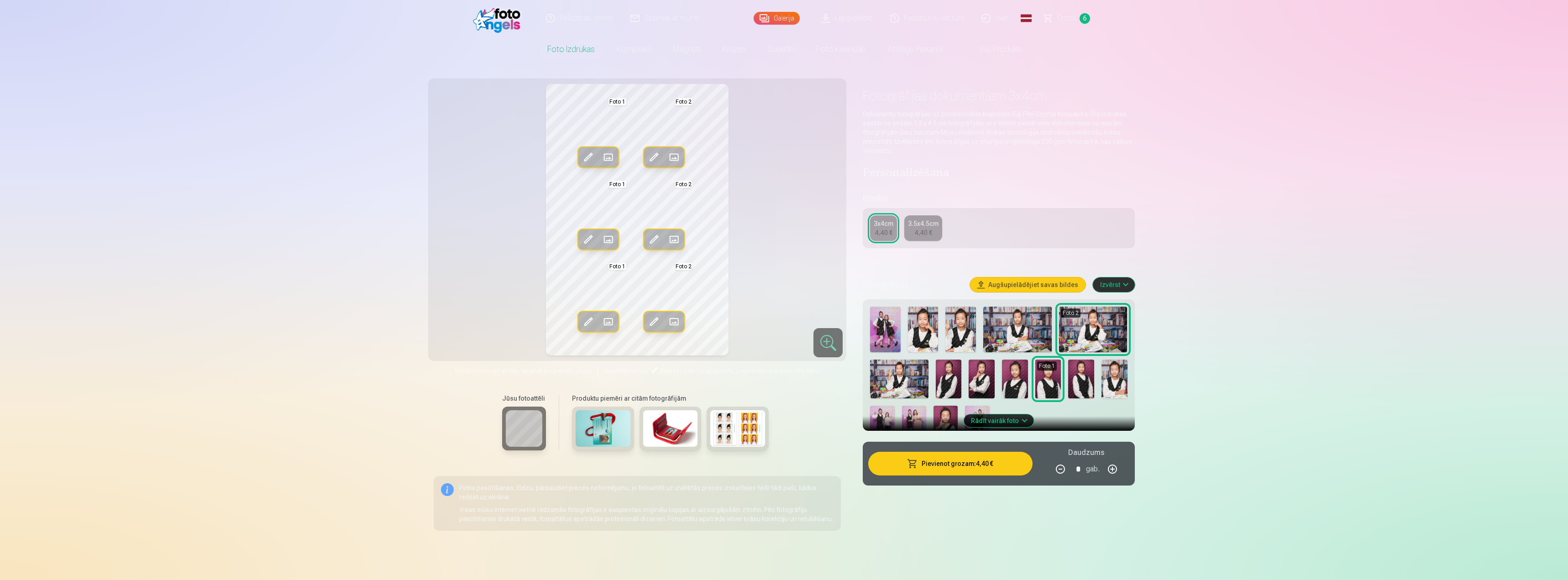
click at [604, 154] on span at bounding box center [608, 157] width 15 height 15
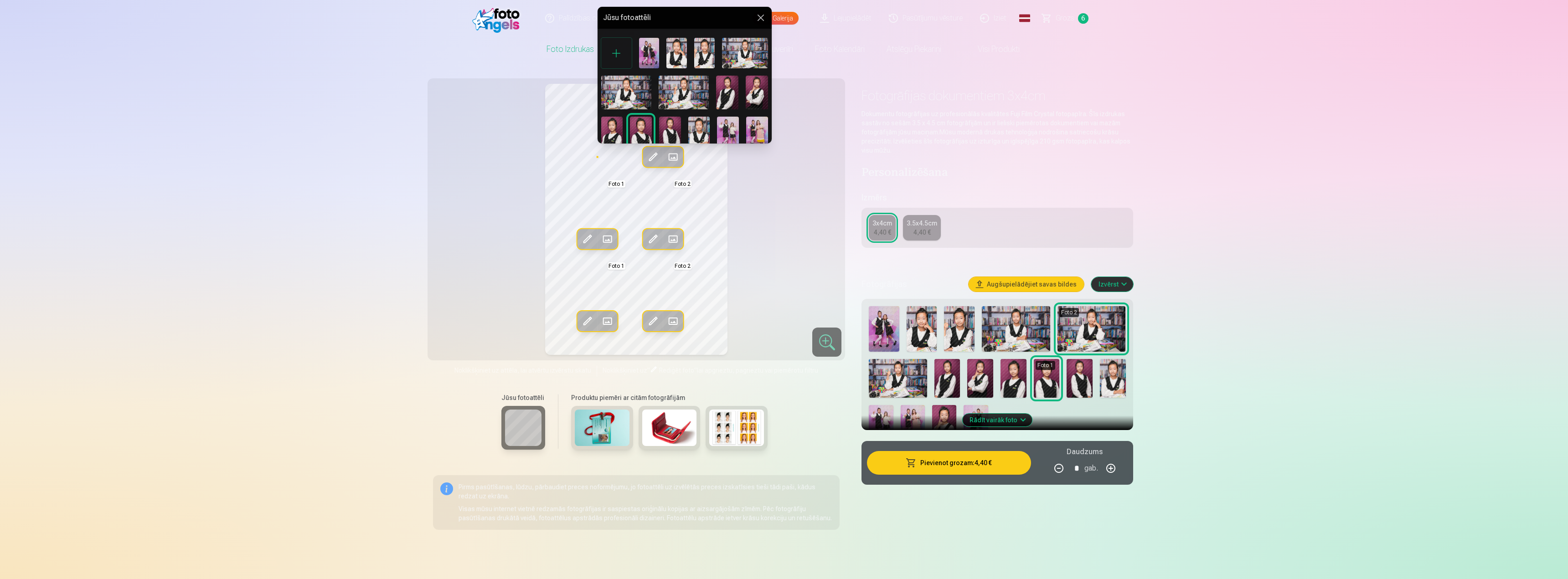
click at [723, 99] on img at bounding box center [727, 92] width 23 height 33
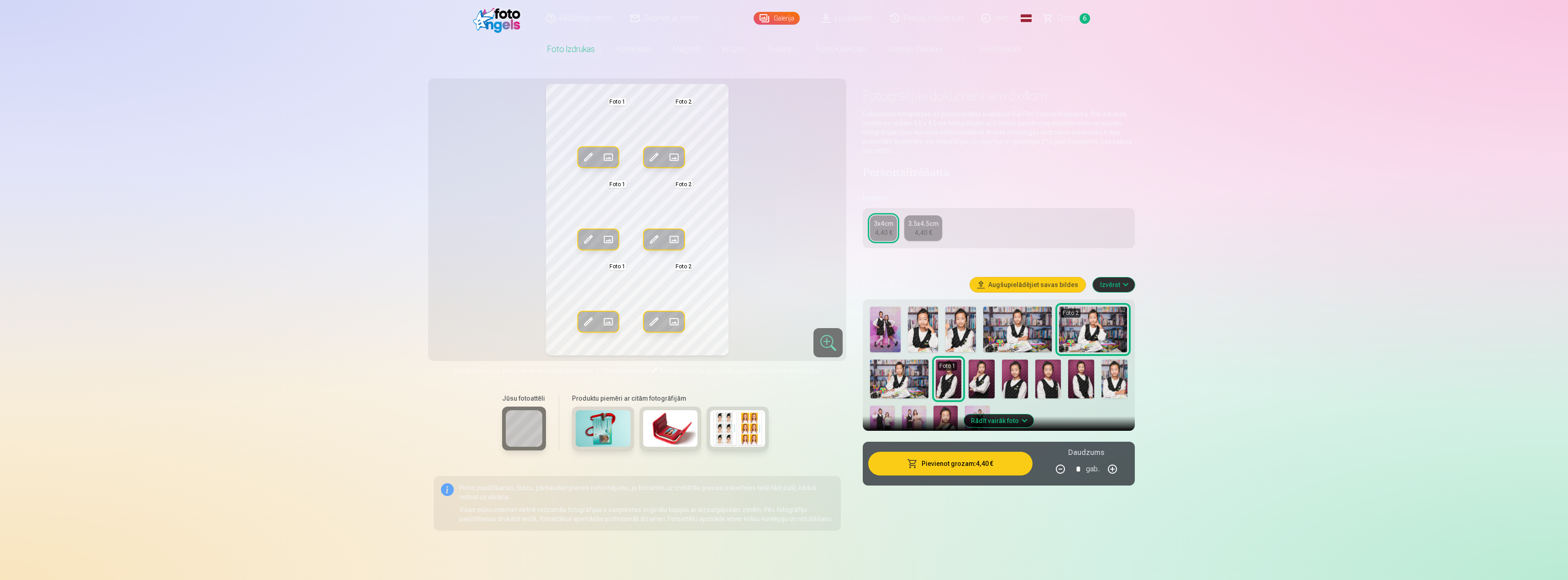
click at [611, 155] on span at bounding box center [608, 157] width 15 height 15
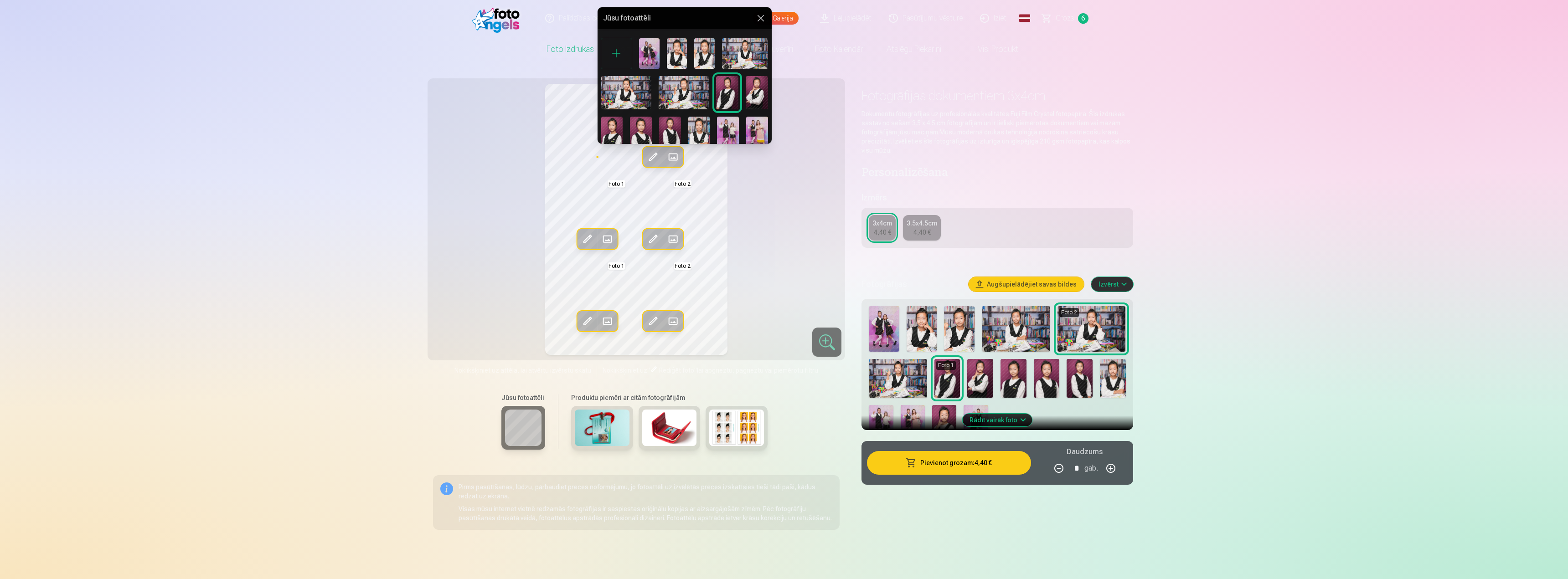
click at [672, 130] on img at bounding box center [670, 133] width 22 height 33
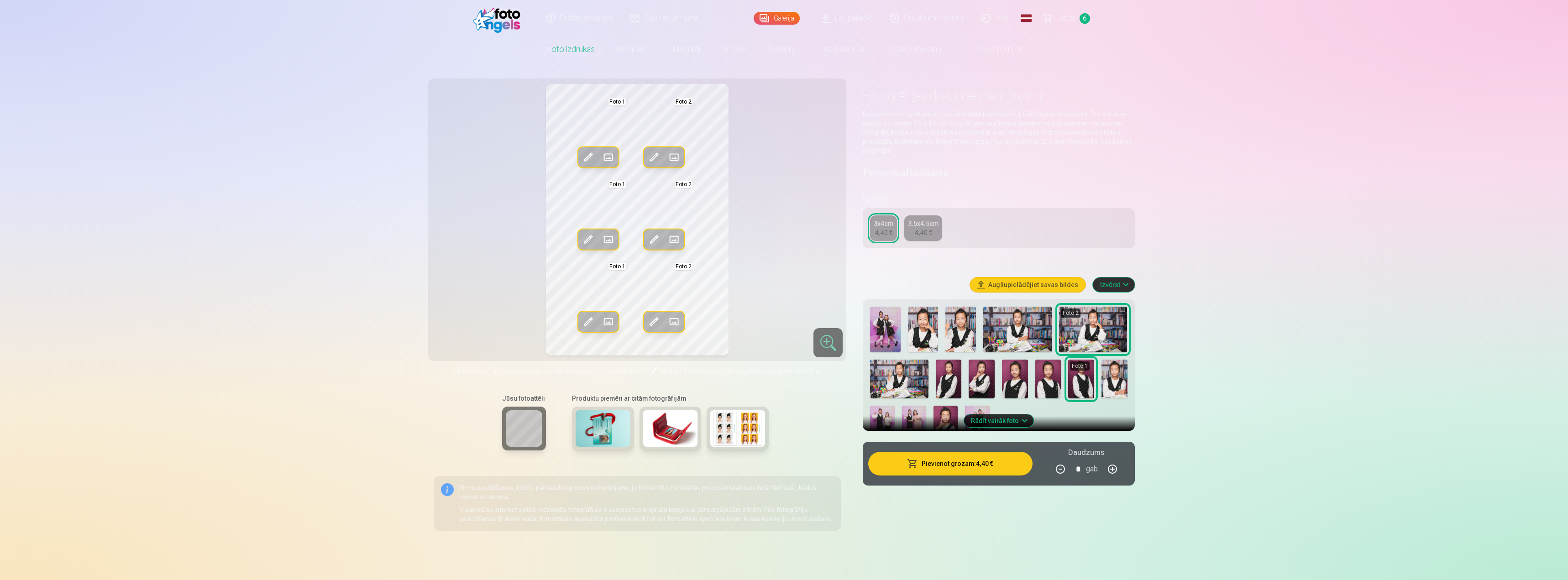
click at [607, 151] on span at bounding box center [608, 157] width 15 height 15
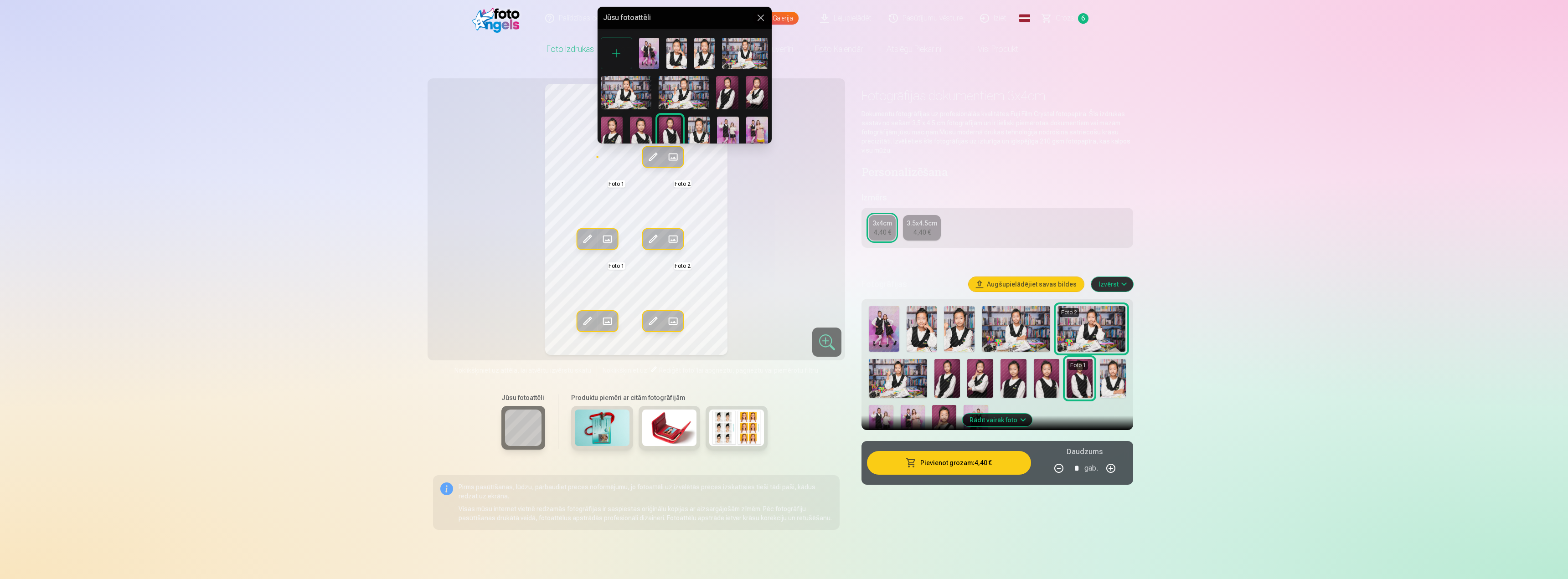
click at [721, 97] on img at bounding box center [727, 92] width 23 height 33
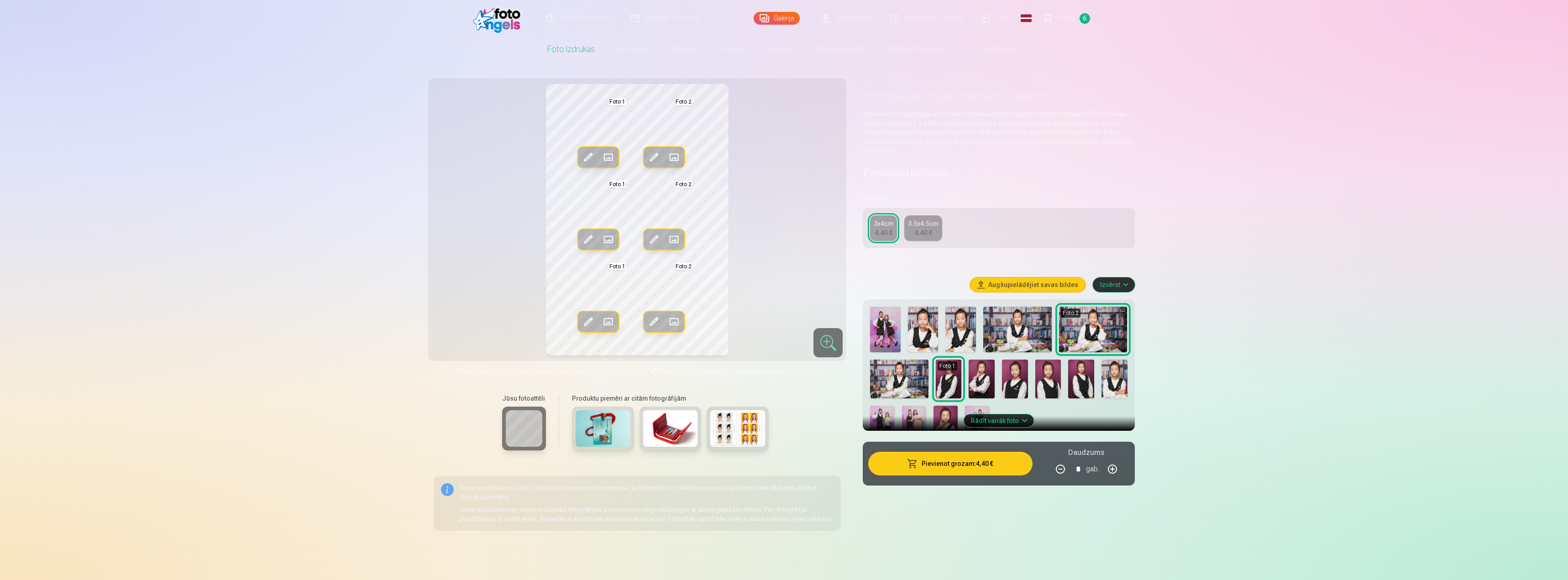
click at [604, 149] on button "Aizstāt" at bounding box center [608, 157] width 20 height 20
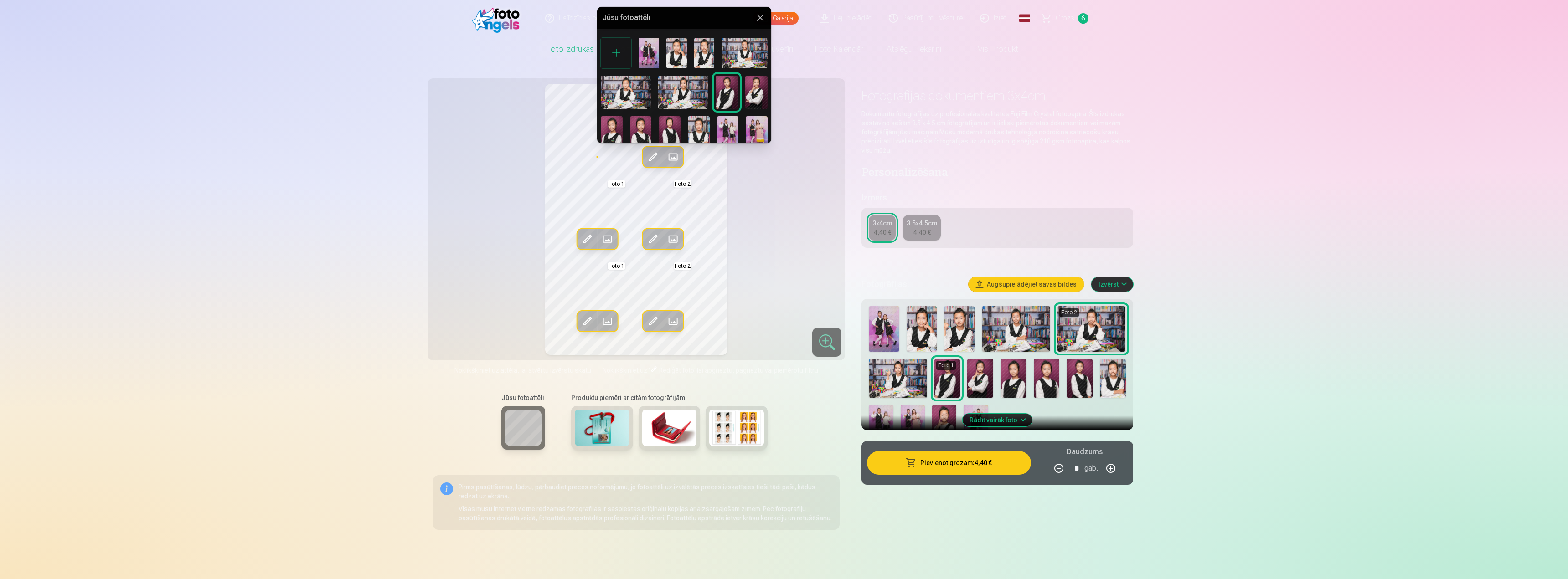
click at [756, 90] on img at bounding box center [756, 92] width 23 height 33
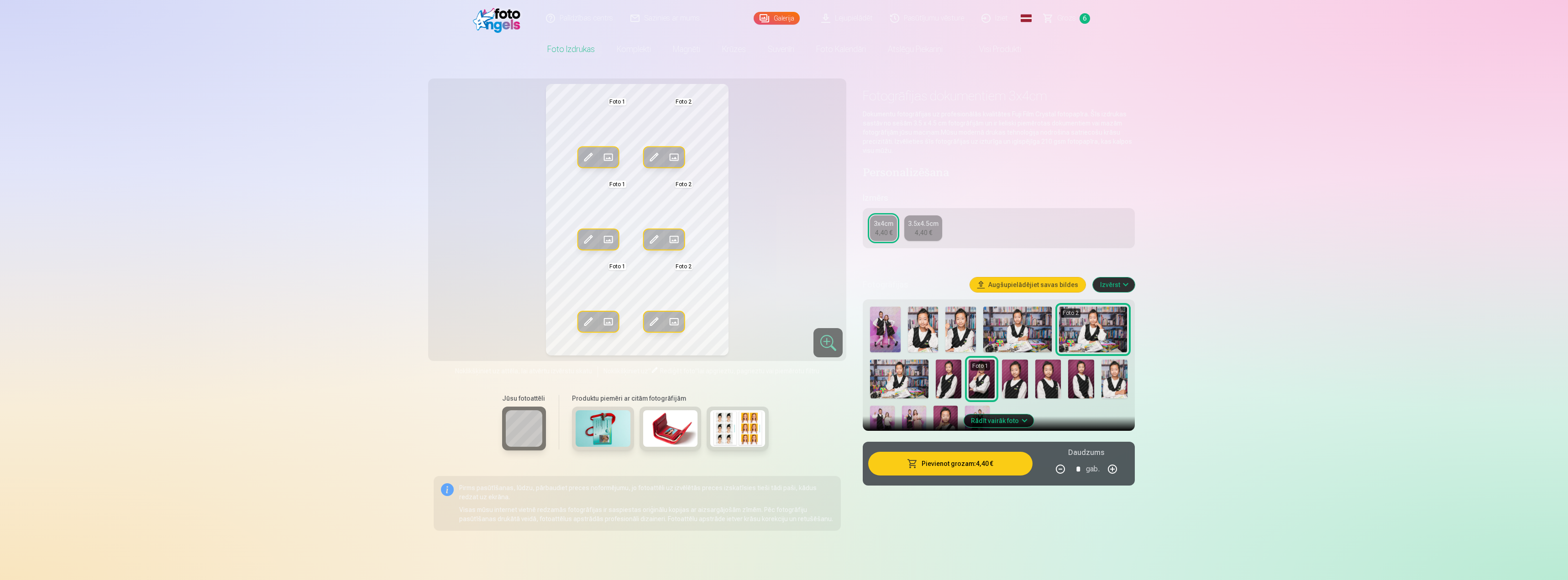
click at [610, 157] on span at bounding box center [608, 157] width 15 height 15
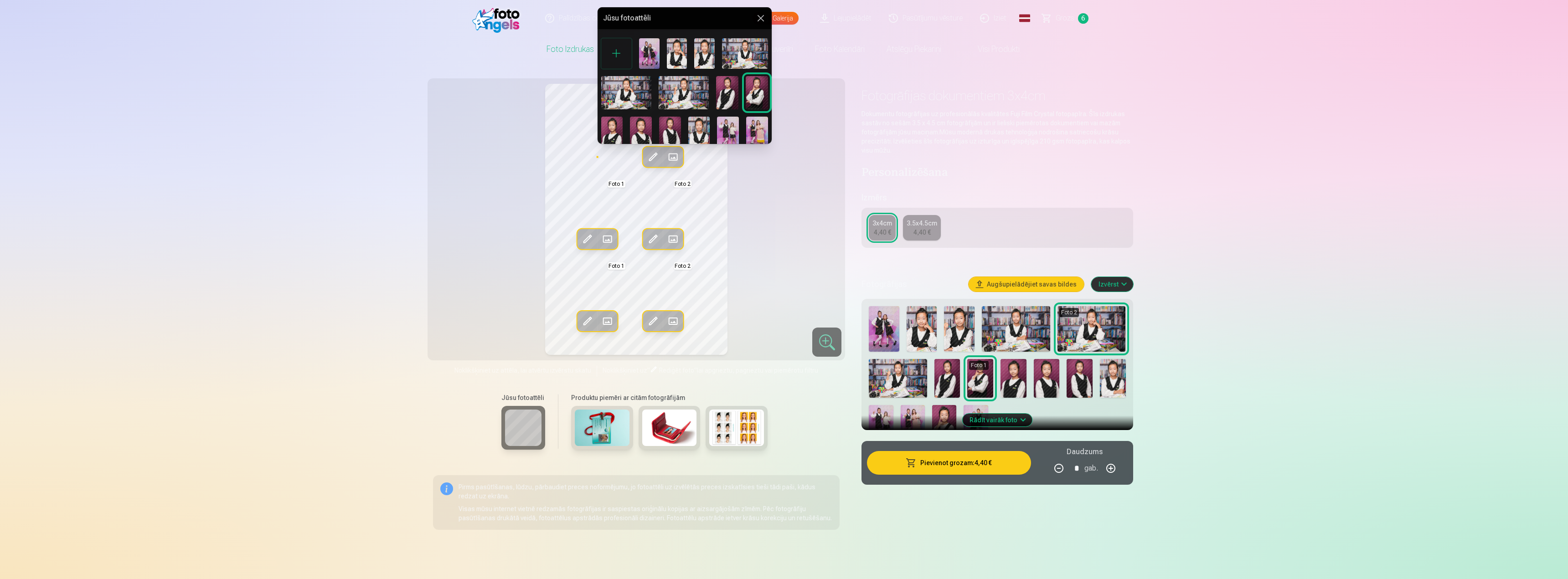
click at [728, 97] on img at bounding box center [727, 92] width 23 height 33
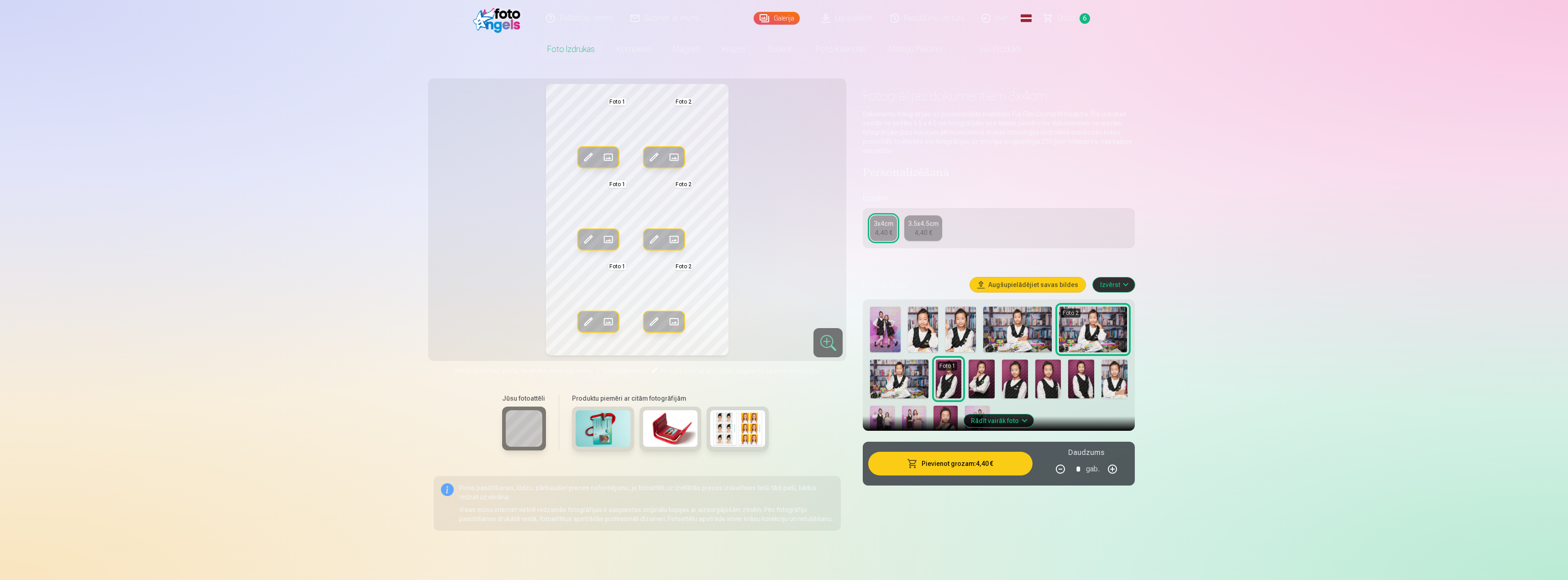
click at [590, 154] on span at bounding box center [588, 157] width 15 height 15
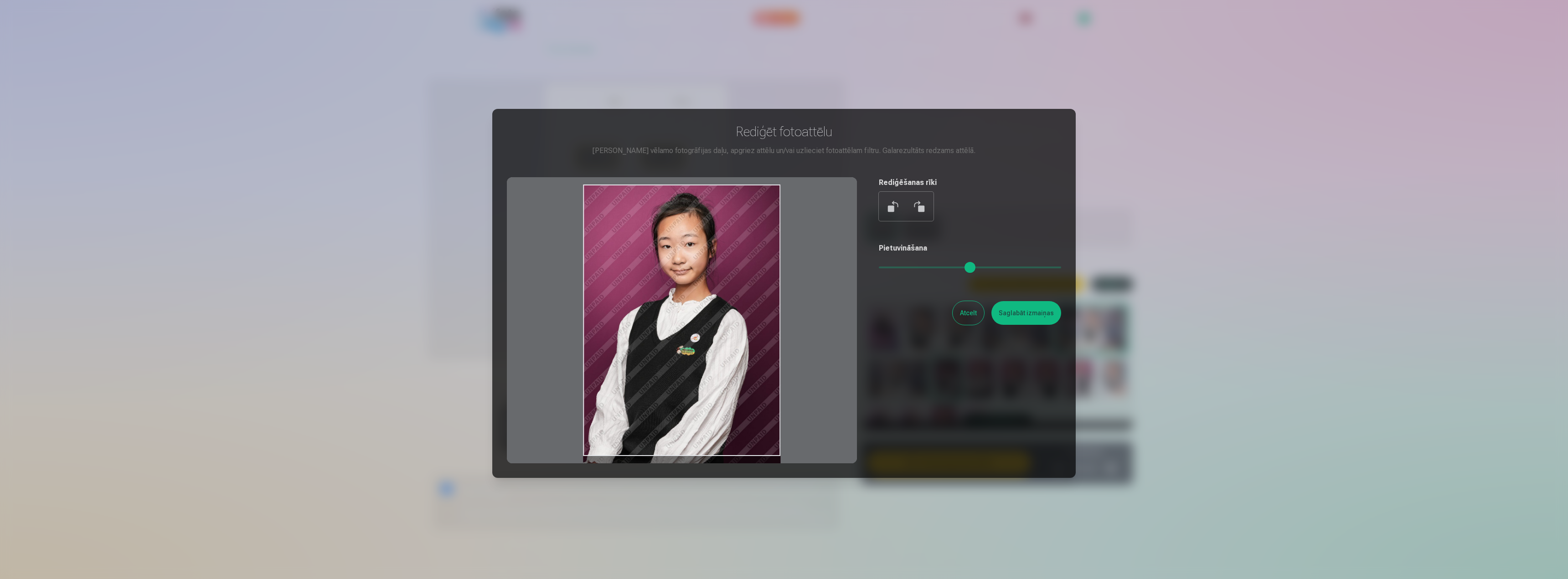
drag, startPoint x: 764, startPoint y: 460, endPoint x: 1189, endPoint y: 600, distance: 447.5
click at [1189, 578] on html "Palīdzības centrs Sazinies ar mums Galerija Lejupielādēt Pasūtījumu vēsture Izi…" at bounding box center [784, 290] width 1568 height 579
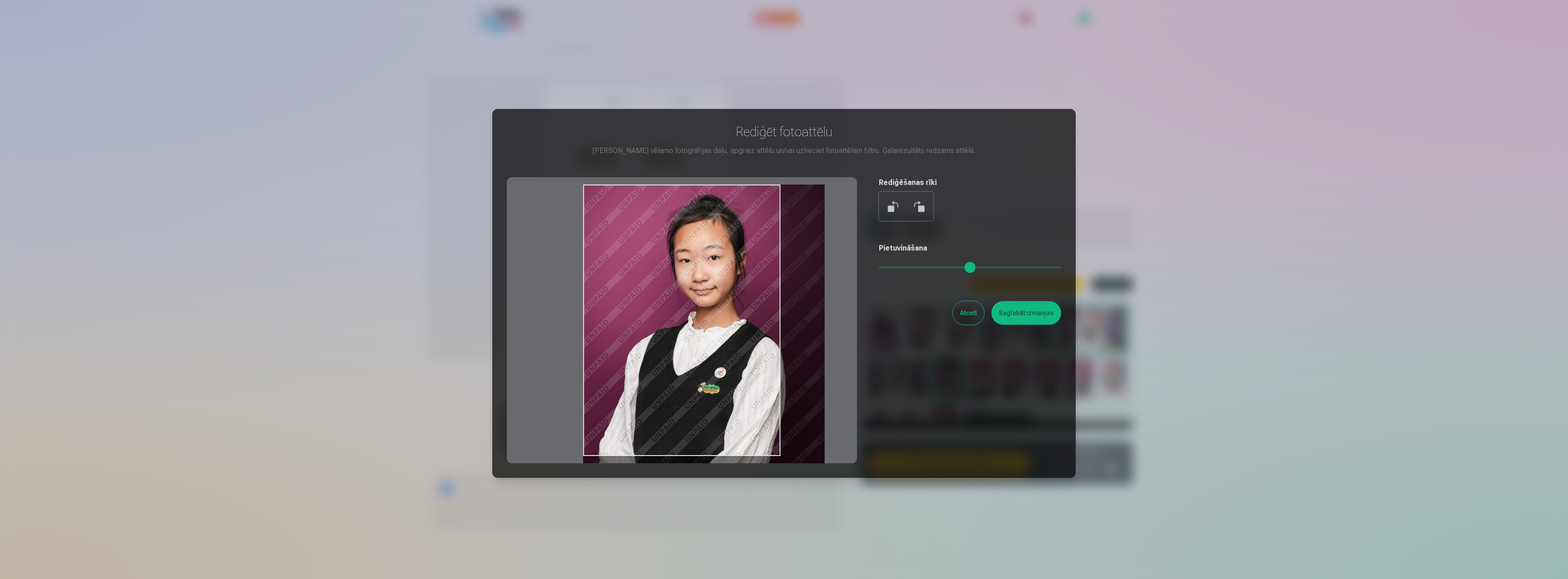
drag, startPoint x: 881, startPoint y: 268, endPoint x: 890, endPoint y: 268, distance: 9.0
click at [890, 268] on input "range" at bounding box center [970, 267] width 183 height 2
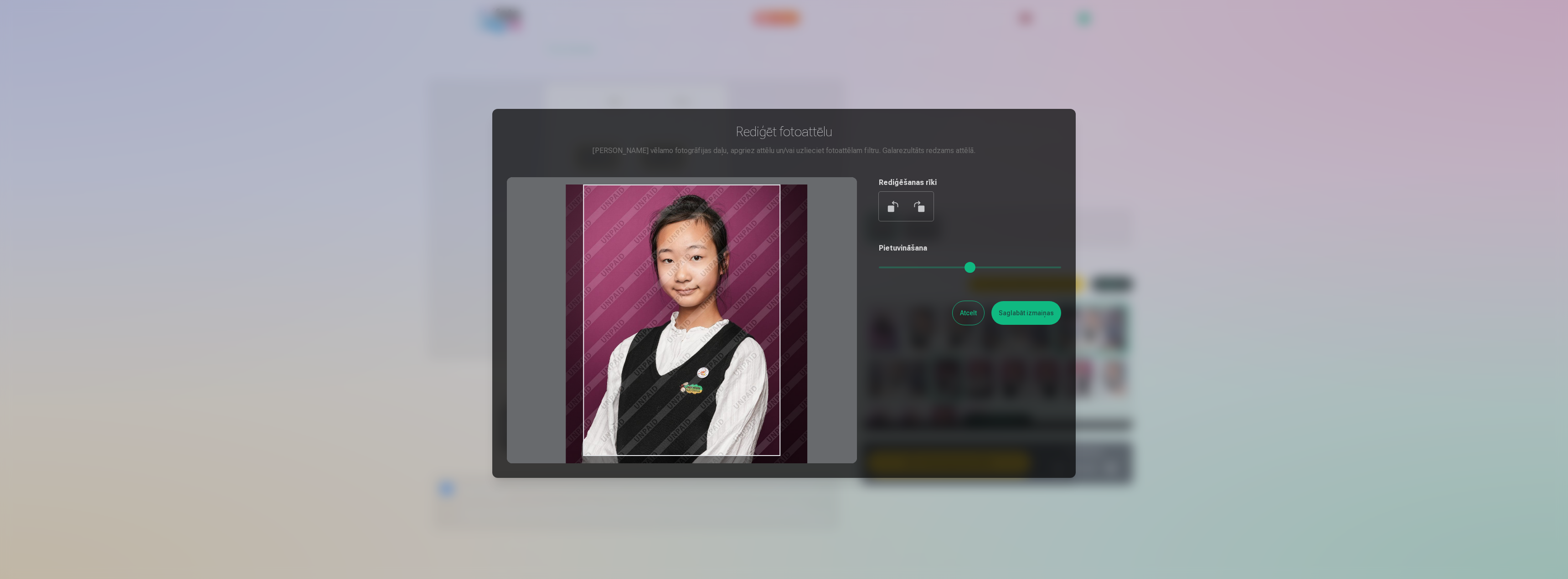
type input "****"
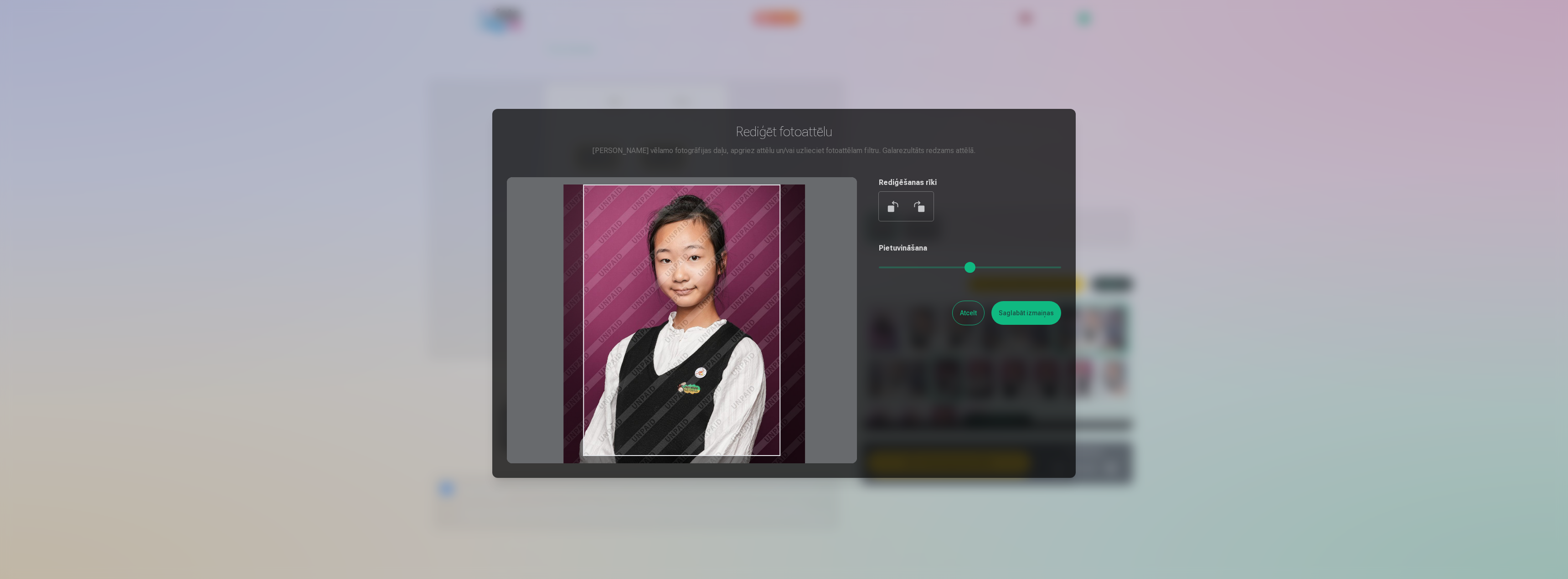
drag, startPoint x: 745, startPoint y: 371, endPoint x: 725, endPoint y: 387, distance: 25.6
click at [725, 387] on div at bounding box center [682, 320] width 350 height 286
click at [1030, 316] on button "Saglabāt izmaiņas" at bounding box center [1026, 313] width 70 height 24
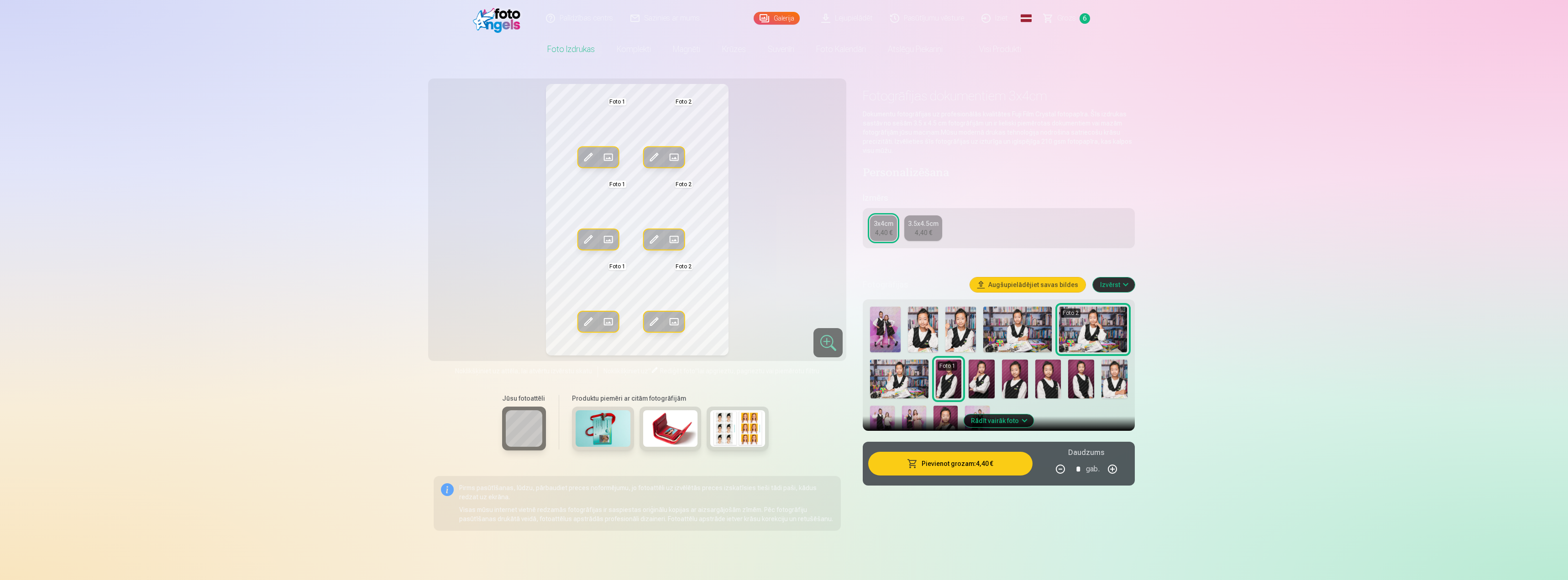
click at [591, 244] on span at bounding box center [588, 239] width 15 height 15
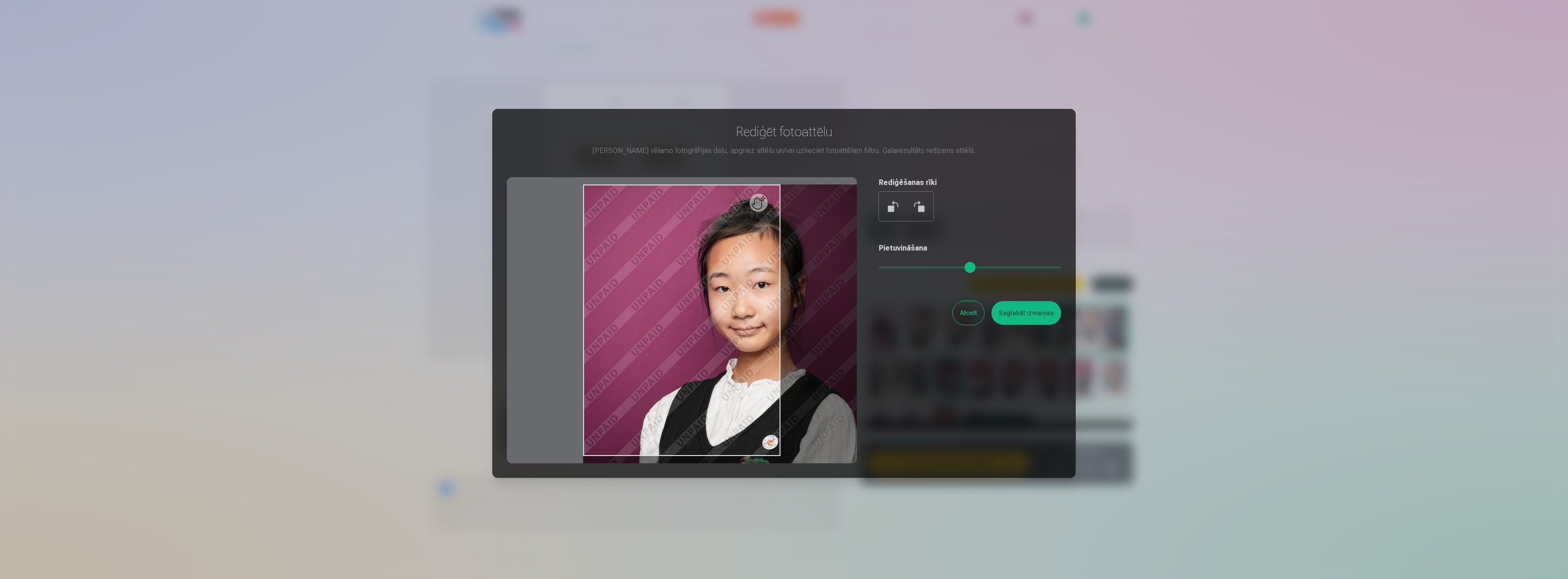
drag, startPoint x: 884, startPoint y: 265, endPoint x: 903, endPoint y: 265, distance: 19.0
click at [903, 266] on input "range" at bounding box center [970, 267] width 183 height 2
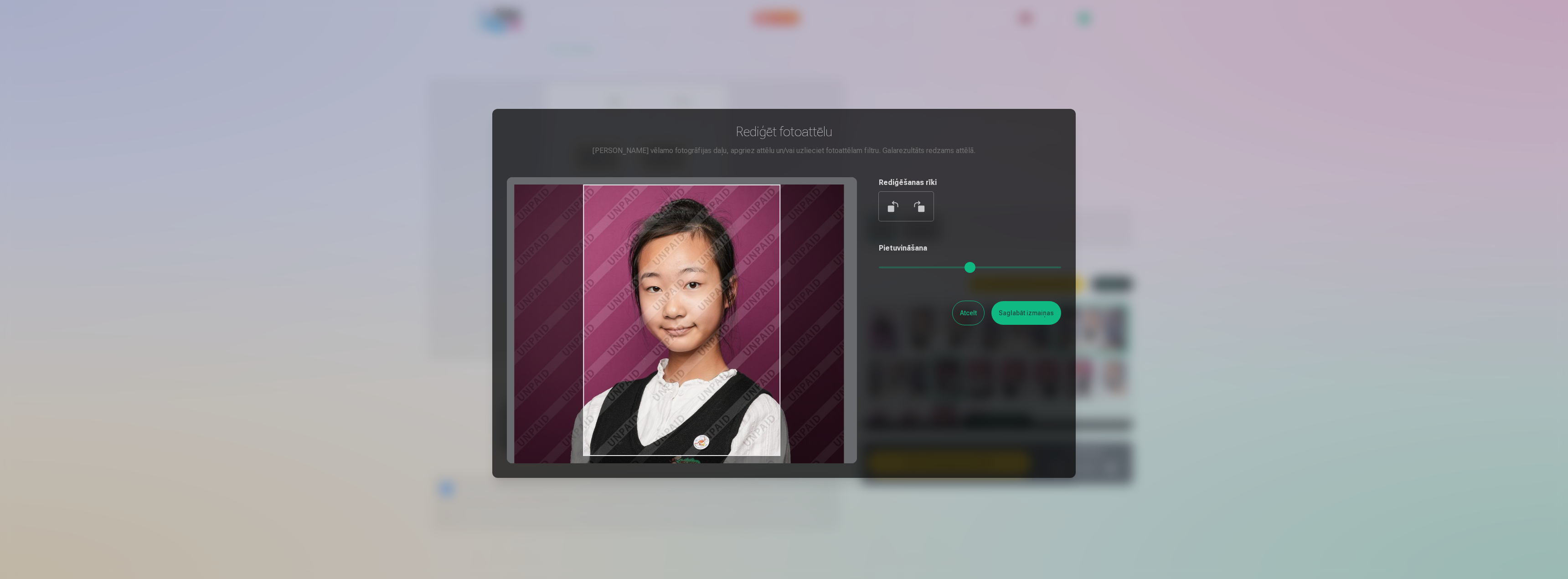
drag, startPoint x: 719, startPoint y: 273, endPoint x: 651, endPoint y: 311, distance: 77.9
click at [651, 311] on div at bounding box center [682, 320] width 350 height 286
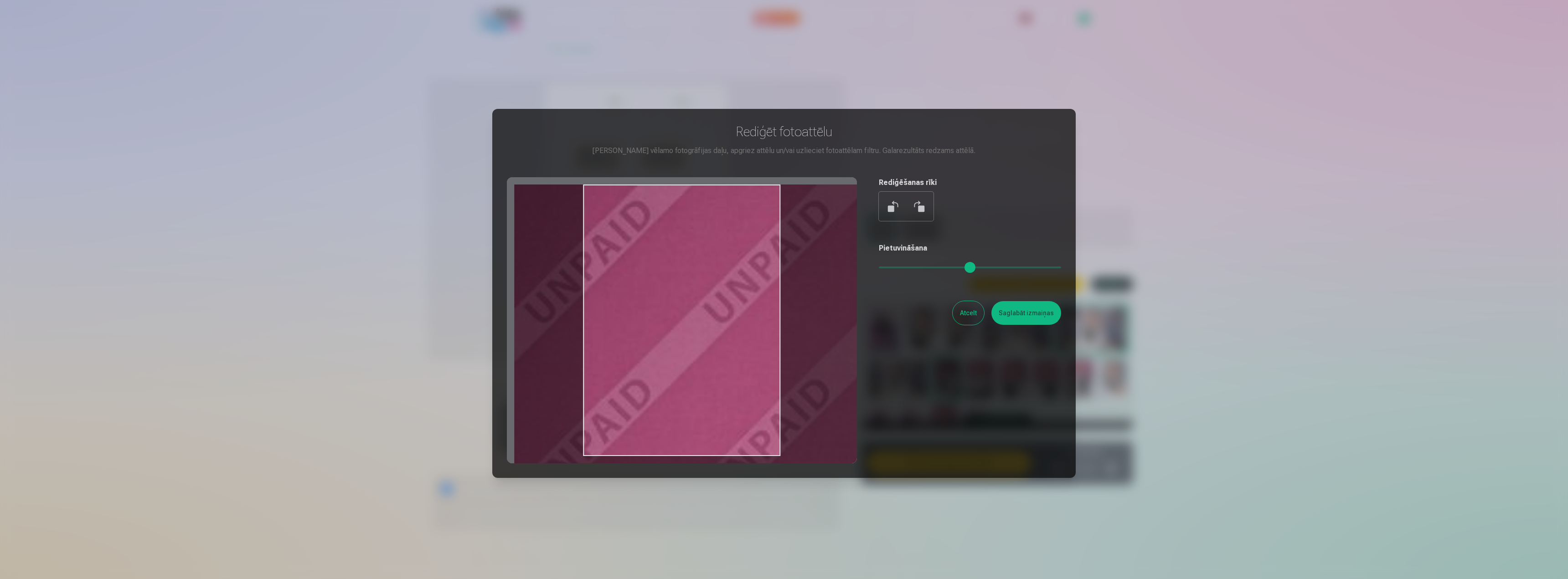
drag, startPoint x: 905, startPoint y: 264, endPoint x: 1567, endPoint y: 316, distance: 664.0
click at [1061, 268] on input "range" at bounding box center [970, 267] width 183 height 2
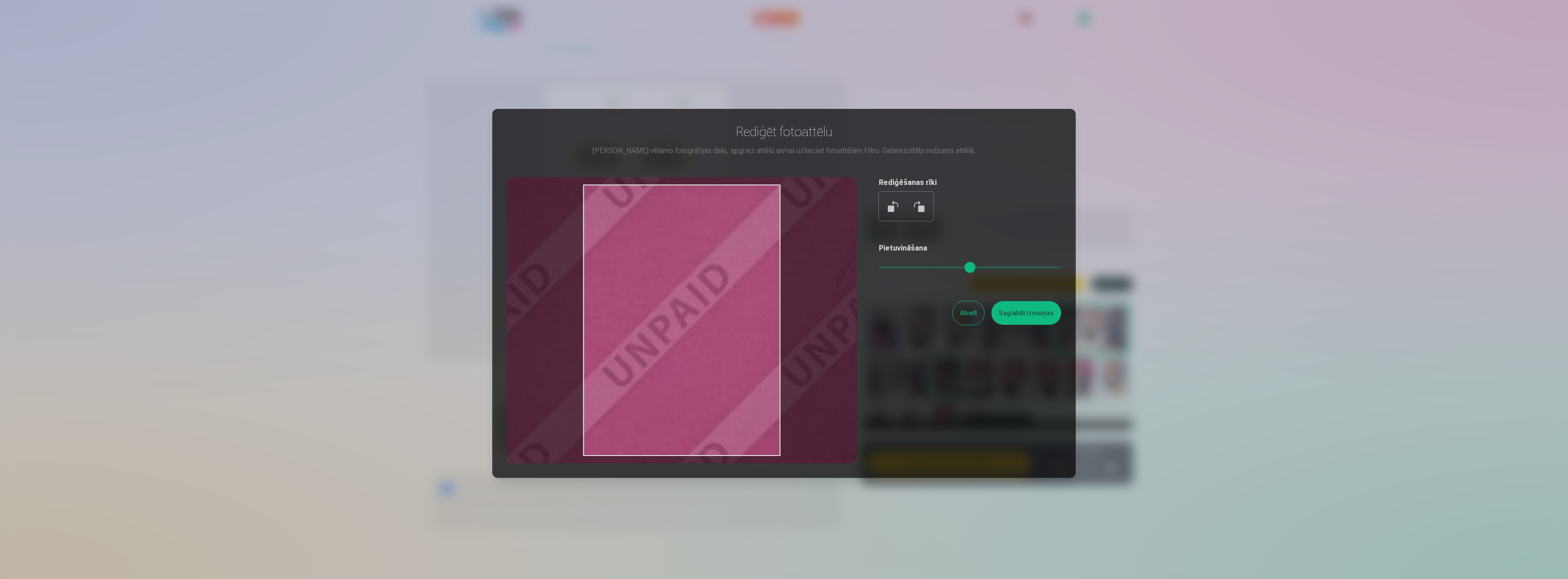
drag, startPoint x: 716, startPoint y: 341, endPoint x: 561, endPoint y: 176, distance: 226.4
click at [563, 175] on div "Rediģēt fotoattēlu Pietuvini vēlamo fotogrāfijas daļu, apgriez attēlu un/vai uz…" at bounding box center [784, 293] width 555 height 340
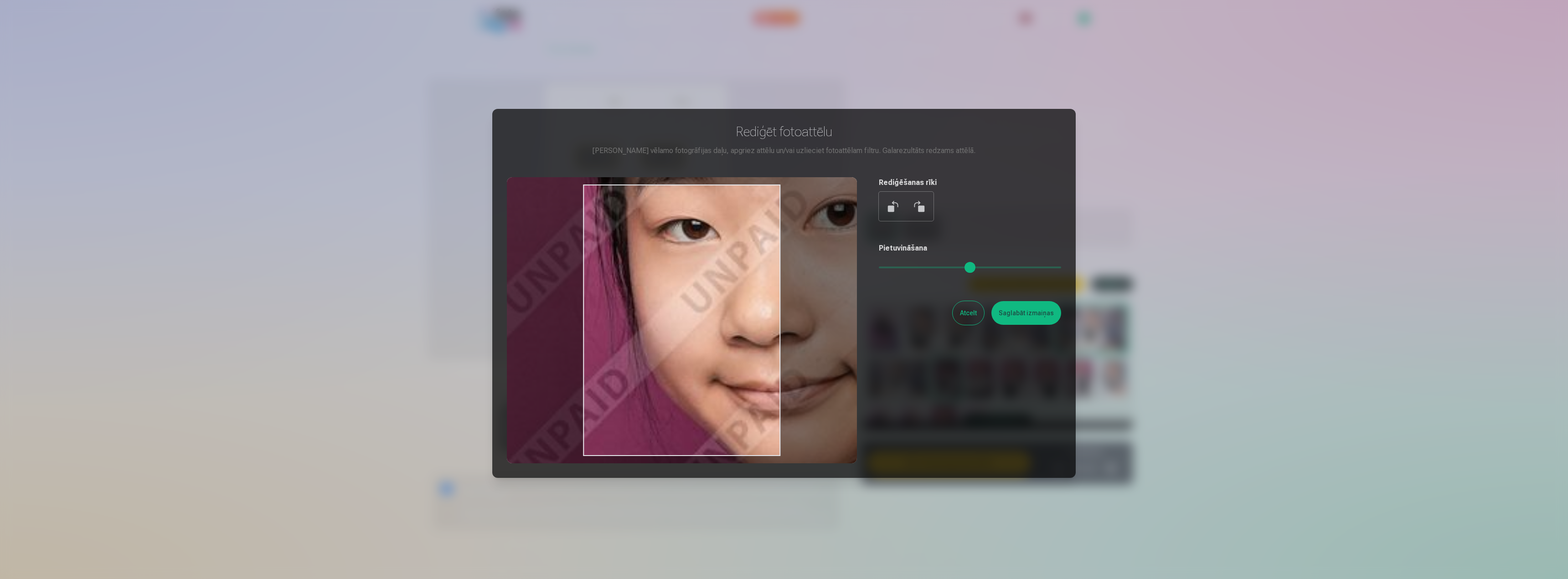
drag, startPoint x: 771, startPoint y: 369, endPoint x: 540, endPoint y: 166, distance: 307.5
click at [540, 166] on div "Rediģēt fotoattēlu Pietuvini vēlamo fotogrāfijas daļu, apgriez attēlu un/vai uz…" at bounding box center [784, 293] width 555 height 340
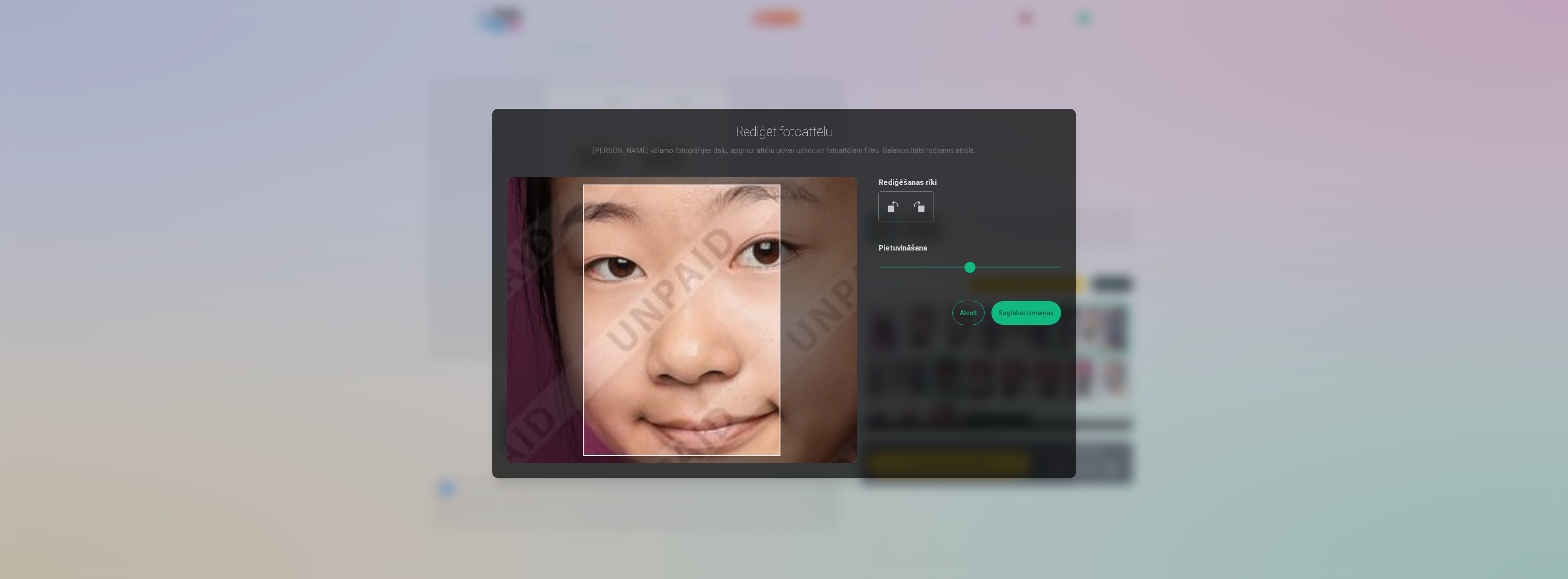
drag, startPoint x: 722, startPoint y: 297, endPoint x: 651, endPoint y: 337, distance: 81.5
click at [651, 337] on div at bounding box center [682, 320] width 350 height 286
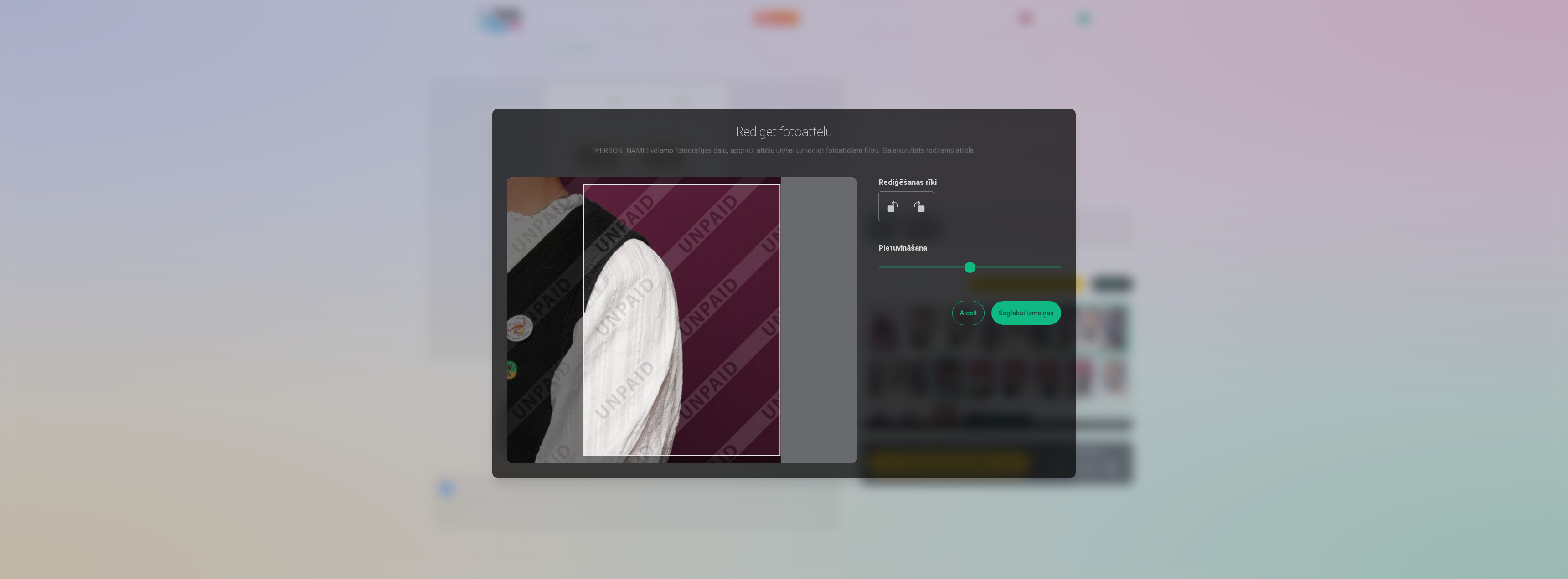
drag, startPoint x: 1057, startPoint y: 272, endPoint x: 928, endPoint y: 259, distance: 129.7
click at [928, 266] on input "range" at bounding box center [970, 267] width 183 height 2
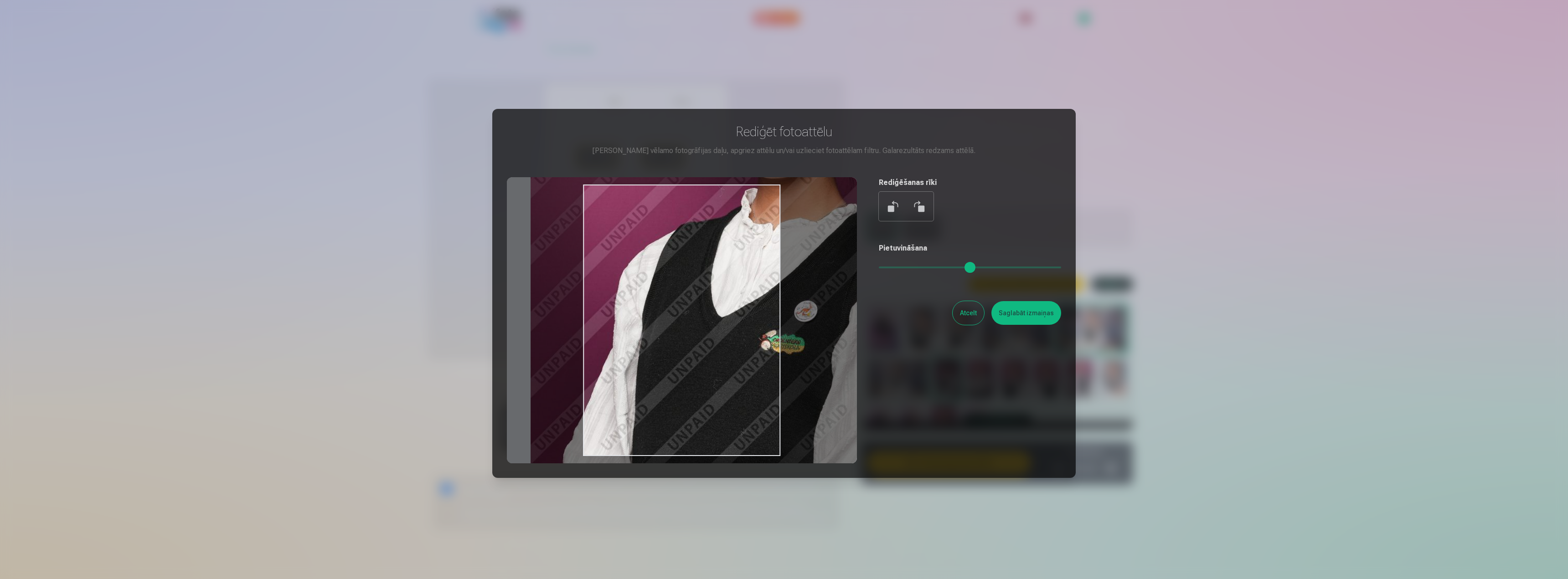
drag, startPoint x: 615, startPoint y: 303, endPoint x: 883, endPoint y: 392, distance: 282.4
click at [883, 392] on div "Rediģēt fotoattēlu Pietuvini vēlamo fotogrāfijas daļu, apgriez attēlu un/vai uz…" at bounding box center [784, 293] width 555 height 340
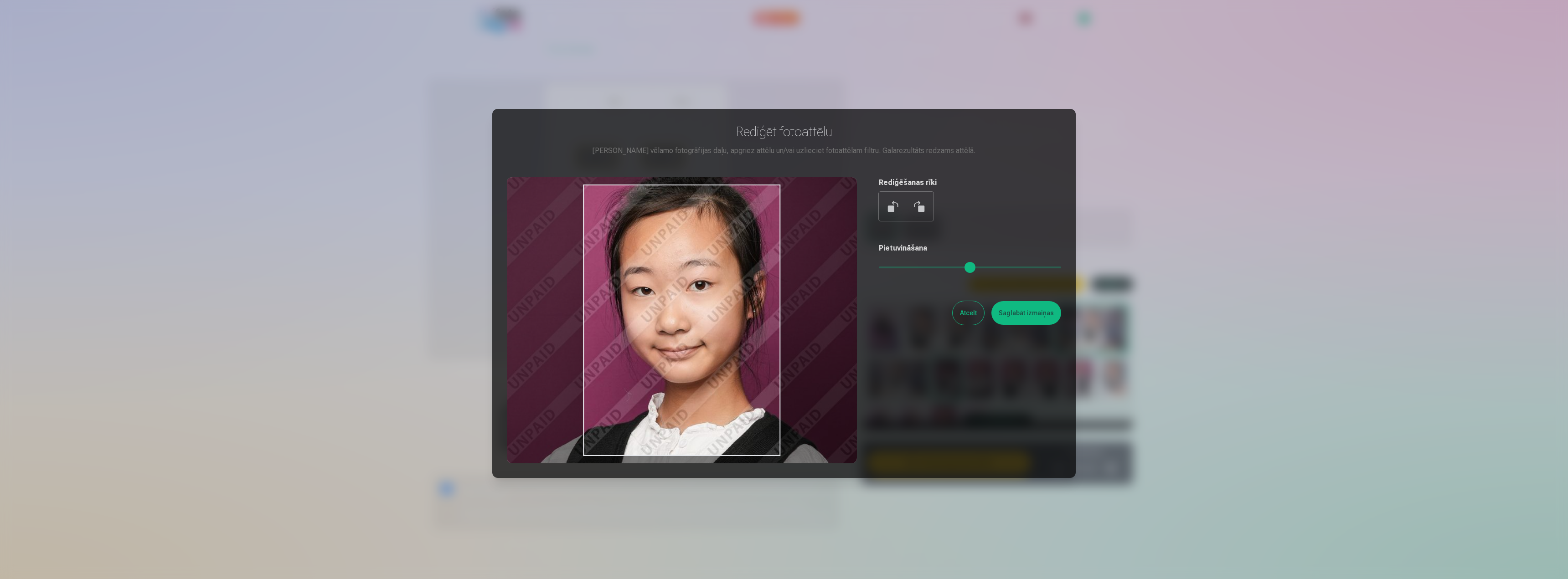
drag, startPoint x: 690, startPoint y: 329, endPoint x: 566, endPoint y: 520, distance: 227.7
click at [566, 520] on div "​ Rediģēt fotoattēlu Pietuvini vēlamo fotogrāfijas daļu, apgriez attēlu un/vai …" at bounding box center [784, 321] width 1568 height 641
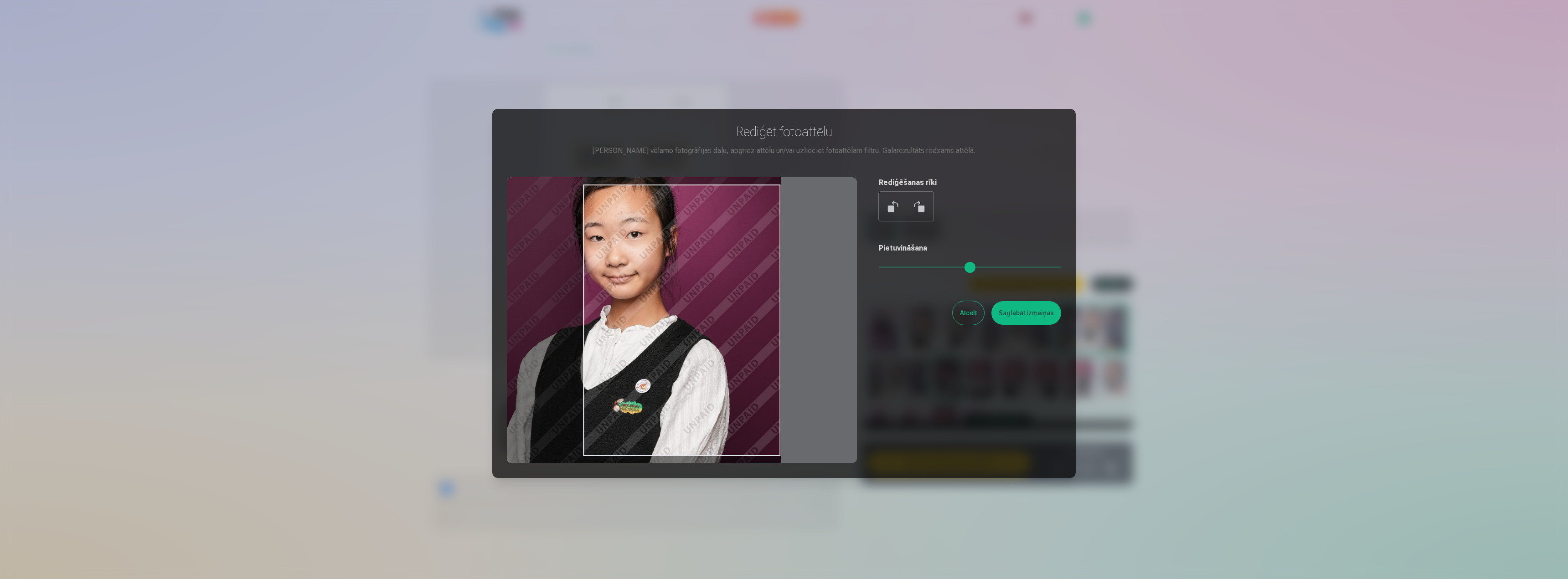
drag, startPoint x: 925, startPoint y: 269, endPoint x: 903, endPoint y: 265, distance: 22.4
click at [903, 266] on input "range" at bounding box center [970, 267] width 183 height 2
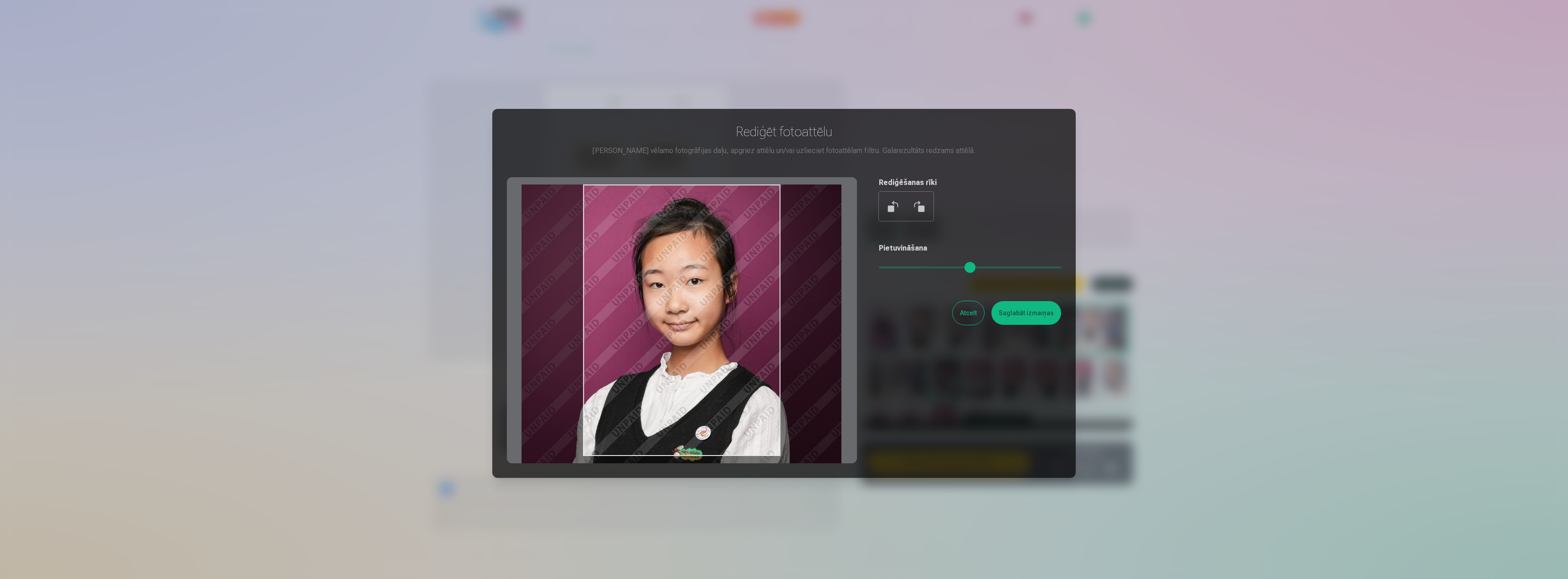
drag, startPoint x: 671, startPoint y: 347, endPoint x: 732, endPoint y: 401, distance: 81.5
click at [732, 401] on div at bounding box center [682, 320] width 350 height 286
type input "****"
click at [1025, 299] on div "Rediģēt fotoattēlu Pietuvini vēlamo fotogrāfijas daļu, apgriez attēlu un/vai uz…" at bounding box center [784, 293] width 555 height 340
click at [1019, 305] on button "Saglabāt izmaiņas" at bounding box center [1026, 313] width 70 height 24
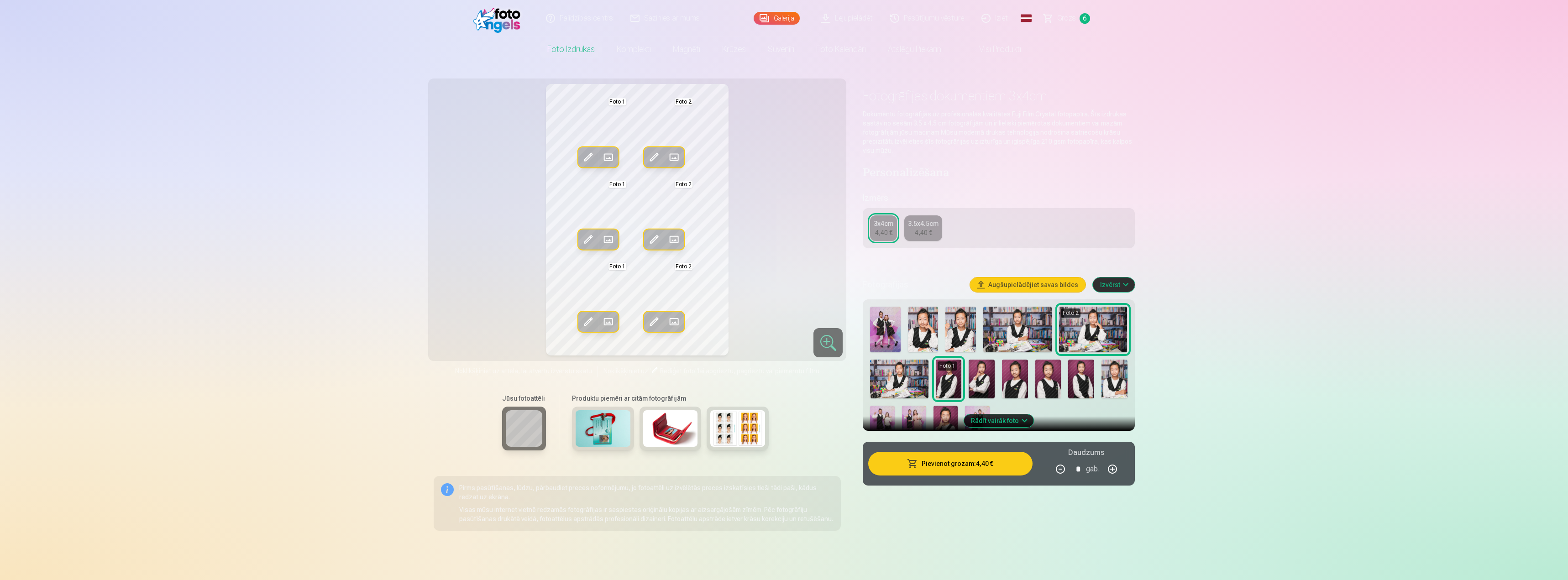
click at [585, 320] on span at bounding box center [588, 322] width 15 height 15
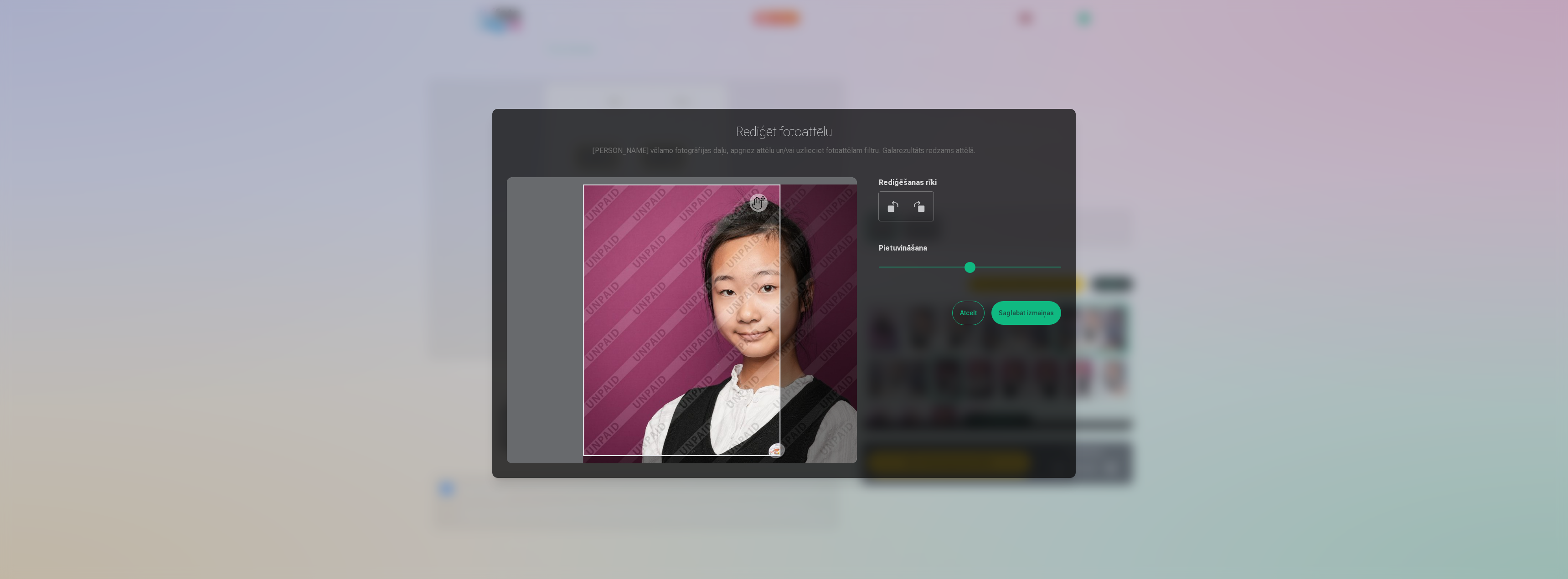
drag, startPoint x: 883, startPoint y: 268, endPoint x: 906, endPoint y: 268, distance: 23.0
click at [906, 268] on input "range" at bounding box center [970, 267] width 183 height 2
click at [923, 202] on button at bounding box center [919, 206] width 22 height 22
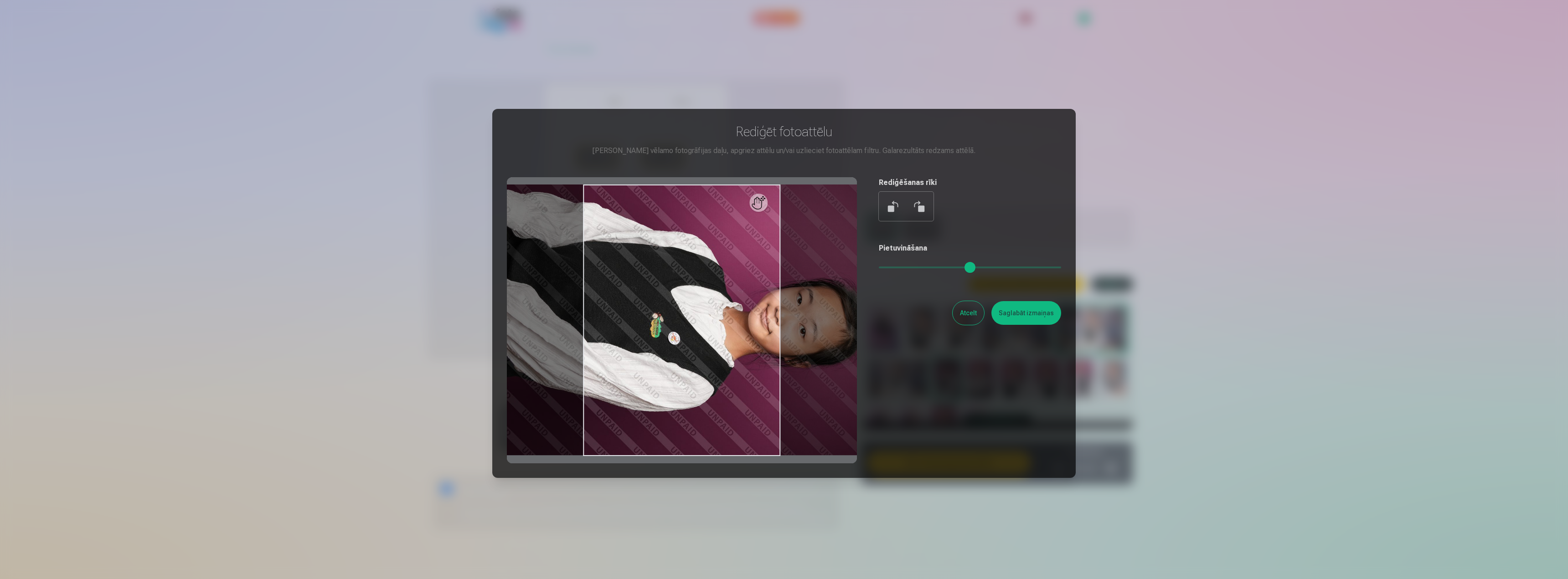
click at [886, 213] on button at bounding box center [894, 206] width 22 height 22
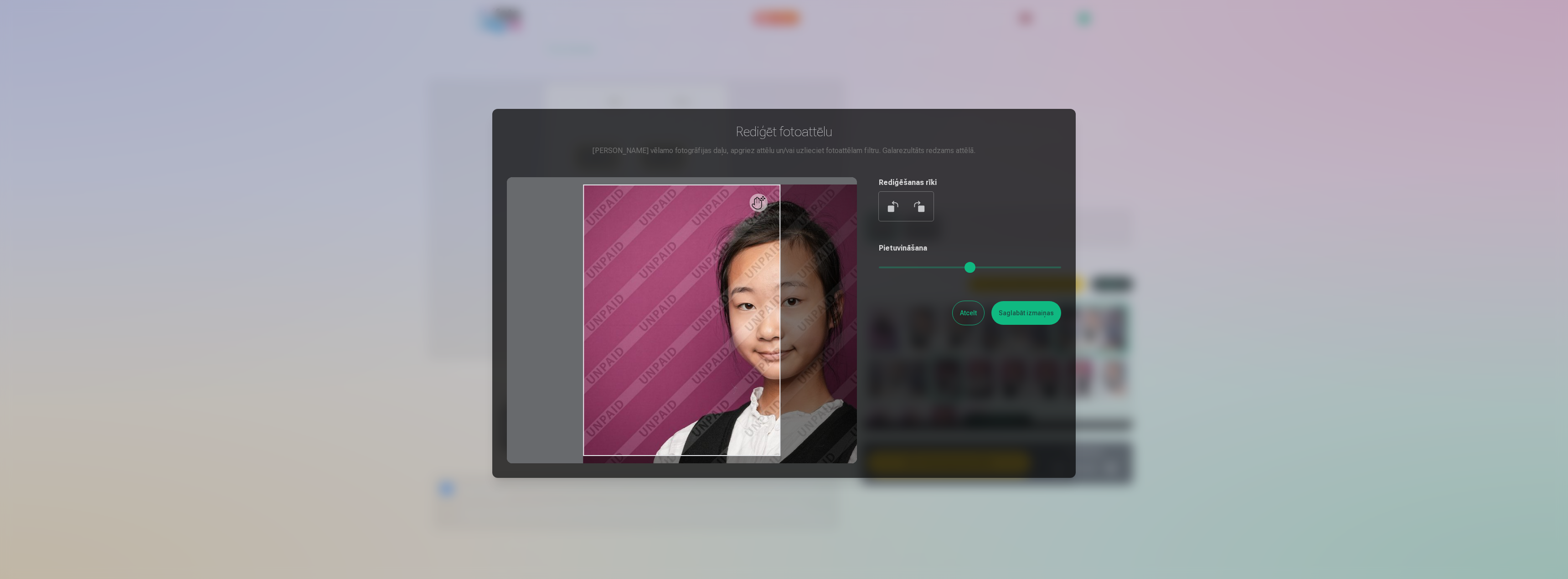
drag, startPoint x: 887, startPoint y: 264, endPoint x: 912, endPoint y: 260, distance: 25.3
click at [912, 266] on input "range" at bounding box center [970, 267] width 183 height 2
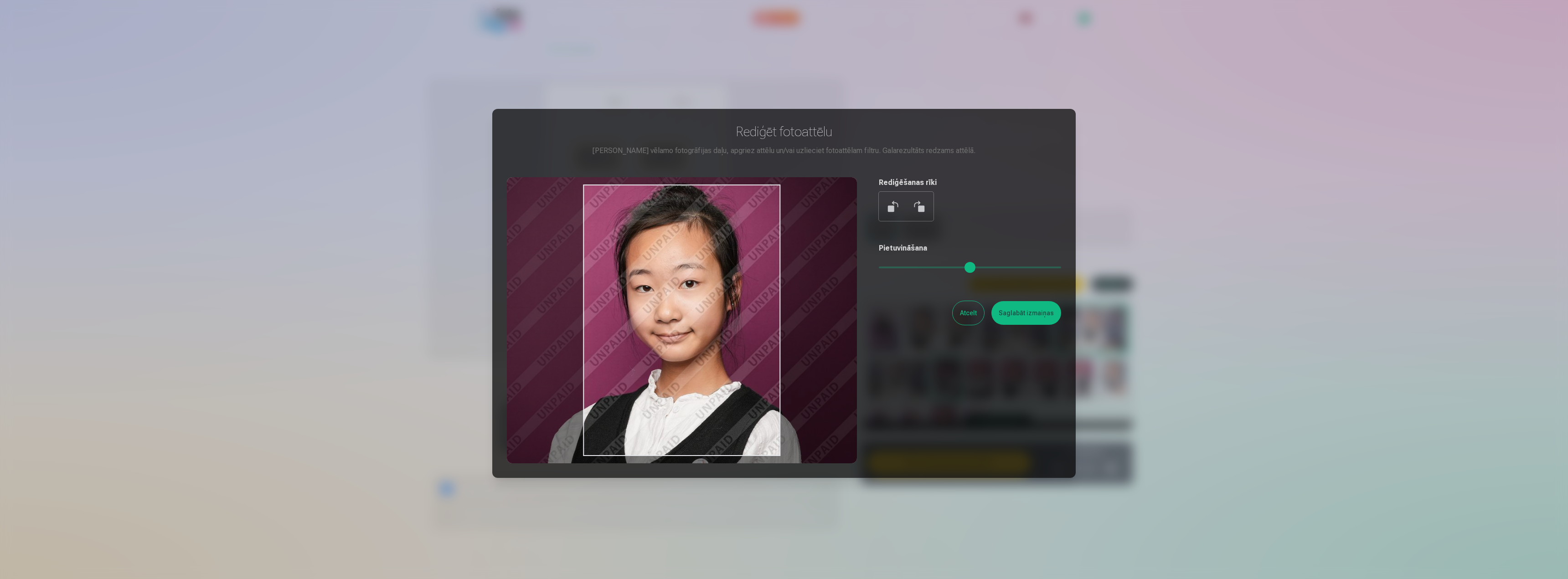
drag, startPoint x: 716, startPoint y: 317, endPoint x: 614, endPoint y: 299, distance: 103.6
click at [614, 299] on div at bounding box center [682, 320] width 350 height 286
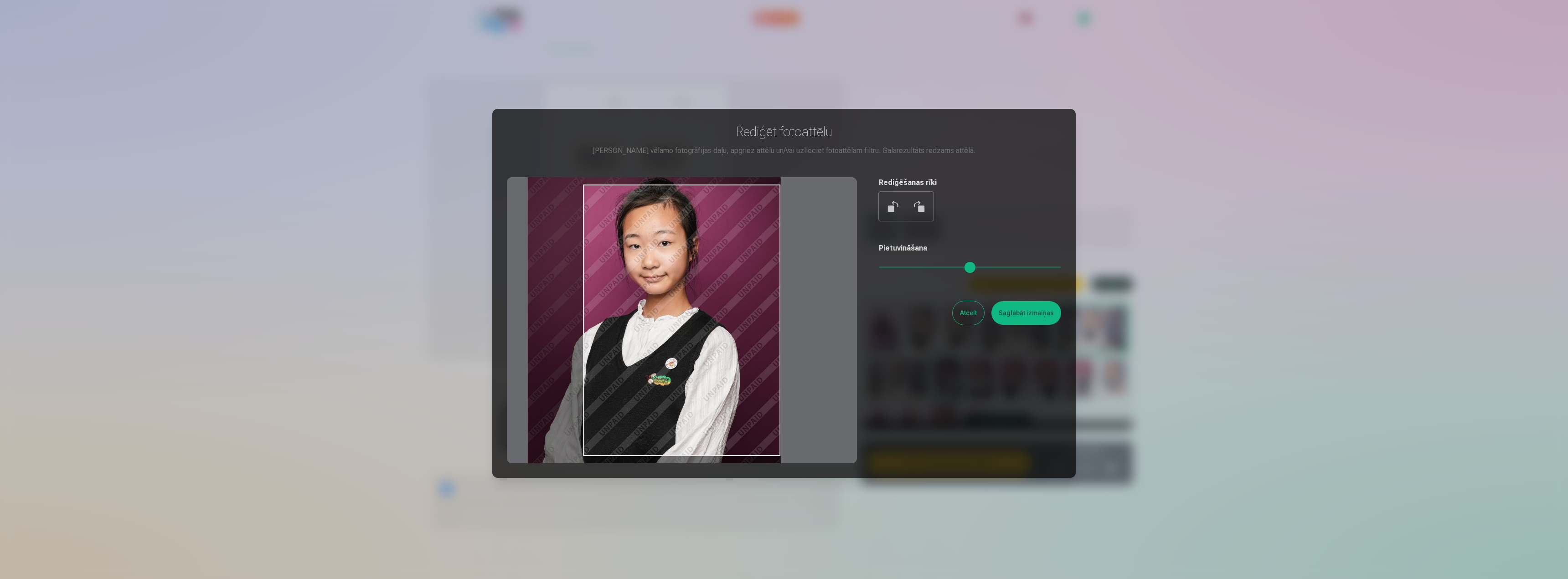
drag, startPoint x: 912, startPoint y: 268, endPoint x: 892, endPoint y: 270, distance: 20.1
type input "****"
click at [892, 268] on input "range" at bounding box center [970, 267] width 183 height 2
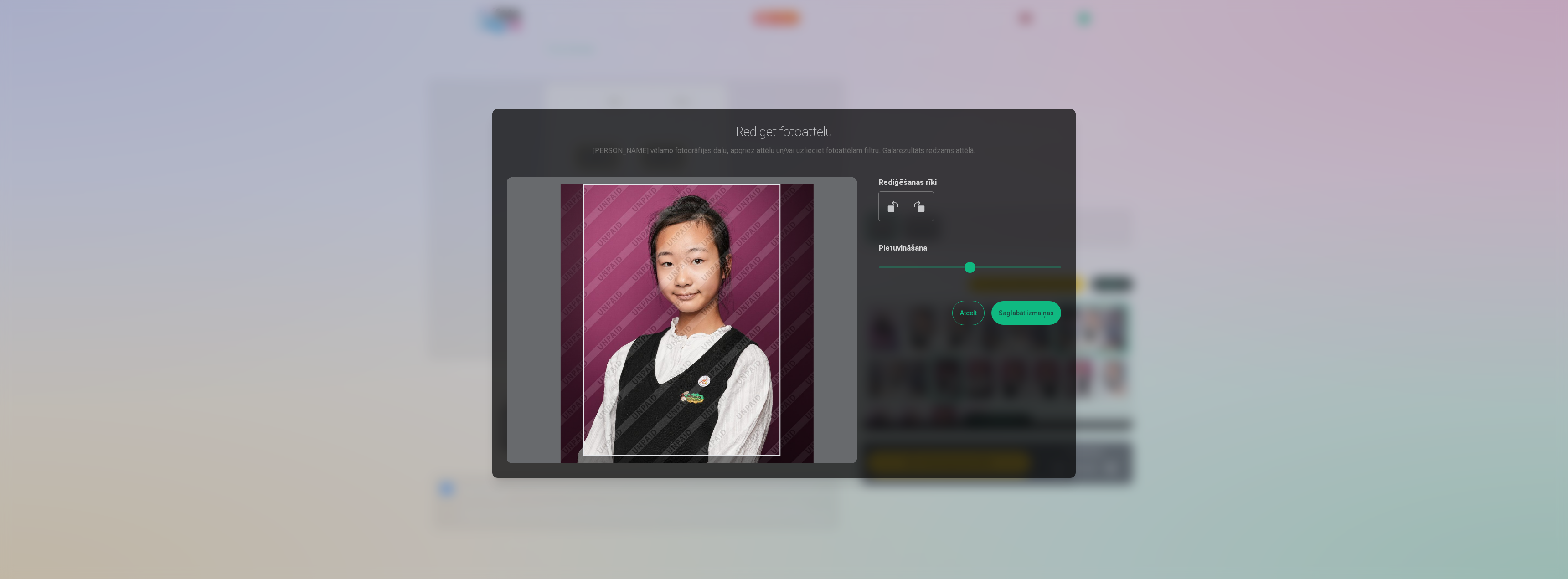
drag, startPoint x: 741, startPoint y: 327, endPoint x: 774, endPoint y: 349, distance: 39.7
click at [774, 349] on div at bounding box center [682, 320] width 350 height 286
click at [1041, 310] on button "Saglabāt izmaiņas" at bounding box center [1026, 313] width 70 height 24
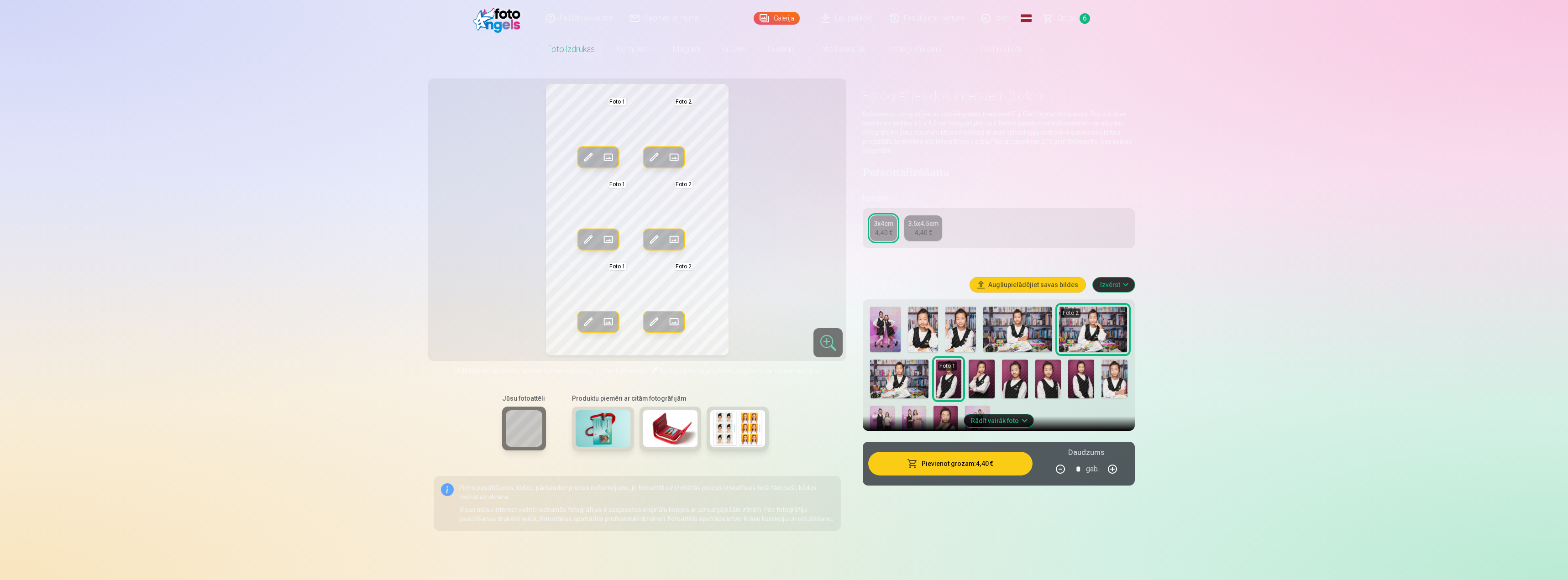
click at [587, 159] on span at bounding box center [588, 157] width 15 height 15
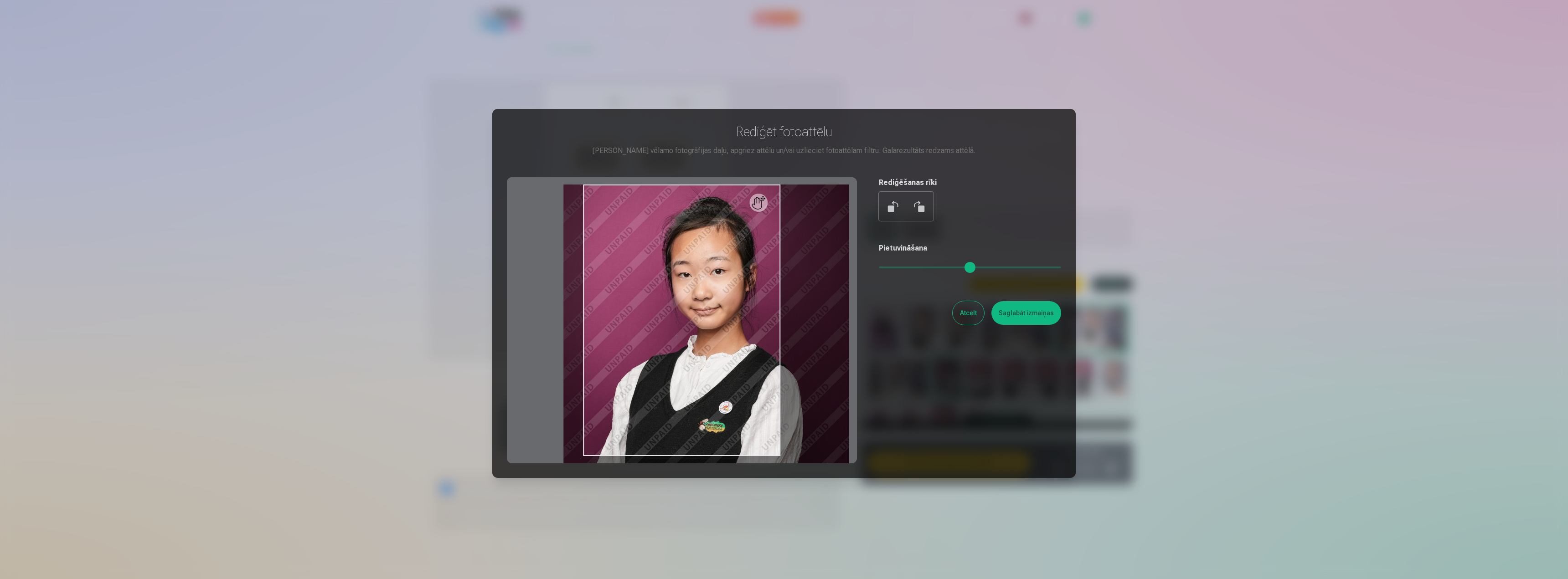
drag, startPoint x: 887, startPoint y: 269, endPoint x: 896, endPoint y: 268, distance: 9.1
type input "****"
click at [896, 268] on input "range" at bounding box center [970, 267] width 183 height 2
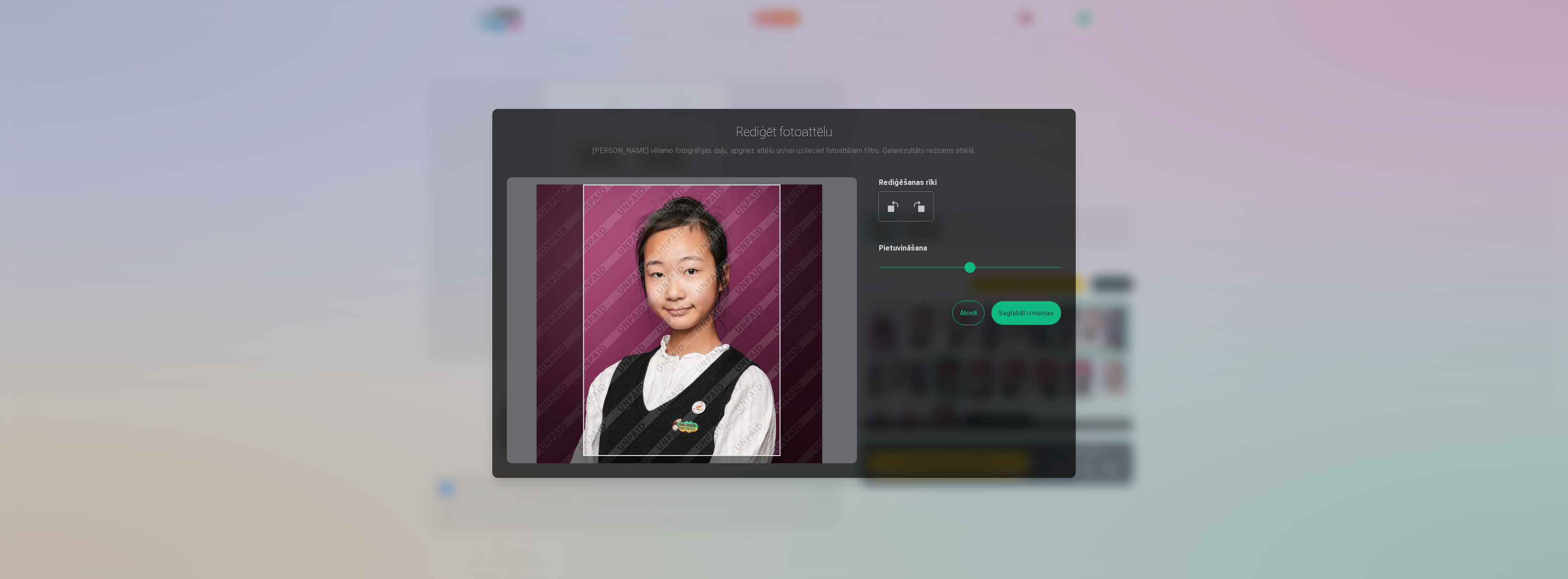
drag, startPoint x: 704, startPoint y: 345, endPoint x: 677, endPoint y: 350, distance: 27.5
click at [677, 350] on div at bounding box center [682, 320] width 350 height 286
click at [1033, 320] on button "Saglabāt izmaiņas" at bounding box center [1026, 313] width 70 height 24
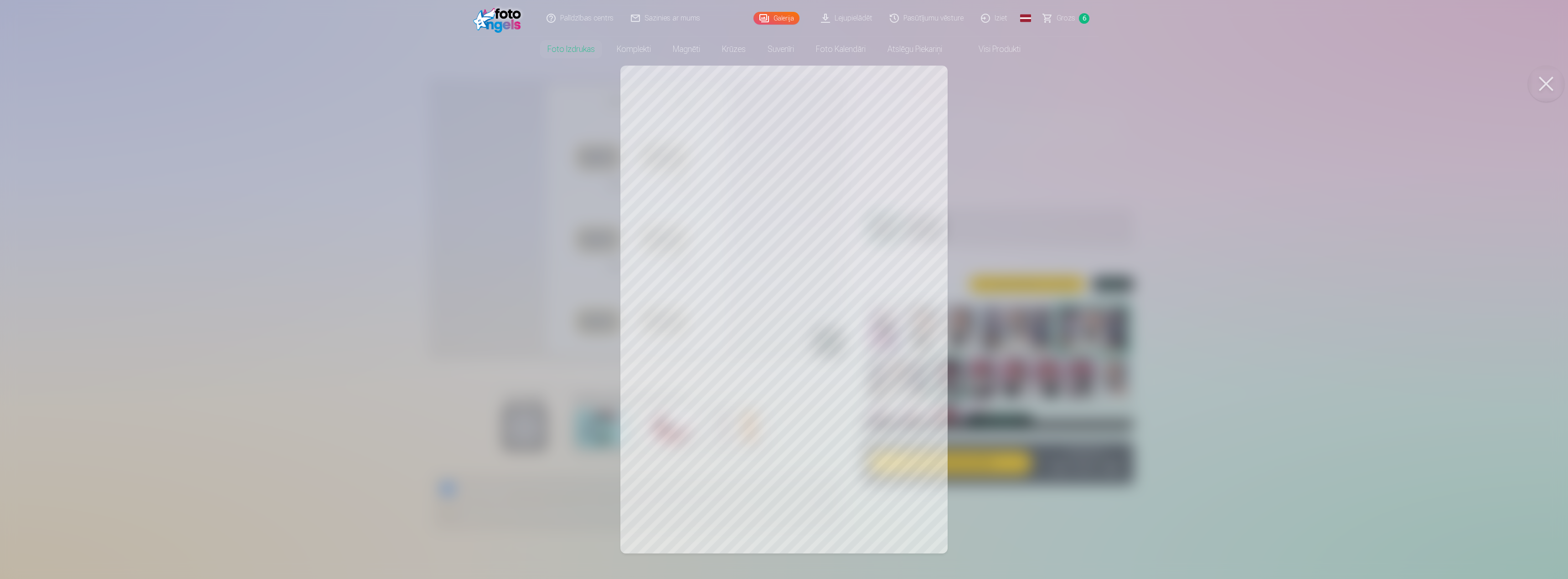
click at [738, 456] on div at bounding box center [784, 290] width 1568 height 579
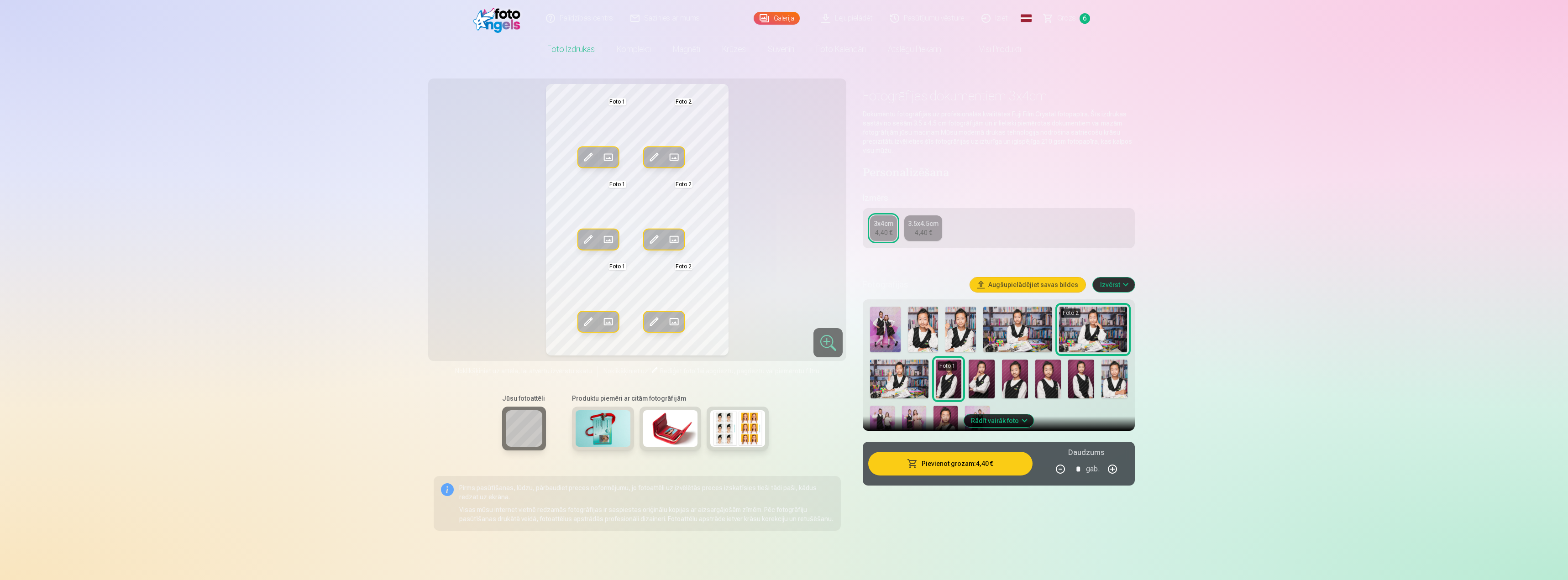
click at [593, 318] on span at bounding box center [588, 322] width 15 height 15
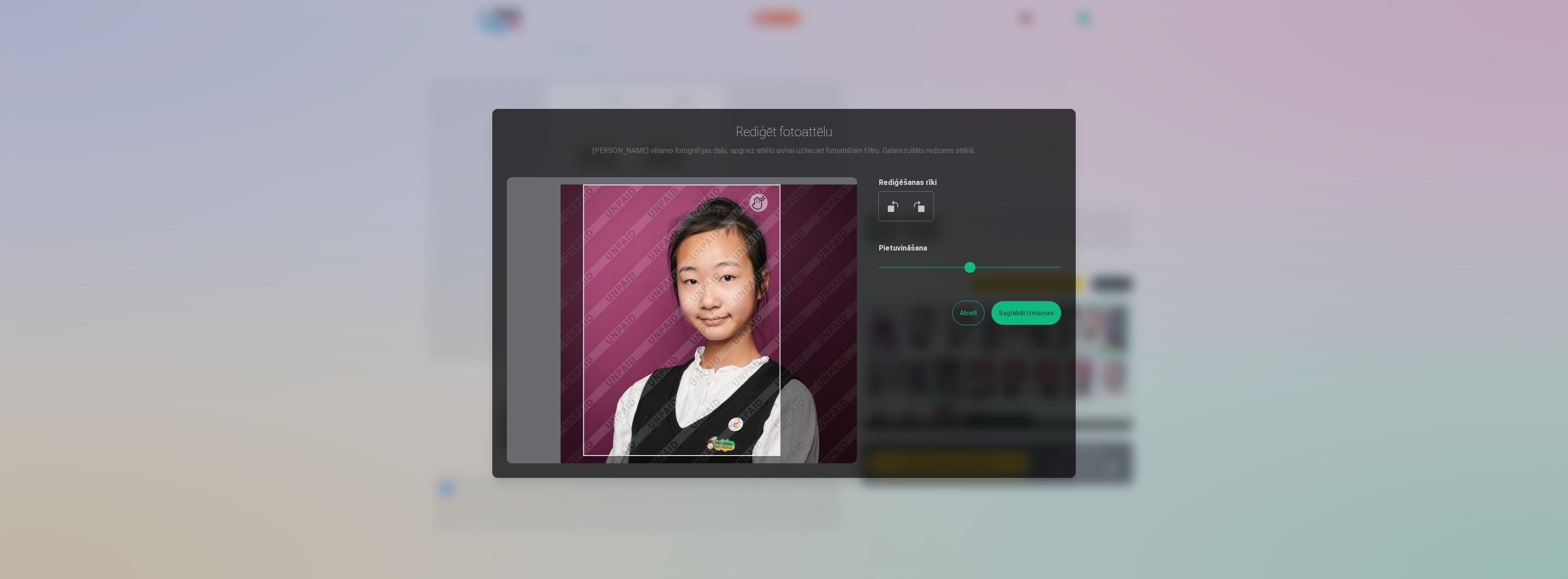
drag, startPoint x: 892, startPoint y: 269, endPoint x: 900, endPoint y: 268, distance: 8.1
type input "***"
click at [900, 268] on input "range" at bounding box center [970, 267] width 183 height 2
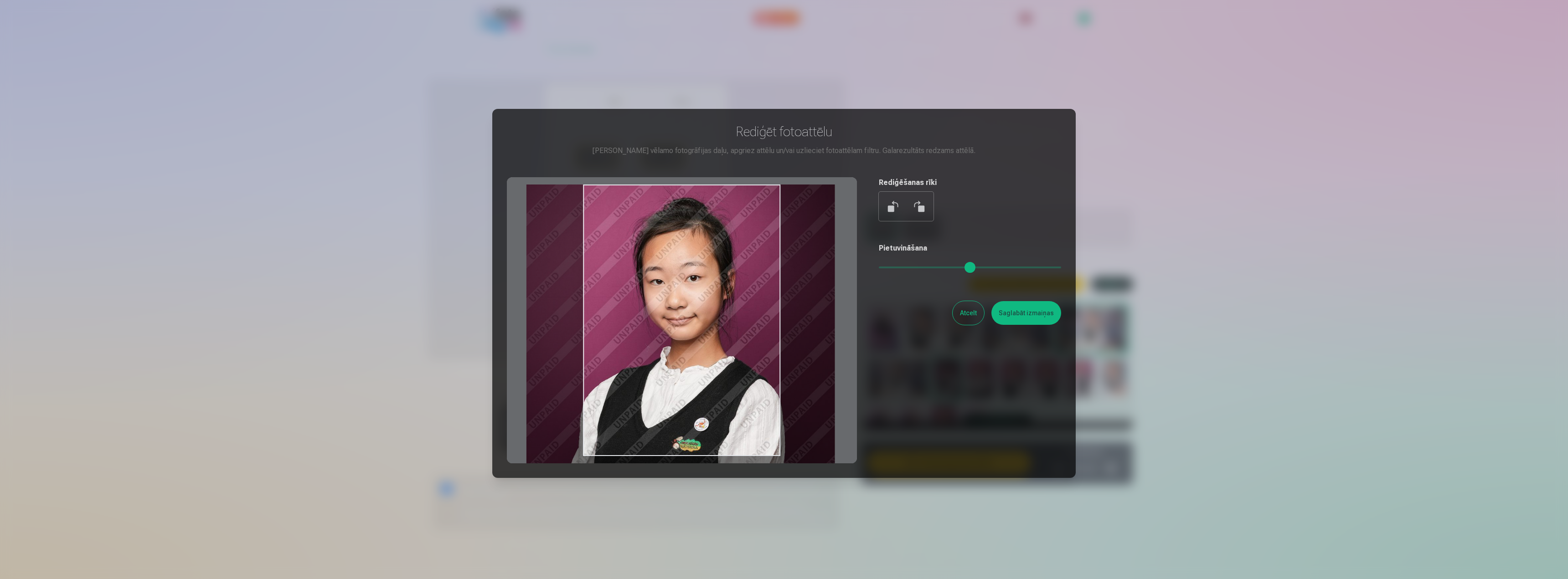
drag, startPoint x: 730, startPoint y: 414, endPoint x: 696, endPoint y: 418, distance: 34.2
click at [696, 418] on div at bounding box center [682, 320] width 350 height 286
click at [1038, 303] on button "Saglabāt izmaiņas" at bounding box center [1026, 313] width 70 height 24
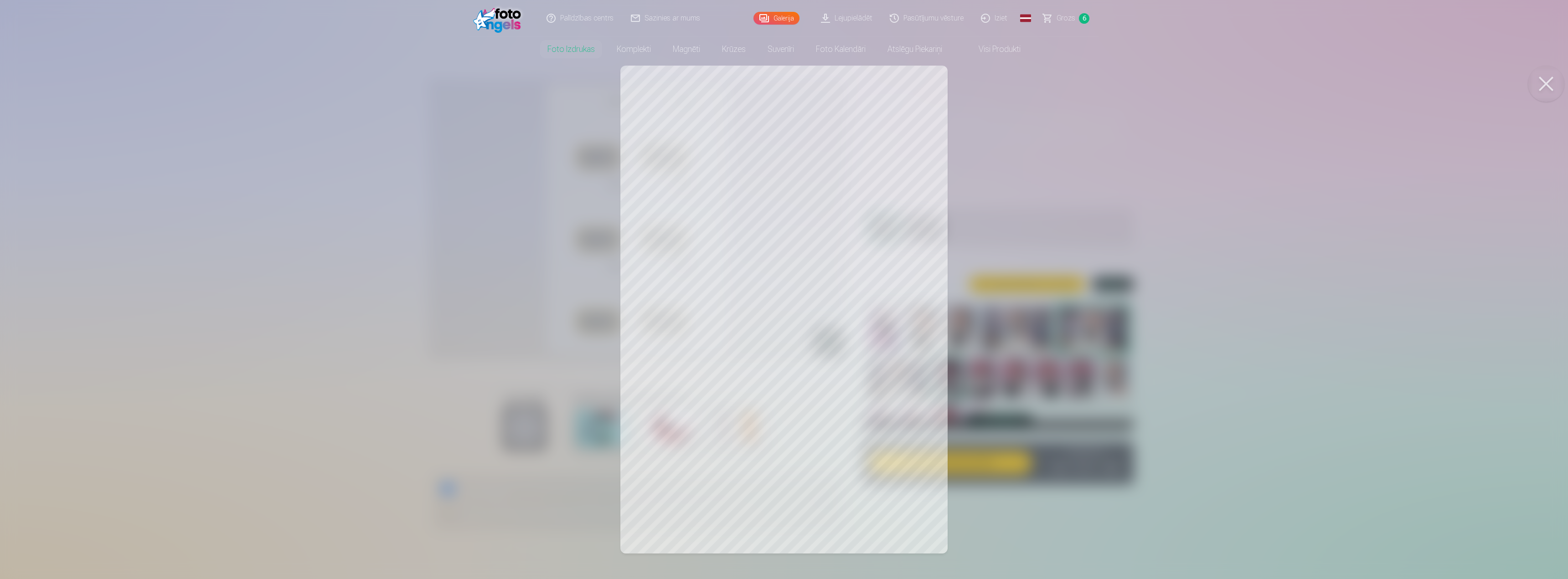
click at [688, 159] on div at bounding box center [784, 290] width 1568 height 579
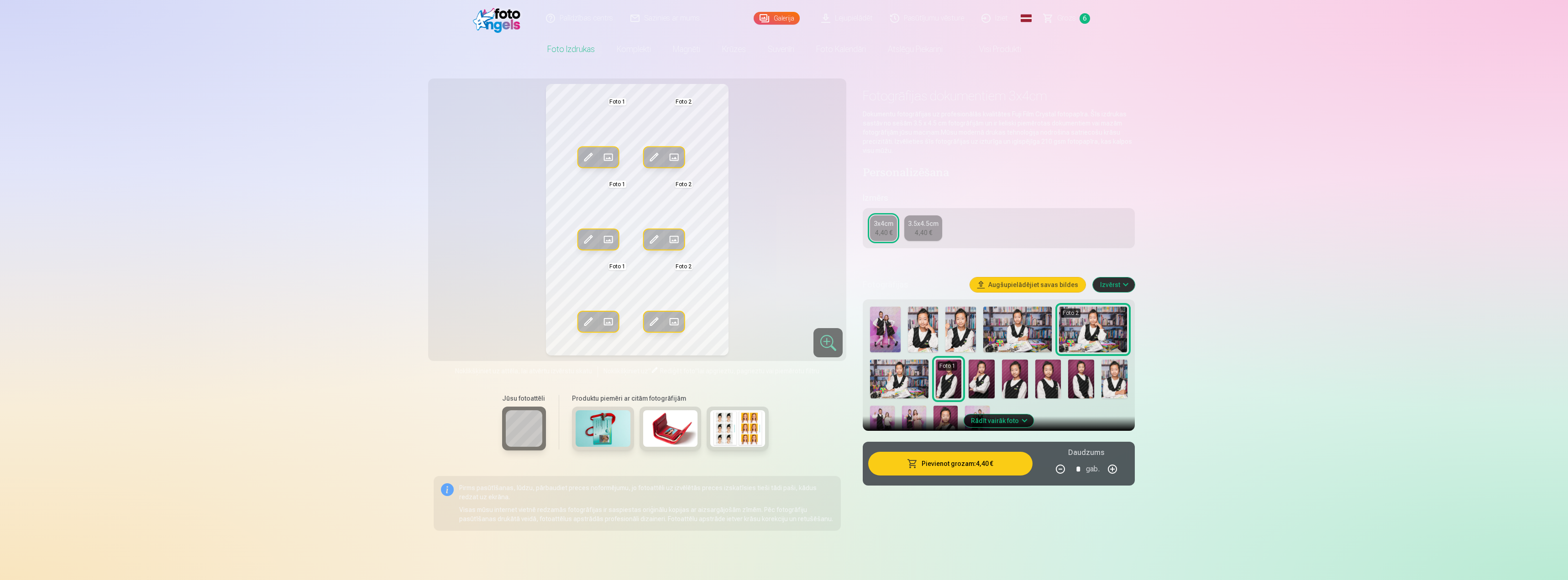
click at [587, 156] on span at bounding box center [588, 157] width 15 height 15
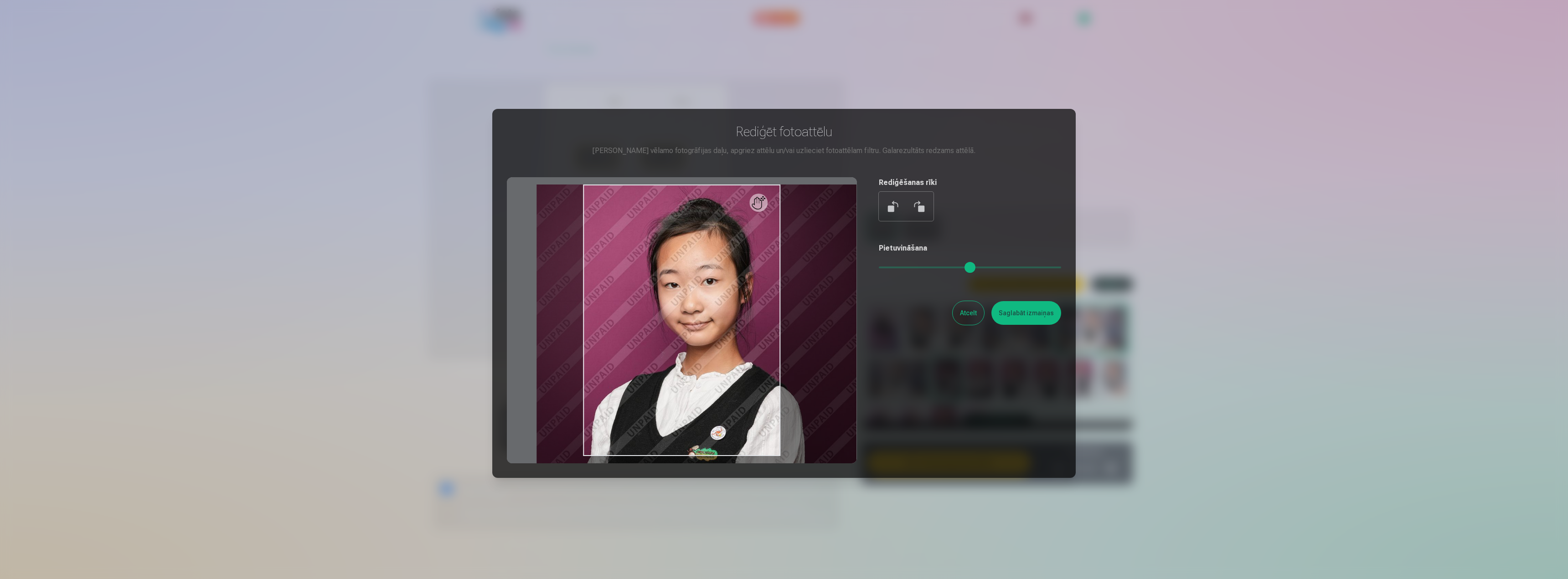
drag, startPoint x: 895, startPoint y: 266, endPoint x: 903, endPoint y: 269, distance: 8.5
click at [903, 268] on input "range" at bounding box center [970, 267] width 183 height 2
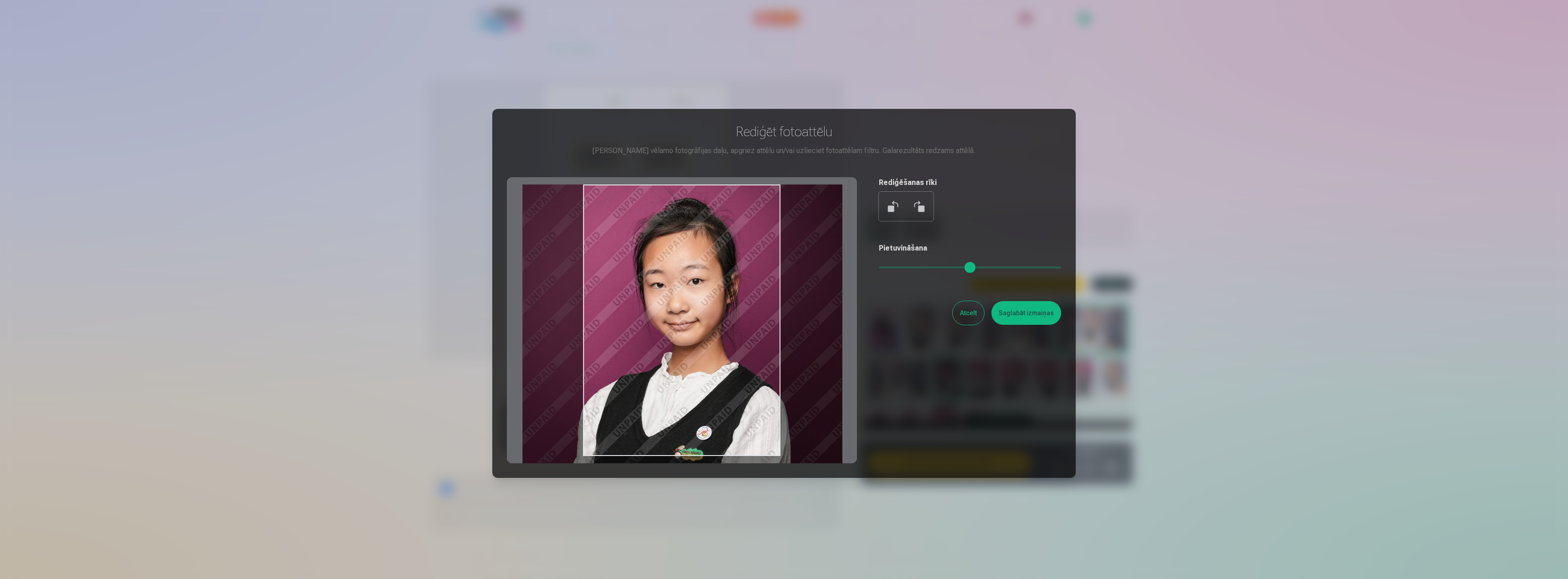
type input "****"
drag, startPoint x: 752, startPoint y: 338, endPoint x: 740, endPoint y: 344, distance: 13.4
click at [740, 344] on div at bounding box center [682, 320] width 350 height 286
click at [1010, 316] on button "Saglabāt izmaiņas" at bounding box center [1026, 313] width 70 height 24
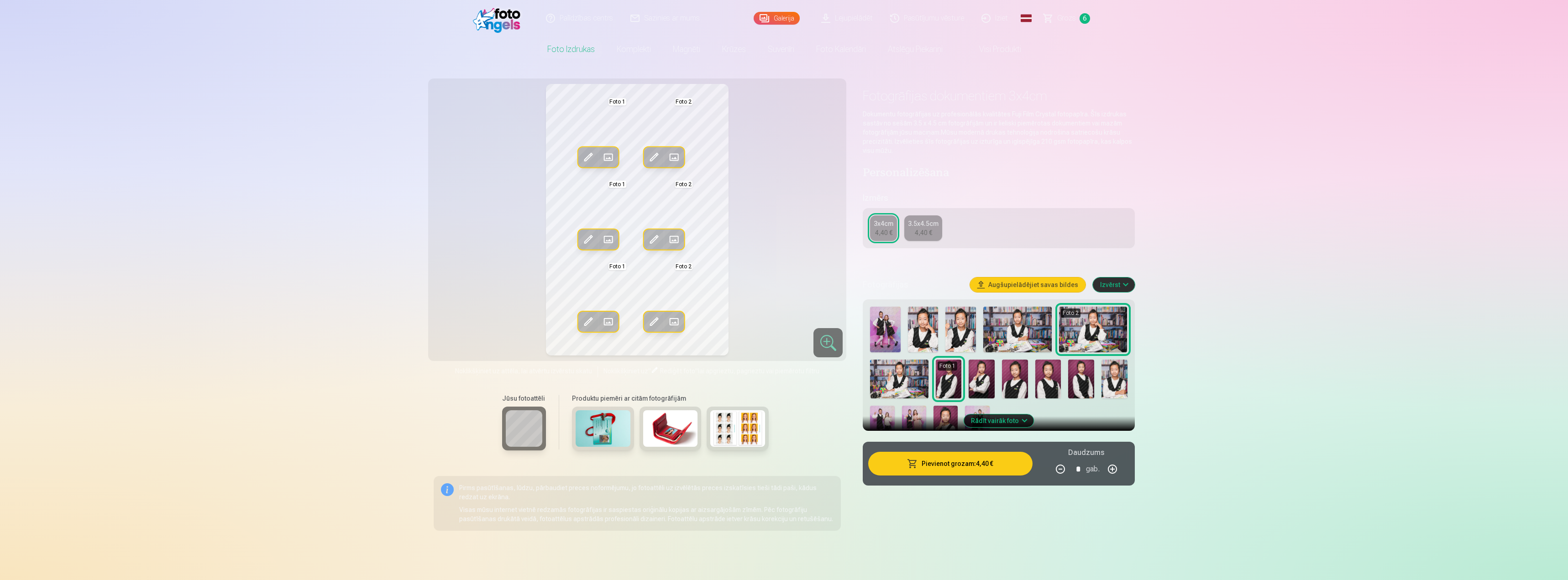
click at [583, 320] on span at bounding box center [588, 322] width 15 height 15
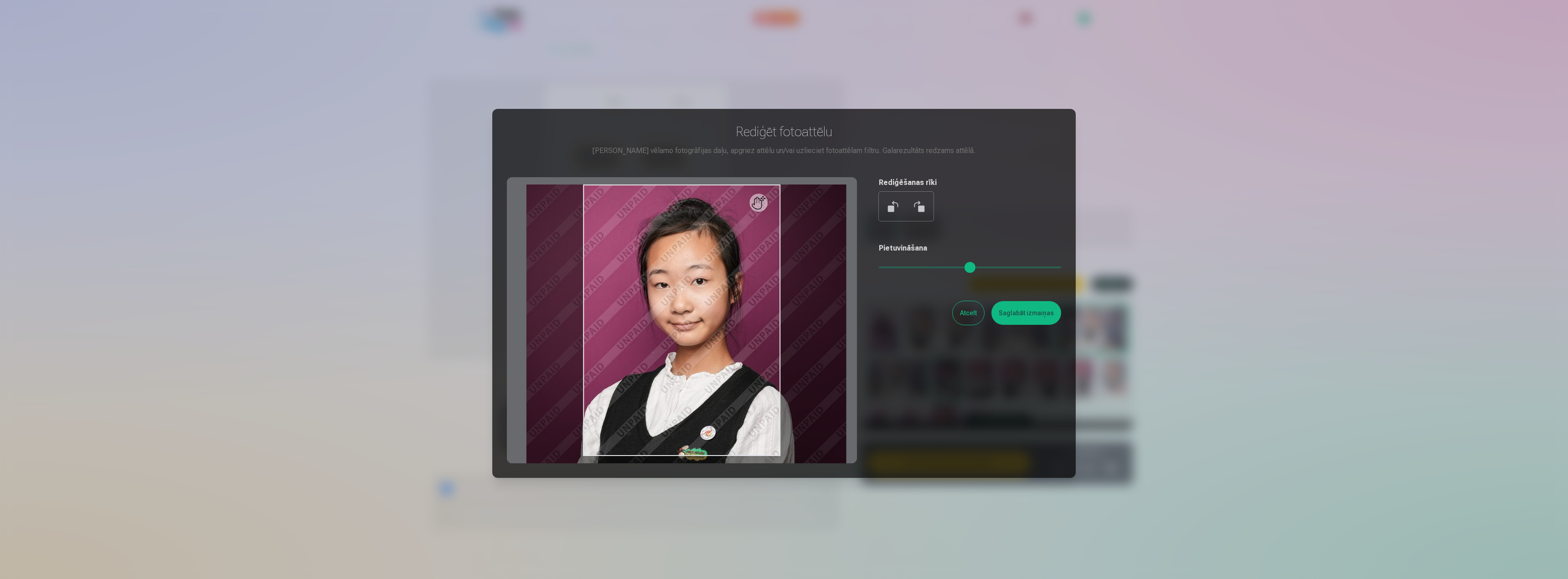
click at [903, 266] on input "range" at bounding box center [970, 267] width 183 height 2
type input "****"
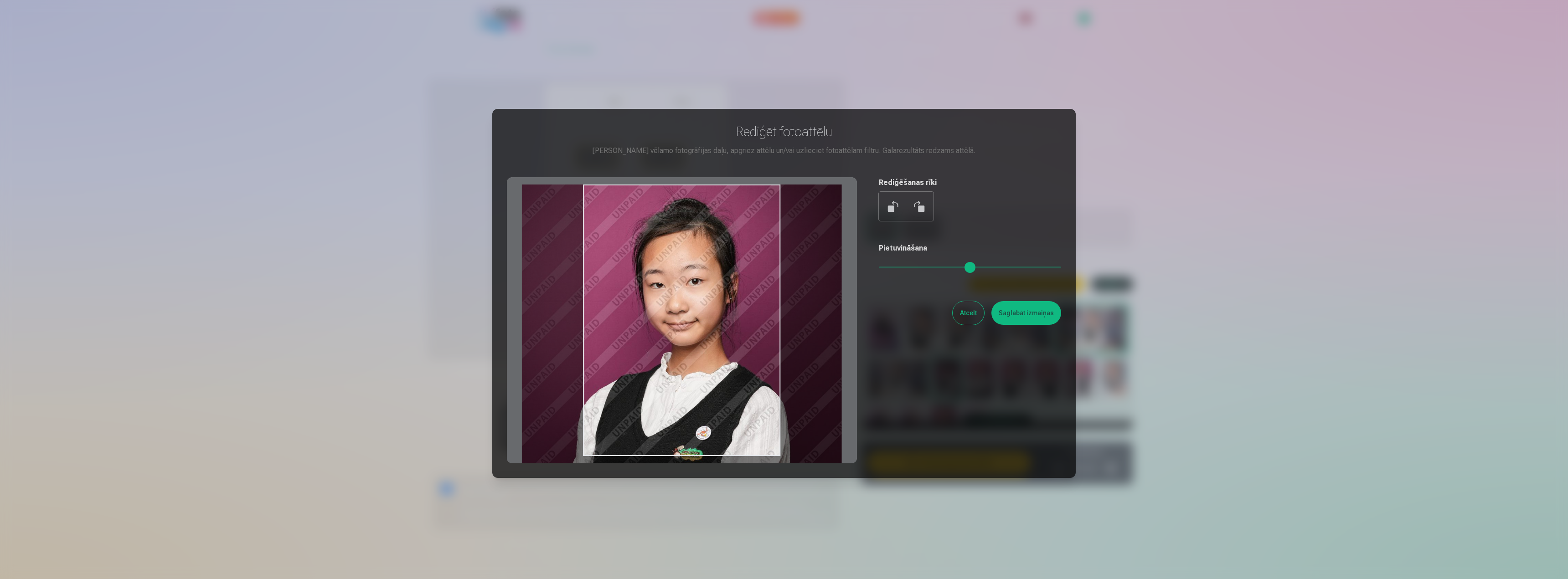
drag, startPoint x: 733, startPoint y: 362, endPoint x: 729, endPoint y: 363, distance: 4.1
click at [729, 363] on div at bounding box center [682, 320] width 350 height 286
click at [1028, 320] on button "Saglabāt izmaiņas" at bounding box center [1026, 313] width 70 height 24
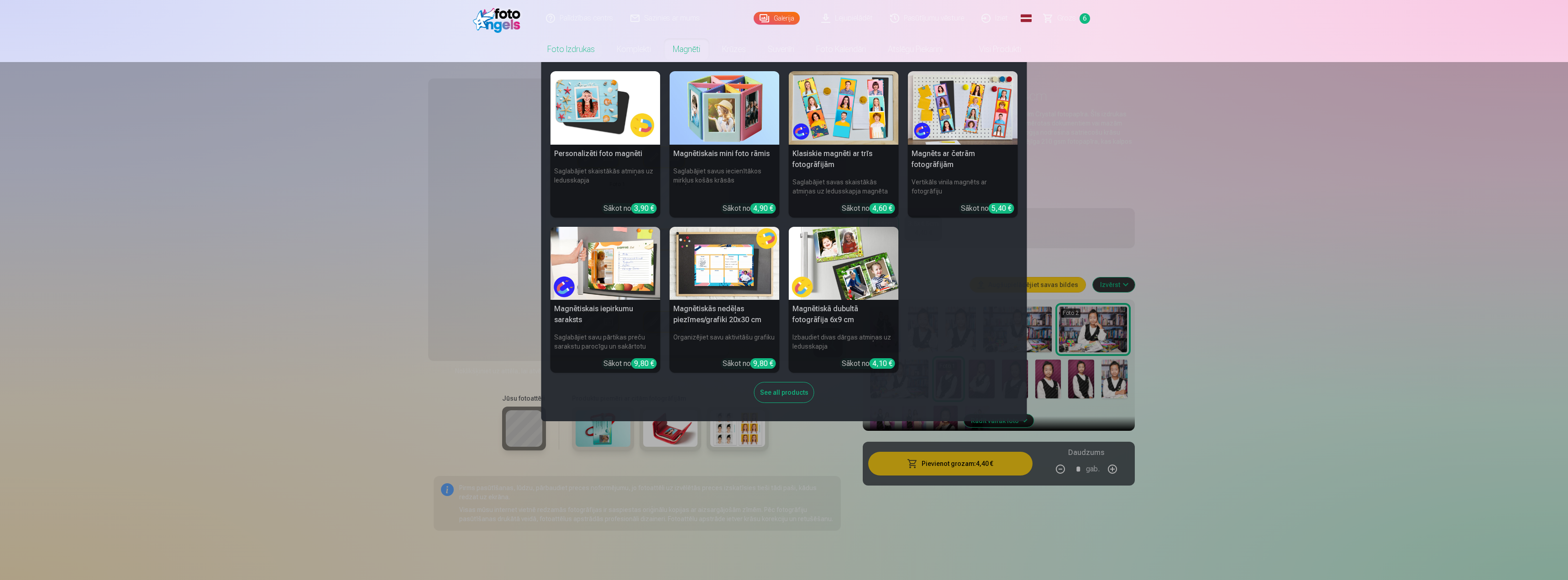
click at [1080, 238] on nav "Personalizēti foto magnēti Saglabājiet skaistākās atmiņas uz ledusskapja Sākot …" at bounding box center [784, 241] width 1568 height 359
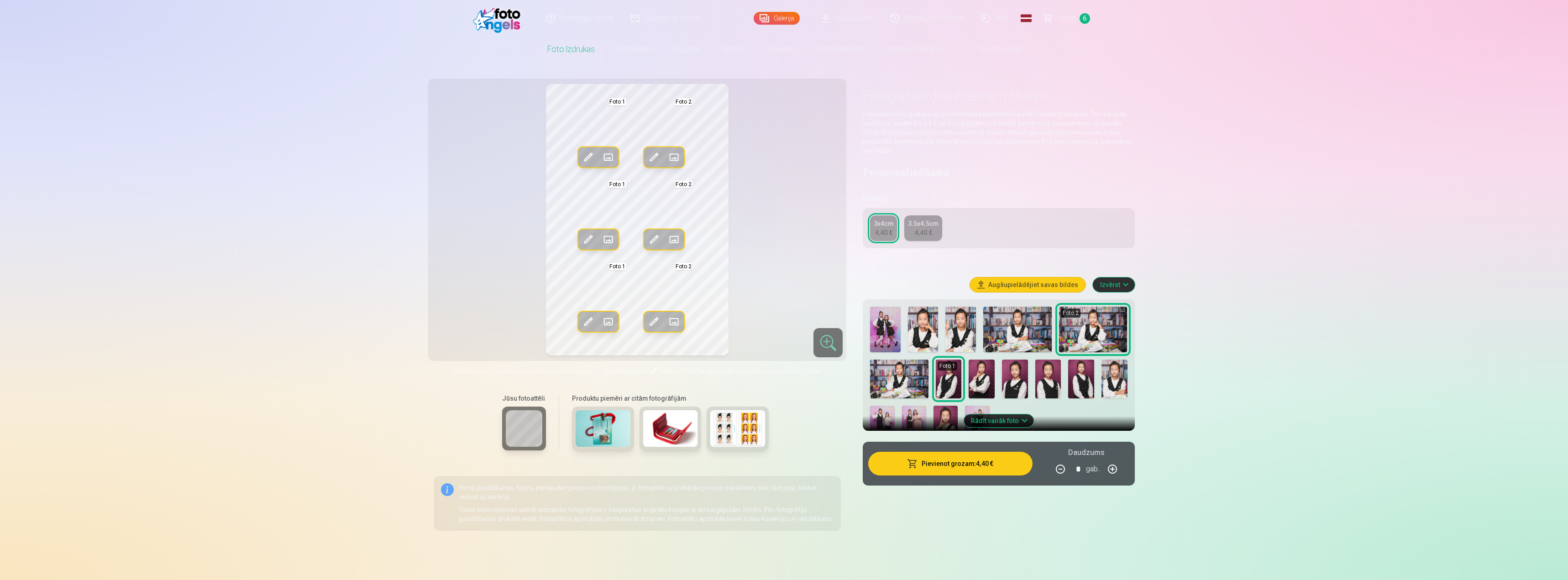
click at [677, 157] on span at bounding box center [674, 157] width 15 height 15
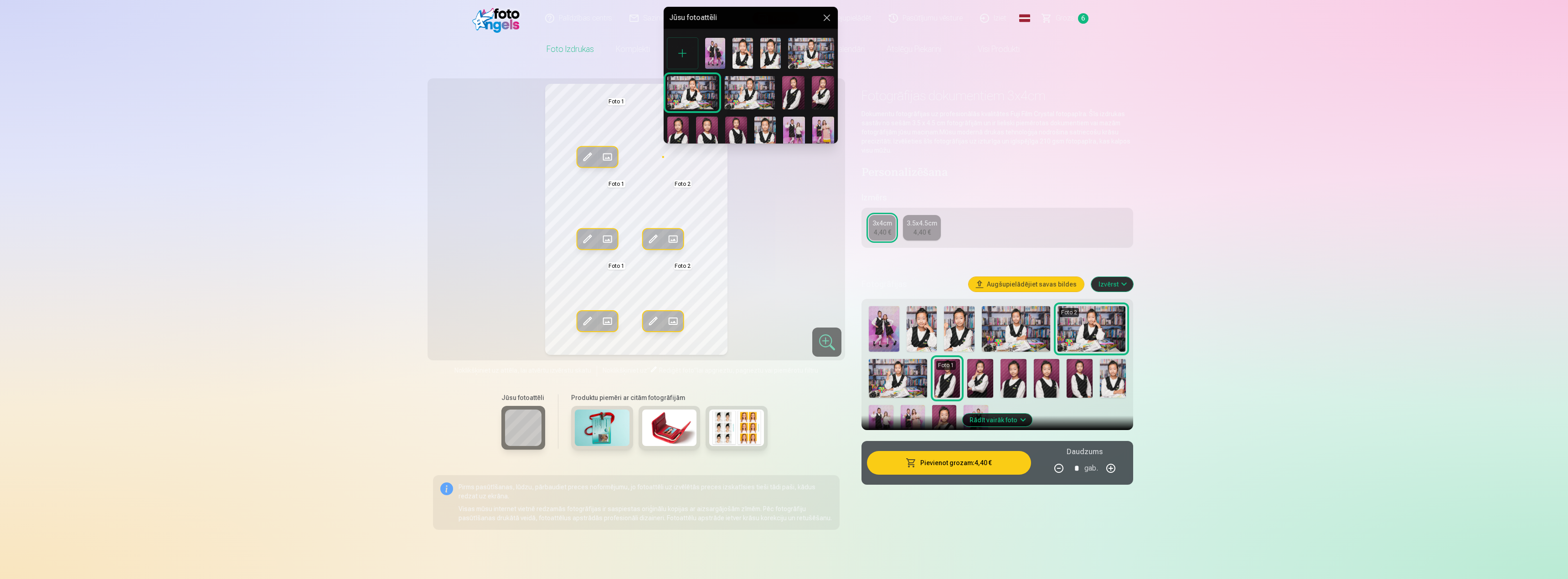
click at [706, 137] on img at bounding box center [707, 133] width 22 height 33
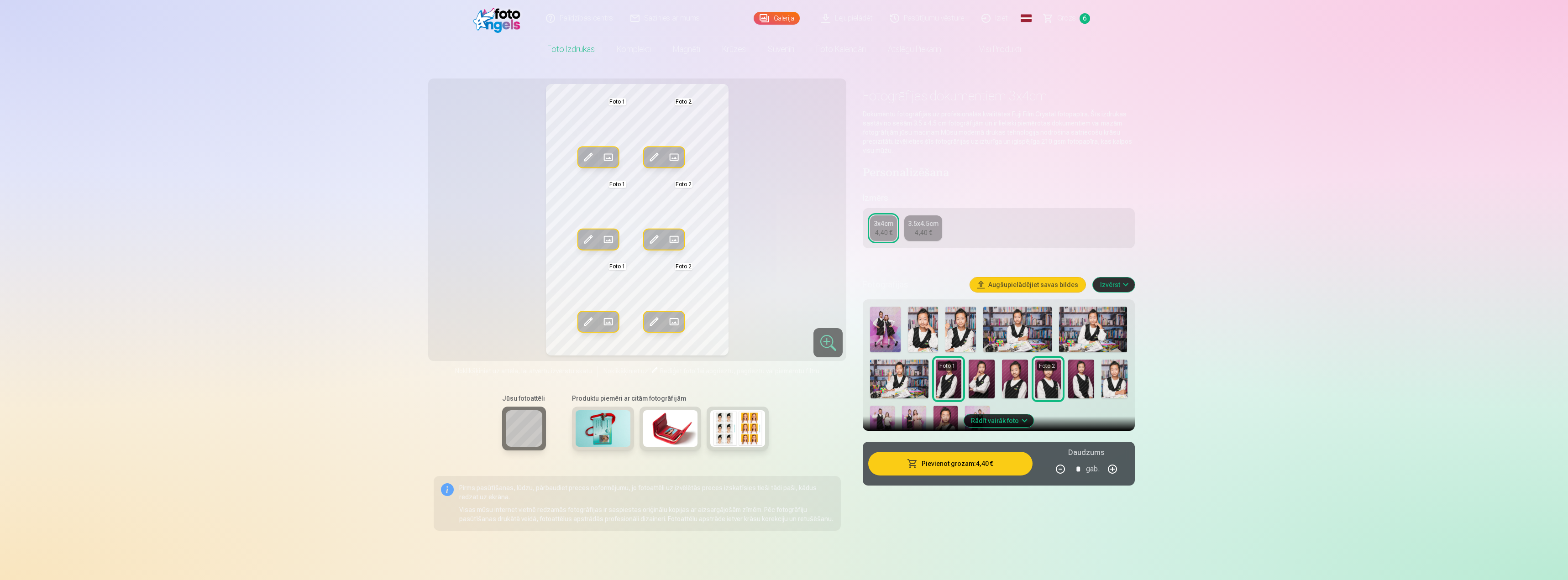
click at [657, 154] on span at bounding box center [654, 157] width 15 height 15
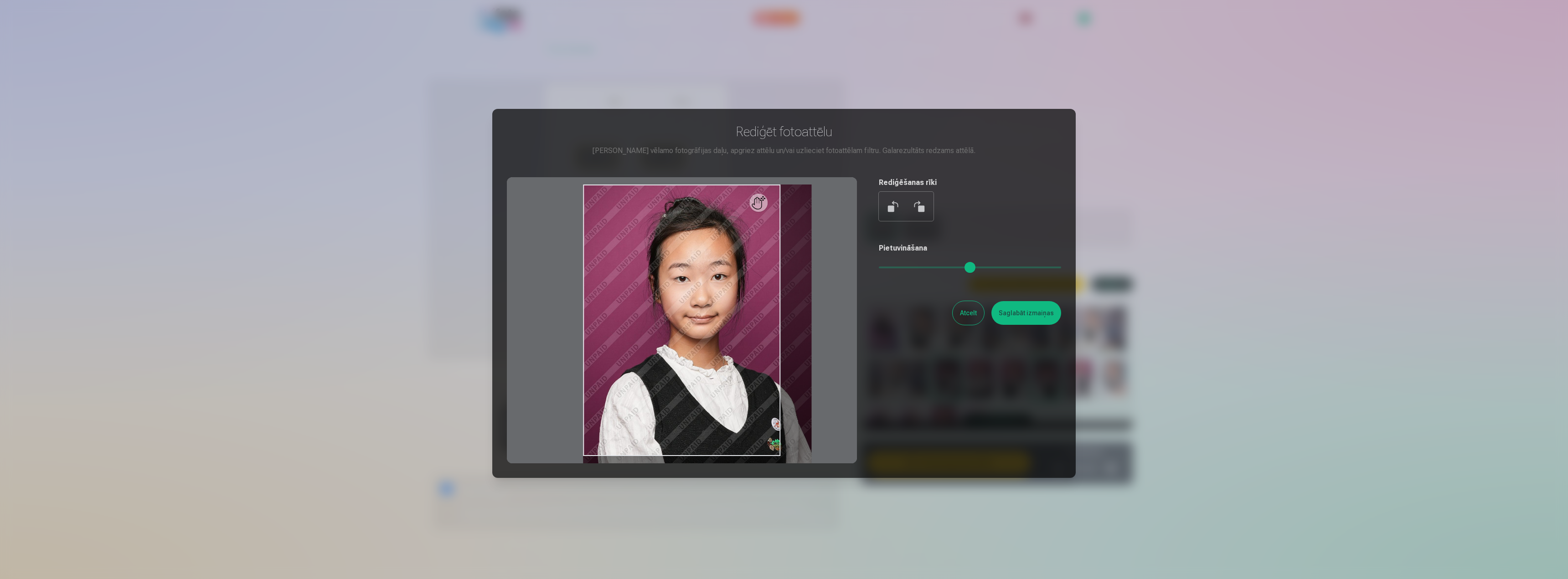
drag, startPoint x: 884, startPoint y: 266, endPoint x: 891, endPoint y: 266, distance: 7.0
click at [891, 266] on input "range" at bounding box center [970, 267] width 183 height 2
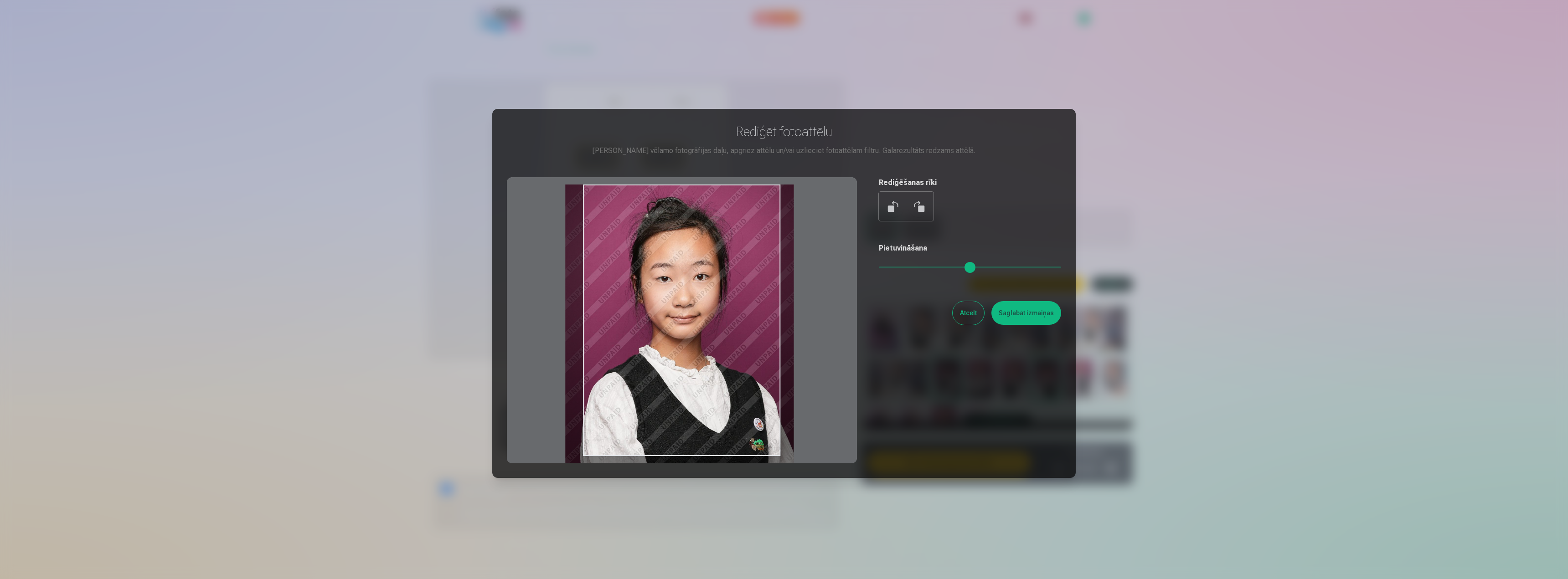
drag, startPoint x: 735, startPoint y: 321, endPoint x: 717, endPoint y: 332, distance: 21.1
click at [717, 332] on div at bounding box center [682, 320] width 350 height 286
click at [897, 266] on input "range" at bounding box center [970, 267] width 183 height 2
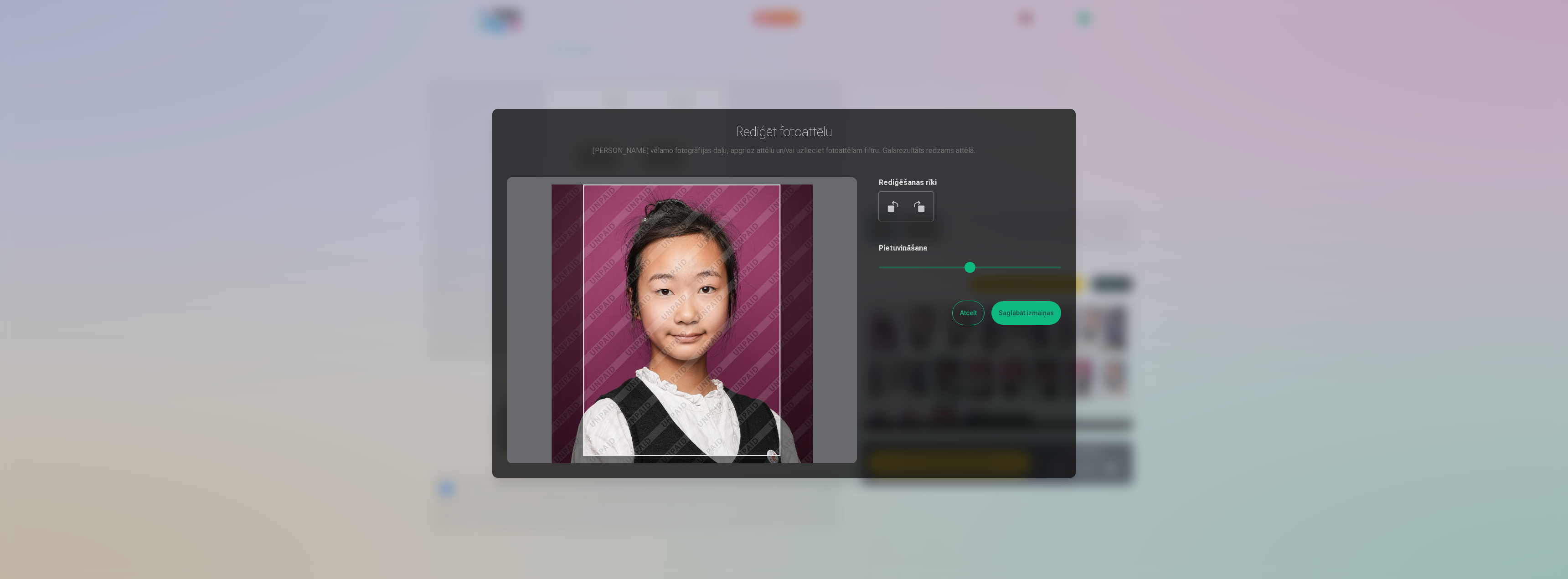
drag, startPoint x: 684, startPoint y: 325, endPoint x: 670, endPoint y: 330, distance: 14.9
click at [670, 330] on div at bounding box center [682, 320] width 350 height 286
click at [892, 267] on input "range" at bounding box center [970, 267] width 183 height 2
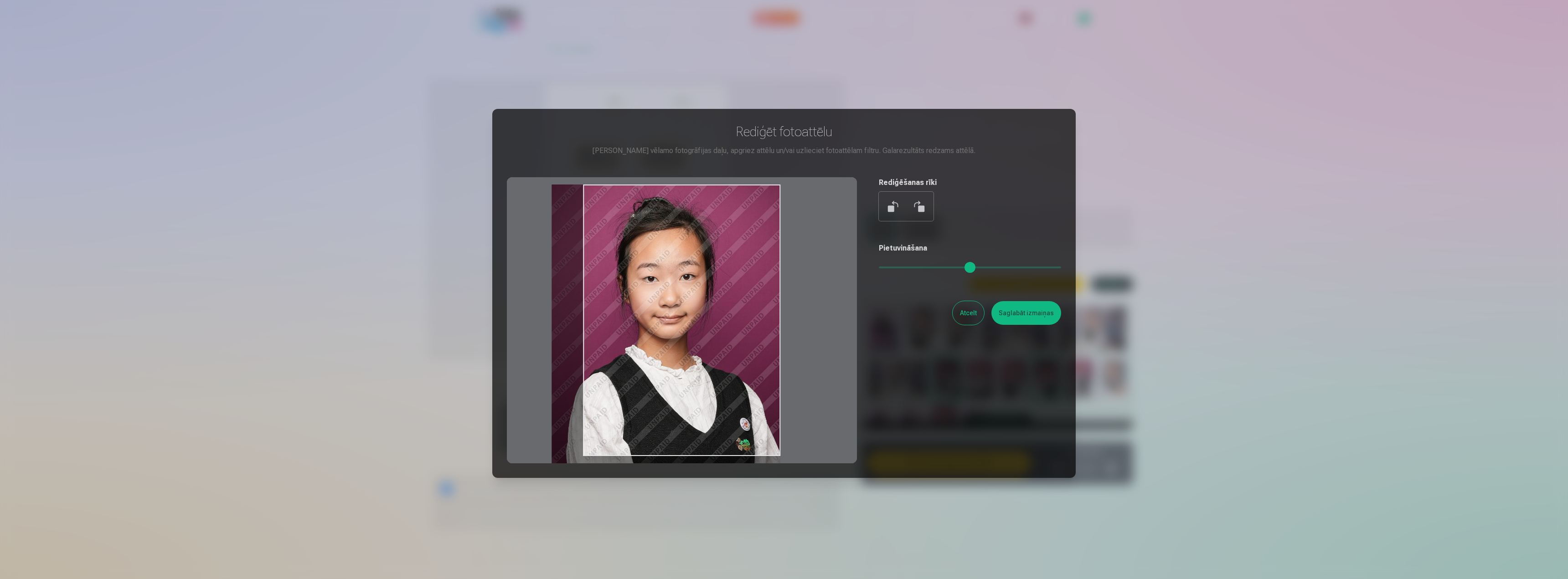
click at [891, 268] on input "range" at bounding box center [970, 267] width 183 height 2
type input "****"
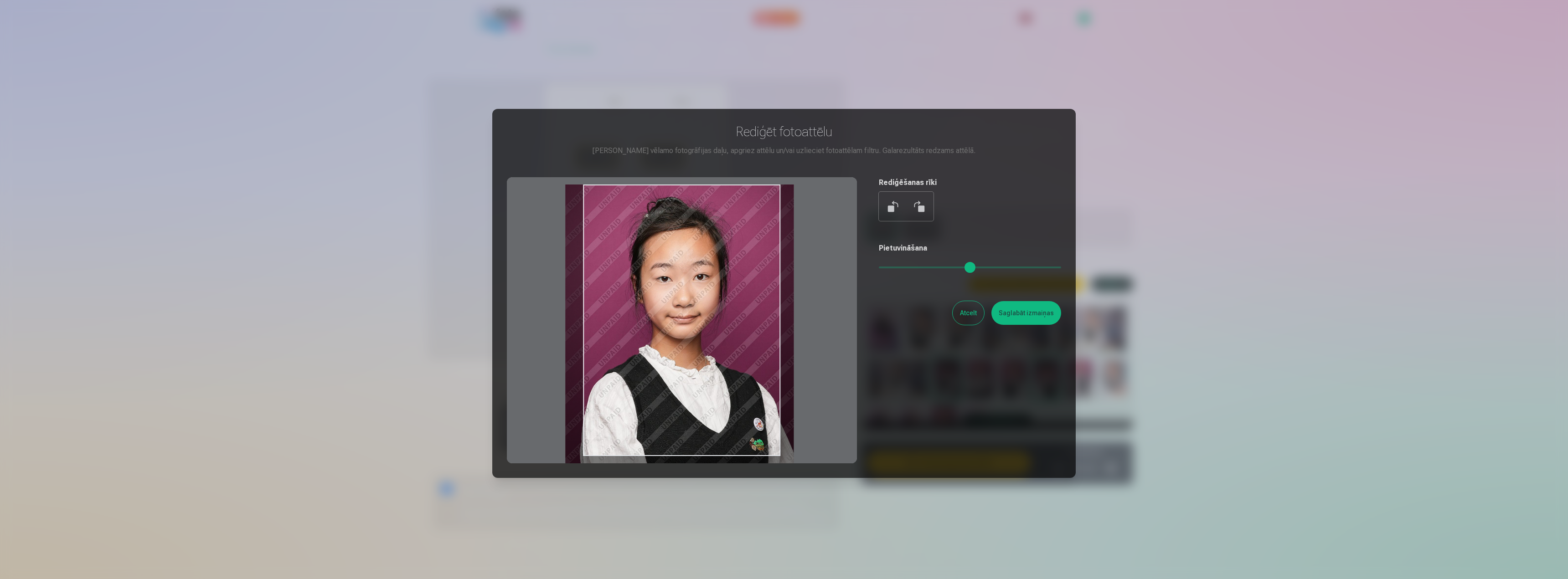
drag, startPoint x: 712, startPoint y: 315, endPoint x: 729, endPoint y: 320, distance: 17.7
click at [729, 320] on div at bounding box center [682, 320] width 350 height 286
click at [1044, 313] on button "Saglabāt izmaiņas" at bounding box center [1026, 313] width 70 height 24
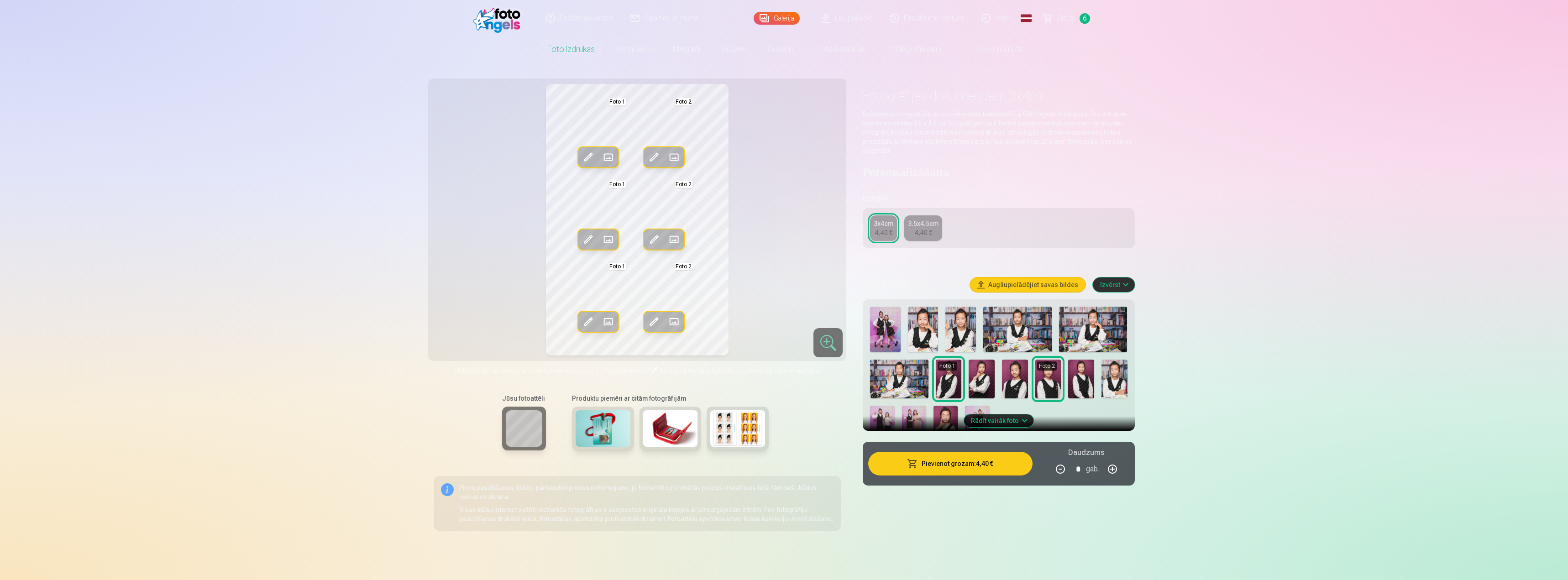
click at [652, 234] on span at bounding box center [654, 239] width 15 height 15
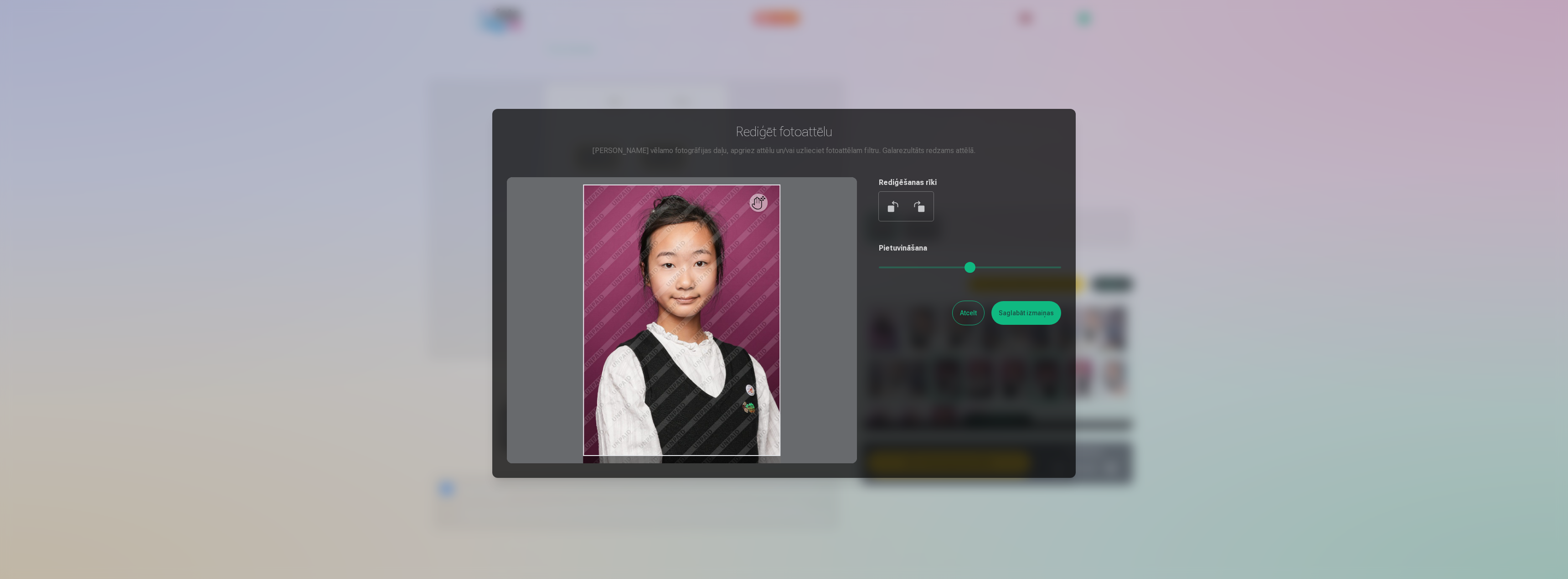
click at [908, 268] on input "range" at bounding box center [970, 267] width 183 height 2
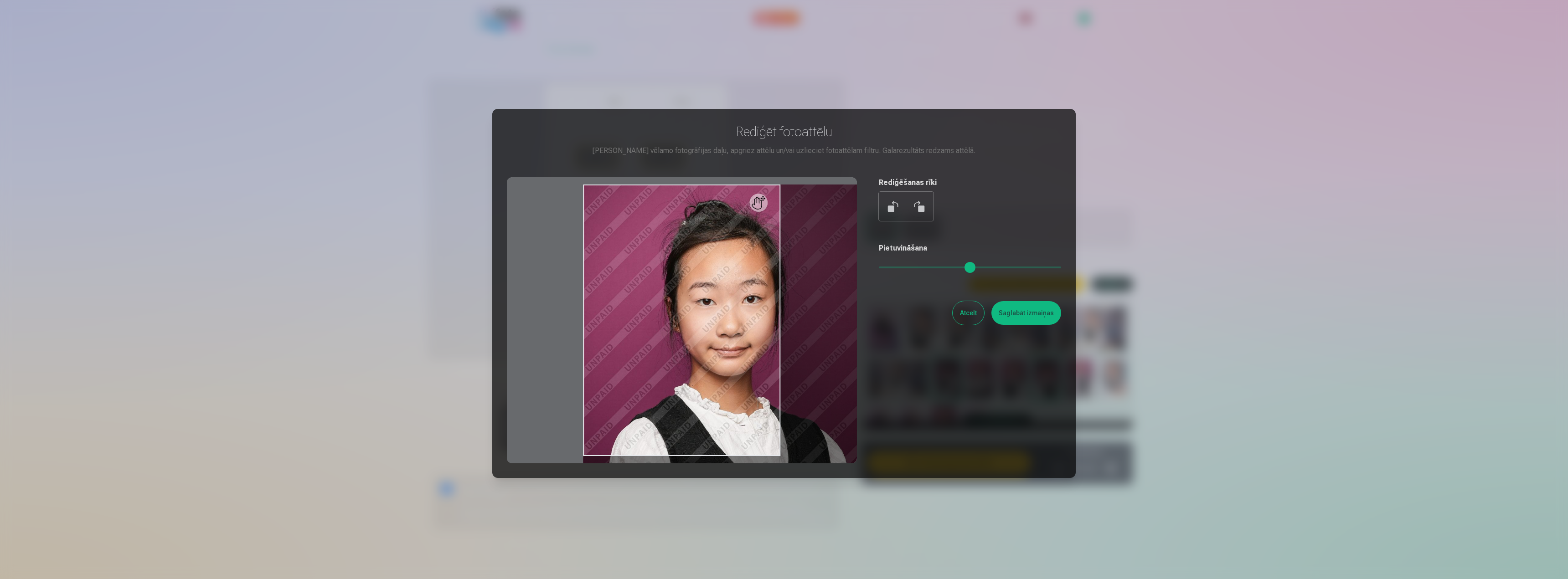
click at [901, 268] on input "range" at bounding box center [970, 267] width 183 height 2
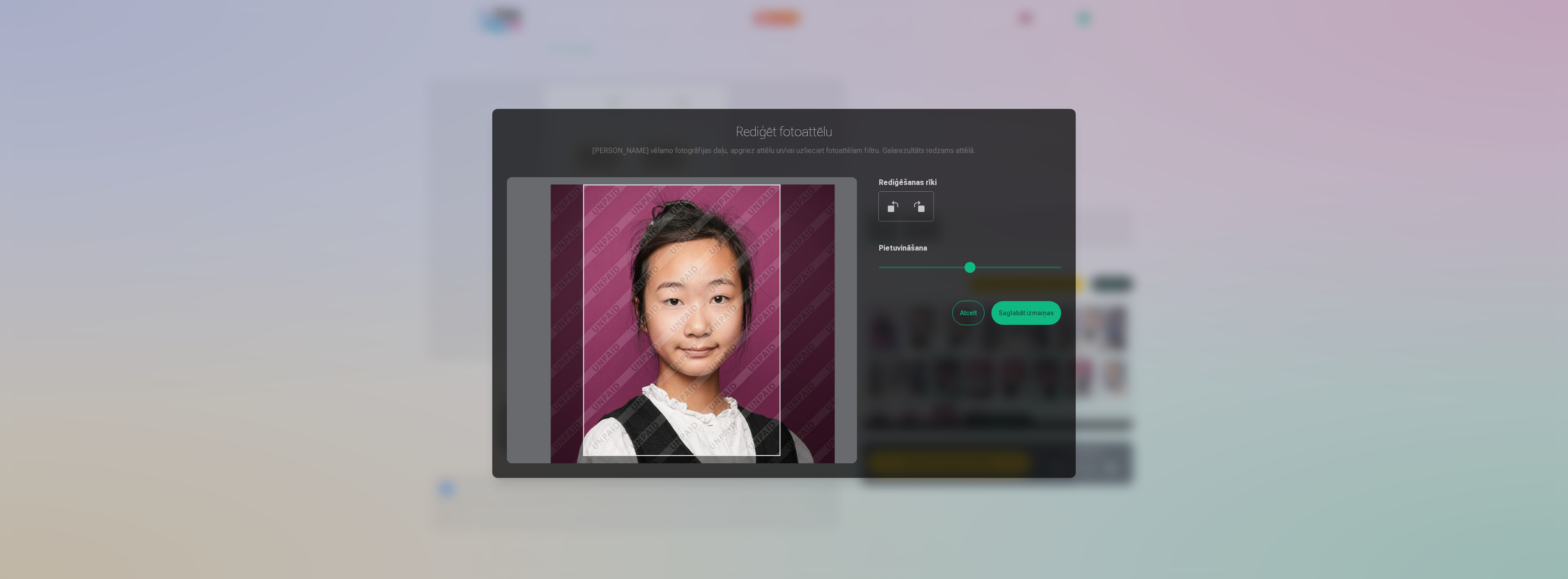
drag, startPoint x: 758, startPoint y: 318, endPoint x: 726, endPoint y: 321, distance: 32.1
click at [726, 321] on div at bounding box center [682, 320] width 350 height 286
click at [896, 268] on input "range" at bounding box center [970, 267] width 183 height 2
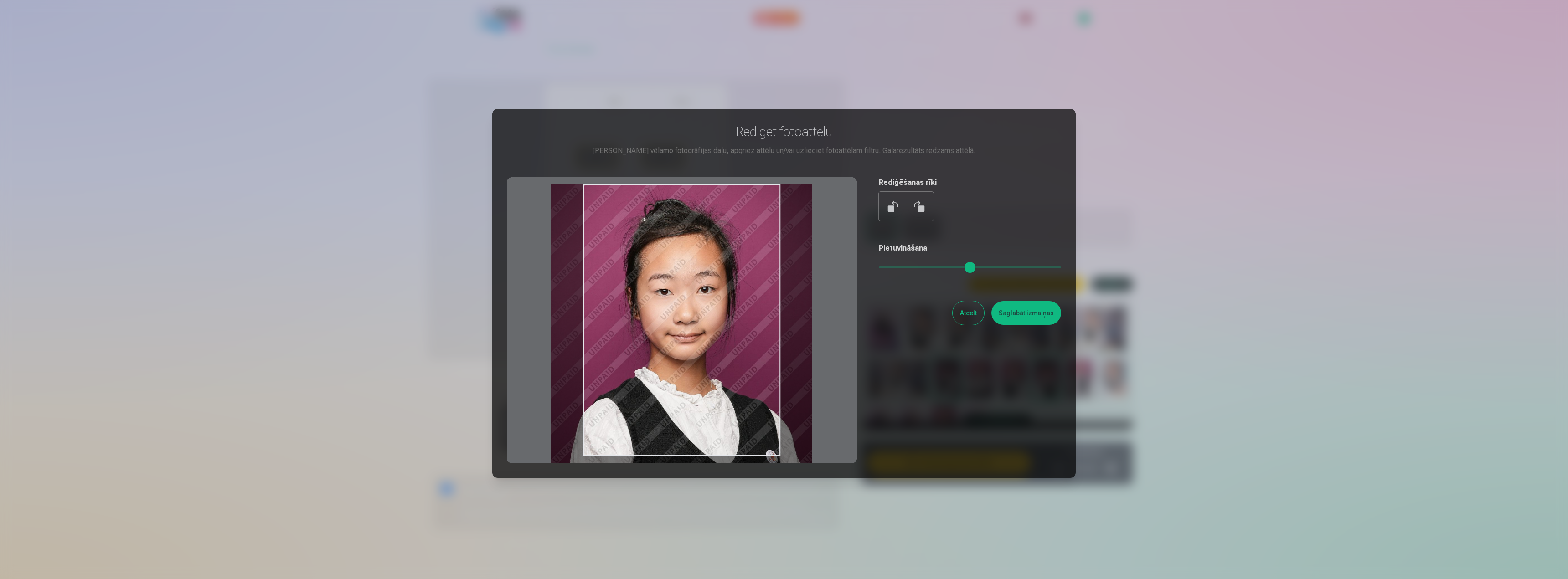
click at [618, 301] on div at bounding box center [682, 320] width 350 height 286
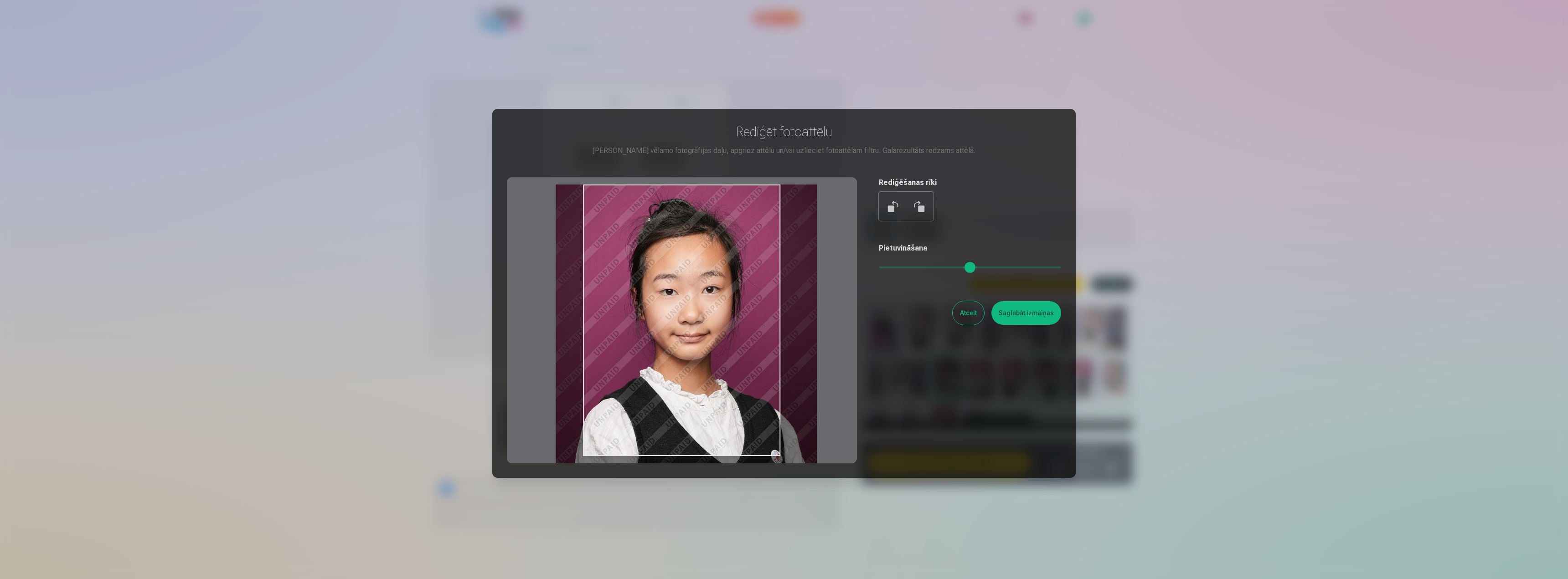
drag, startPoint x: 618, startPoint y: 301, endPoint x: 623, endPoint y: 303, distance: 5.4
click at [623, 303] on div at bounding box center [682, 320] width 350 height 286
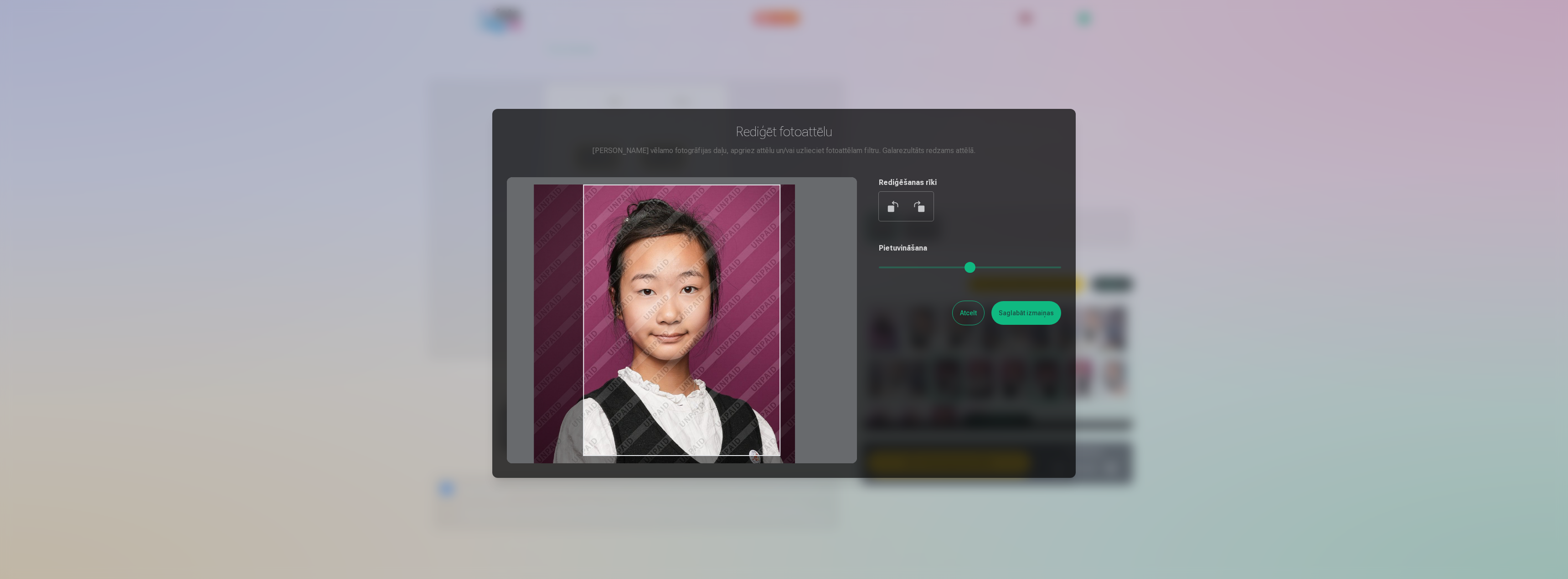
drag, startPoint x: 646, startPoint y: 359, endPoint x: 660, endPoint y: 387, distance: 31.3
click at [660, 387] on div at bounding box center [682, 320] width 350 height 286
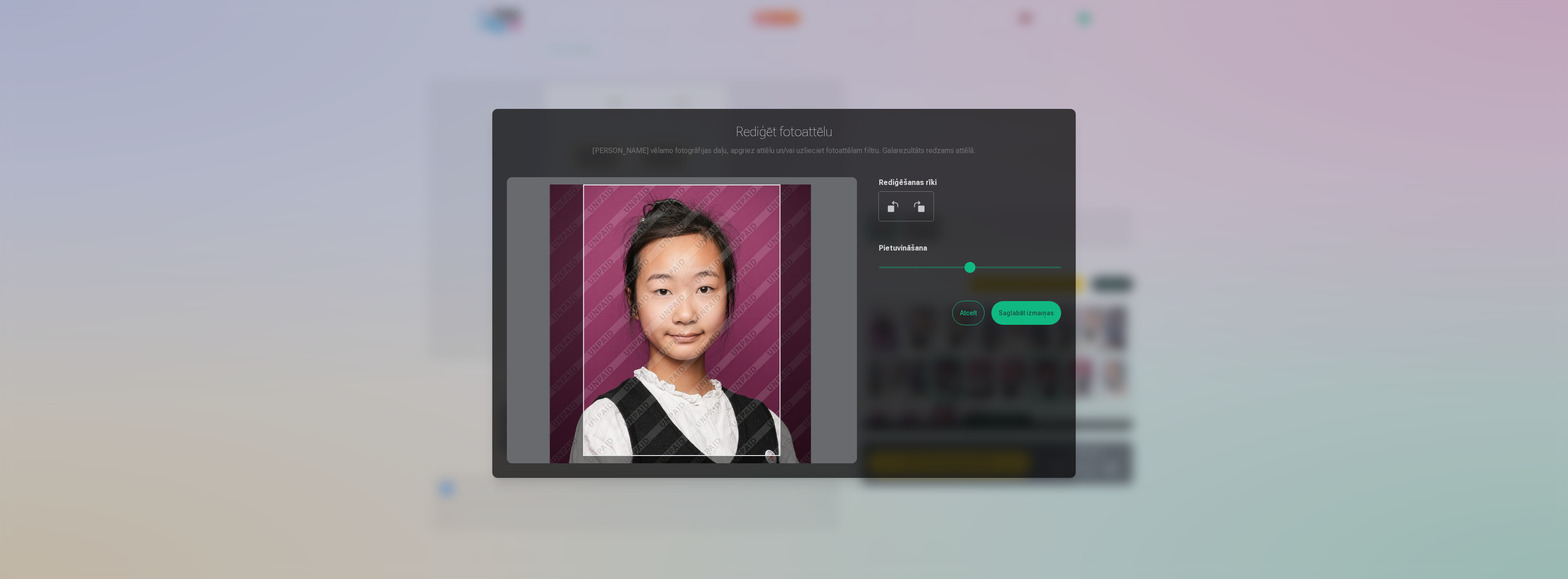
type input "****"
drag, startPoint x: 665, startPoint y: 386, endPoint x: 680, endPoint y: 396, distance: 18.0
click at [680, 396] on div at bounding box center [682, 320] width 350 height 286
click at [1020, 320] on button "Saglabāt izmaiņas" at bounding box center [1026, 313] width 70 height 24
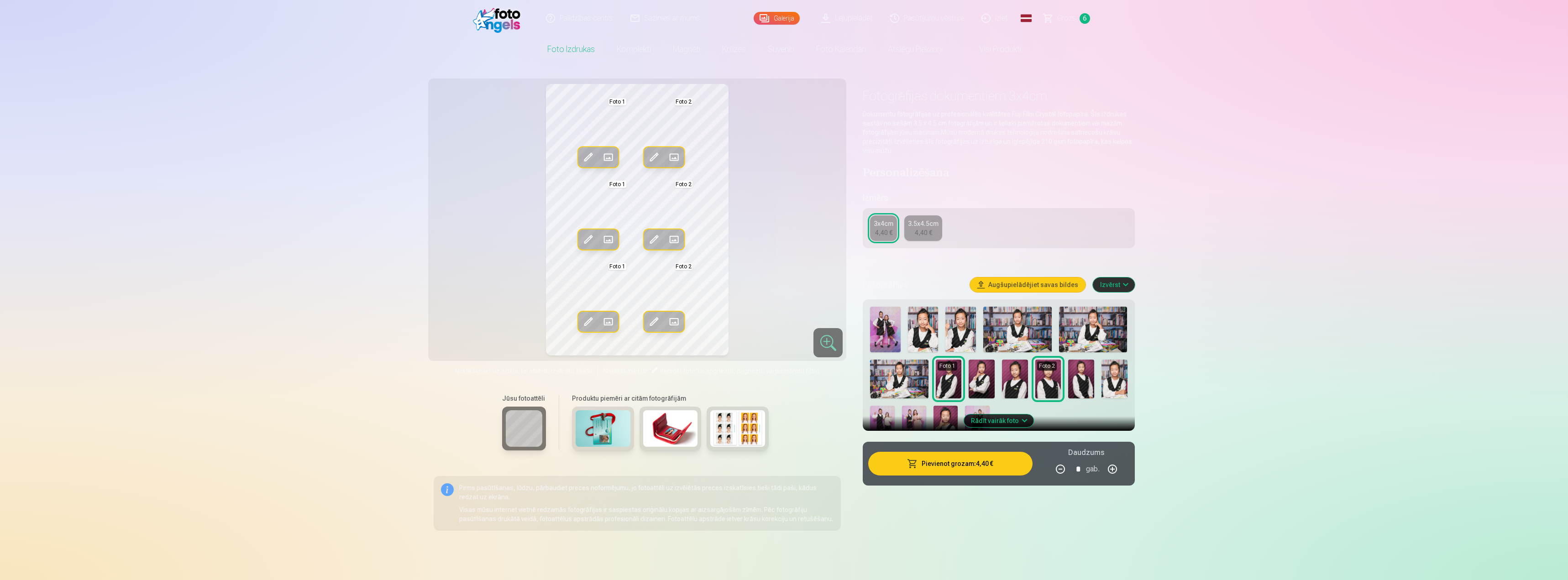
click at [655, 317] on span at bounding box center [654, 322] width 15 height 15
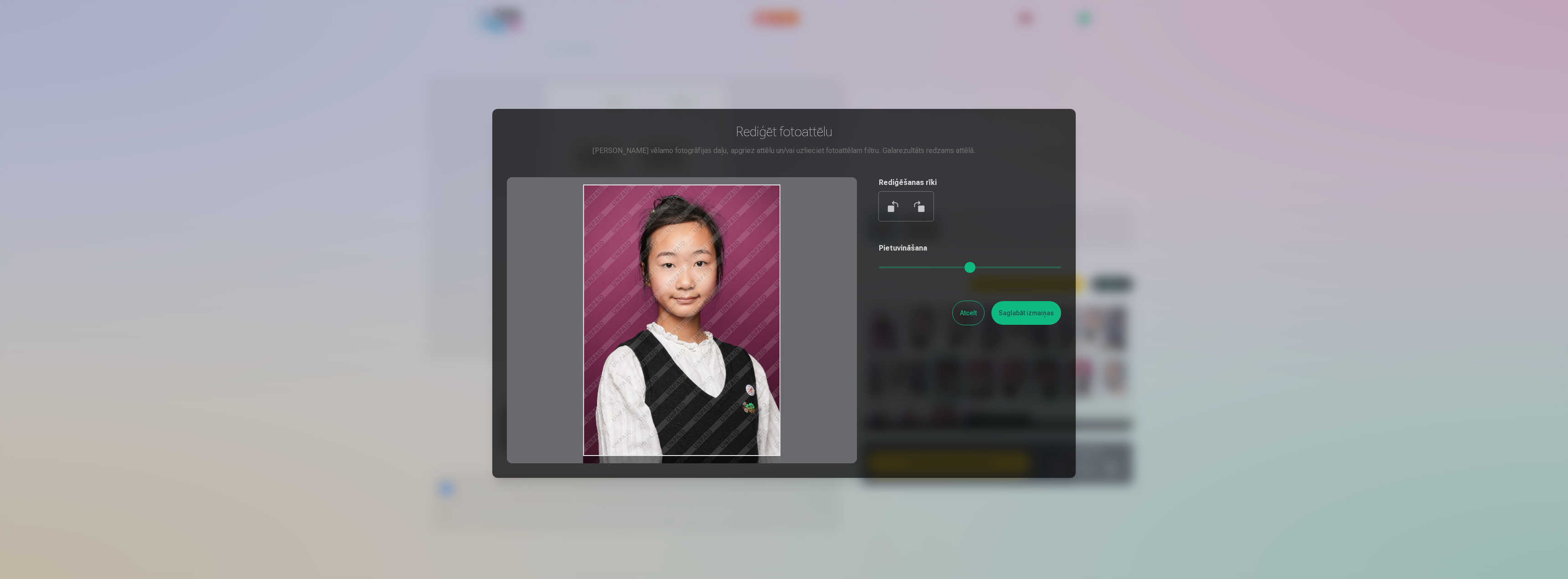
drag, startPoint x: 670, startPoint y: 309, endPoint x: 664, endPoint y: 318, distance: 10.8
click at [664, 318] on div at bounding box center [682, 320] width 350 height 286
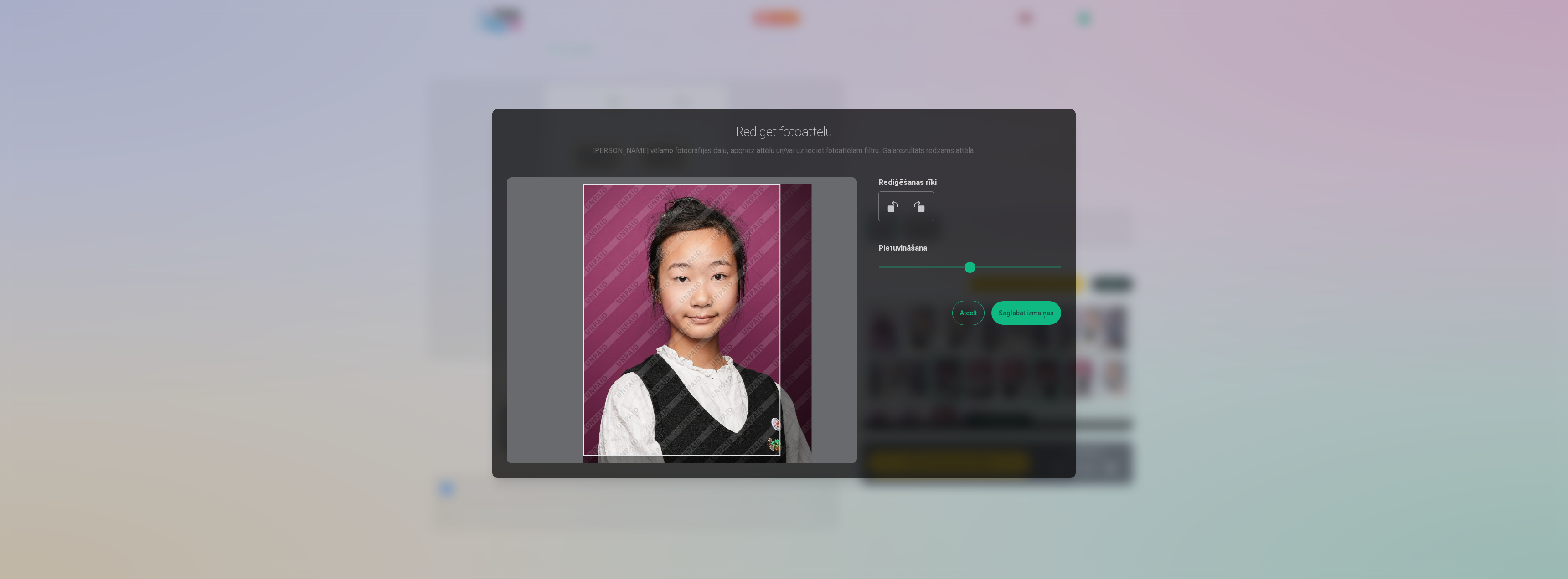
drag, startPoint x: 881, startPoint y: 268, endPoint x: 890, endPoint y: 269, distance: 9.1
click at [890, 268] on input "range" at bounding box center [970, 267] width 183 height 2
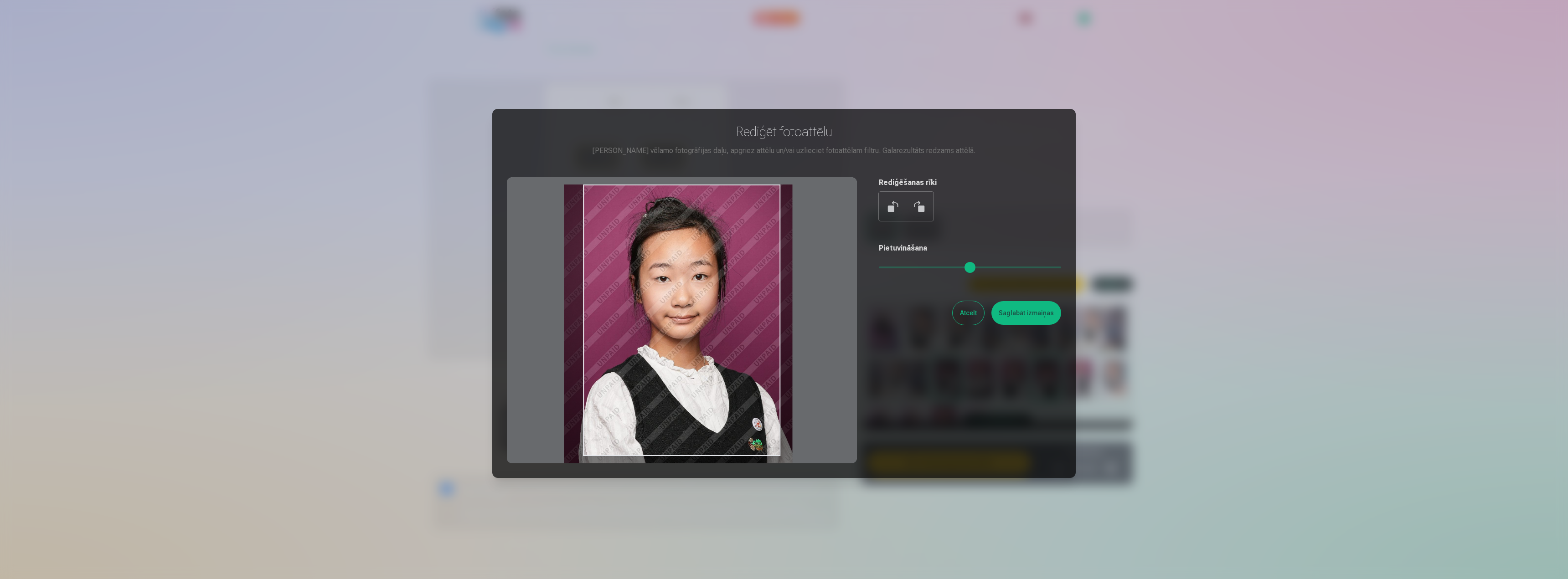
drag, startPoint x: 694, startPoint y: 365, endPoint x: 674, endPoint y: 370, distance: 20.6
click at [674, 370] on div at bounding box center [682, 320] width 350 height 286
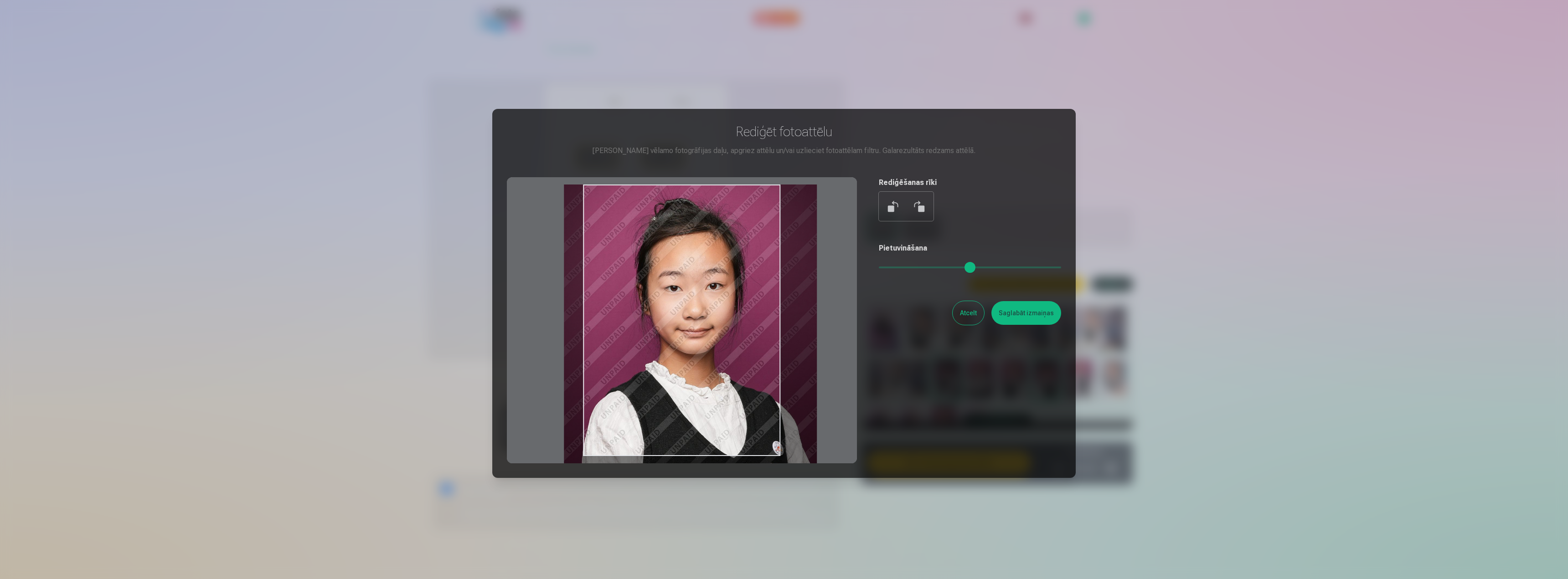
click at [897, 268] on input "range" at bounding box center [970, 267] width 183 height 2
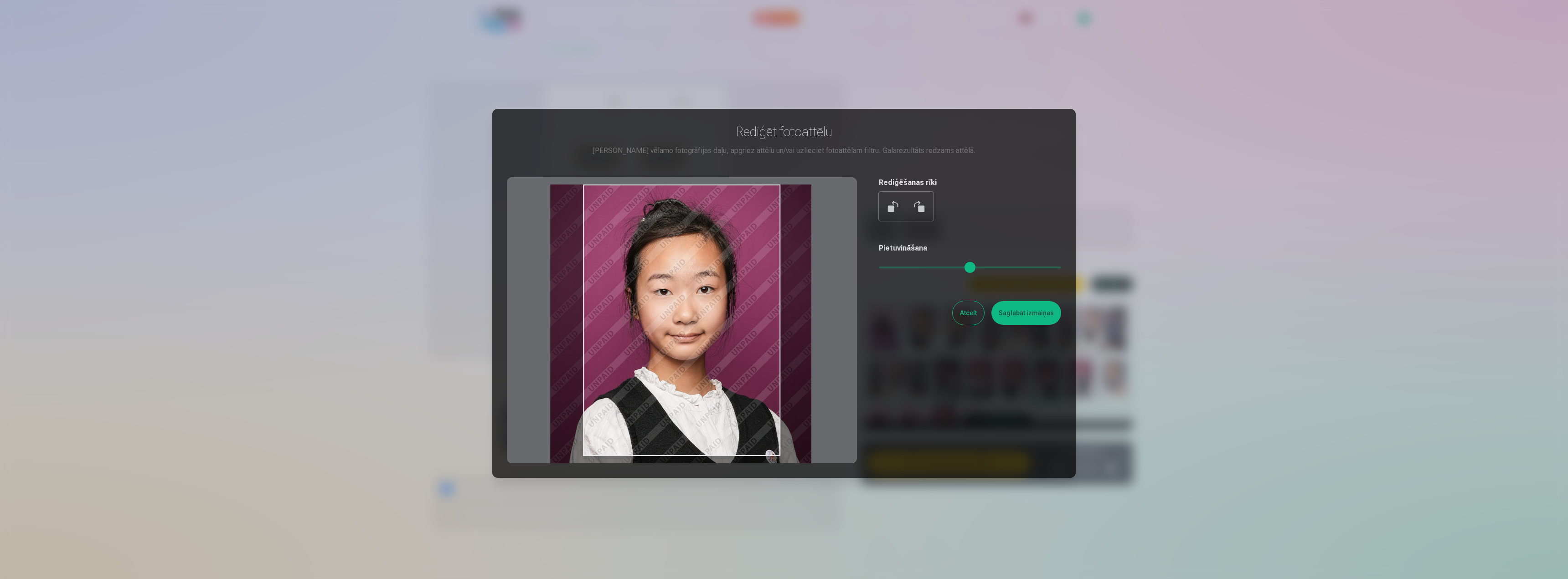
type input "****"
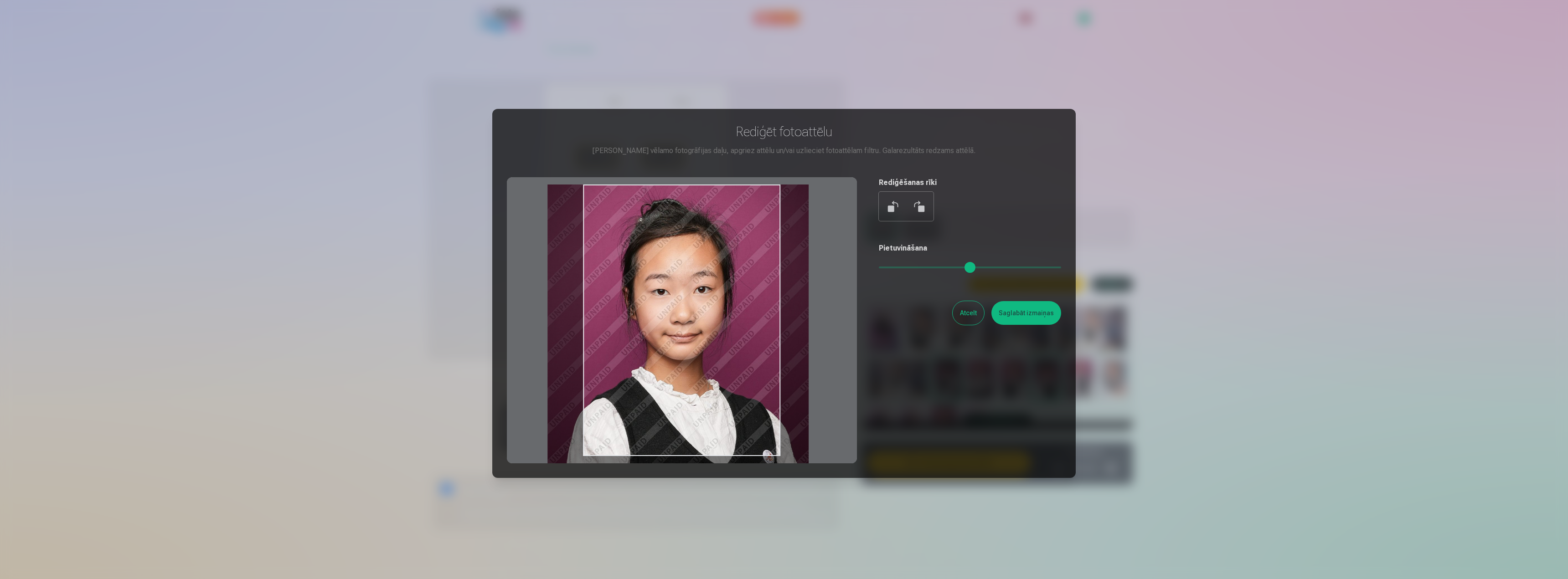
drag, startPoint x: 712, startPoint y: 369, endPoint x: 696, endPoint y: 371, distance: 16.1
click at [696, 371] on div at bounding box center [682, 320] width 350 height 286
click at [1007, 323] on button "Saglabāt izmaiņas" at bounding box center [1026, 313] width 70 height 24
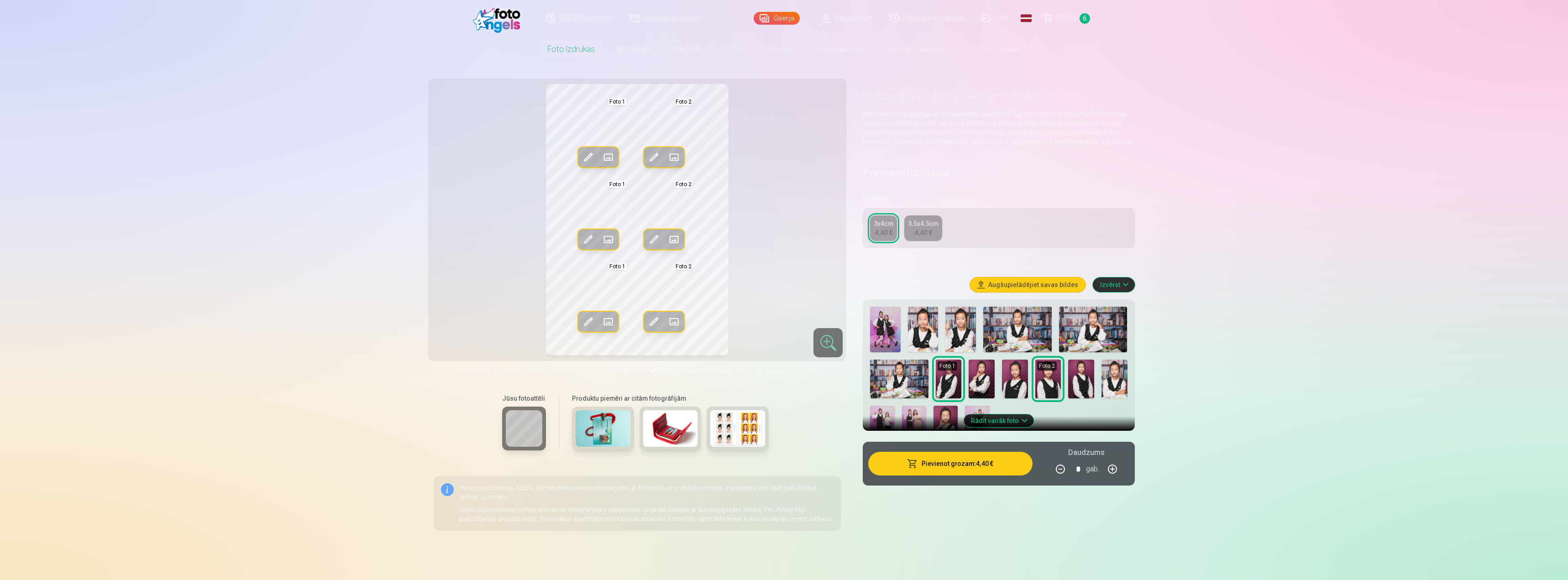
click at [1011, 389] on img at bounding box center [1015, 379] width 26 height 39
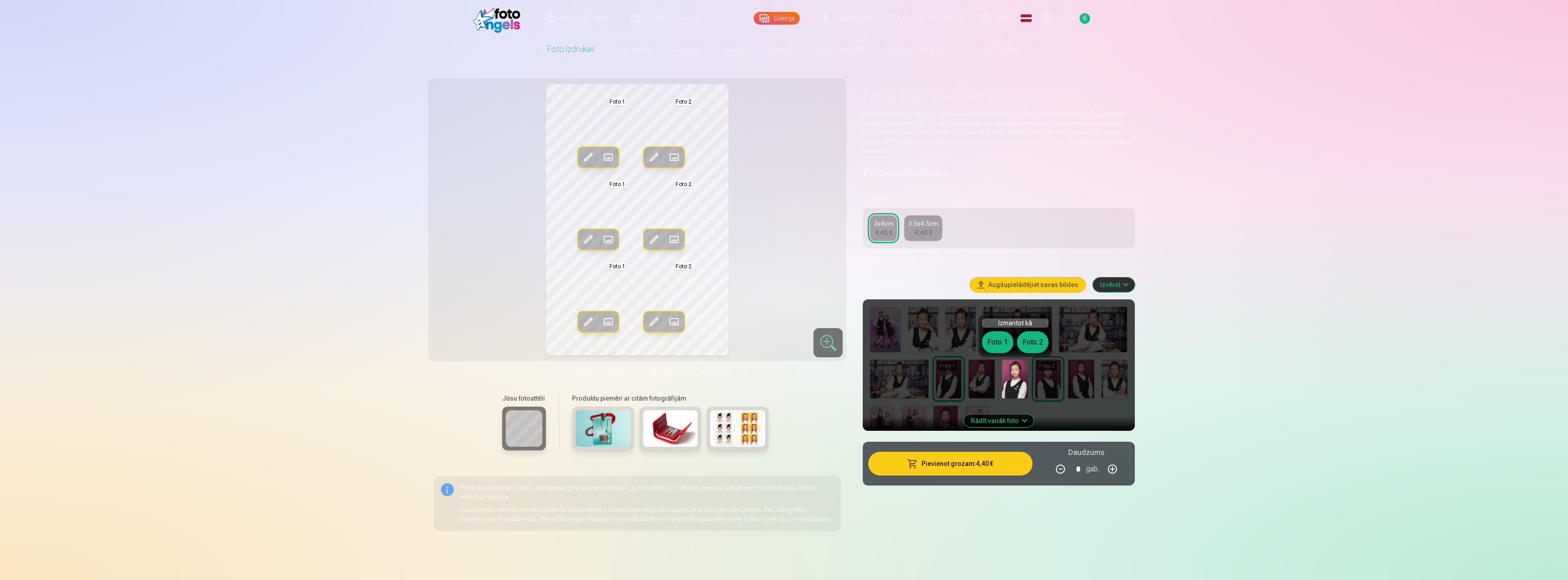
click at [674, 157] on span at bounding box center [674, 157] width 15 height 15
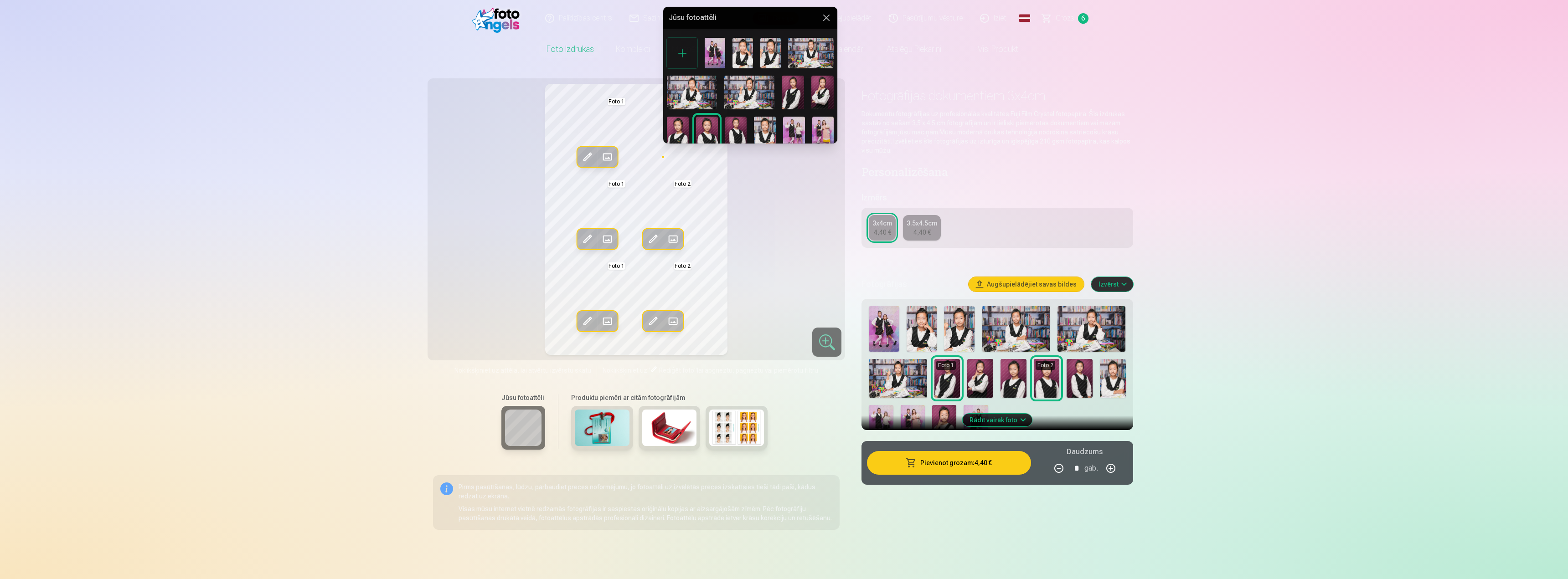
click at [1024, 382] on div at bounding box center [784, 290] width 1568 height 579
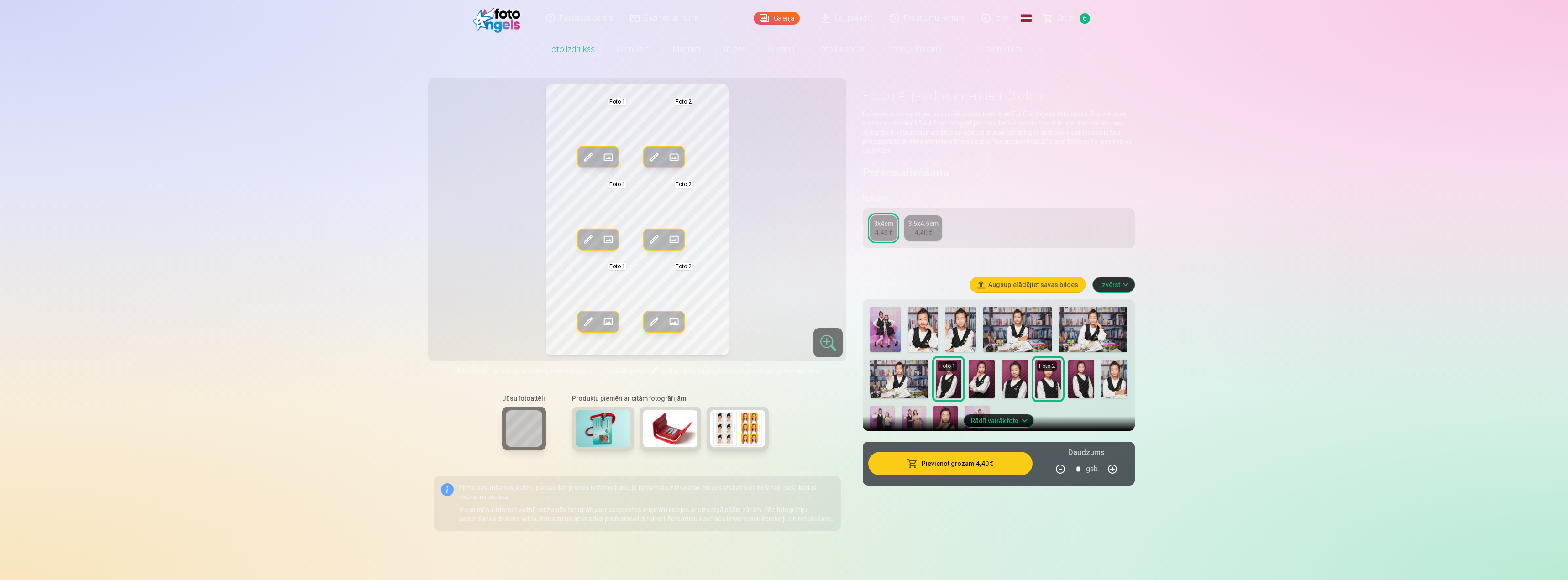
click at [1013, 383] on img at bounding box center [1015, 379] width 26 height 39
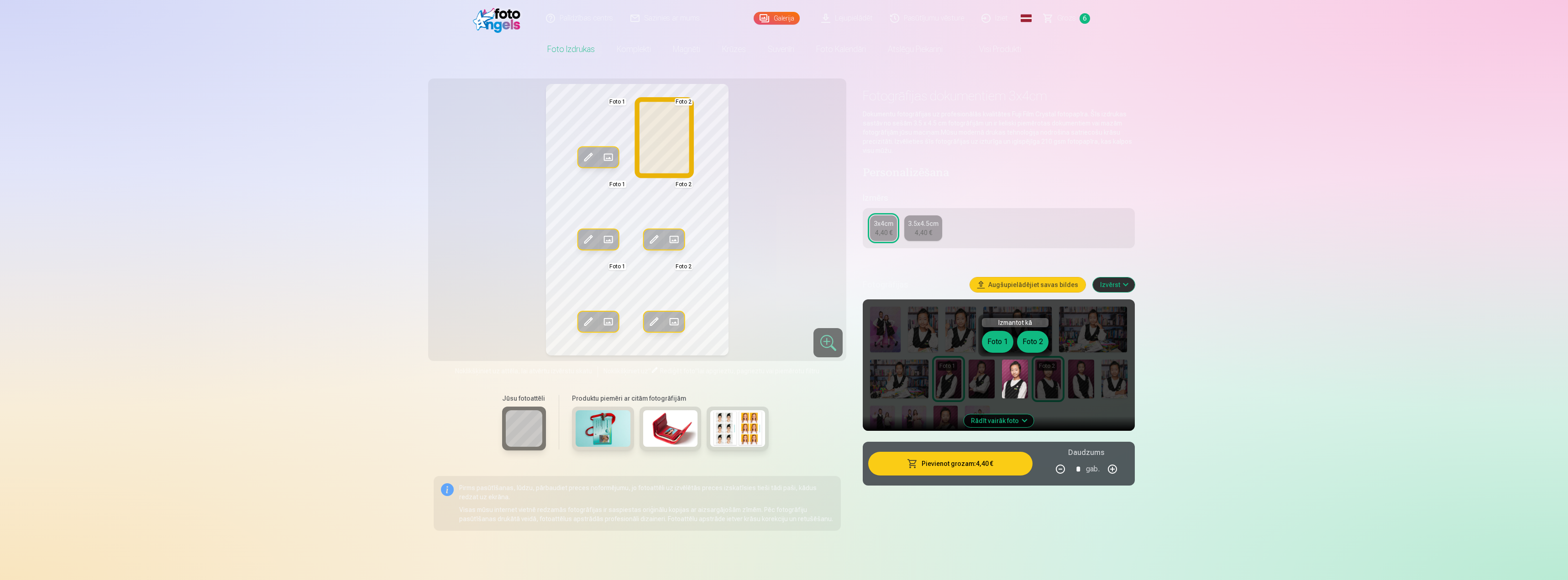
click at [1032, 346] on button "Foto 2" at bounding box center [1033, 342] width 32 height 22
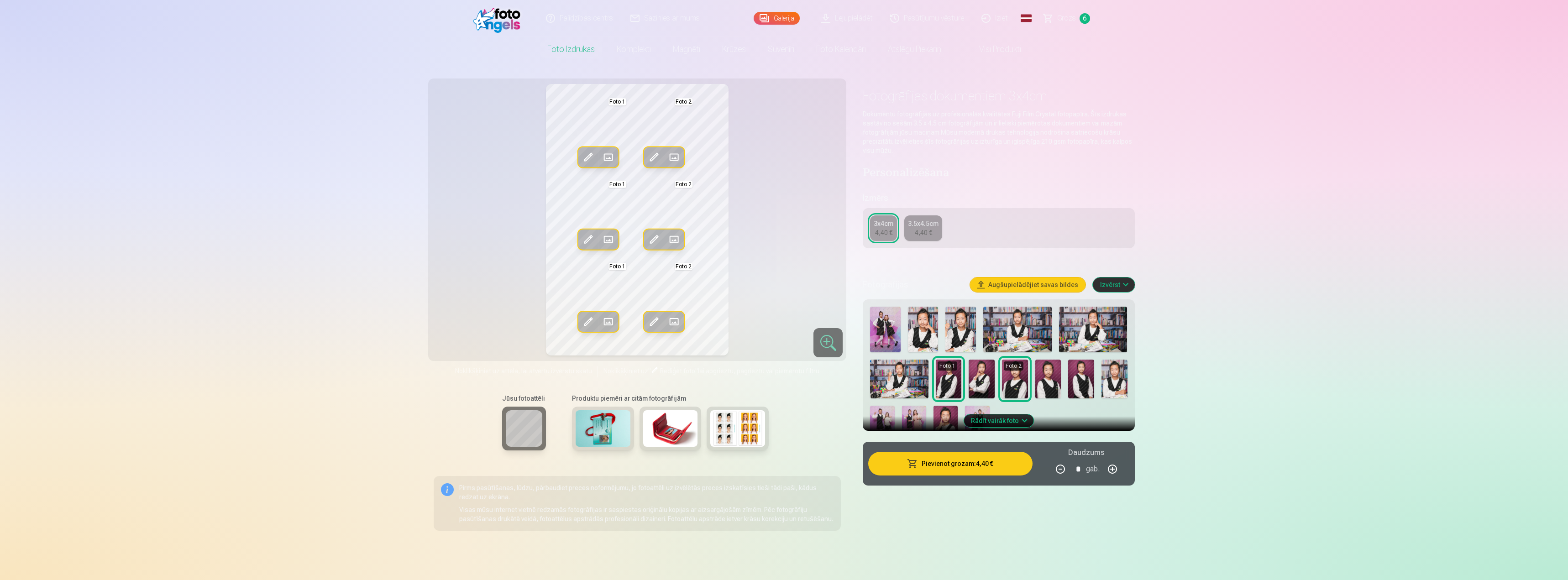
click at [1051, 381] on img at bounding box center [1048, 379] width 26 height 39
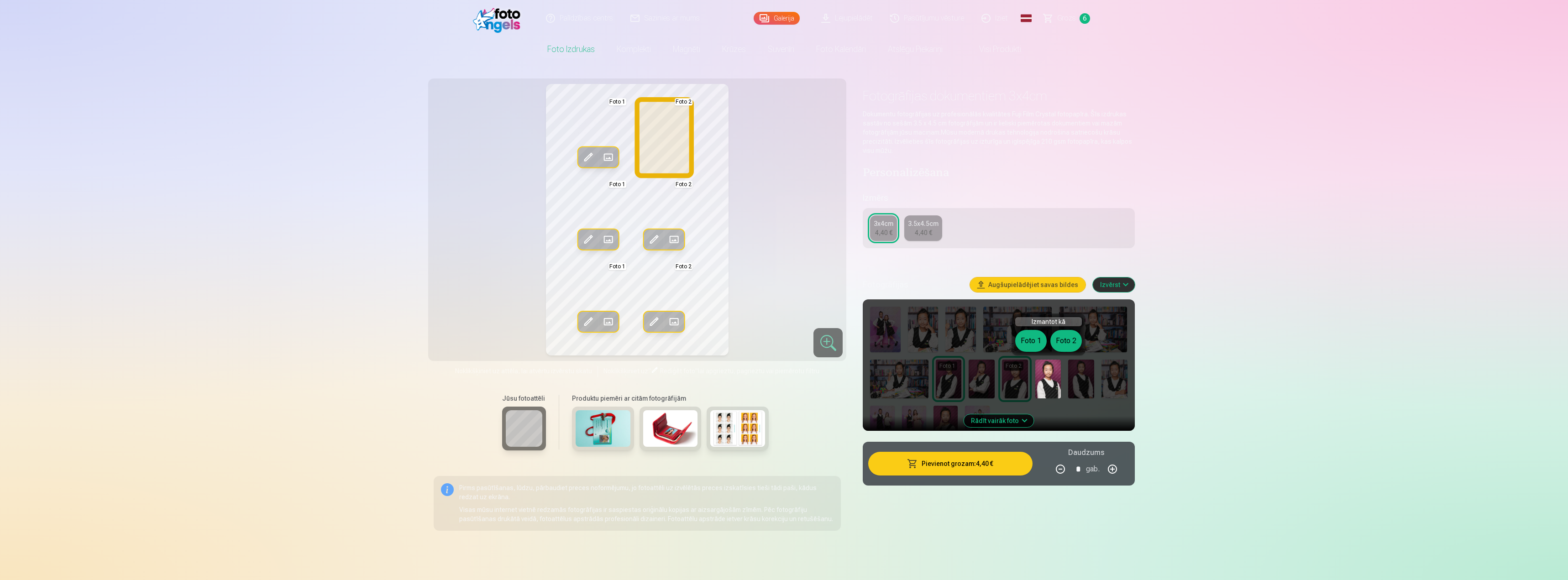
click at [1061, 348] on button "Foto 2" at bounding box center [1066, 341] width 32 height 22
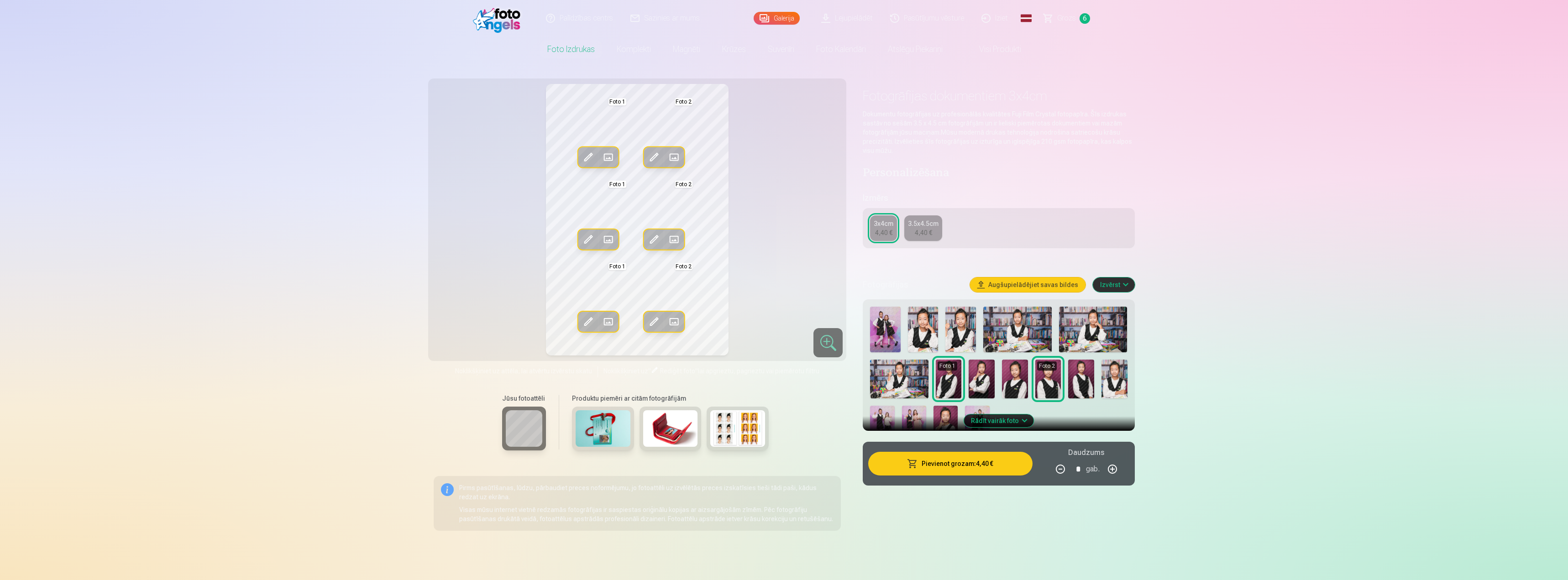
click at [1082, 375] on img at bounding box center [1081, 379] width 26 height 39
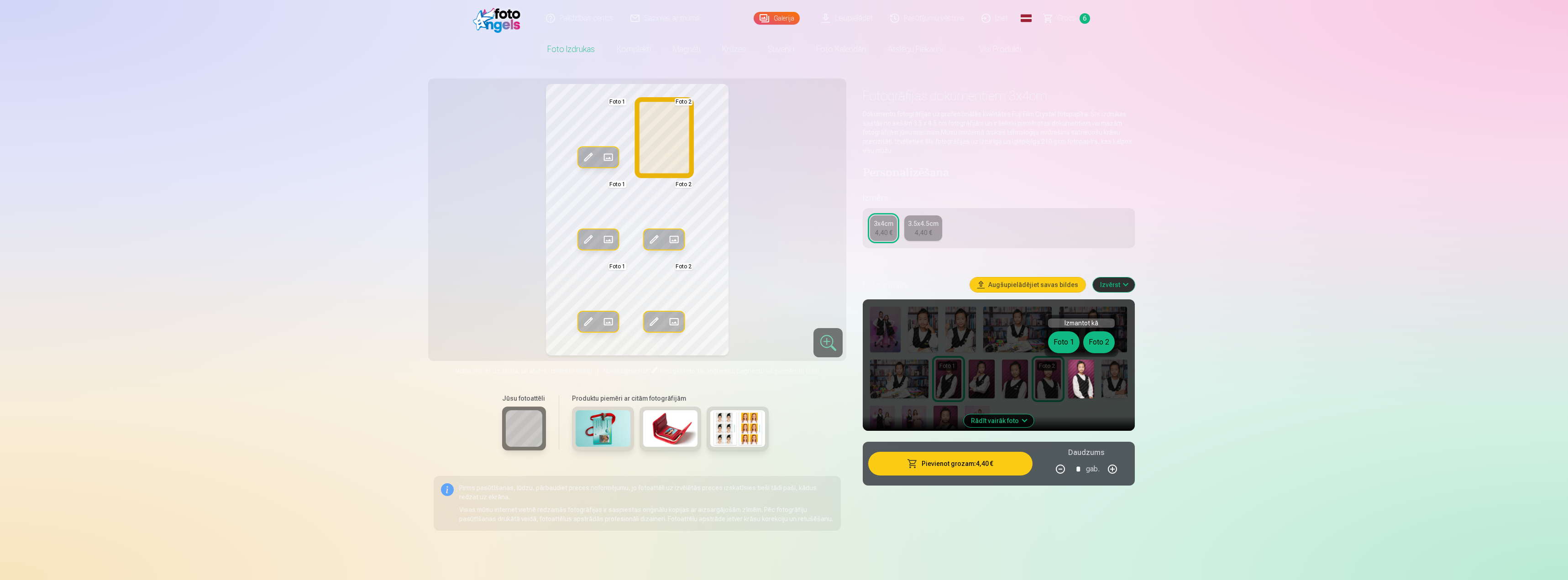
click at [1097, 344] on button "Foto 2" at bounding box center [1099, 342] width 32 height 22
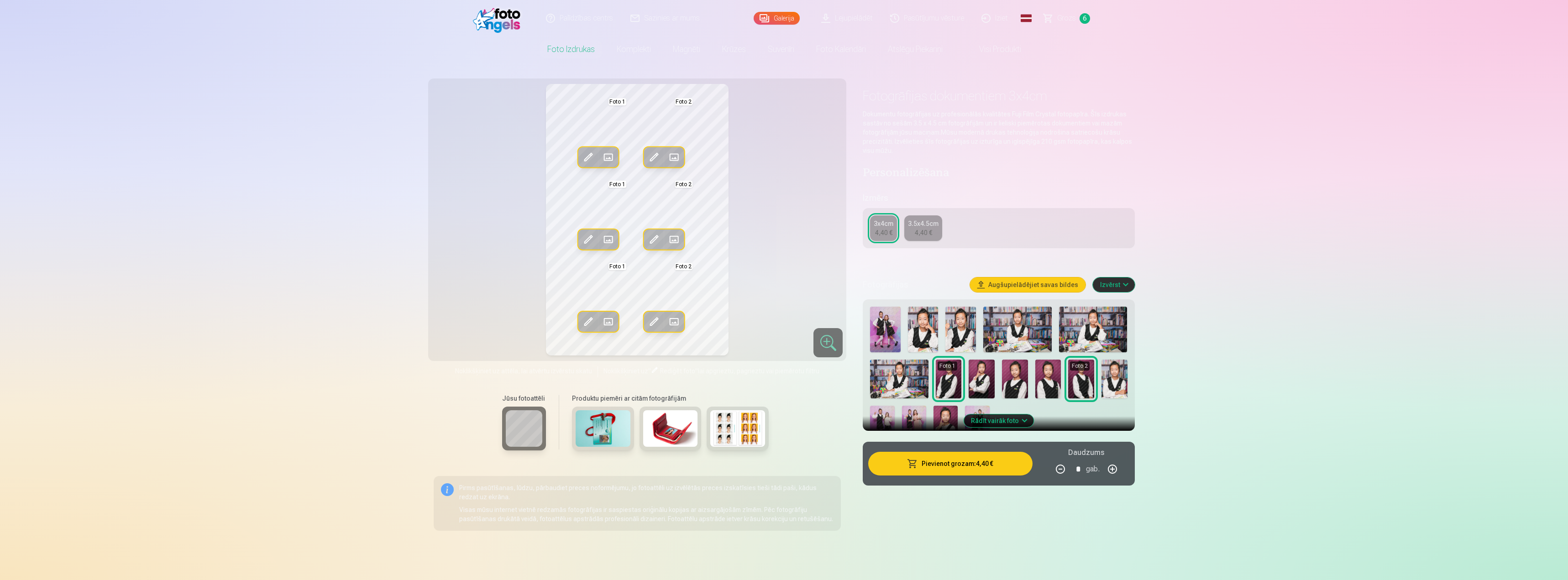
click at [1057, 389] on img at bounding box center [1048, 379] width 26 height 39
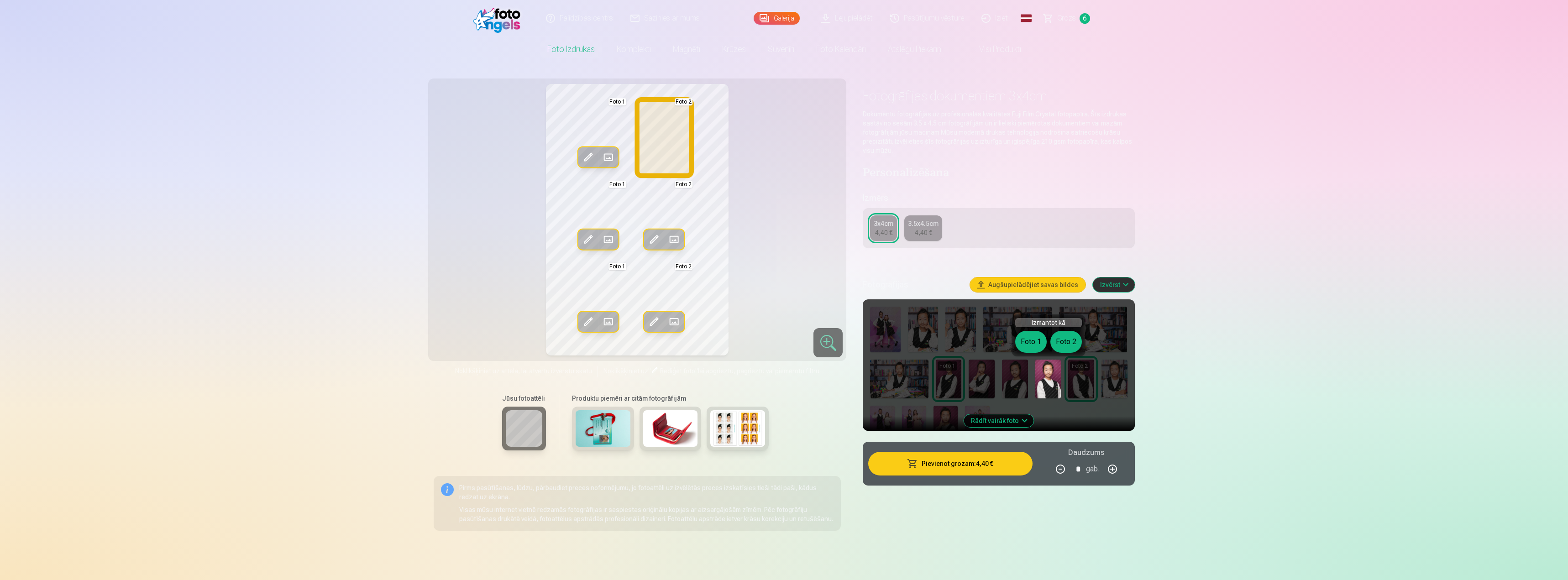
click at [1067, 346] on button "Foto 2" at bounding box center [1066, 342] width 32 height 22
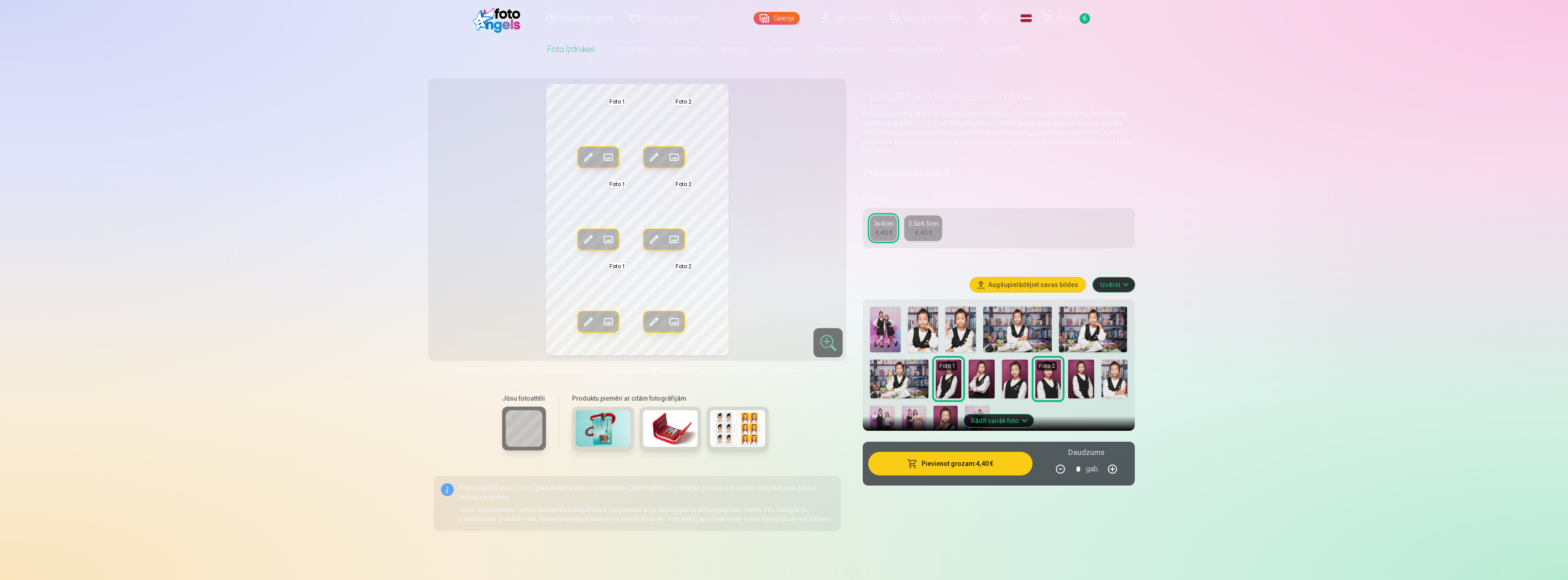
click at [654, 155] on span at bounding box center [654, 157] width 15 height 15
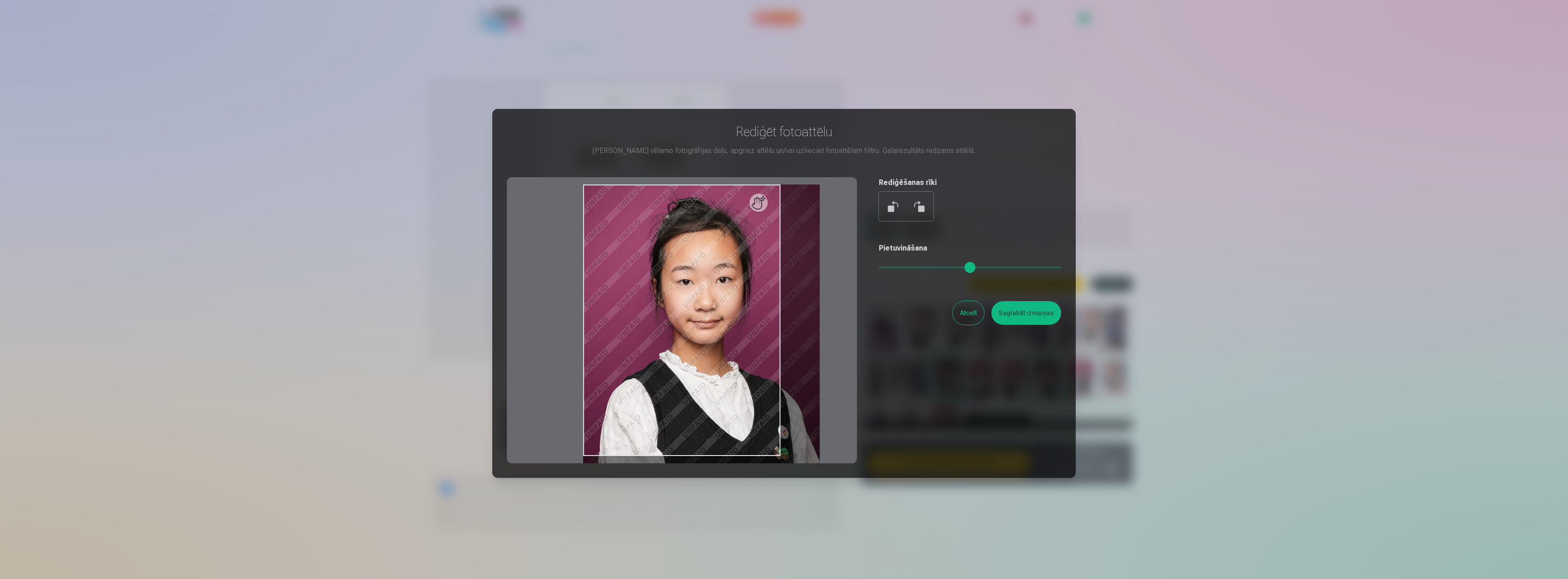
drag, startPoint x: 884, startPoint y: 267, endPoint x: 892, endPoint y: 268, distance: 8.1
click at [892, 268] on input "range" at bounding box center [970, 267] width 183 height 2
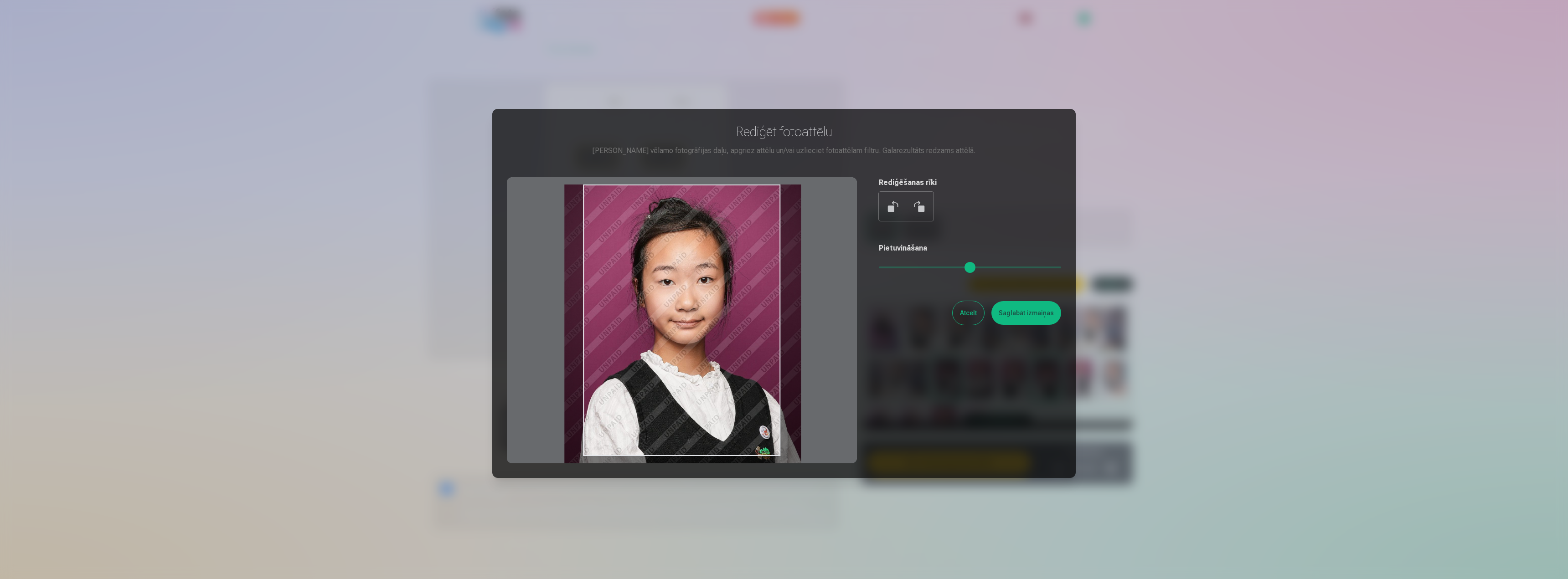
drag, startPoint x: 727, startPoint y: 327, endPoint x: 709, endPoint y: 355, distance: 33.3
click at [709, 355] on div at bounding box center [682, 320] width 350 height 286
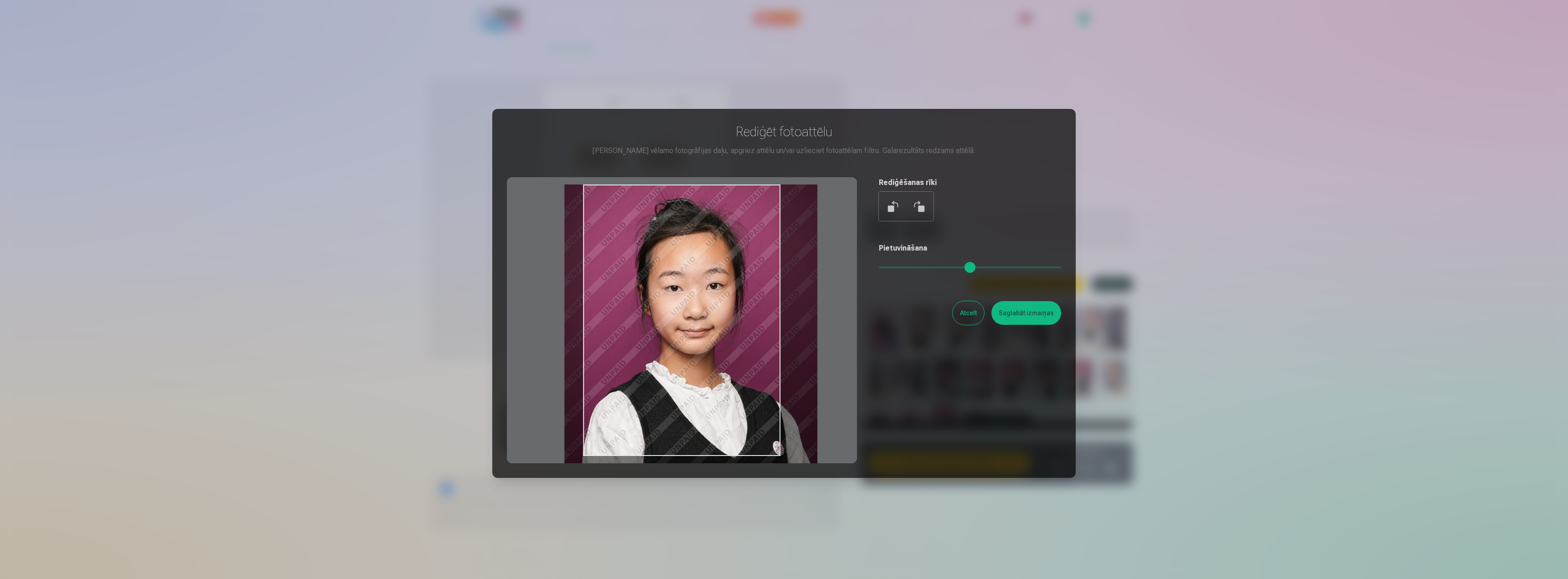
click at [895, 268] on input "range" at bounding box center [970, 267] width 183 height 2
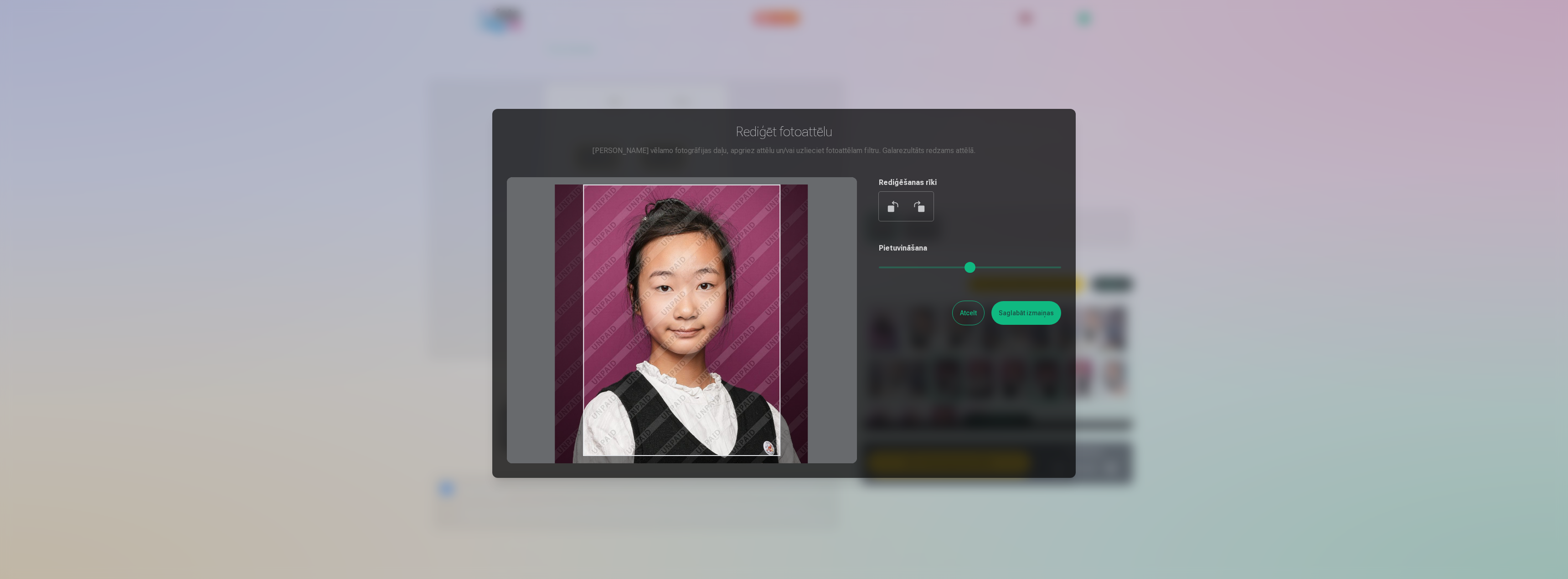
type input "****"
drag, startPoint x: 726, startPoint y: 371, endPoint x: 716, endPoint y: 373, distance: 10.2
click at [716, 373] on div at bounding box center [682, 320] width 350 height 286
click at [1015, 314] on button "Saglabāt izmaiņas" at bounding box center [1026, 313] width 70 height 24
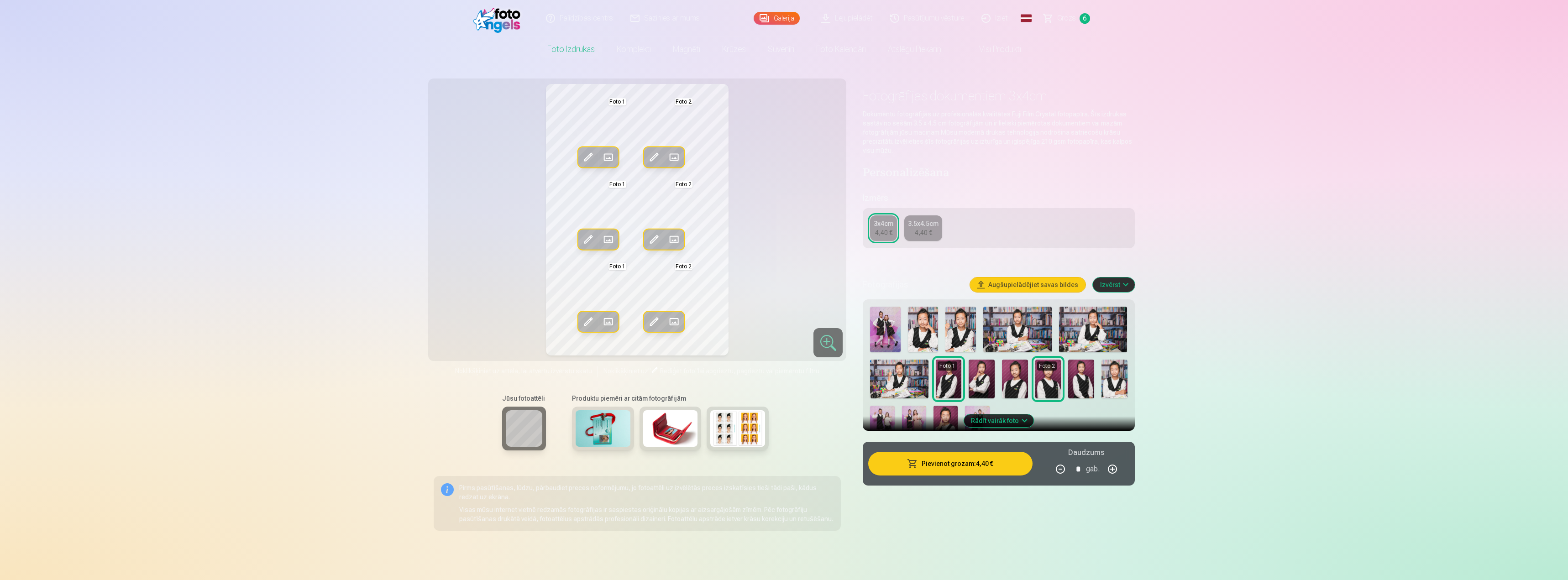
click at [659, 236] on span at bounding box center [654, 239] width 15 height 15
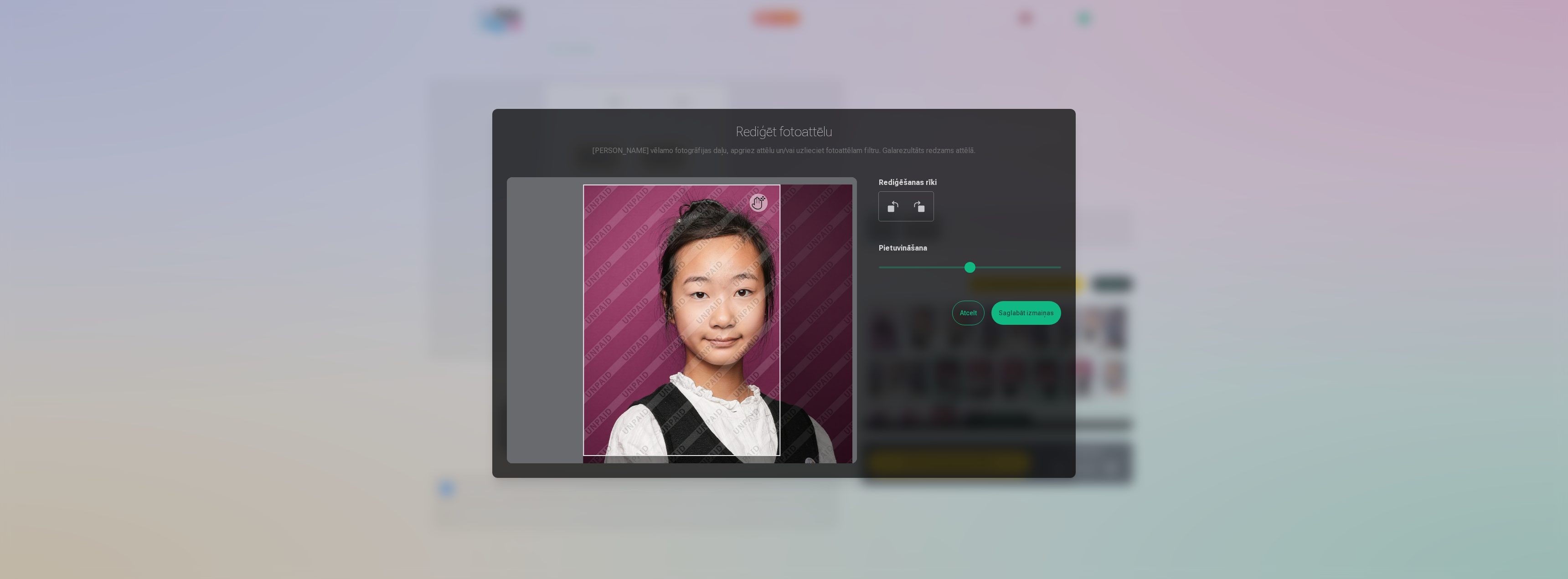
drag, startPoint x: 881, startPoint y: 266, endPoint x: 898, endPoint y: 272, distance: 18.0
type input "****"
click at [898, 268] on input "range" at bounding box center [970, 267] width 183 height 2
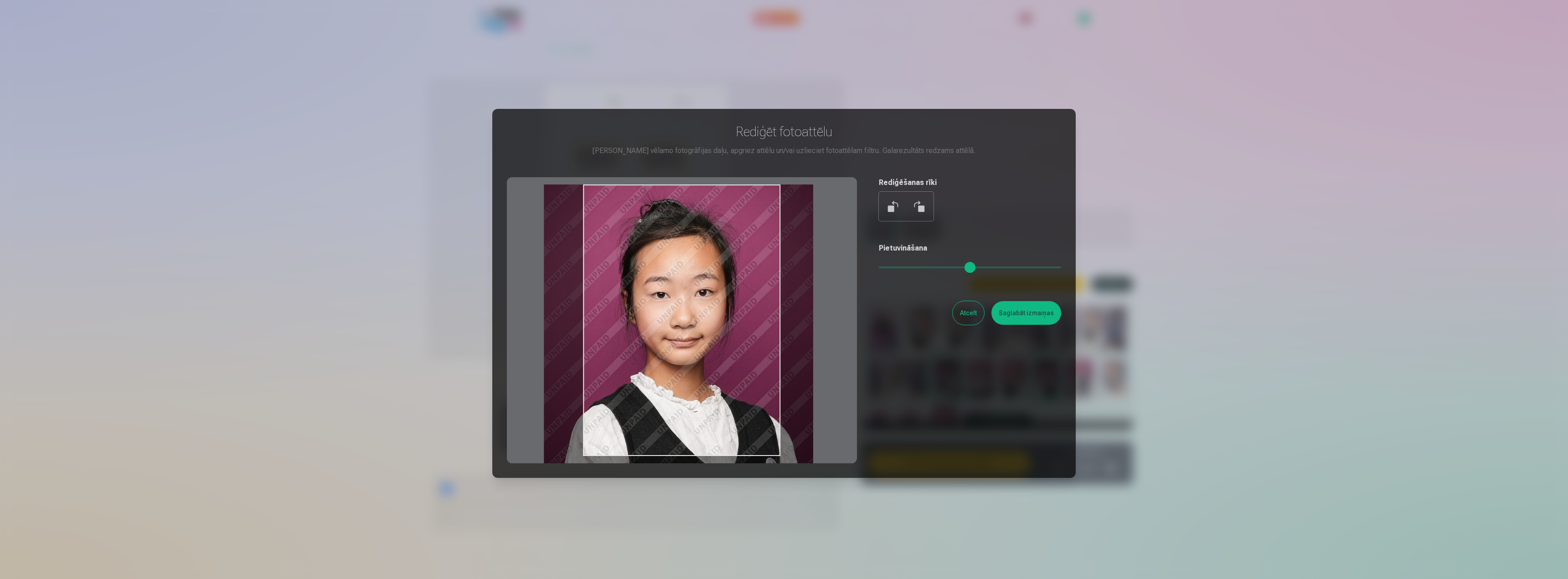
drag, startPoint x: 722, startPoint y: 344, endPoint x: 684, endPoint y: 361, distance: 41.6
click at [683, 358] on div at bounding box center [682, 320] width 350 height 286
click at [708, 376] on div at bounding box center [682, 320] width 350 height 286
click at [1056, 319] on button "Saglabāt izmaiņas" at bounding box center [1026, 313] width 70 height 24
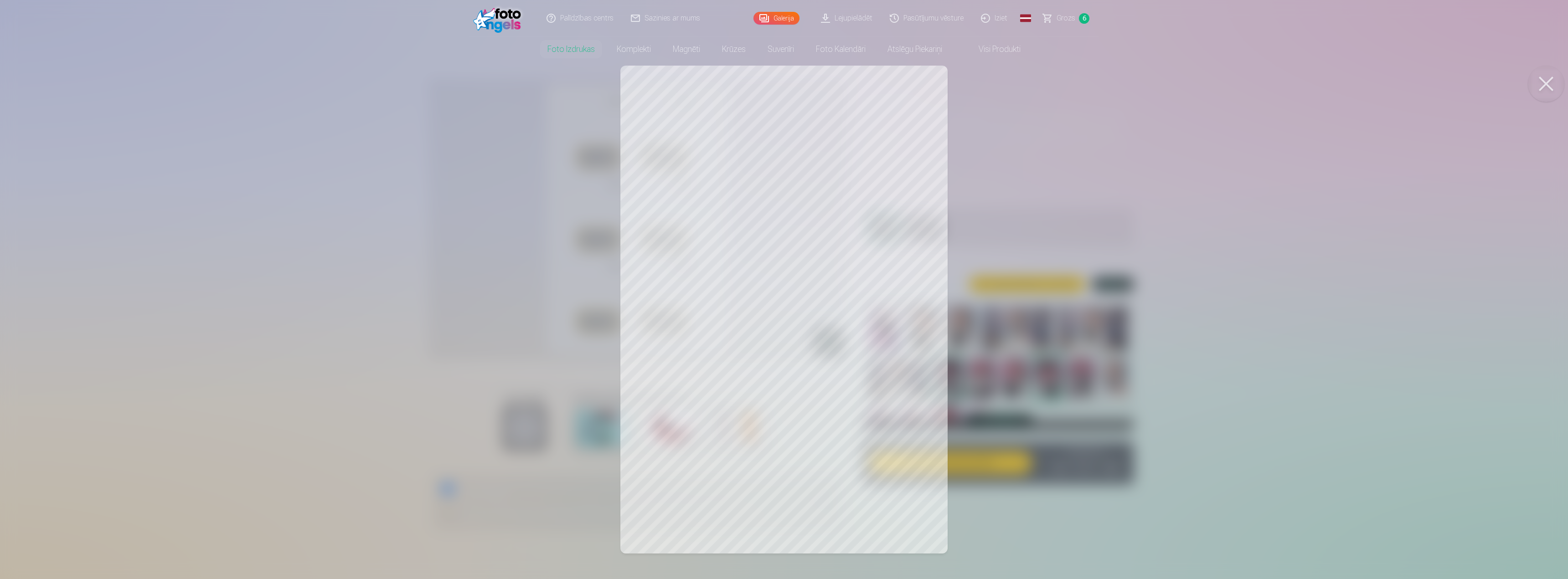
click at [1095, 168] on div at bounding box center [784, 290] width 1568 height 579
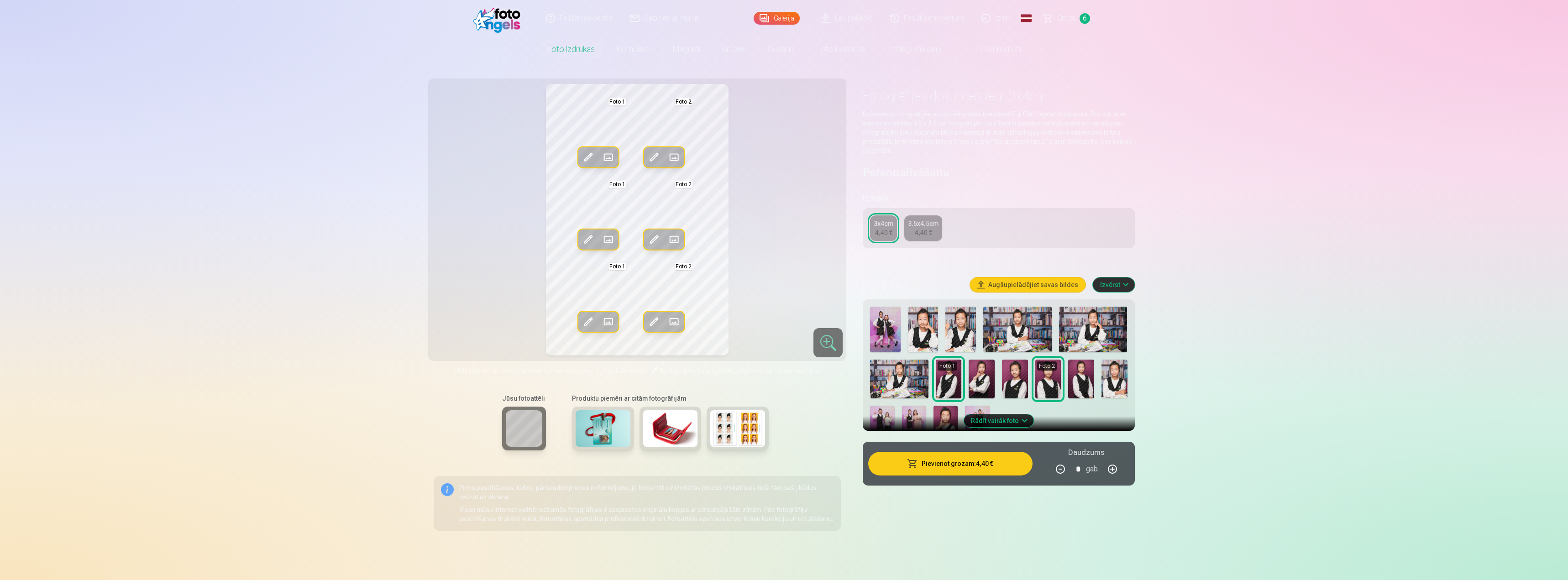
click at [650, 322] on span at bounding box center [654, 322] width 15 height 15
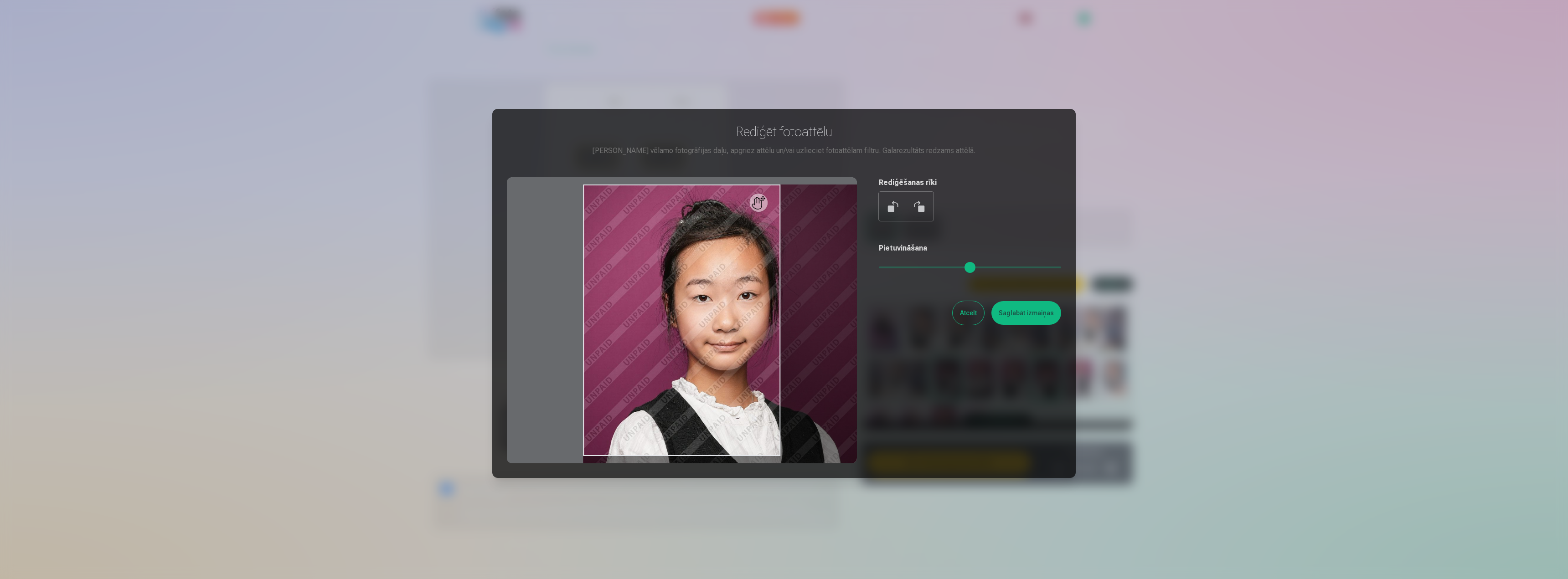
drag, startPoint x: 886, startPoint y: 269, endPoint x: 900, endPoint y: 271, distance: 14.1
click at [900, 268] on input "range" at bounding box center [970, 267] width 183 height 2
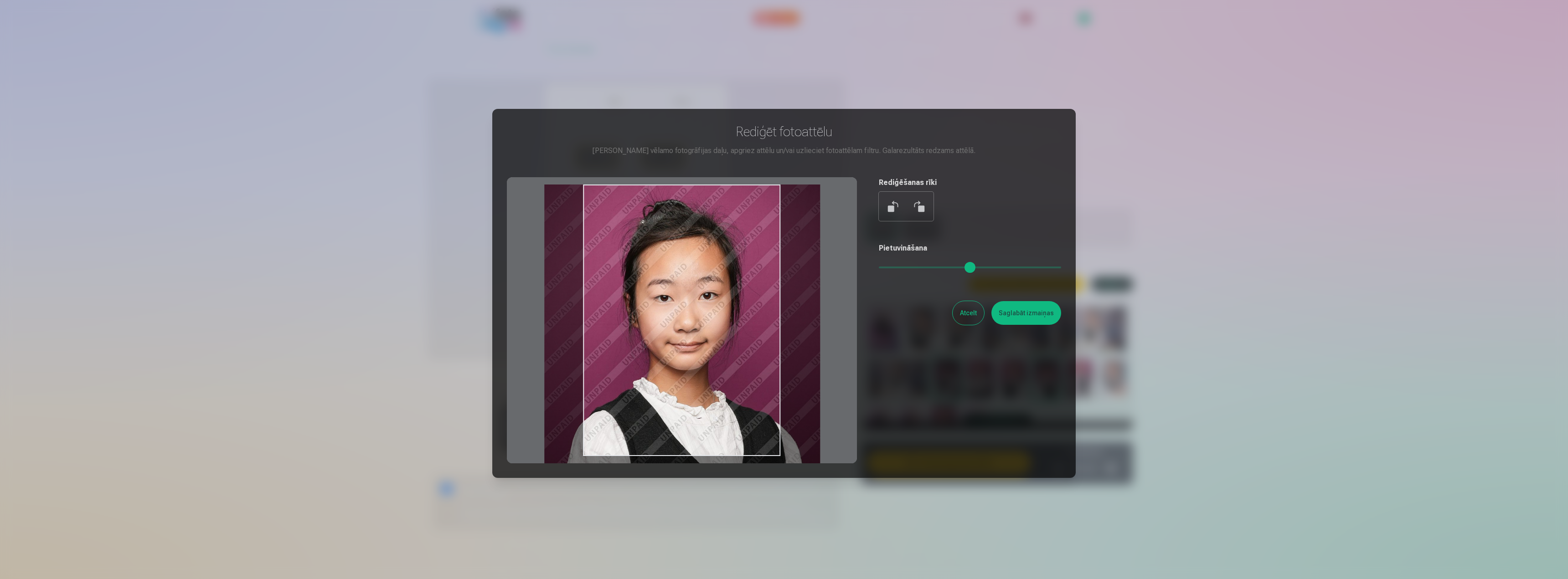
drag, startPoint x: 667, startPoint y: 353, endPoint x: 630, endPoint y: 370, distance: 40.7
click at [628, 368] on div at bounding box center [682, 320] width 350 height 286
type input "***"
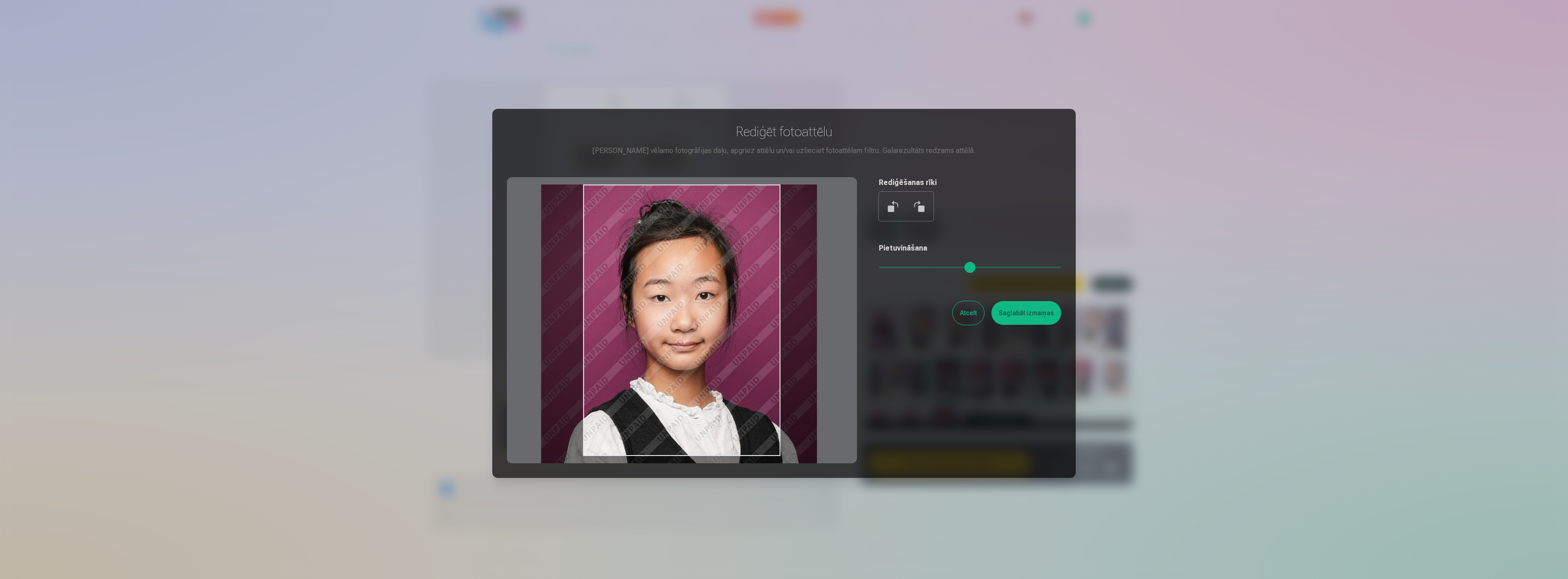
click at [667, 361] on div at bounding box center [682, 320] width 350 height 286
click at [1003, 322] on button "Saglabāt izmaiņas" at bounding box center [1026, 313] width 70 height 24
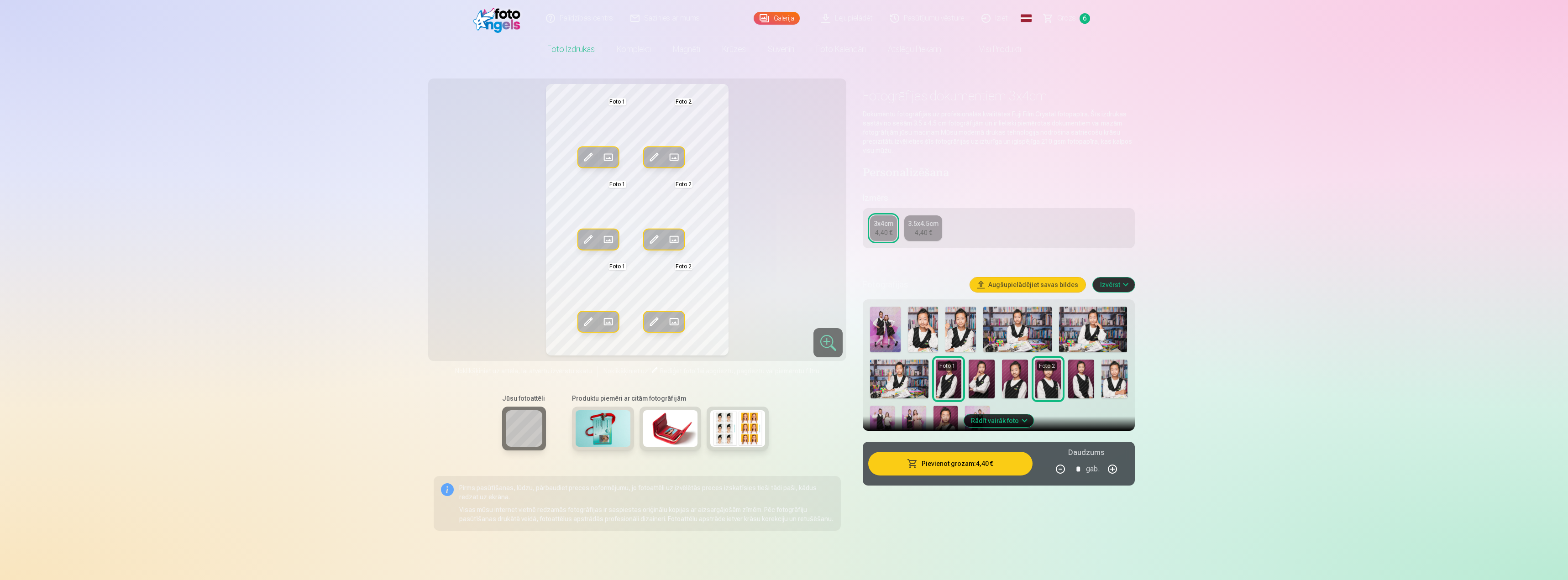
click at [950, 475] on button "Pievienot grozam : 4,40 €" at bounding box center [950, 463] width 164 height 24
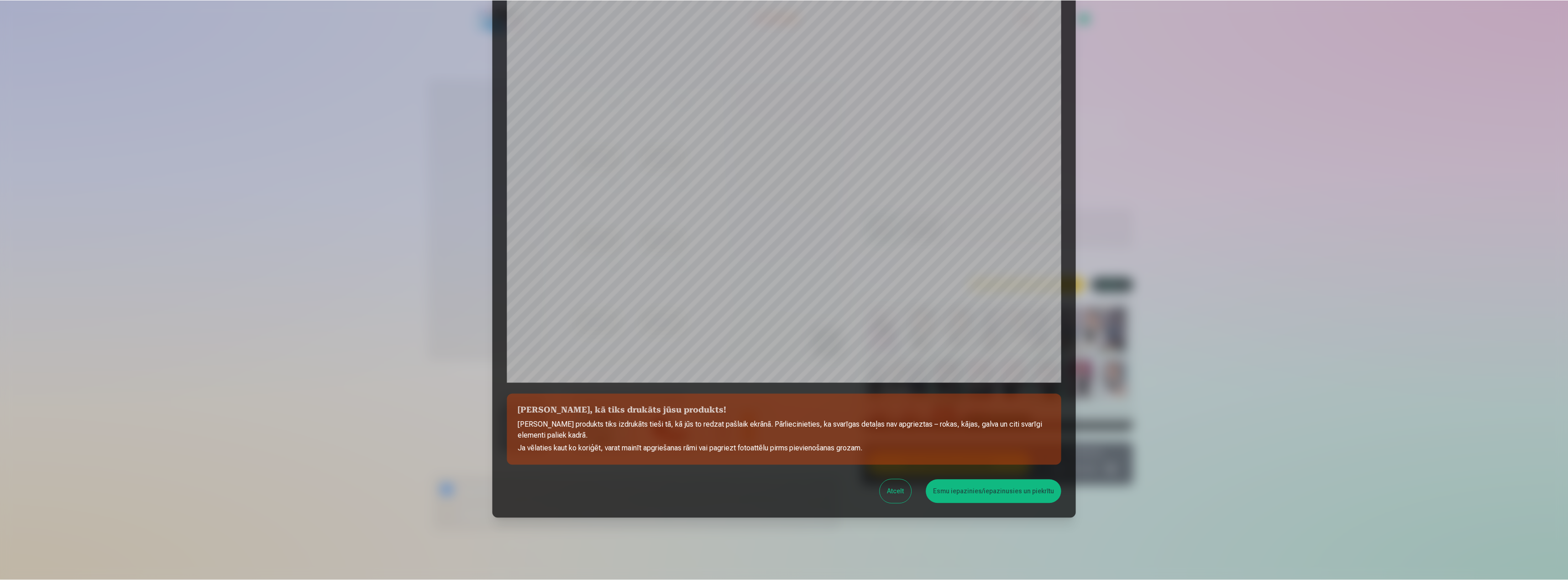
scroll to position [77, 0]
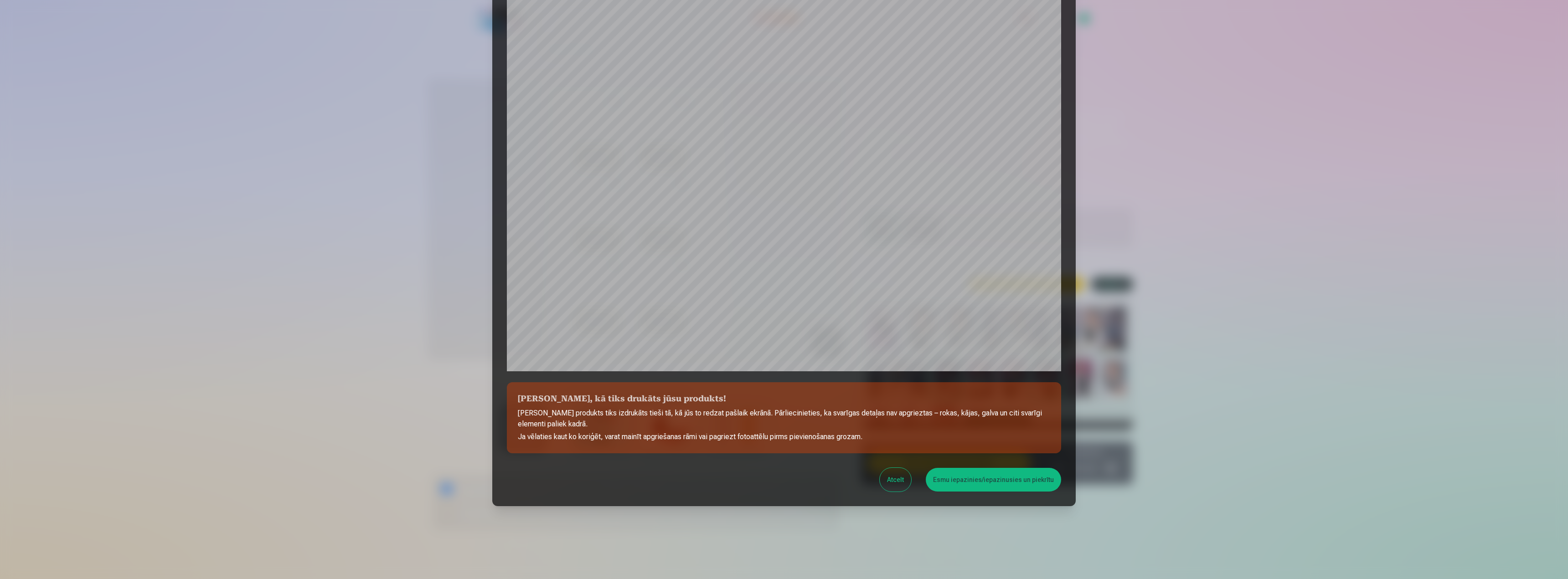
click at [952, 479] on button "Esmu iepazinies/iepazinusies un piekrītu" at bounding box center [993, 479] width 135 height 24
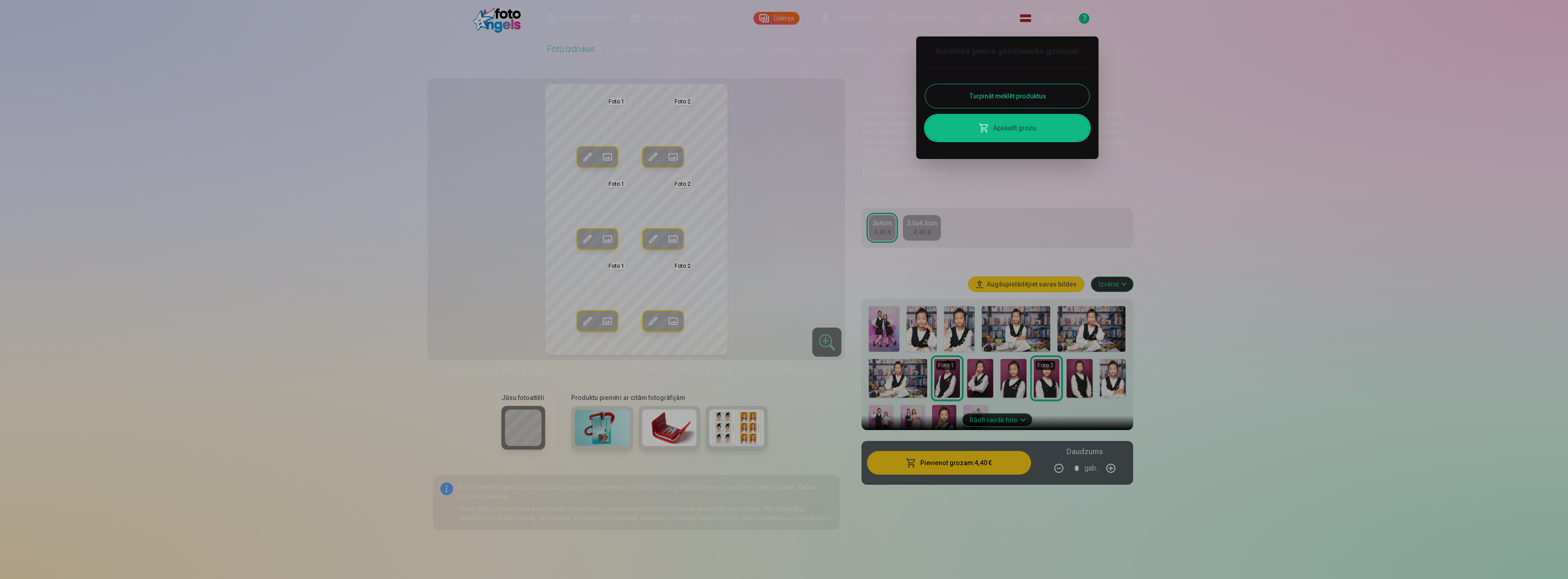
click at [1034, 138] on link "Apskatīt grozu" at bounding box center [1007, 128] width 164 height 26
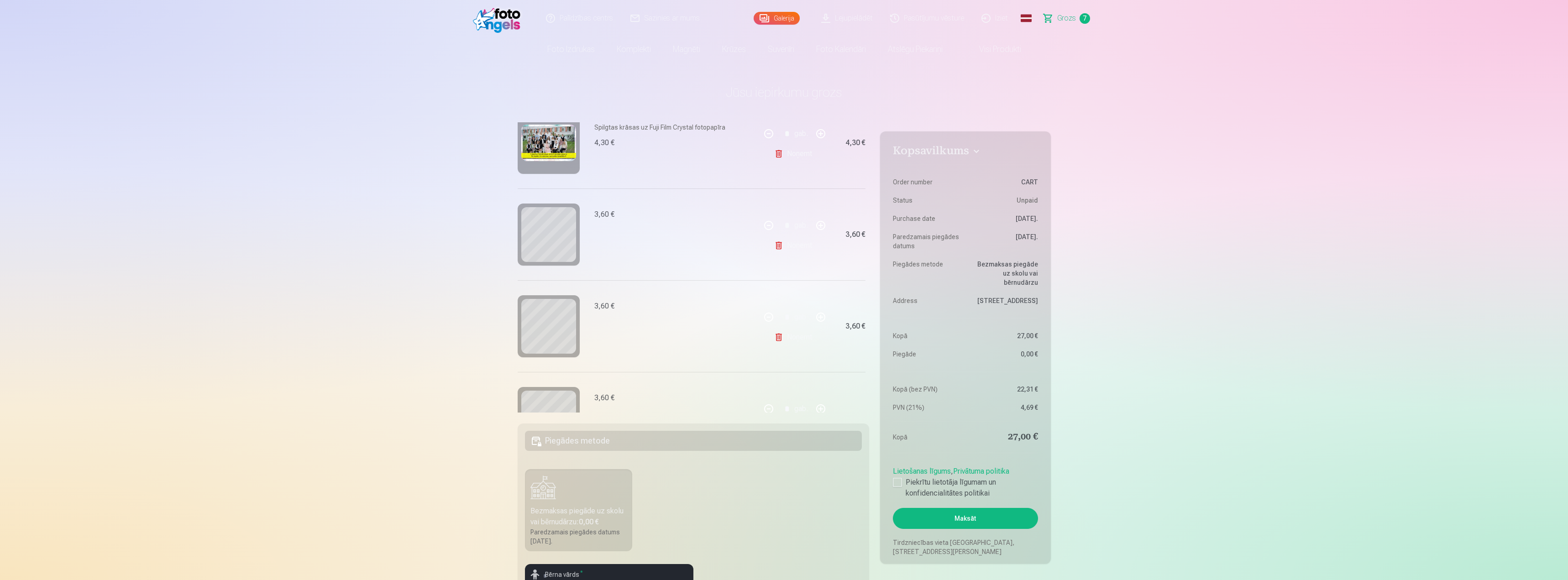
scroll to position [183, 0]
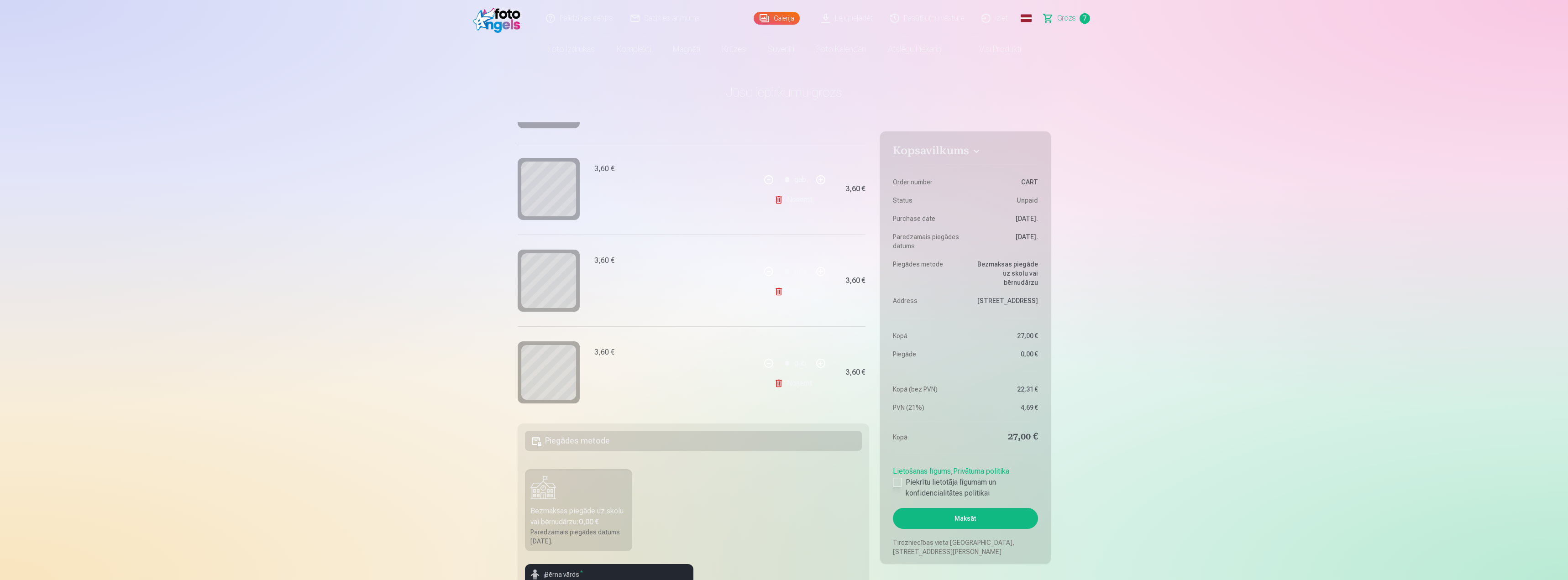
click at [900, 486] on div at bounding box center [897, 482] width 9 height 9
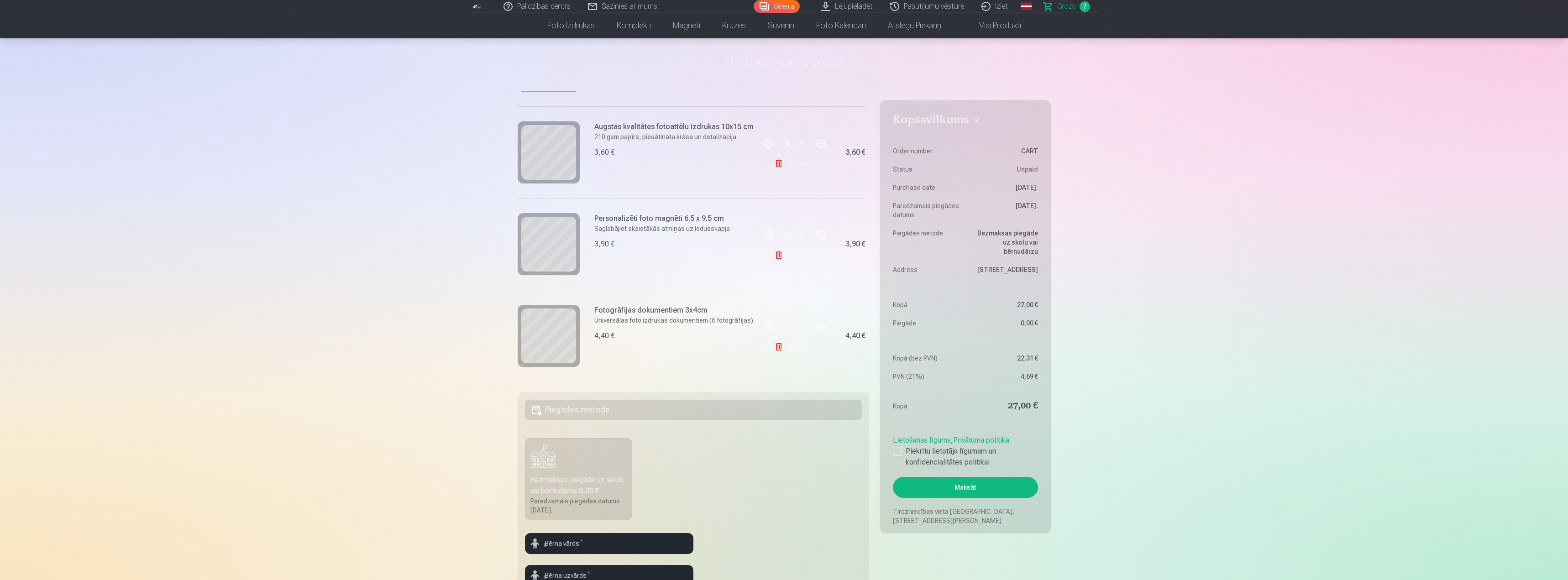
scroll to position [46, 0]
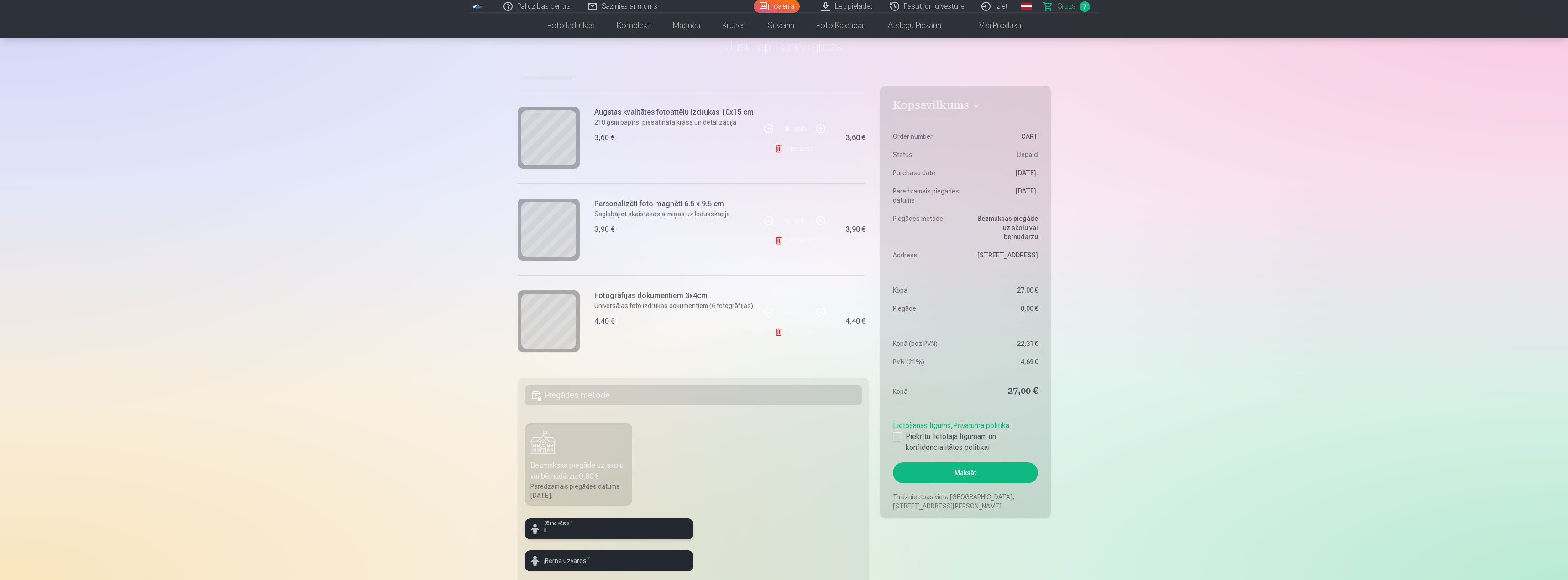
click at [630, 529] on input "text" at bounding box center [609, 529] width 168 height 21
click at [588, 528] on input "text" at bounding box center [609, 529] width 168 height 21
type input "*"
type input "****"
click at [593, 562] on input "text" at bounding box center [609, 561] width 168 height 21
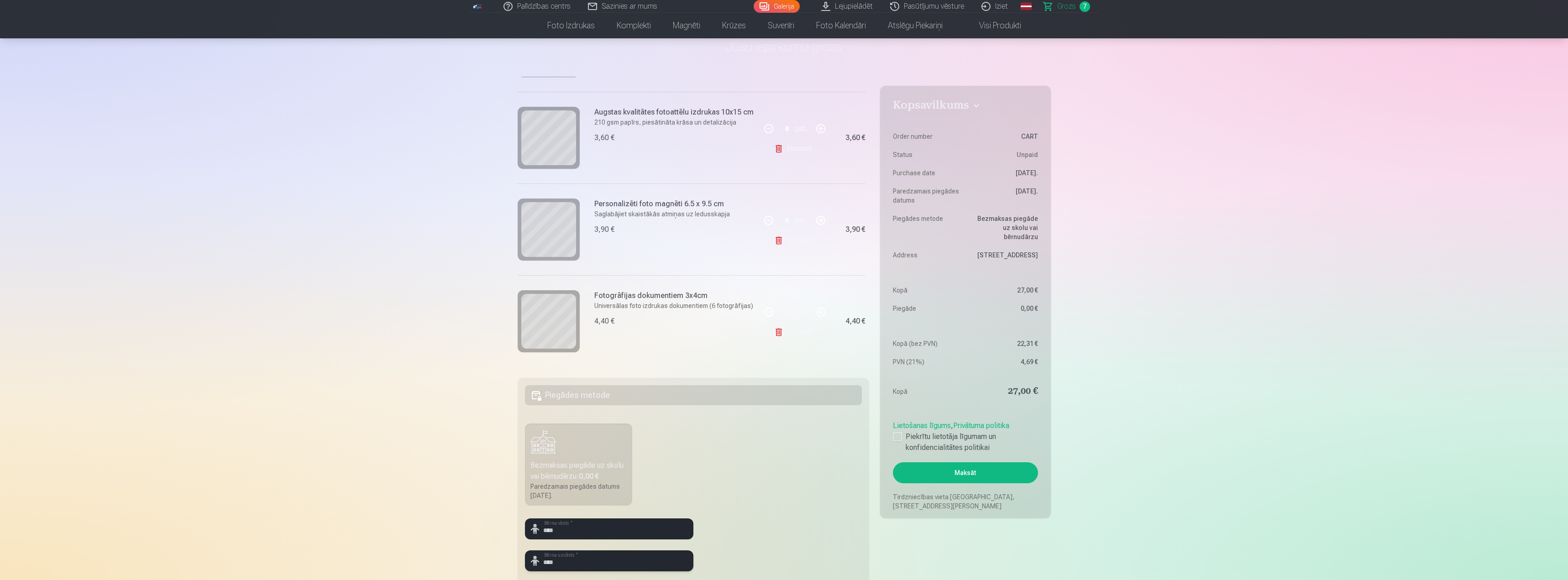
type input "****"
click at [774, 536] on fieldset "Piegādes metode Bezmaksas piegāde uz skolu vai bērnudārzu : 0,00 € Paredzamais …" at bounding box center [693, 486] width 352 height 217
click at [991, 477] on button "Maksāt" at bounding box center [965, 473] width 144 height 21
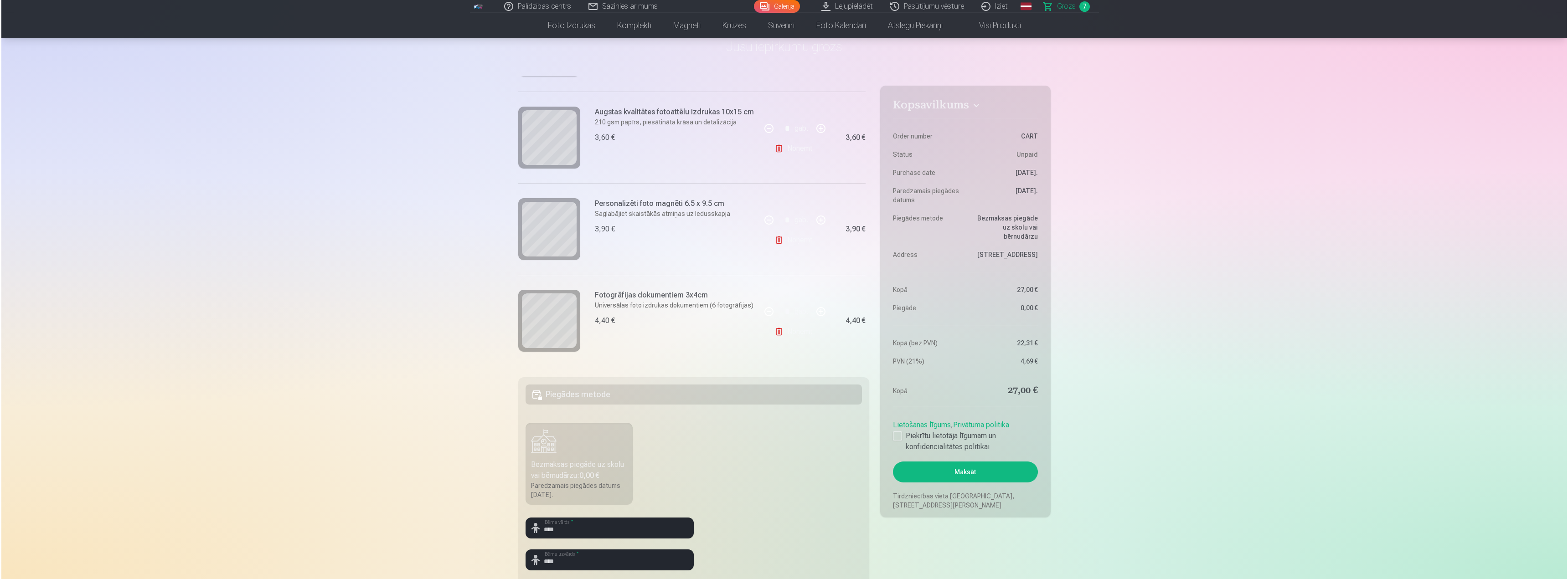
scroll to position [451, 0]
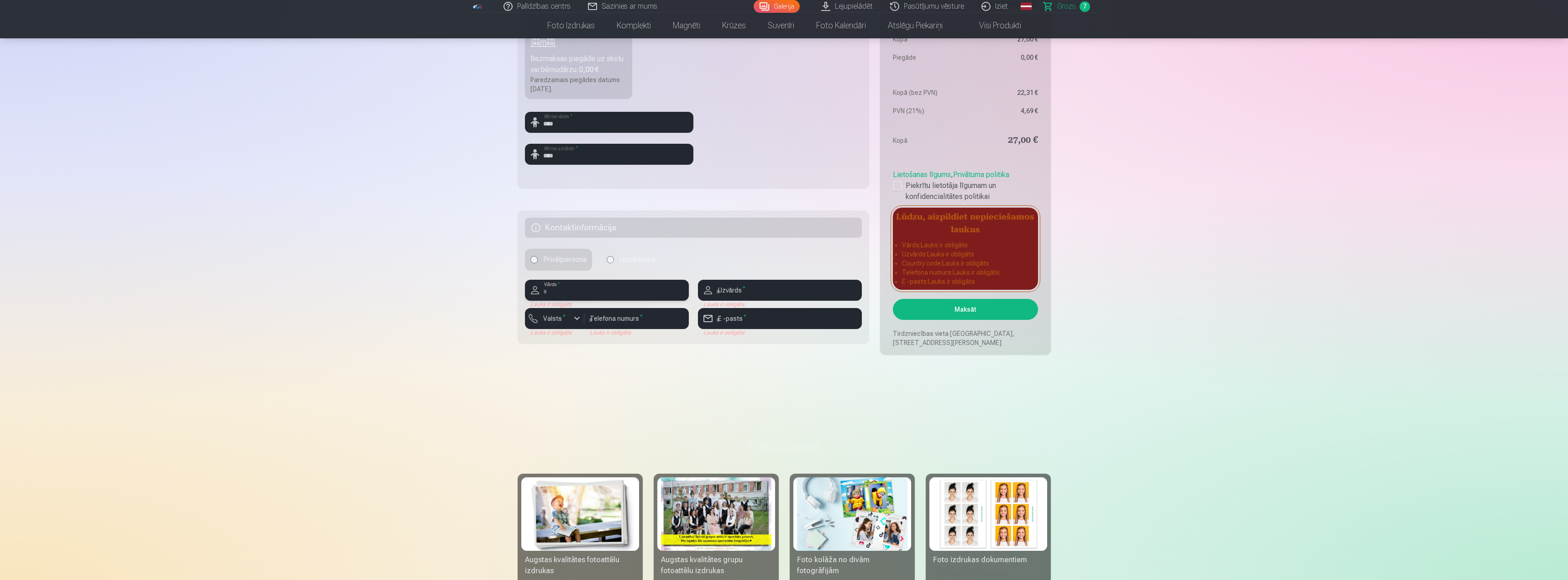
click at [632, 292] on input "text" at bounding box center [607, 290] width 164 height 21
type input "*******"
type input "*****"
type input "********"
type input "**********"
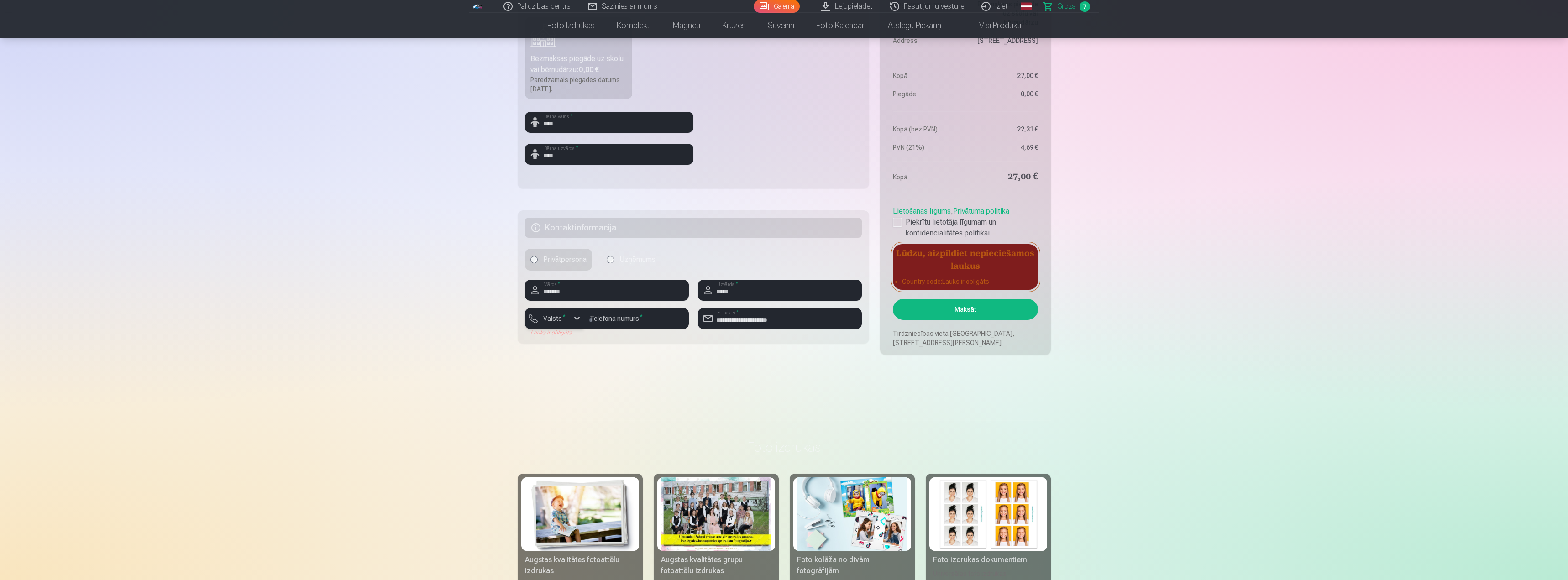
click at [561, 320] on label "Valsts *" at bounding box center [554, 318] width 30 height 9
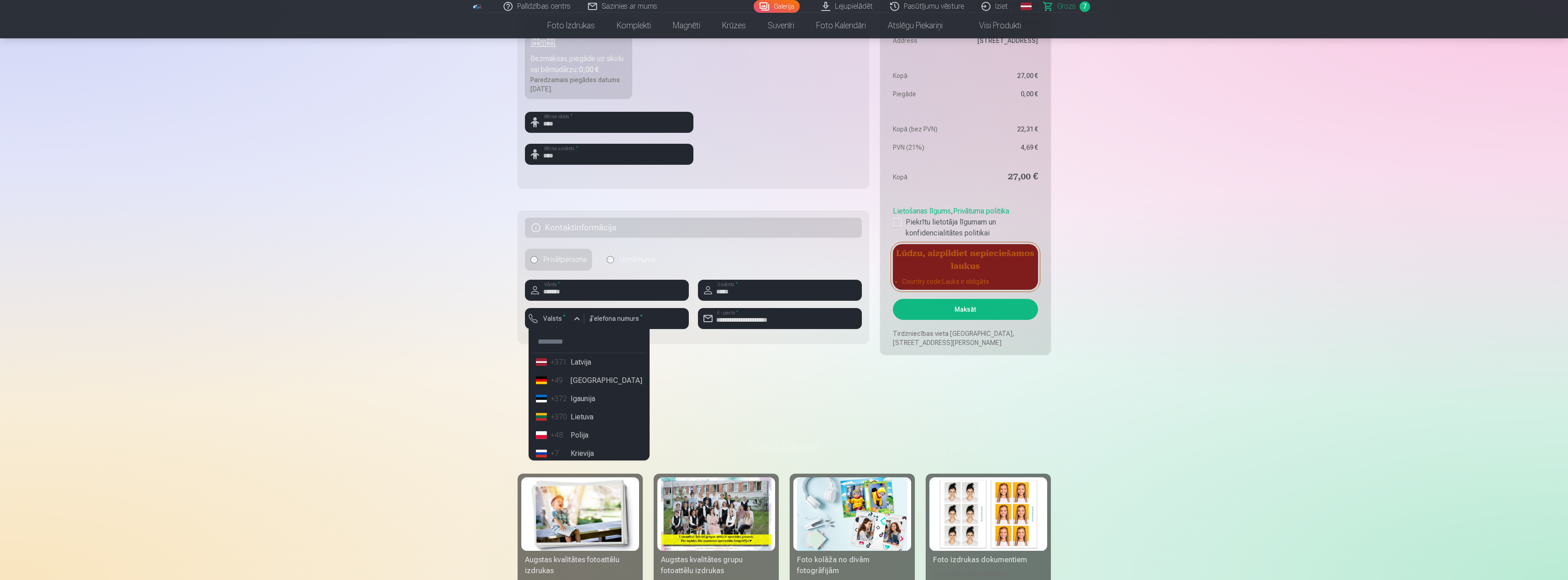
click at [580, 371] on ul "+371 Latvija +49 Germany +372 Igaunija +370 Lietuva +48 Polija +7 Krievija +380…" at bounding box center [589, 395] width 121 height 132
click at [580, 364] on li "+371 Latvija" at bounding box center [589, 362] width 113 height 18
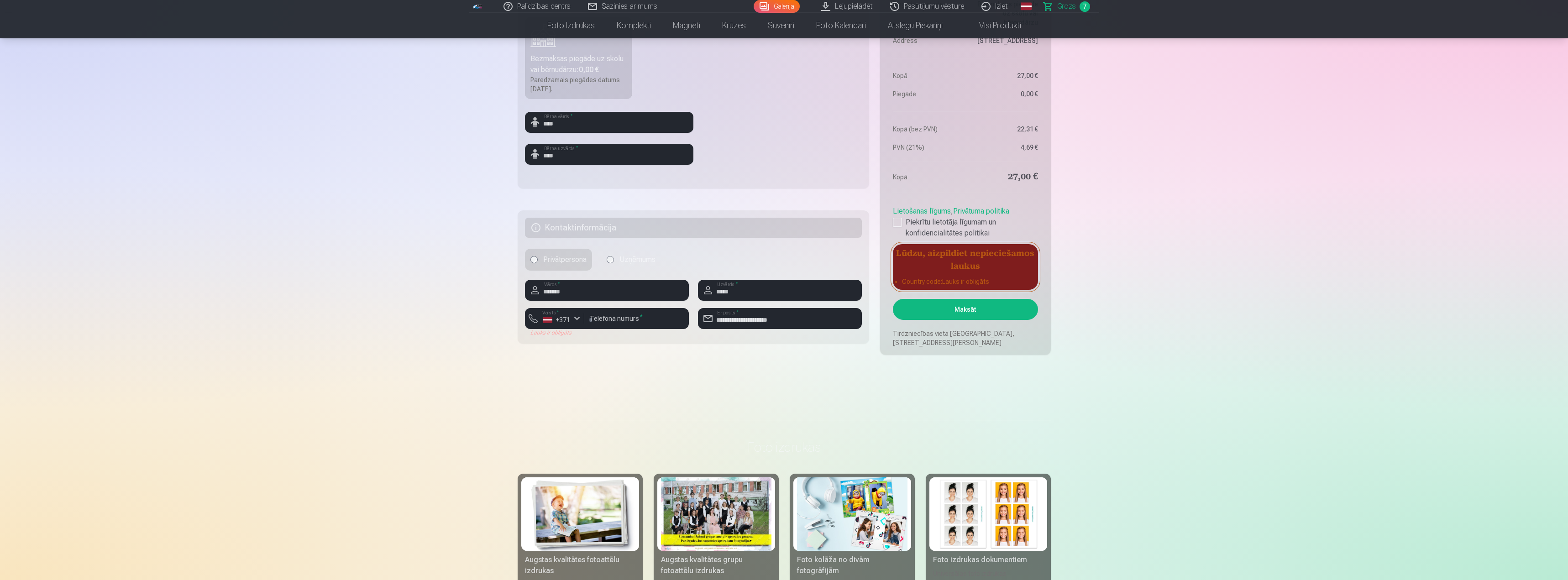
click at [646, 370] on main "Jūsu iepirkumu grozs Kopsavilkums Order number CART Status Unpaid Purchase date…" at bounding box center [784, 4] width 533 height 788
click at [975, 324] on aside "Kopsavilkums Order number CART Status Unpaid Purchase date 9.09.2025. Paredzama…" at bounding box center [965, 113] width 170 height 483
click at [976, 316] on button "Maksāt" at bounding box center [965, 309] width 144 height 21
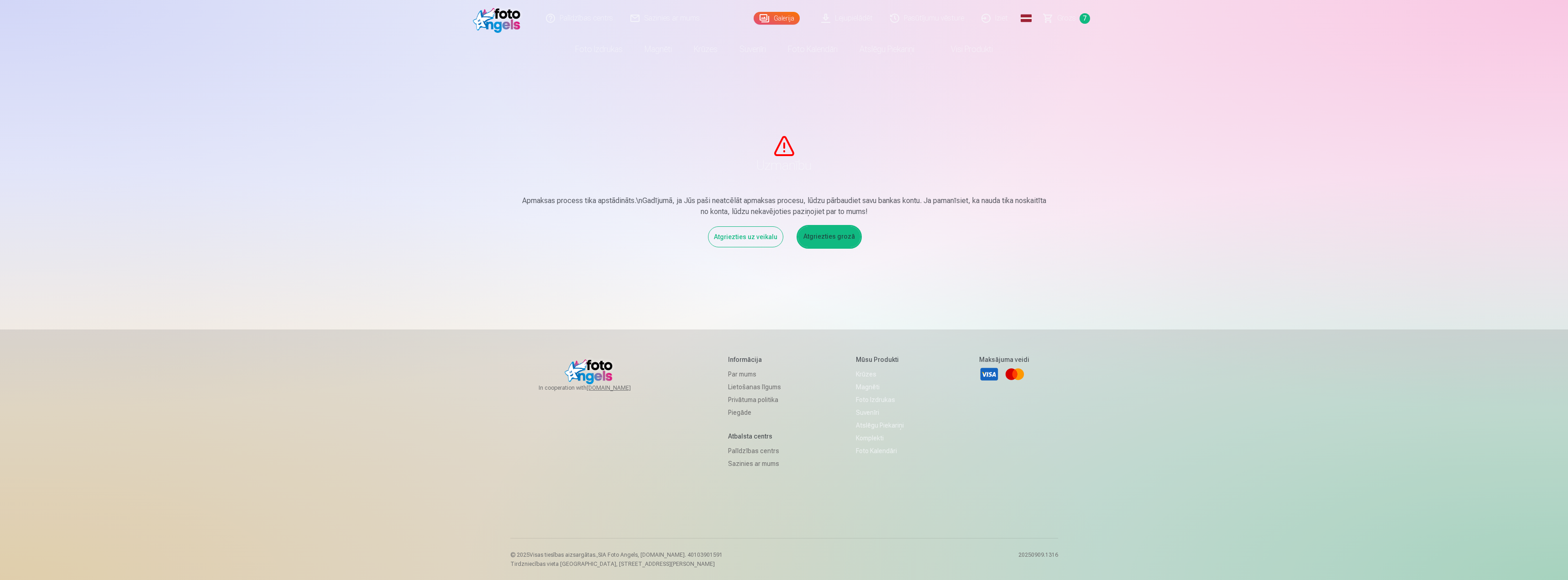
click at [1055, 21] on link "Grozs 7" at bounding box center [1067, 18] width 64 height 37
click at [1066, 21] on span "Grozs" at bounding box center [1066, 18] width 19 height 11
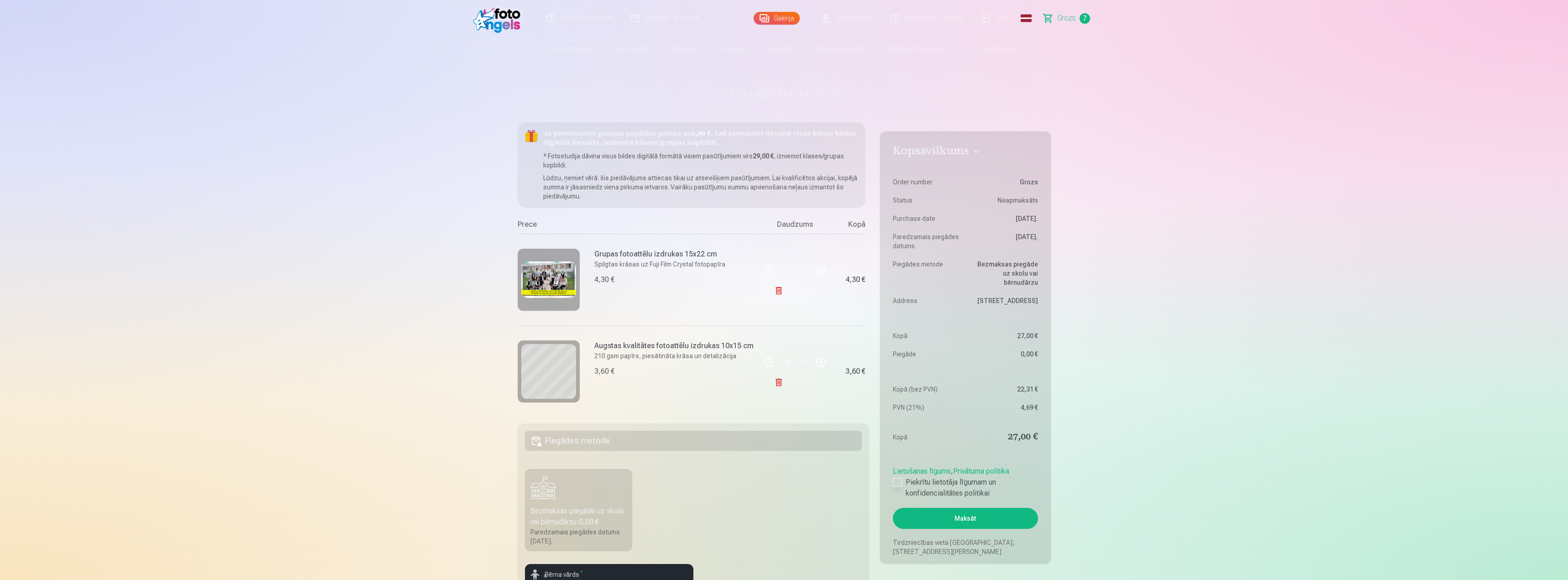
click at [930, 486] on label "Piekrītu lietotāja līgumam un konfidencialitātes politikai" at bounding box center [965, 488] width 144 height 22
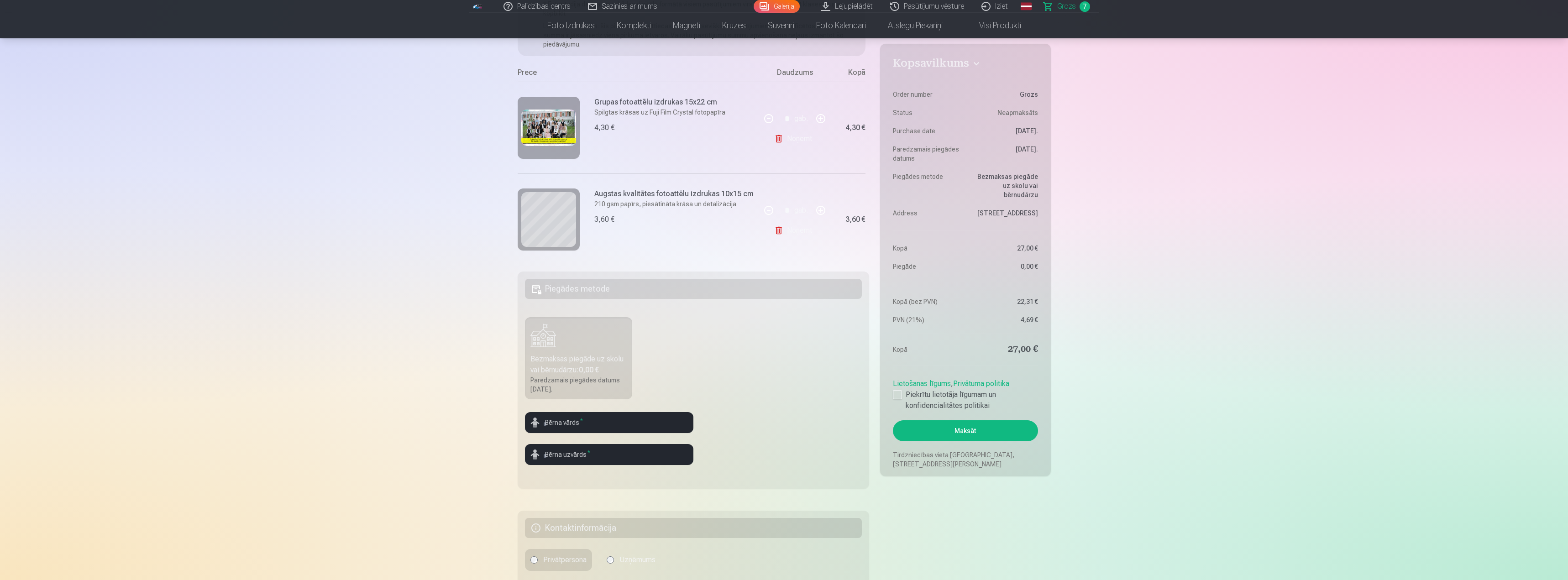
scroll to position [183, 0]
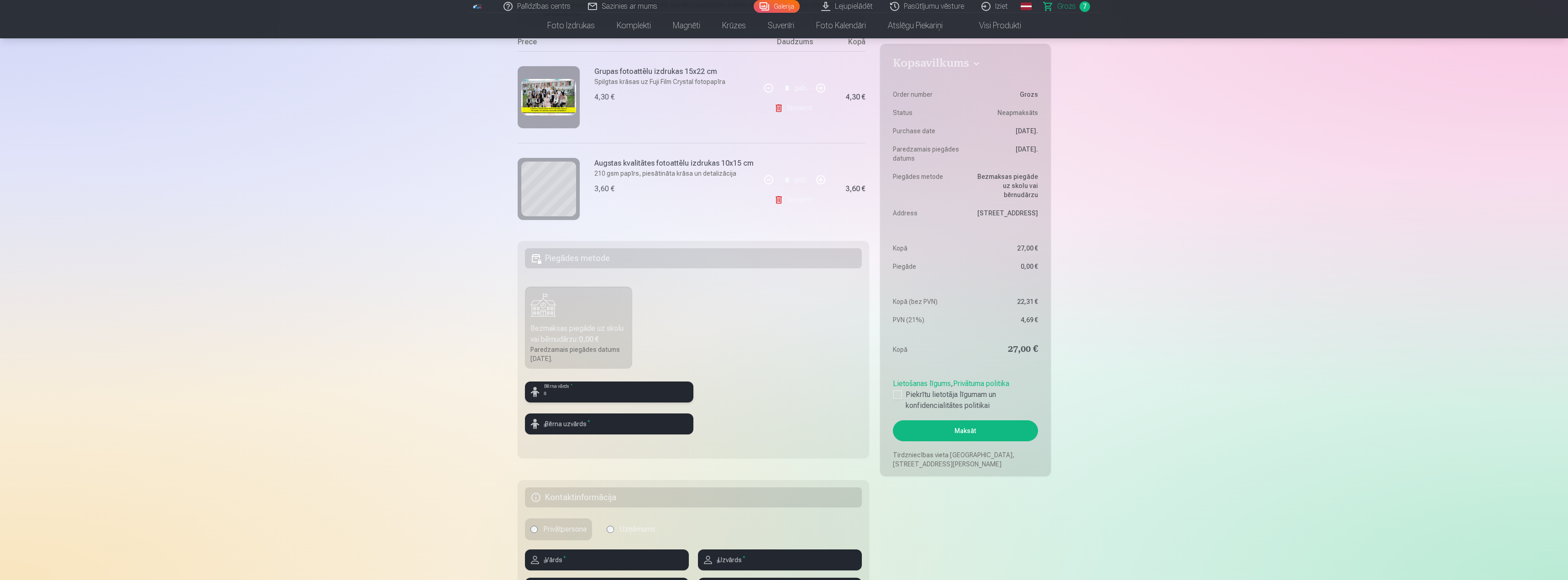
click at [602, 382] on input "text" at bounding box center [609, 392] width 168 height 21
click at [652, 397] on input "text" at bounding box center [609, 392] width 168 height 21
type input "****"
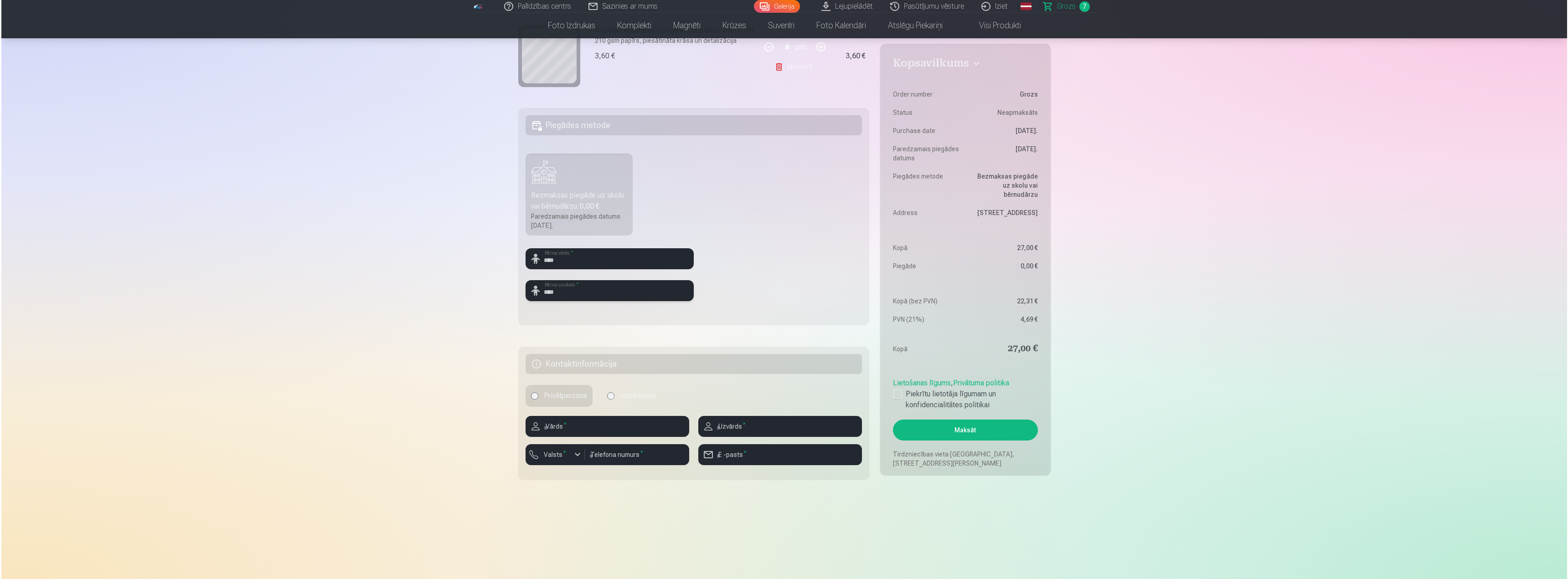
scroll to position [319, 0]
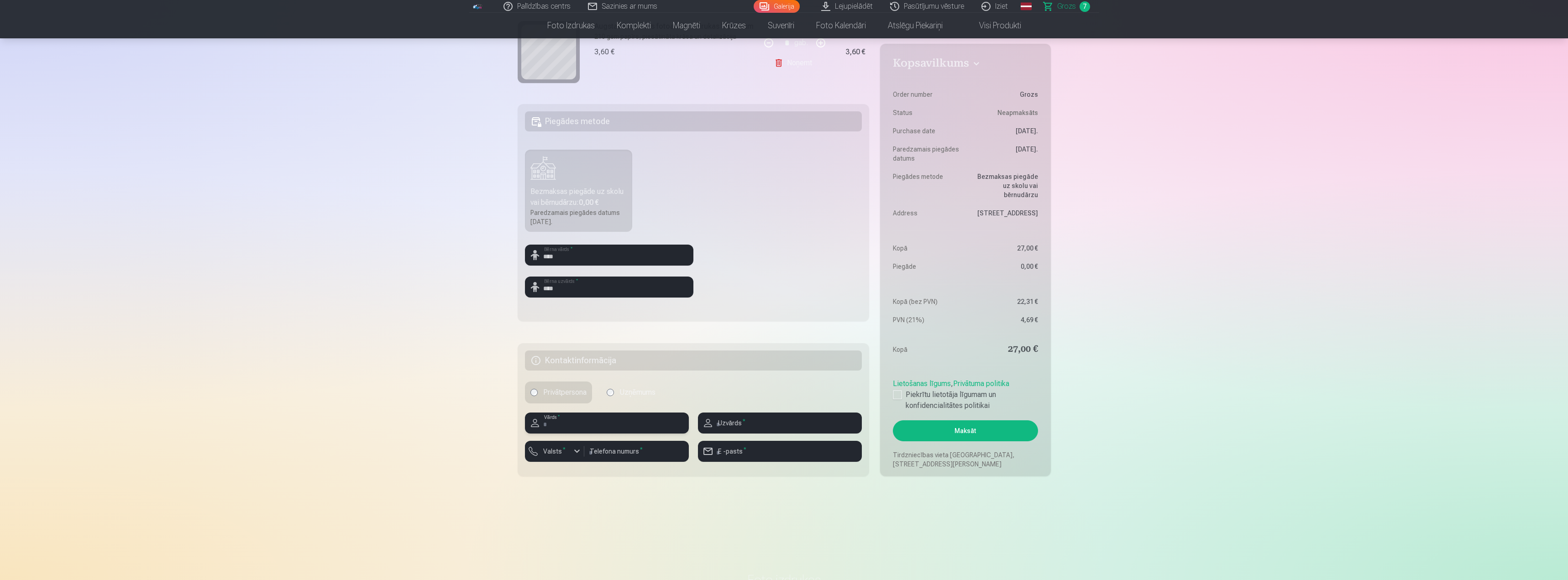
click at [557, 422] on input "text" at bounding box center [607, 423] width 164 height 21
type input "*******"
type input "*****"
type input "********"
type input "**********"
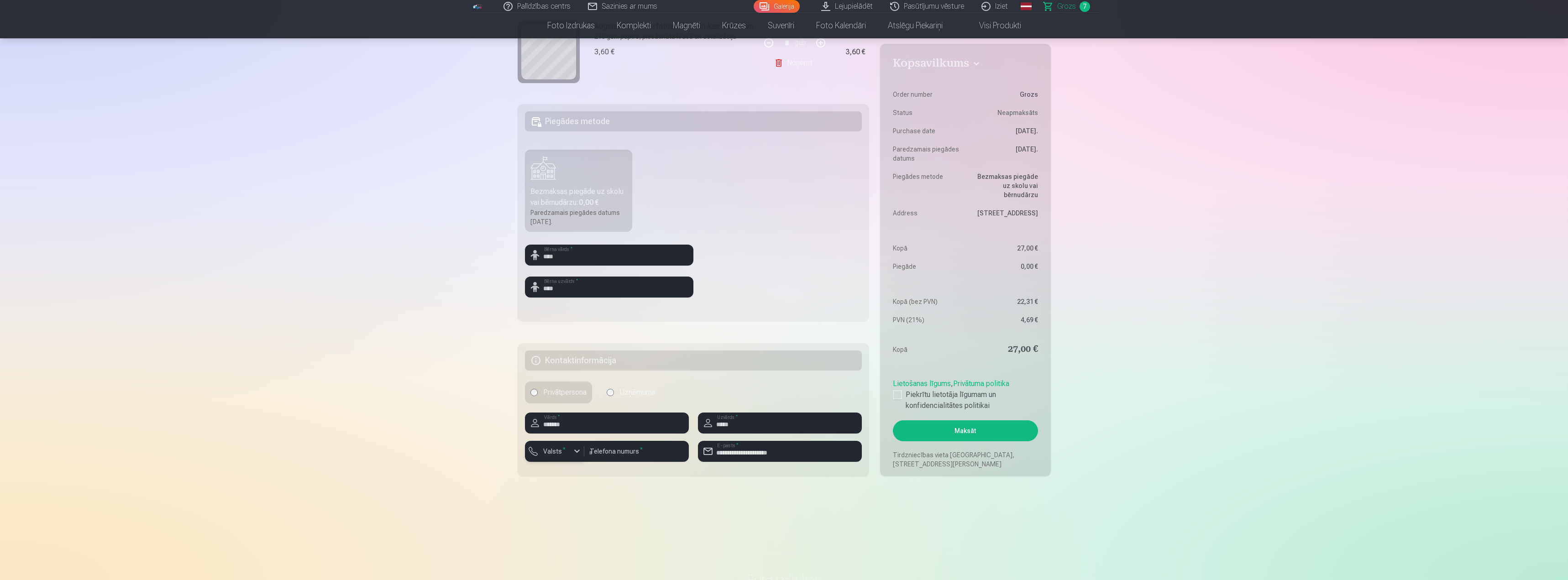
click at [547, 446] on button "Valsts *" at bounding box center [554, 451] width 59 height 21
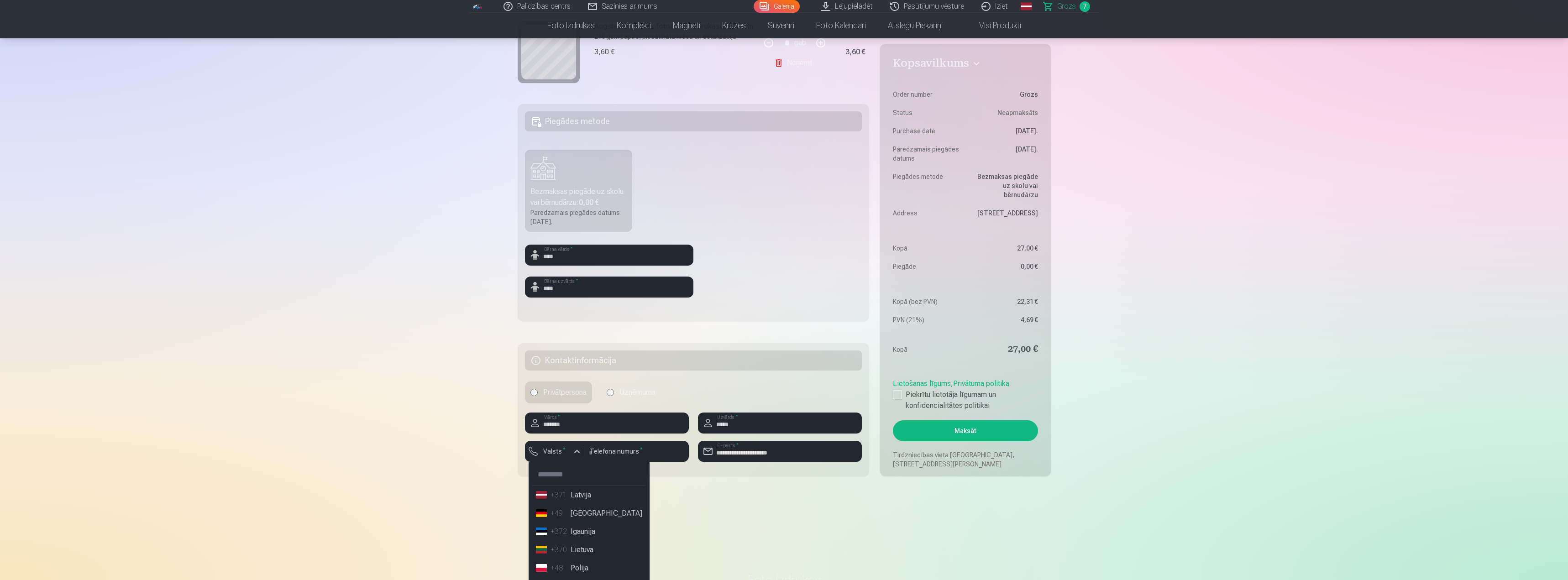
click at [580, 493] on li "+371 Latvija" at bounding box center [589, 495] width 113 height 18
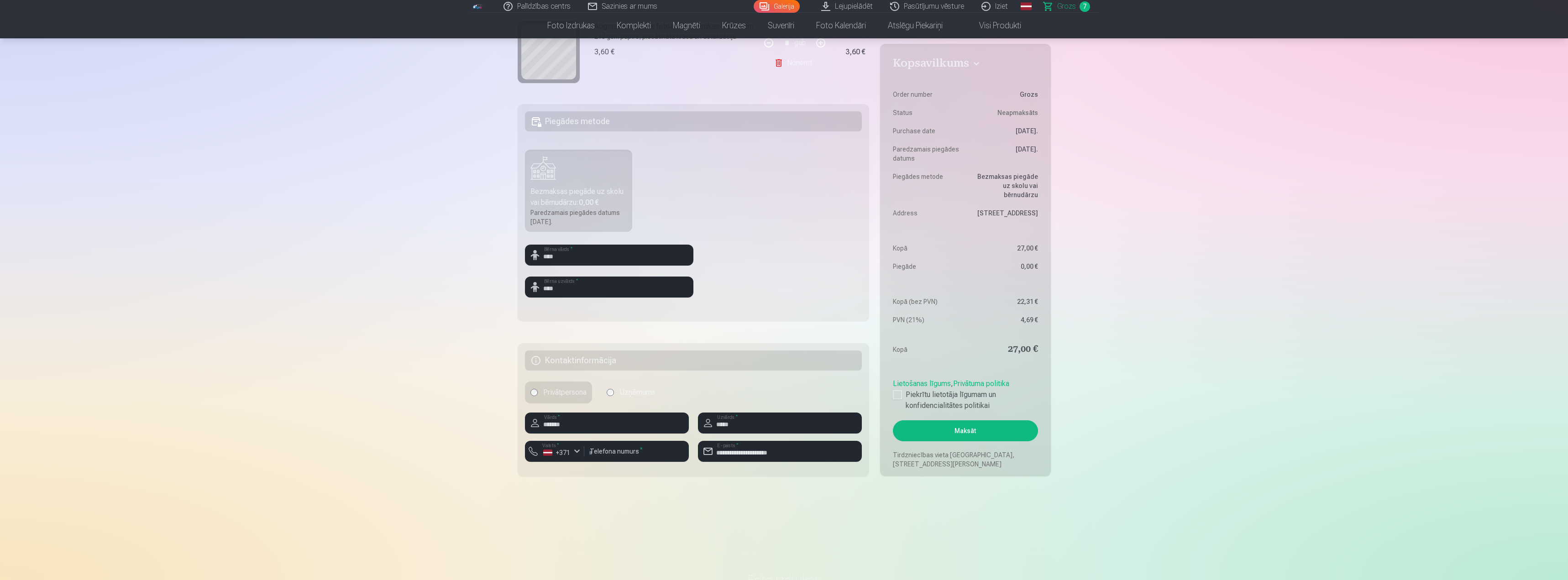
click at [980, 436] on button "Maksāt" at bounding box center [965, 431] width 144 height 21
